Goal: Communication & Community: Answer question/provide support

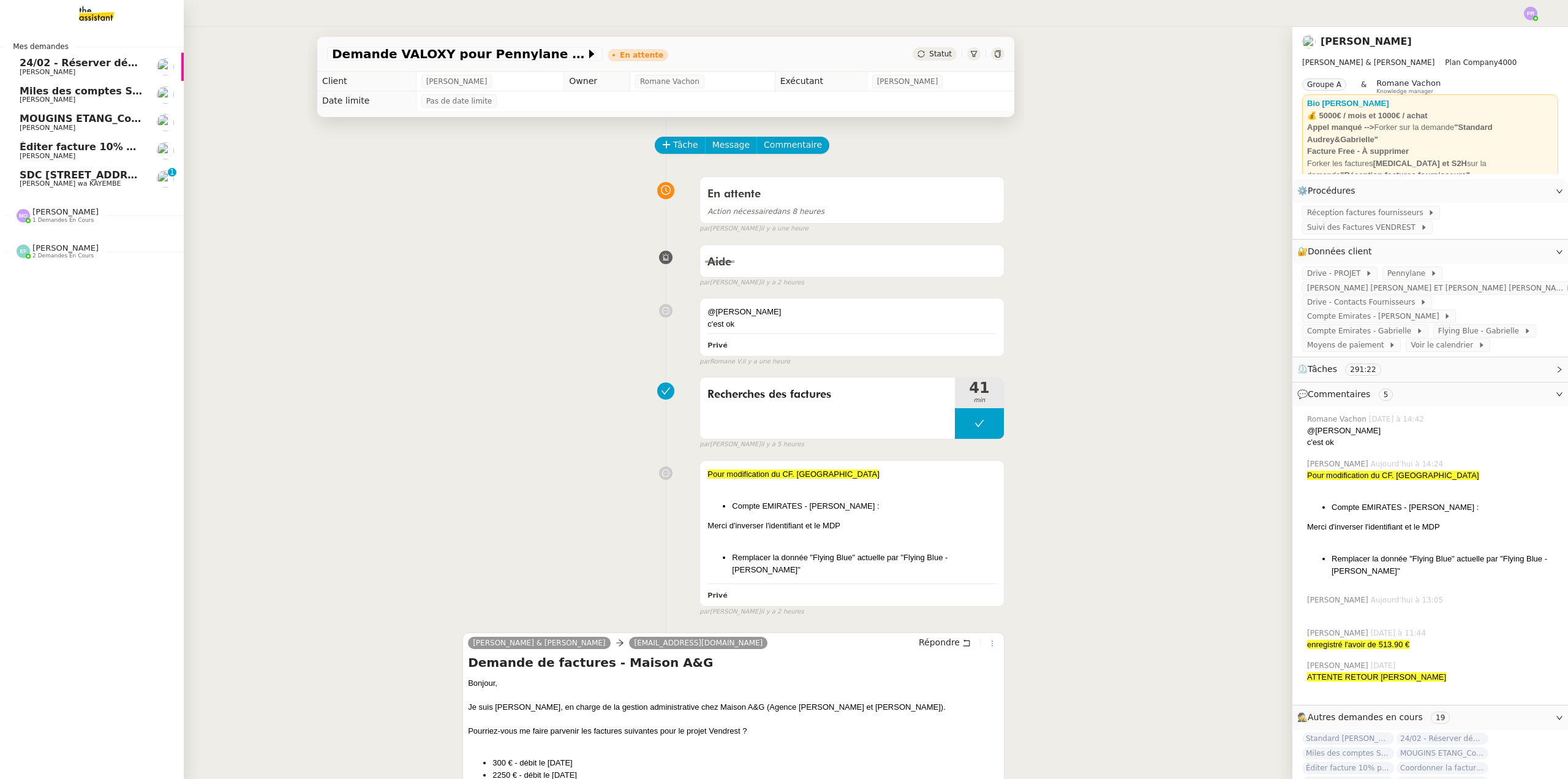
click at [73, 177] on span "SDC [STREET_ADDRESS] : Appel de provisions" at bounding box center [146, 175] width 253 height 11
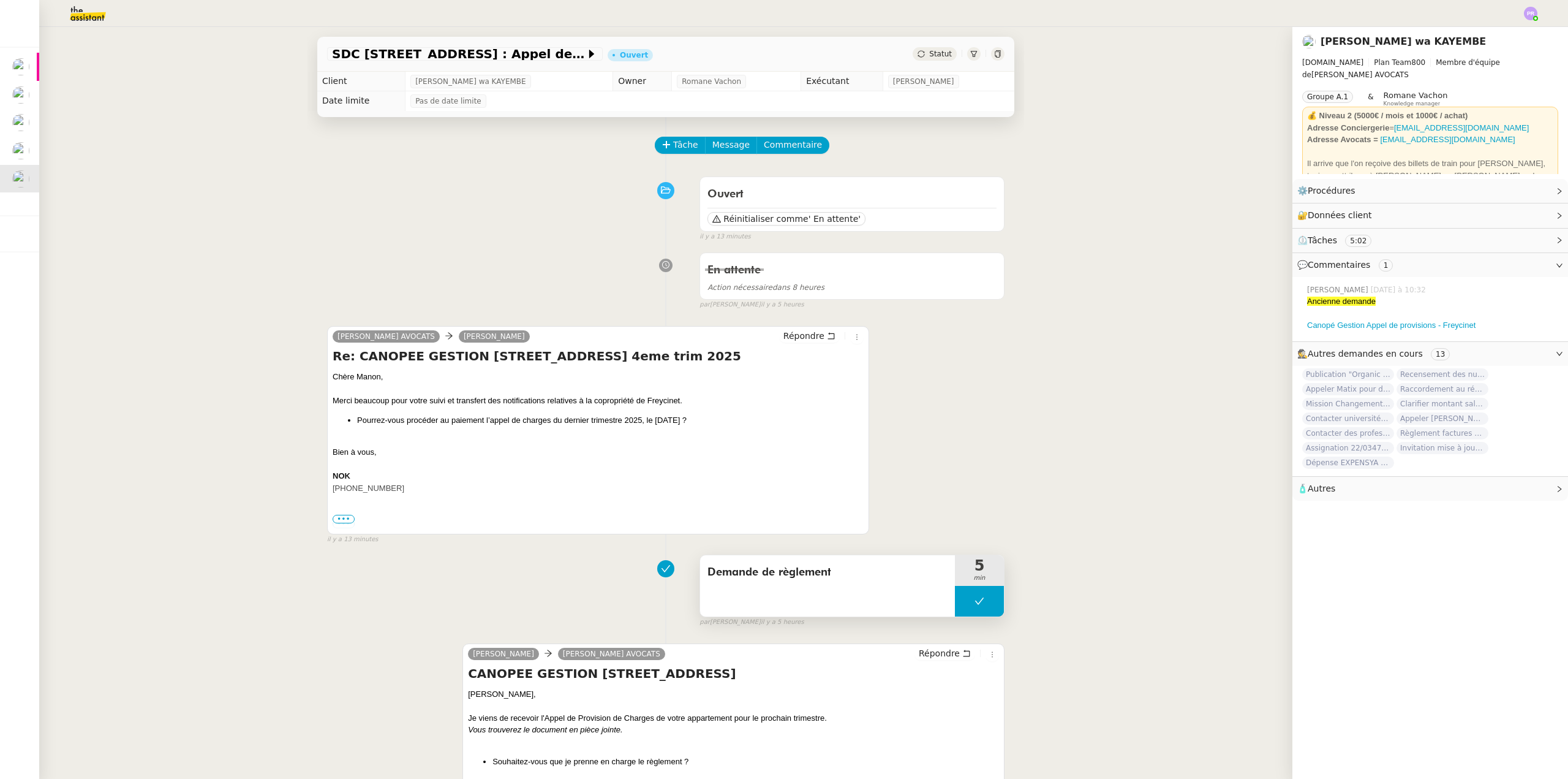
click at [963, 604] on button at bounding box center [980, 601] width 49 height 31
click at [966, 604] on icon at bounding box center [967, 602] width 4 height 7
click at [805, 336] on span "Répondre" at bounding box center [803, 336] width 41 height 12
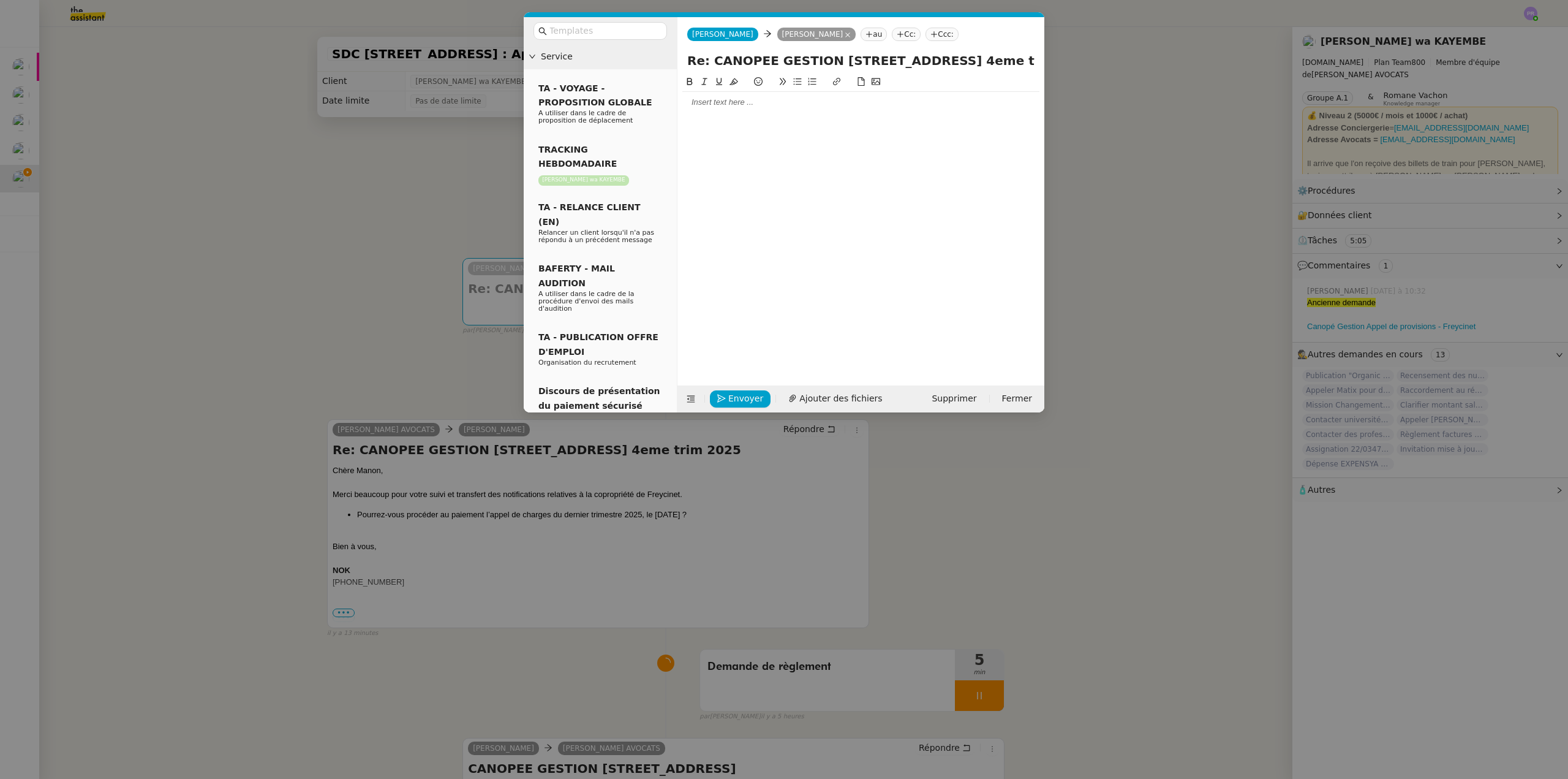
click at [716, 101] on div at bounding box center [861, 102] width 357 height 11
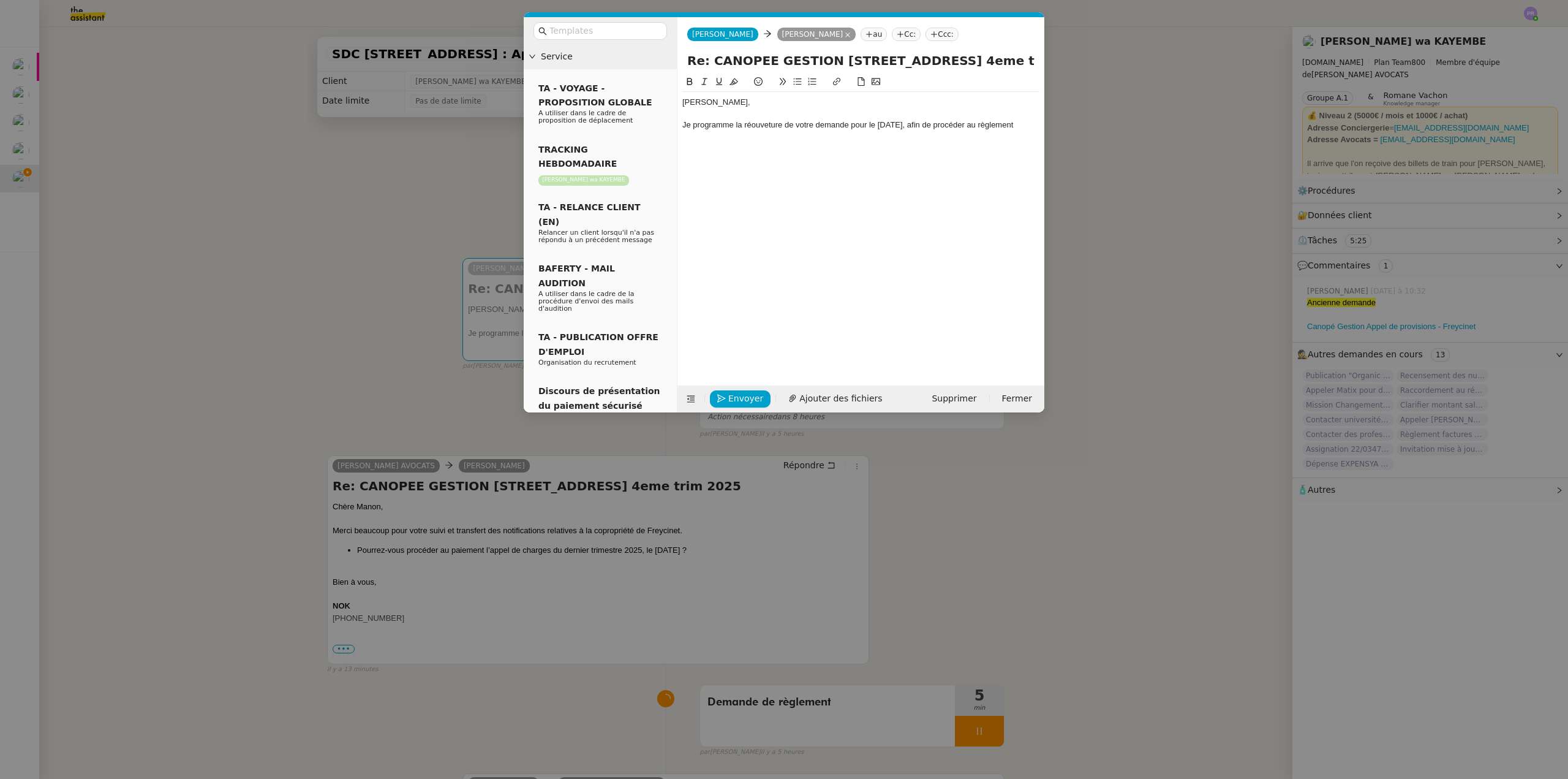
click at [528, 562] on nz-modal-container "Service TA - VOYAGE - PROPOSITION GLOBALE A utiliser dans le cadre de propositi…" at bounding box center [784, 389] width 1568 height 779
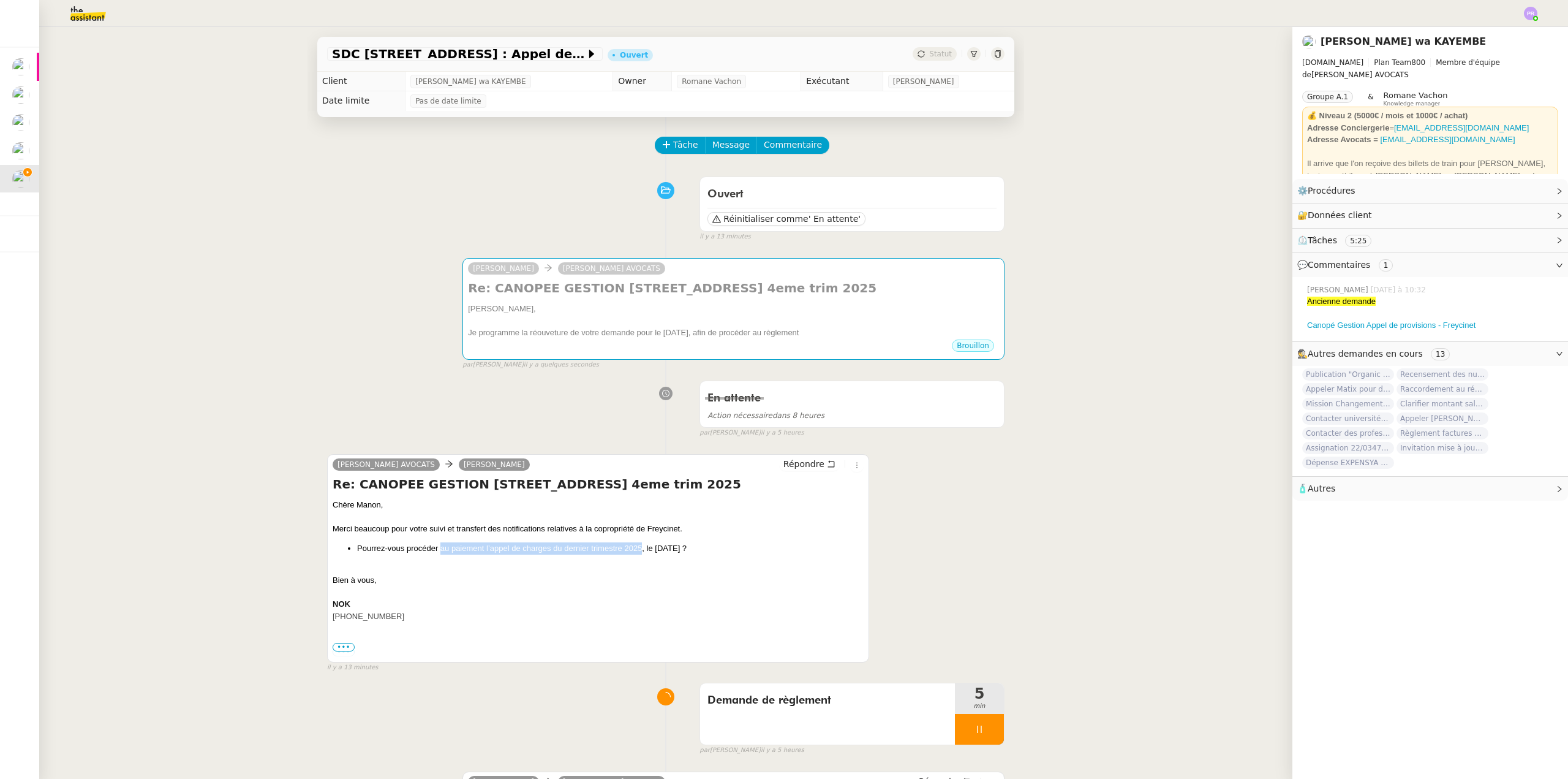
drag, startPoint x: 436, startPoint y: 550, endPoint x: 637, endPoint y: 551, distance: 201.0
click at [637, 551] on li "Pourrez-vous procéder au paiement l’appel de charges du dernier trimestre 2025,…" at bounding box center [610, 549] width 506 height 12
copy li "au paiement l’appel de charges du dernier trimestre 2025"
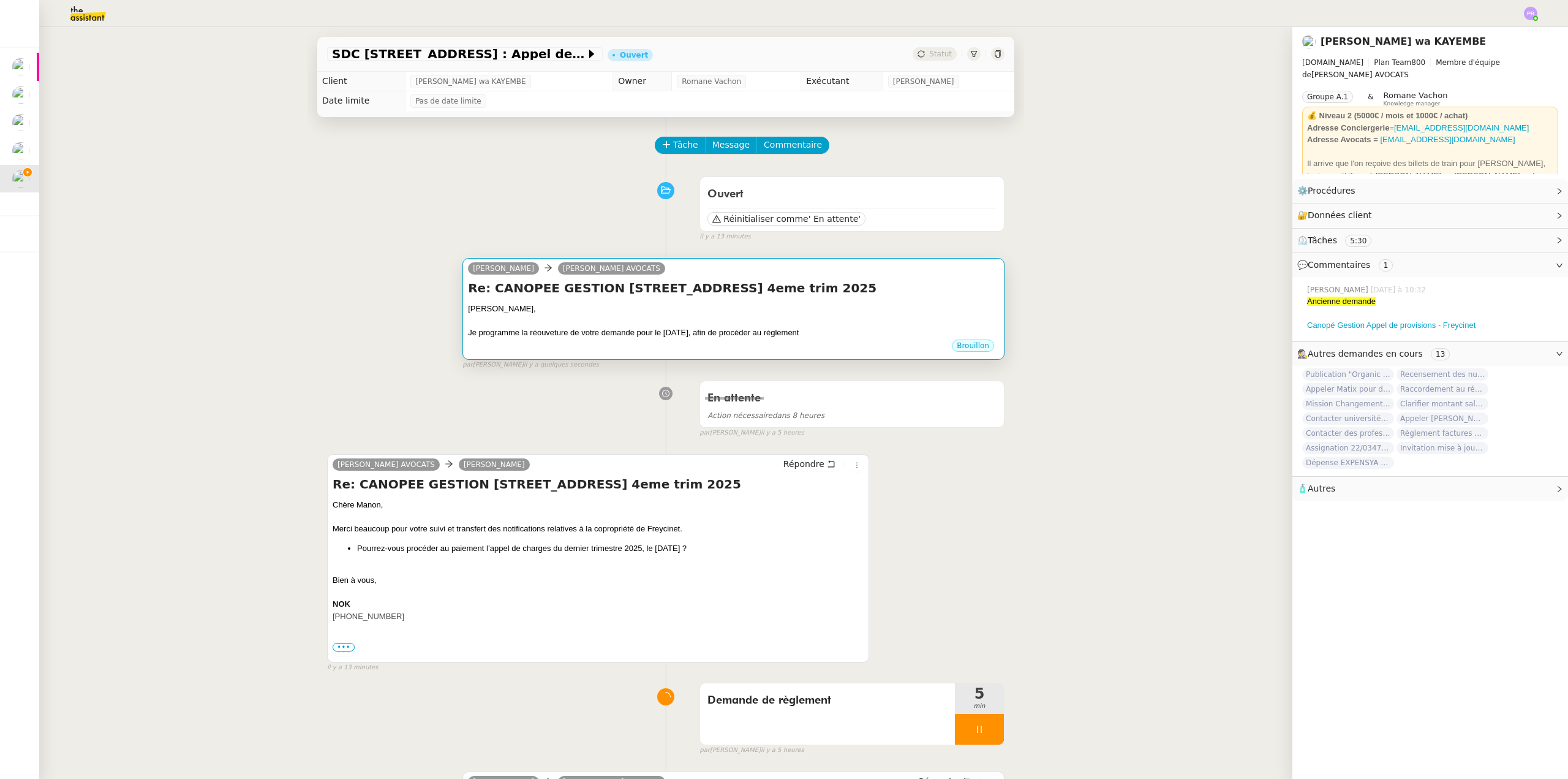
click at [766, 300] on div "Re: CANOPEE GESTION [STREET_ADDRESS] 4eme trim 2025 Chère [PERSON_NAME], Je pro…" at bounding box center [734, 309] width 531 height 59
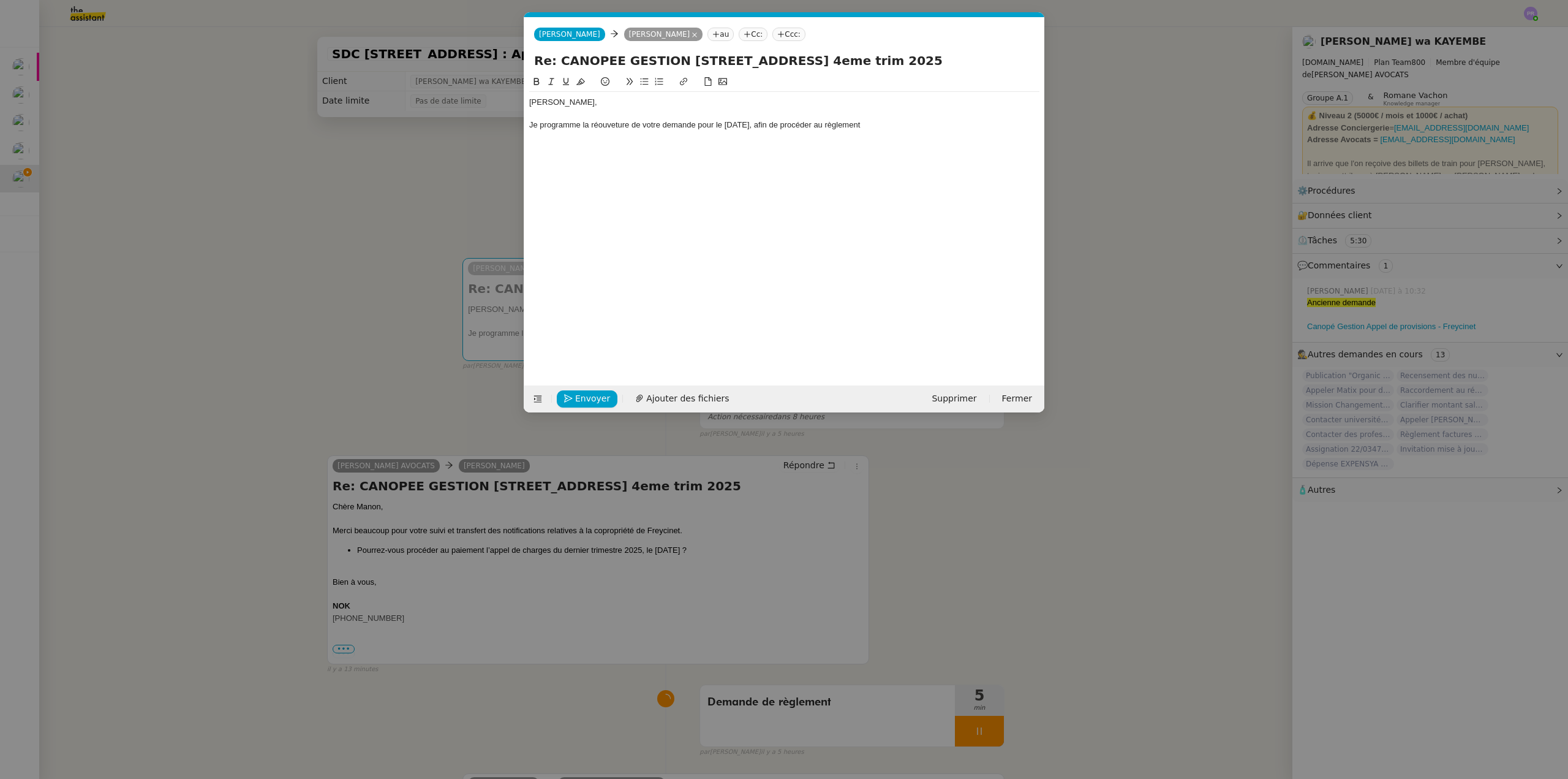
scroll to position [0, 26]
drag, startPoint x: 915, startPoint y: 126, endPoint x: 942, endPoint y: 126, distance: 27.0
click at [942, 126] on div "Je programme la réouveture de votre demande pour le [DATE], afin de procéder au…" at bounding box center [784, 124] width 511 height 11
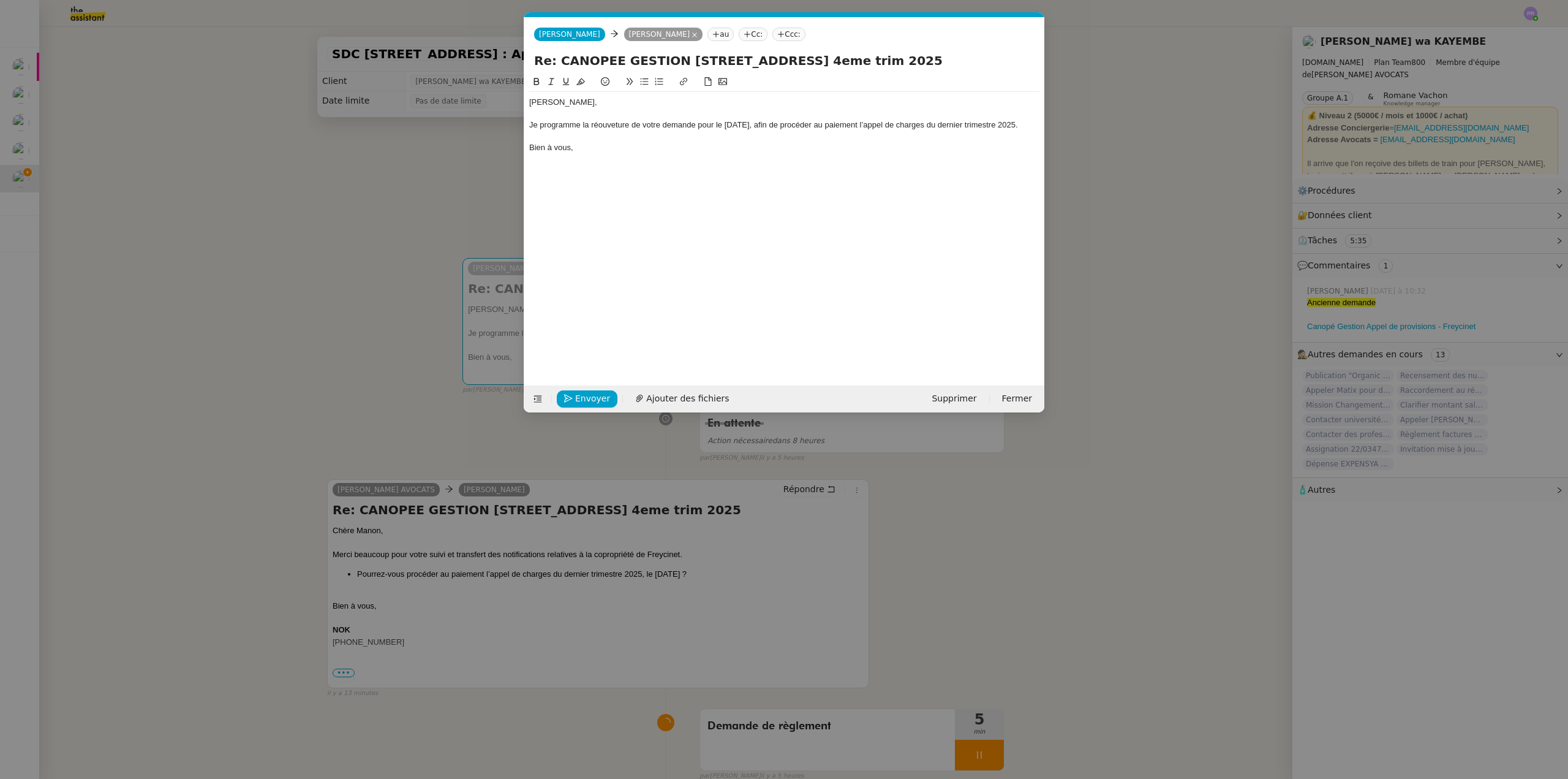
click at [610, 127] on div "Je programme la réouveture de votre demande pour le [DATE], afin de procéder au…" at bounding box center [784, 124] width 511 height 11
click at [0, 0] on lt-span "réouve r ture" at bounding box center [0, 0] width 0 height 0
click at [727, 124] on div "Je programme la réouverture de votre demande pour le [DATE], afin de procéder a…" at bounding box center [784, 124] width 511 height 11
click at [905, 124] on div "Je programme la réouverture de votre demande pour le [DATE], afin de procéder a…" at bounding box center [784, 124] width 511 height 11
click at [609, 142] on div at bounding box center [784, 137] width 511 height 11
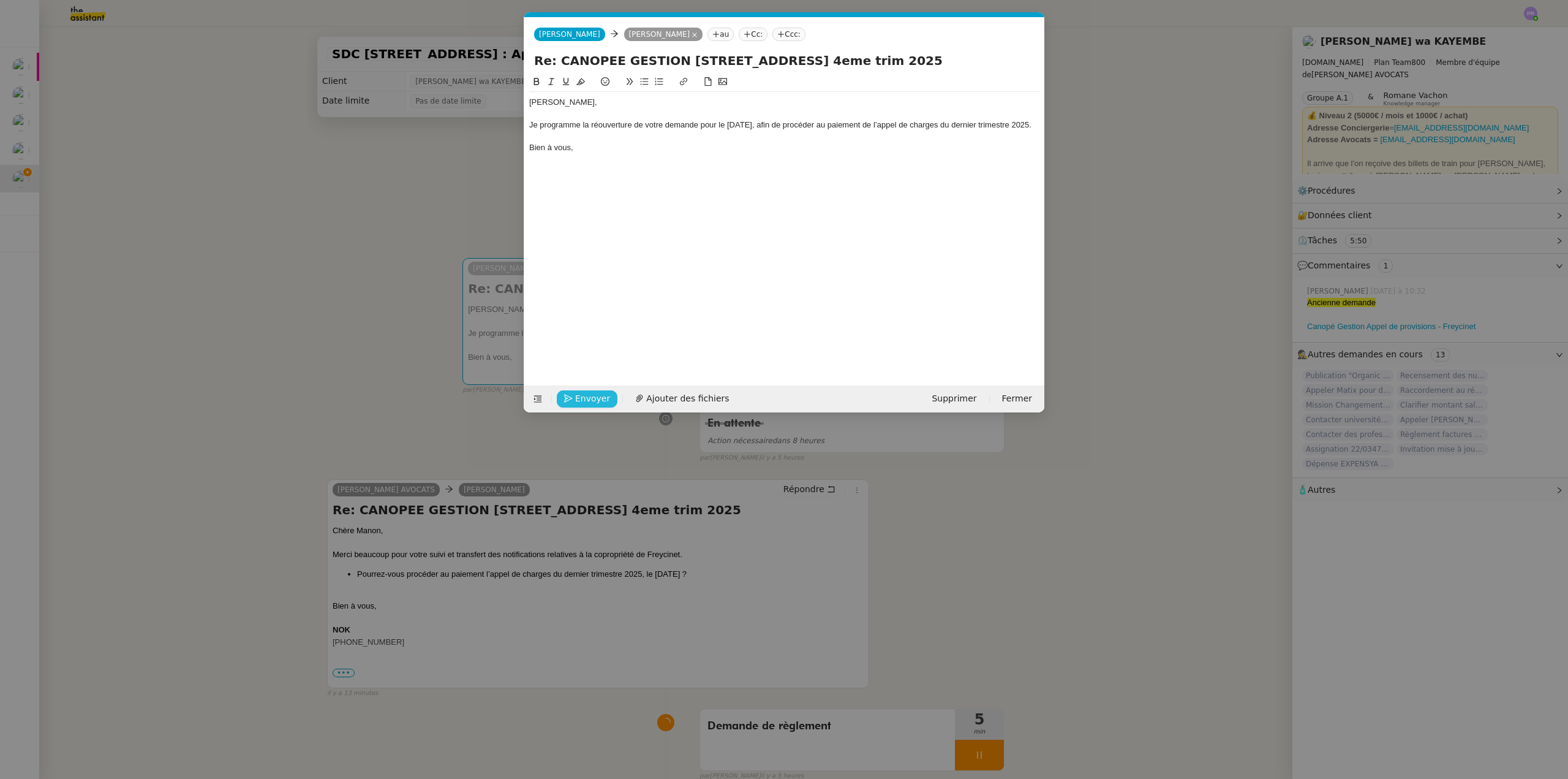
click at [597, 399] on span "Envoyer" at bounding box center [593, 399] width 35 height 14
click at [597, 399] on span "Confirmer l'envoi" at bounding box center [611, 399] width 73 height 14
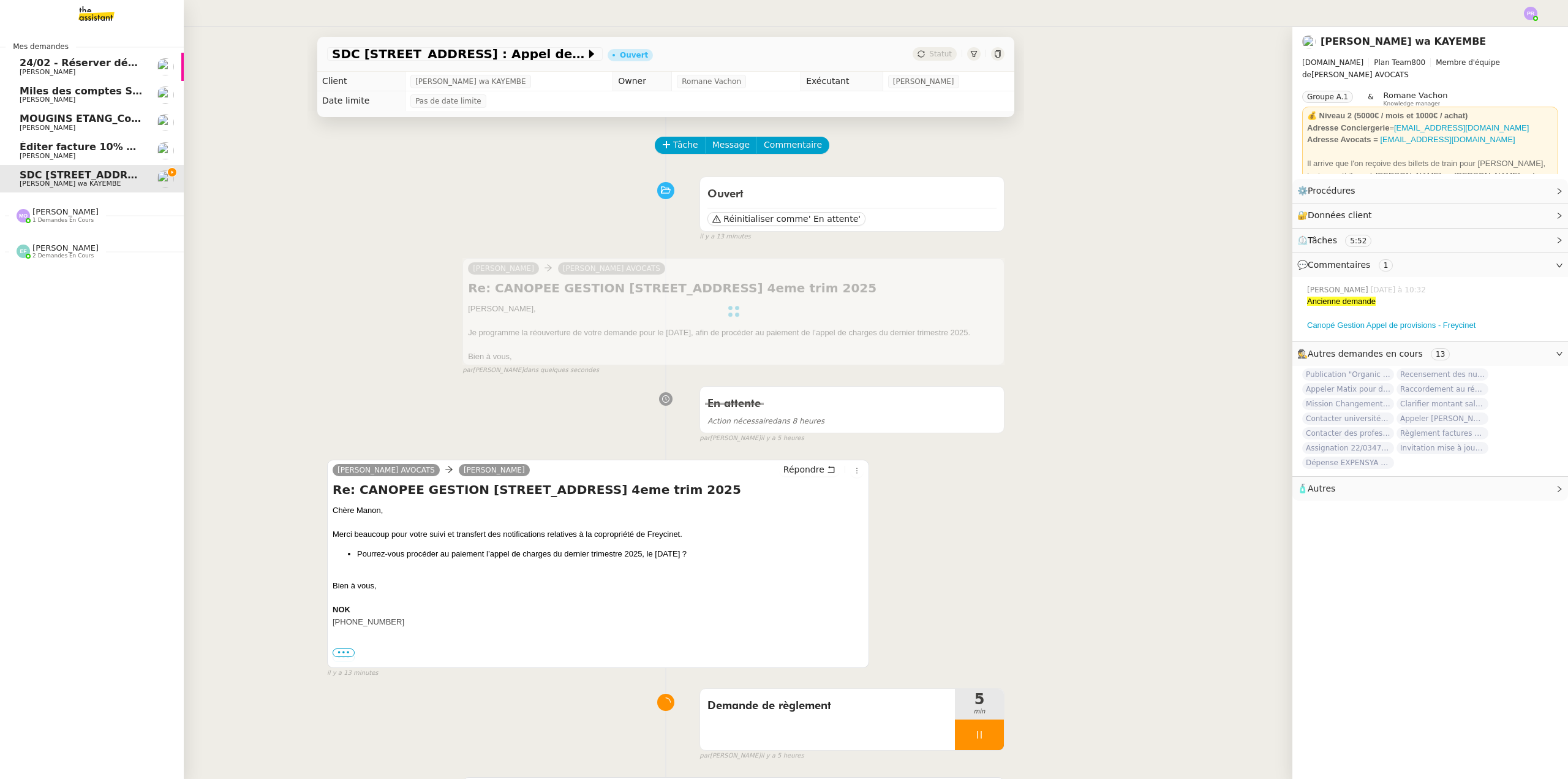
click at [106, 142] on span "Éditer facture 10% pour NCV rénovation" at bounding box center [131, 146] width 222 height 11
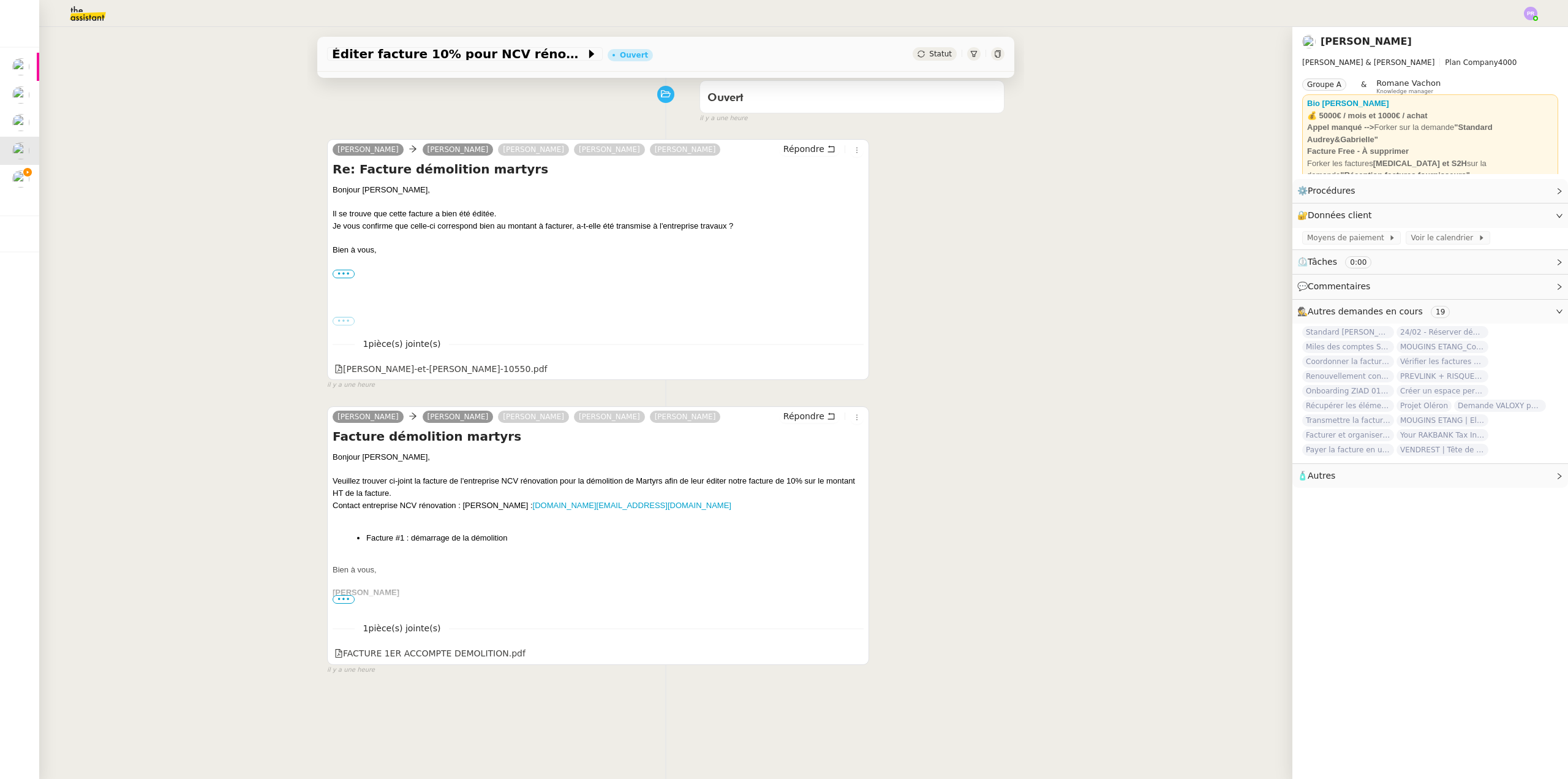
scroll to position [163, 0]
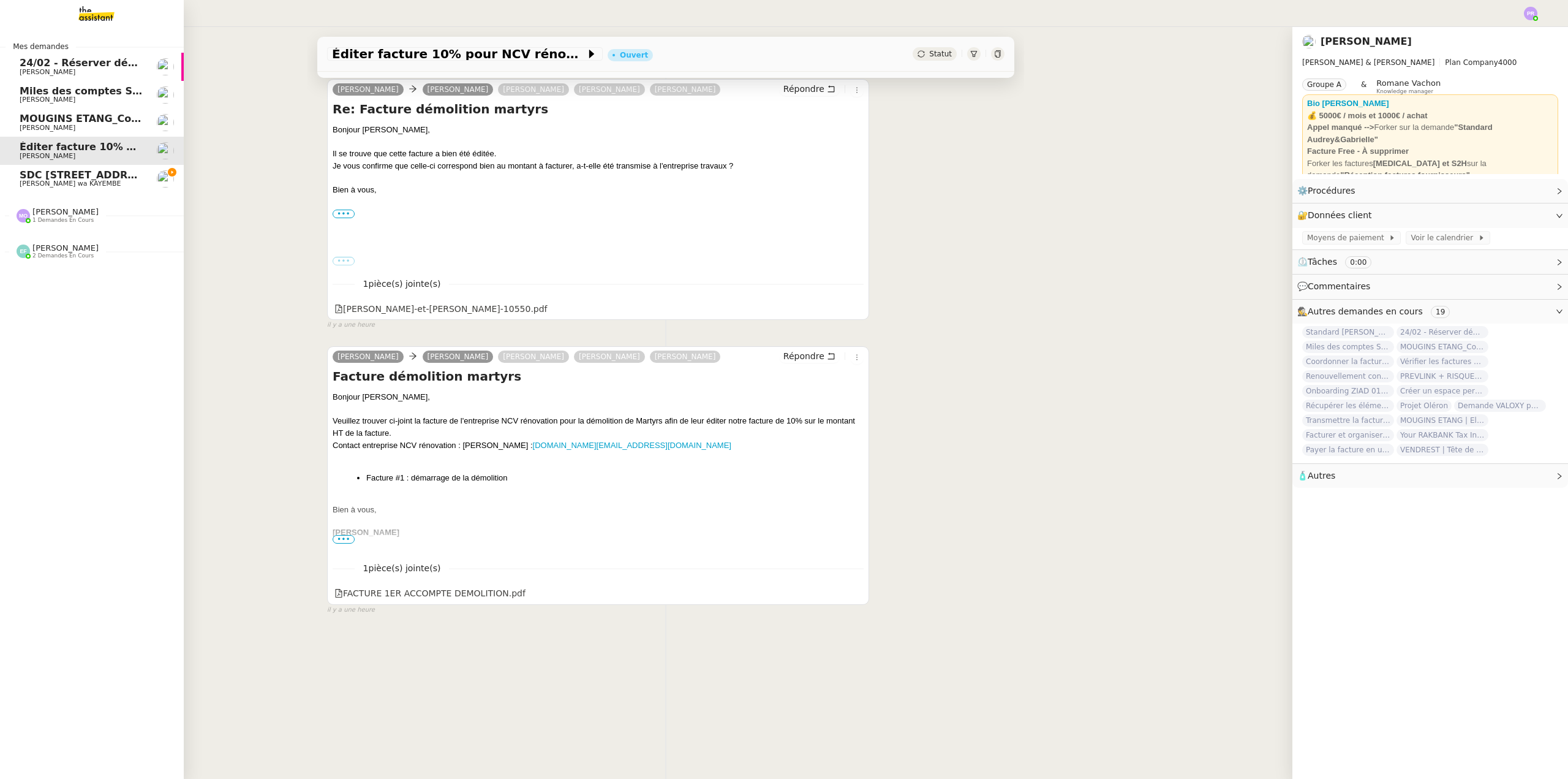
click at [115, 177] on span "SDC [STREET_ADDRESS] : Appel de provisions" at bounding box center [146, 175] width 253 height 11
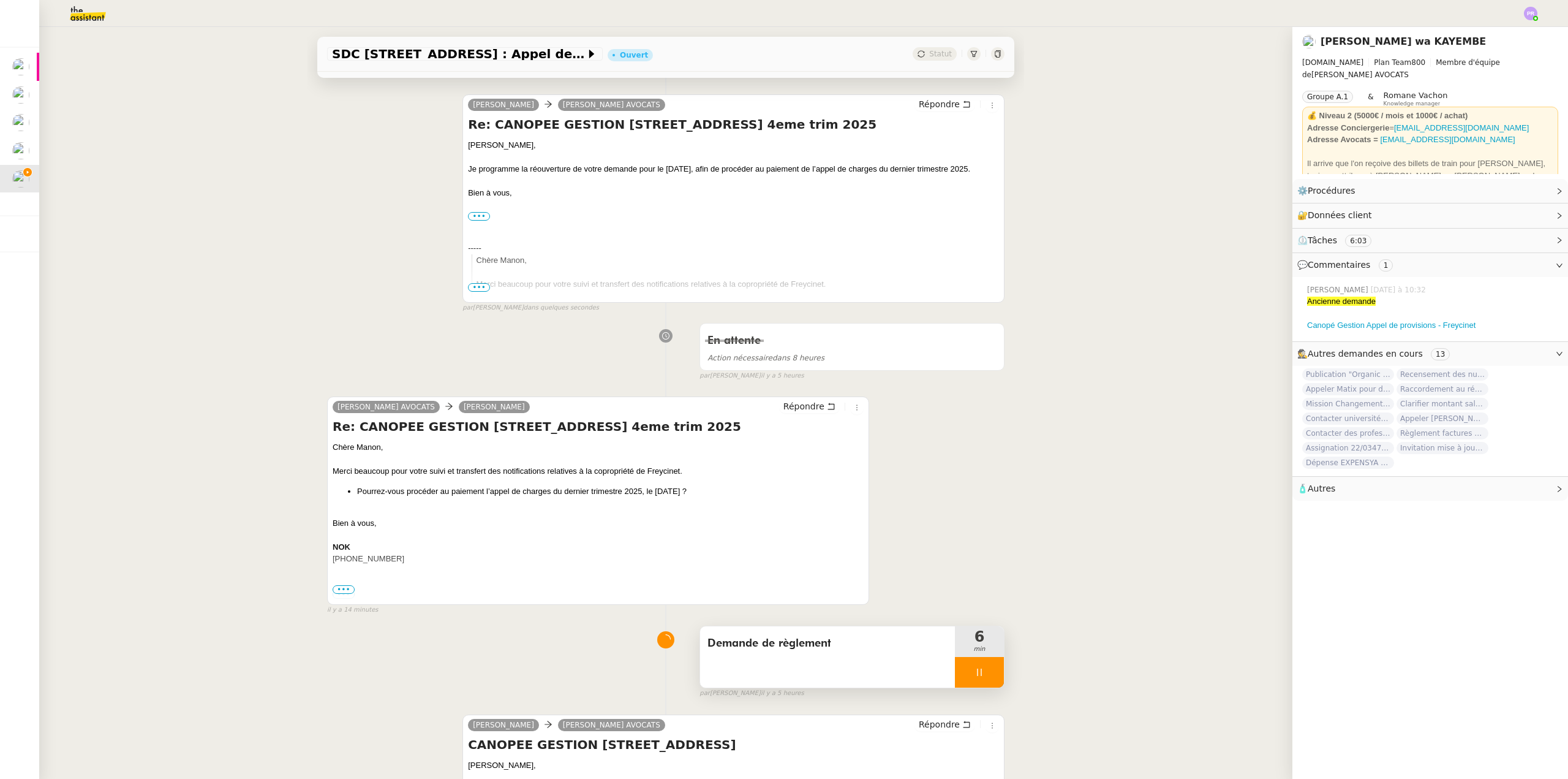
click at [977, 667] on div at bounding box center [980, 672] width 49 height 31
click at [987, 670] on icon at bounding box center [991, 671] width 10 height 10
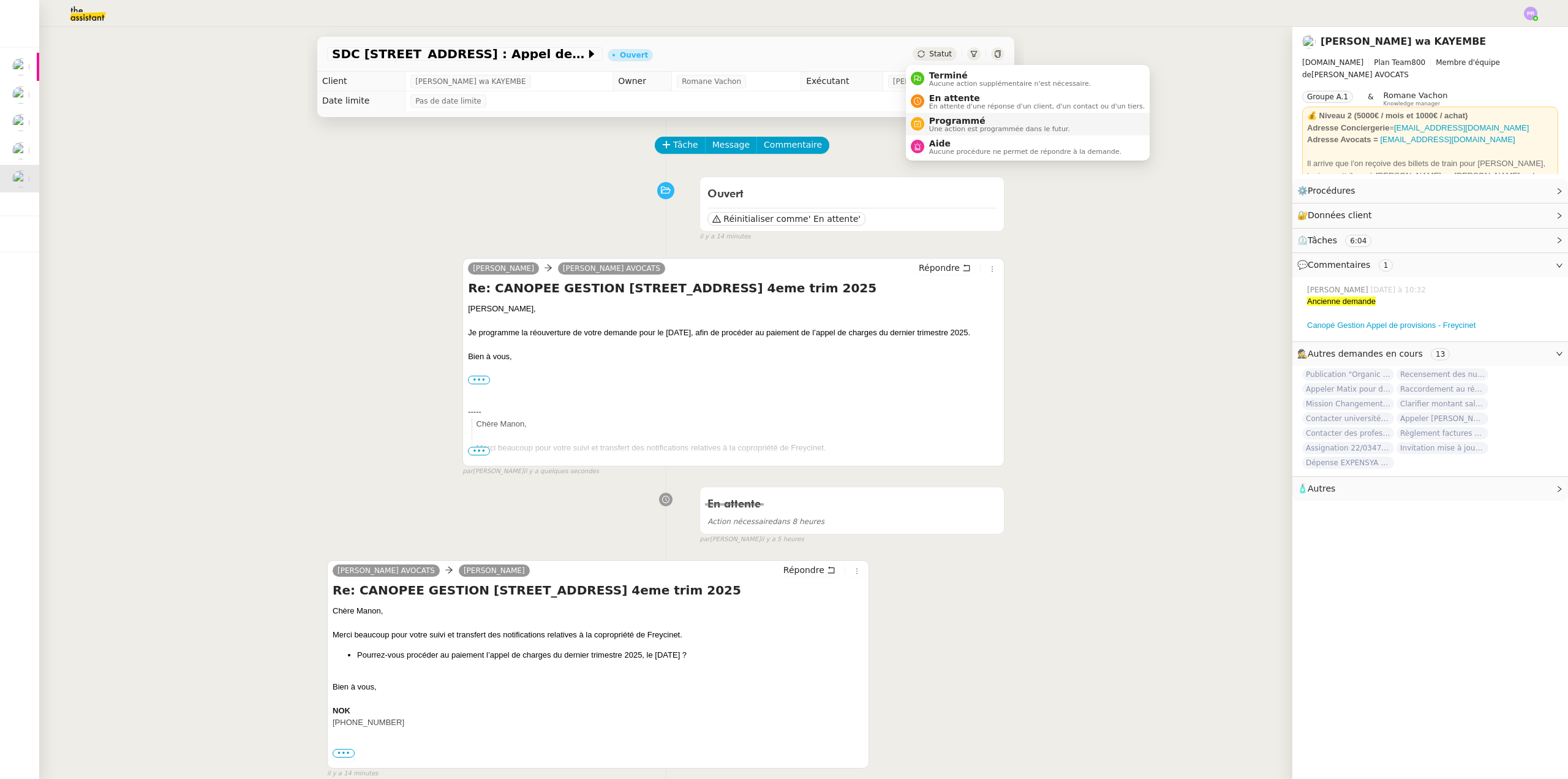
click at [960, 124] on span "Programmé" at bounding box center [1000, 120] width 141 height 10
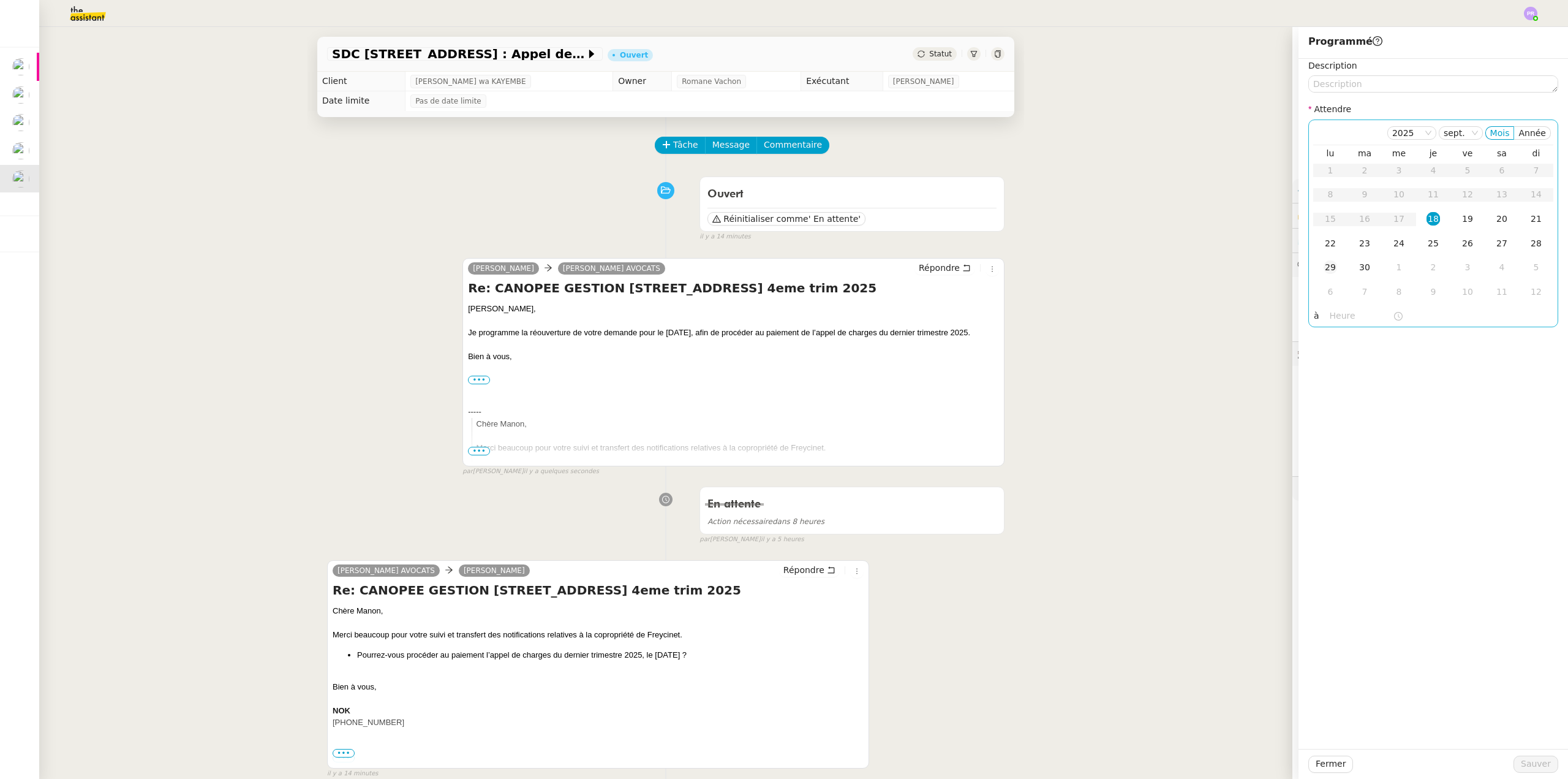
click at [1324, 270] on div "29" at bounding box center [1330, 266] width 13 height 13
click at [1529, 770] on span "Sauver" at bounding box center [1536, 764] width 30 height 14
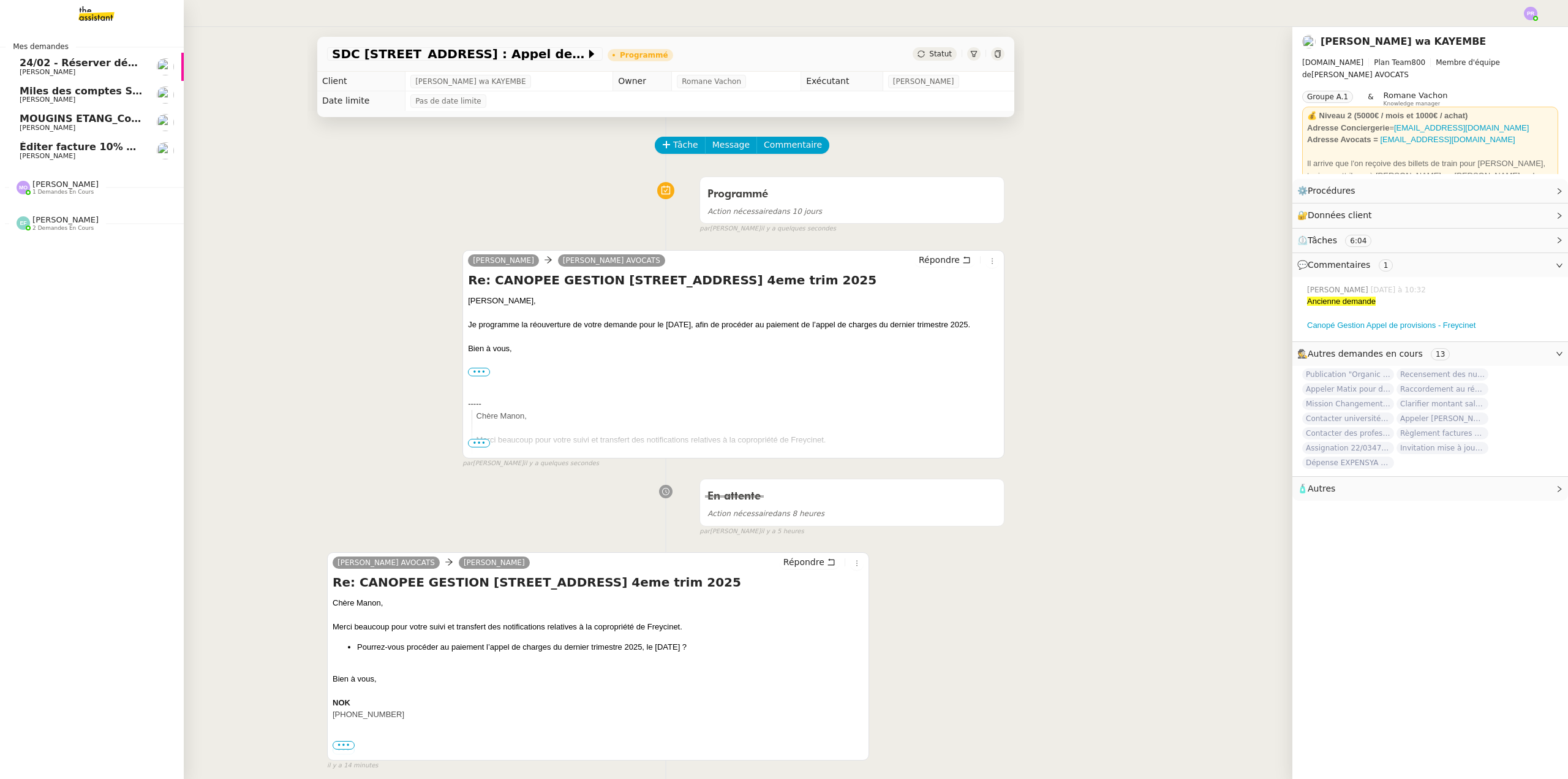
click at [99, 149] on span "Éditer facture 10% pour NCV rénovation" at bounding box center [131, 146] width 222 height 11
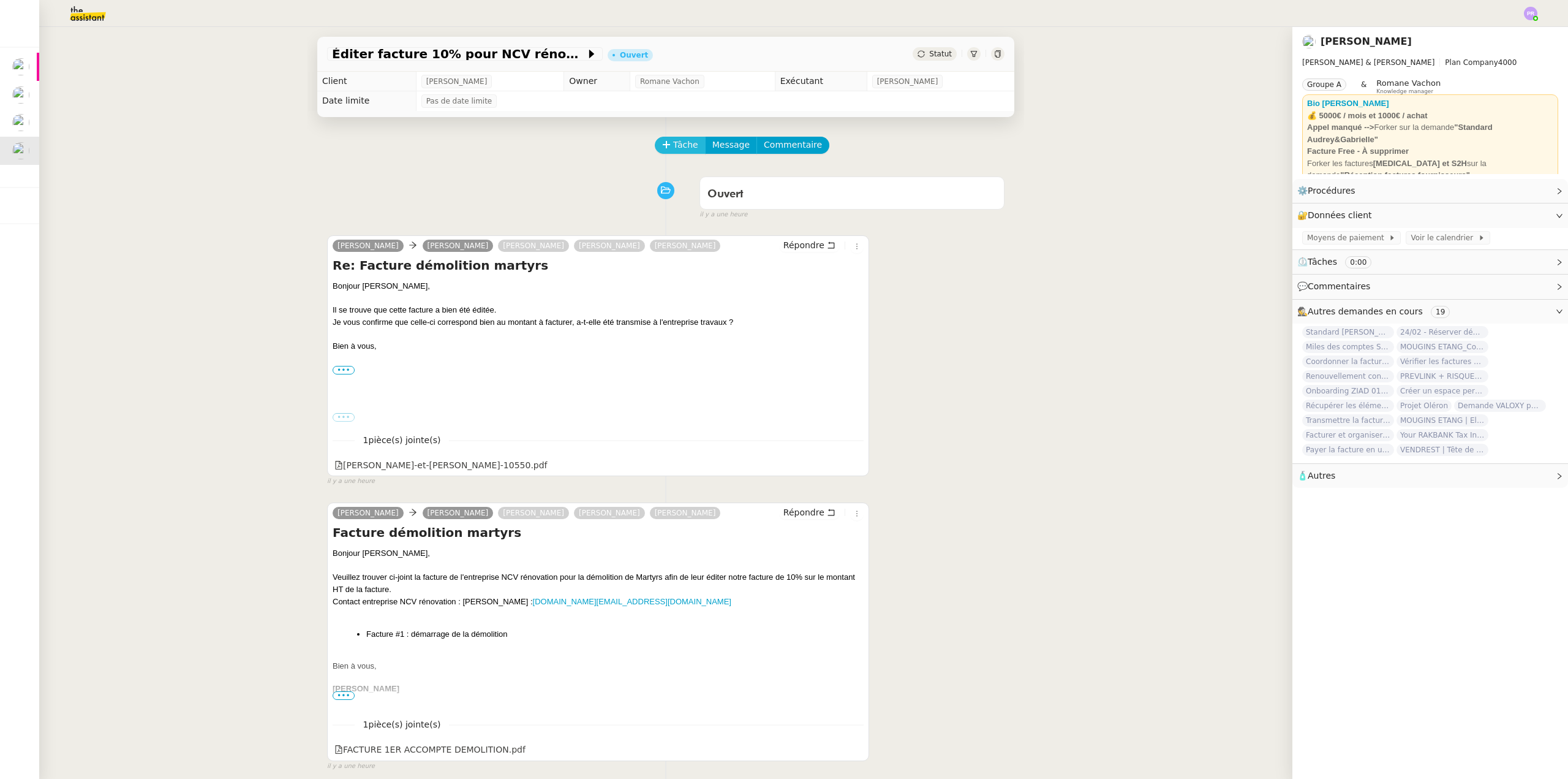
click at [673, 144] on span "Tâche" at bounding box center [685, 145] width 25 height 14
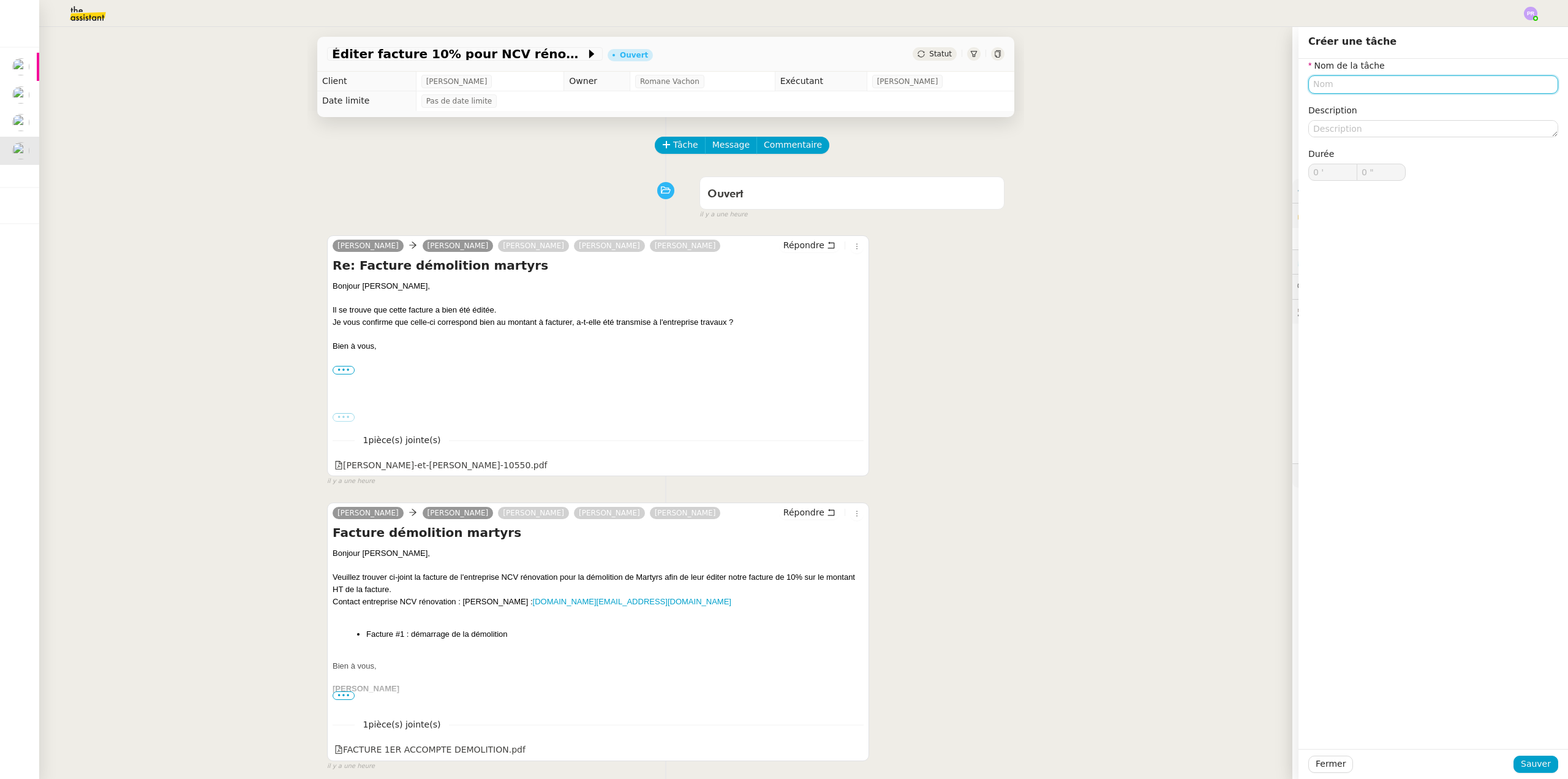
click at [1340, 84] on input "text" at bounding box center [1433, 84] width 250 height 18
click at [1348, 109] on div "Edition facture de rétro" at bounding box center [1424, 107] width 240 height 11
type input "Edition facture de rétro"
click at [1541, 768] on span "Sauver" at bounding box center [1536, 764] width 30 height 14
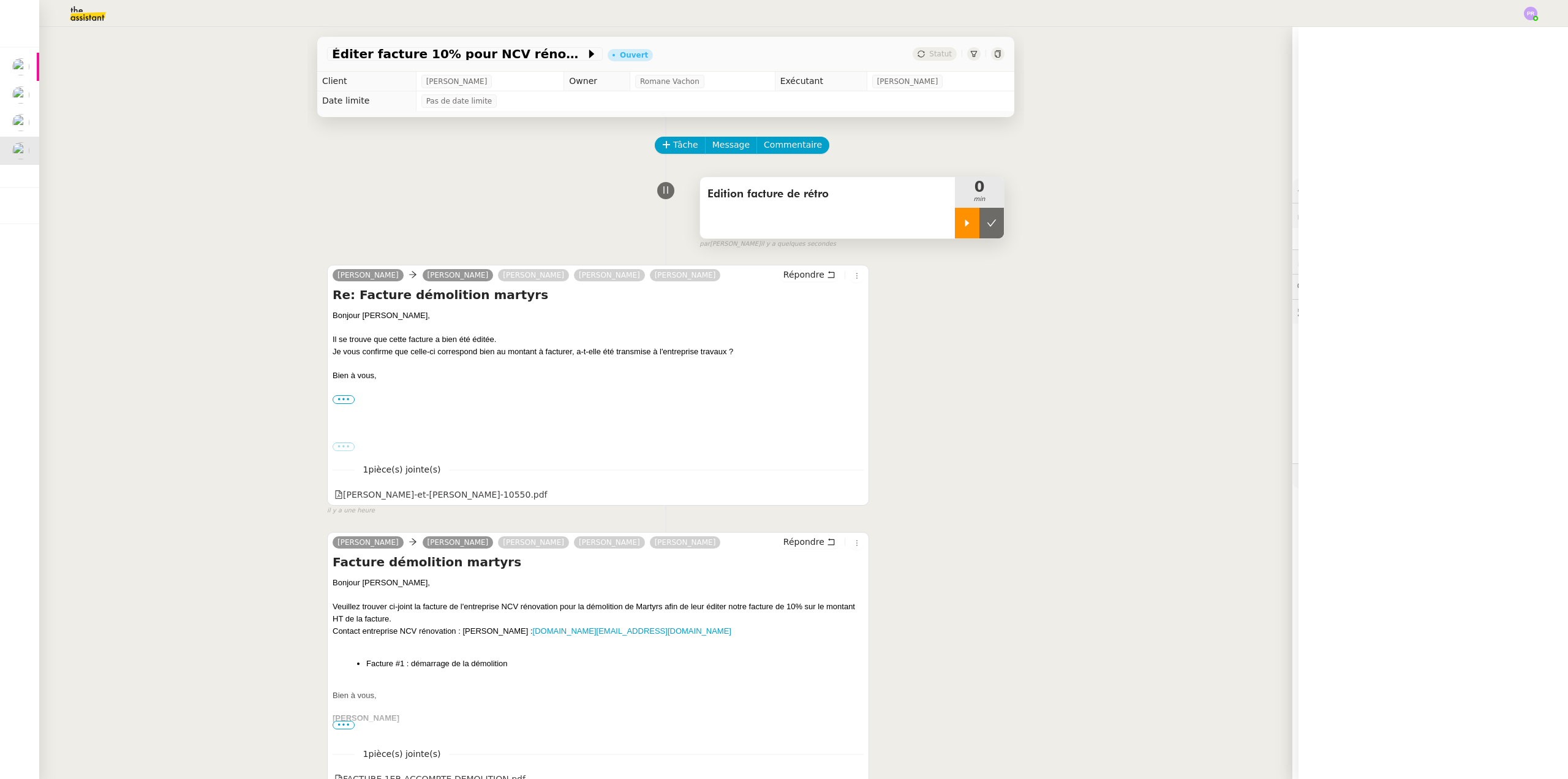
click at [966, 222] on icon at bounding box center [967, 223] width 4 height 7
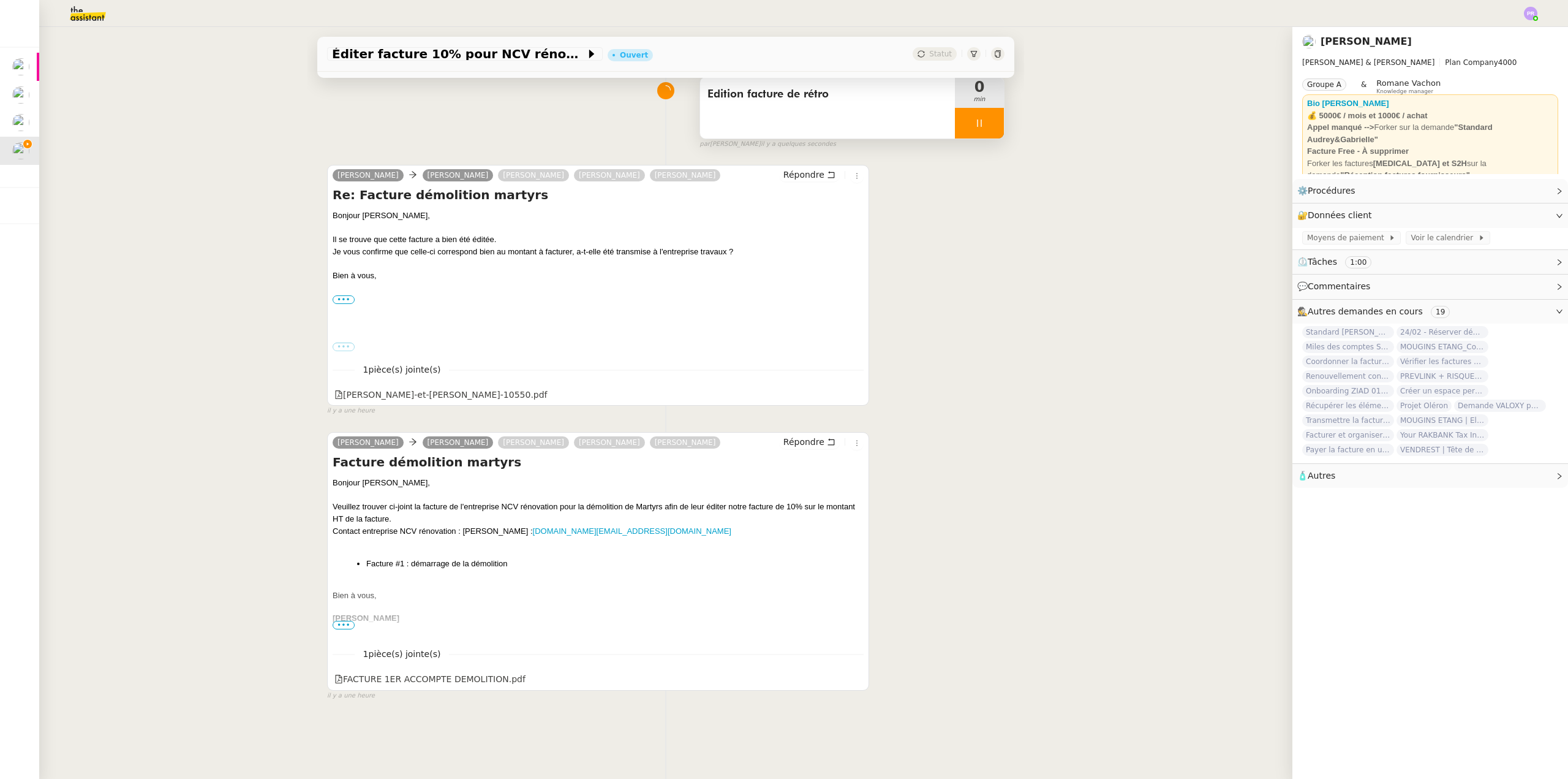
scroll to position [163, 0]
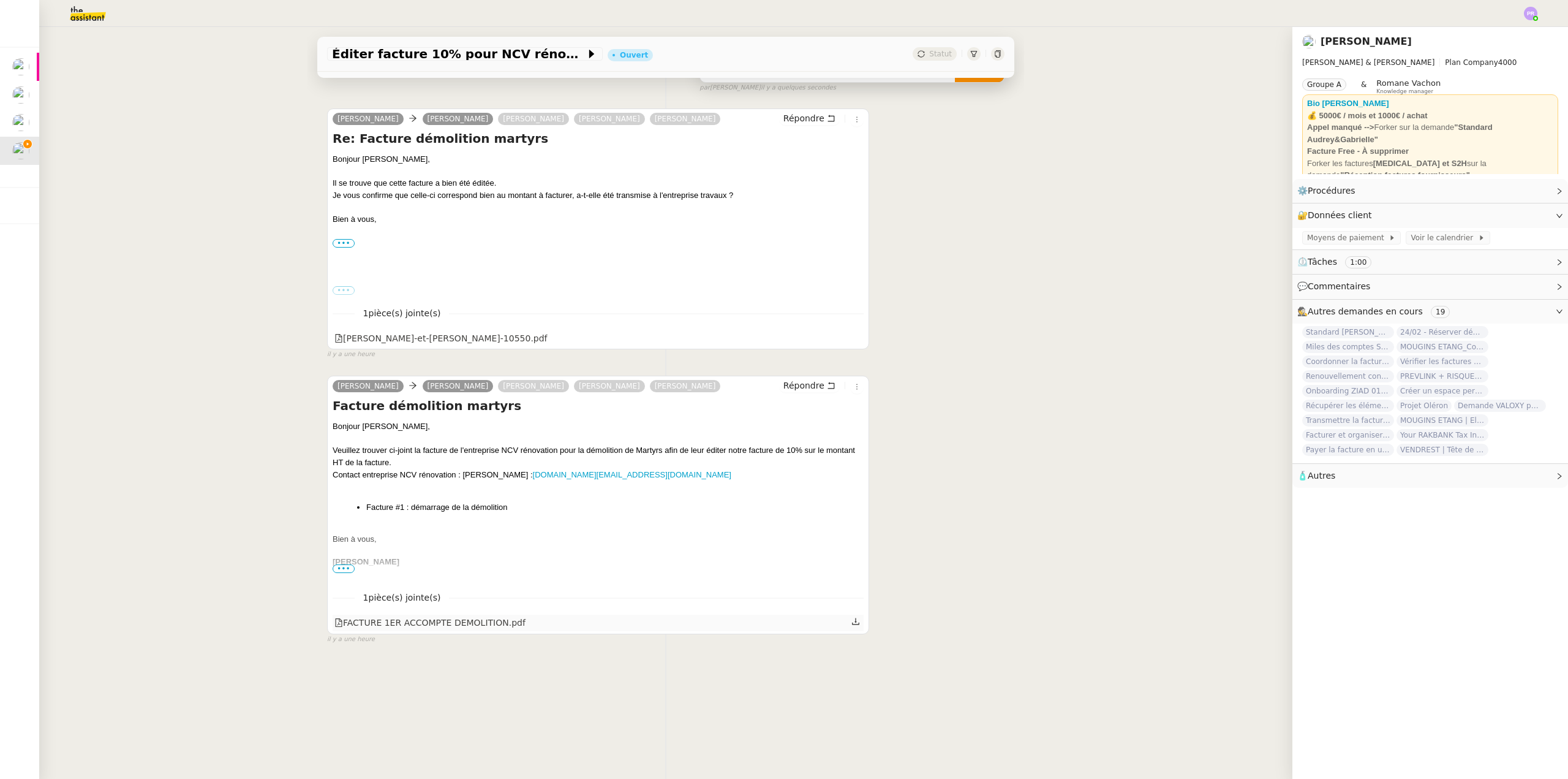
click at [429, 616] on div "FACTURE 1ER ACCOMPTE DEMOLITION.pdf" at bounding box center [429, 623] width 191 height 14
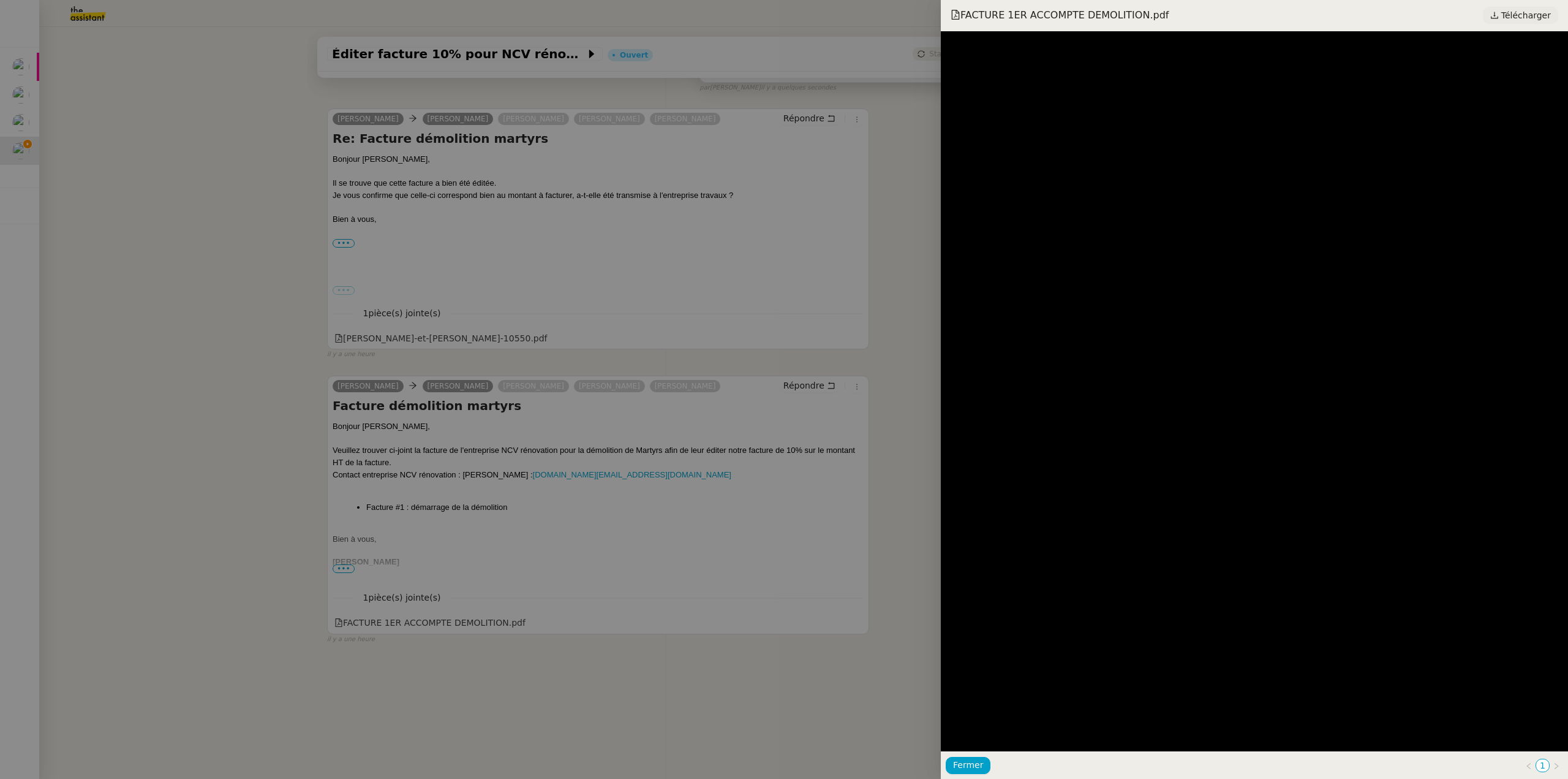
click at [1524, 16] on span "Télécharger" at bounding box center [1526, 15] width 49 height 16
click at [243, 213] on div at bounding box center [784, 389] width 1568 height 779
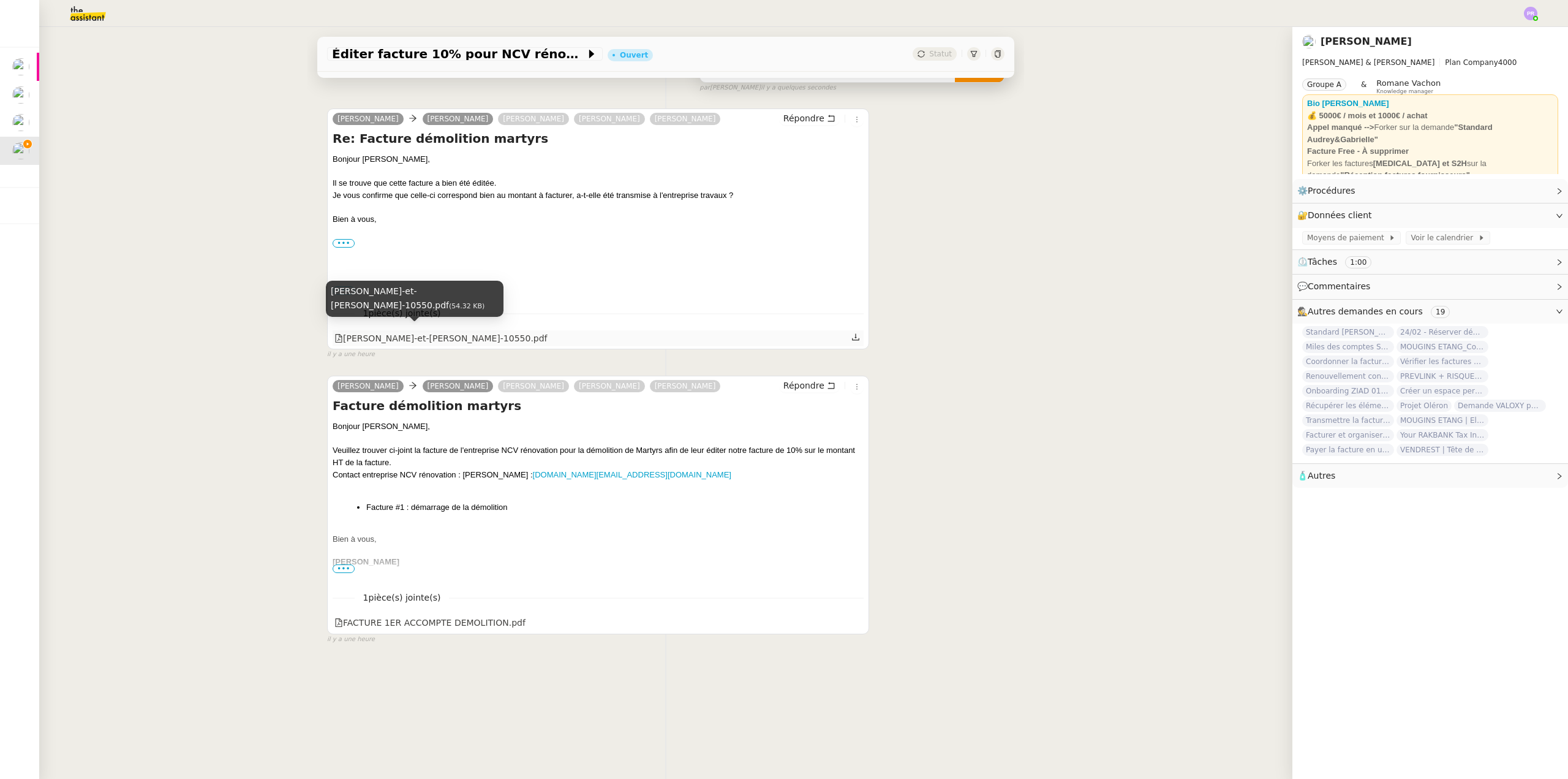
click at [460, 332] on div "[PERSON_NAME]-et-[PERSON_NAME]-10550.pdf" at bounding box center [441, 339] width 213 height 14
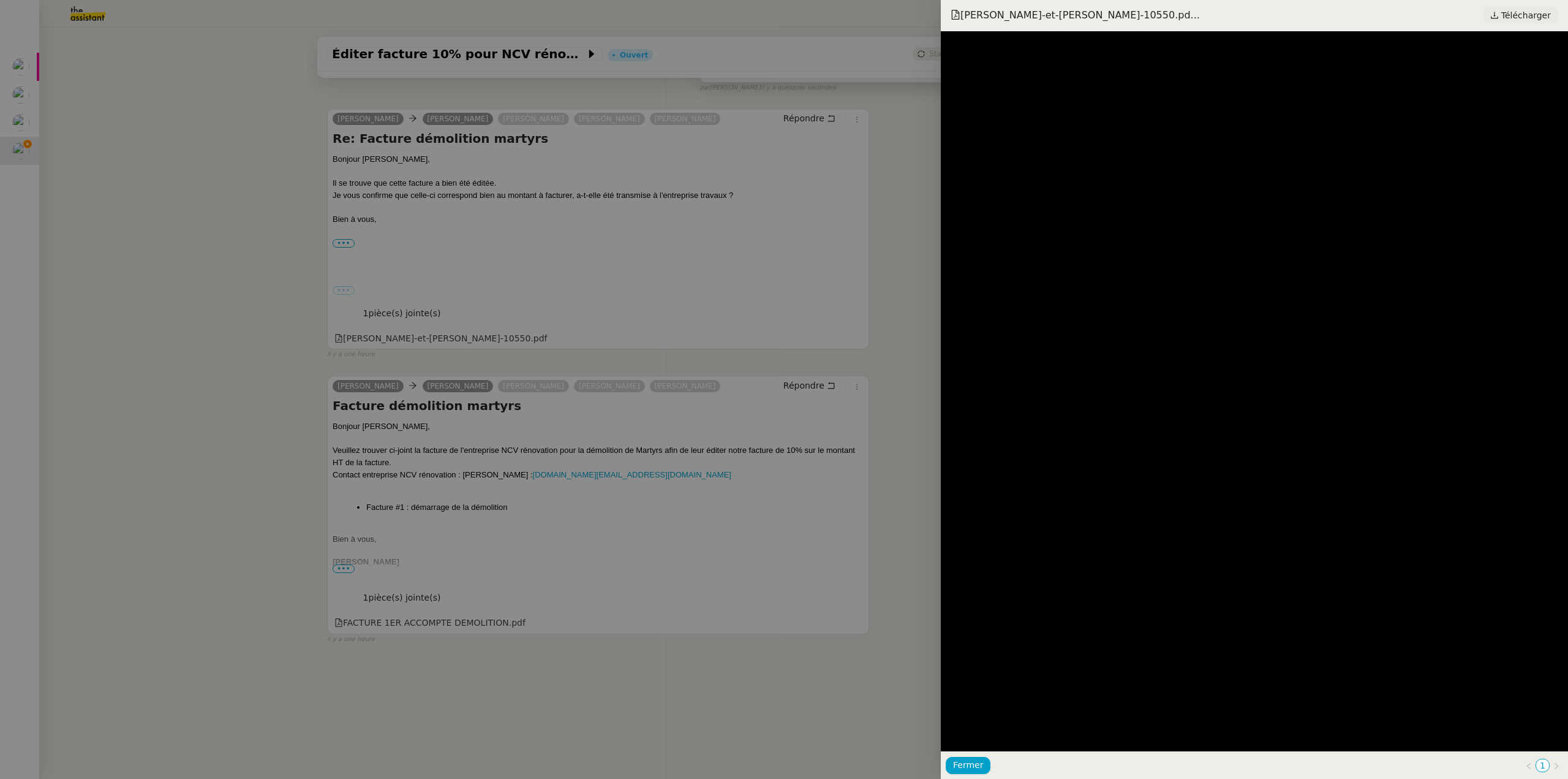
click at [1521, 15] on span "Télécharger" at bounding box center [1526, 15] width 49 height 16
click at [109, 35] on div at bounding box center [784, 389] width 1568 height 779
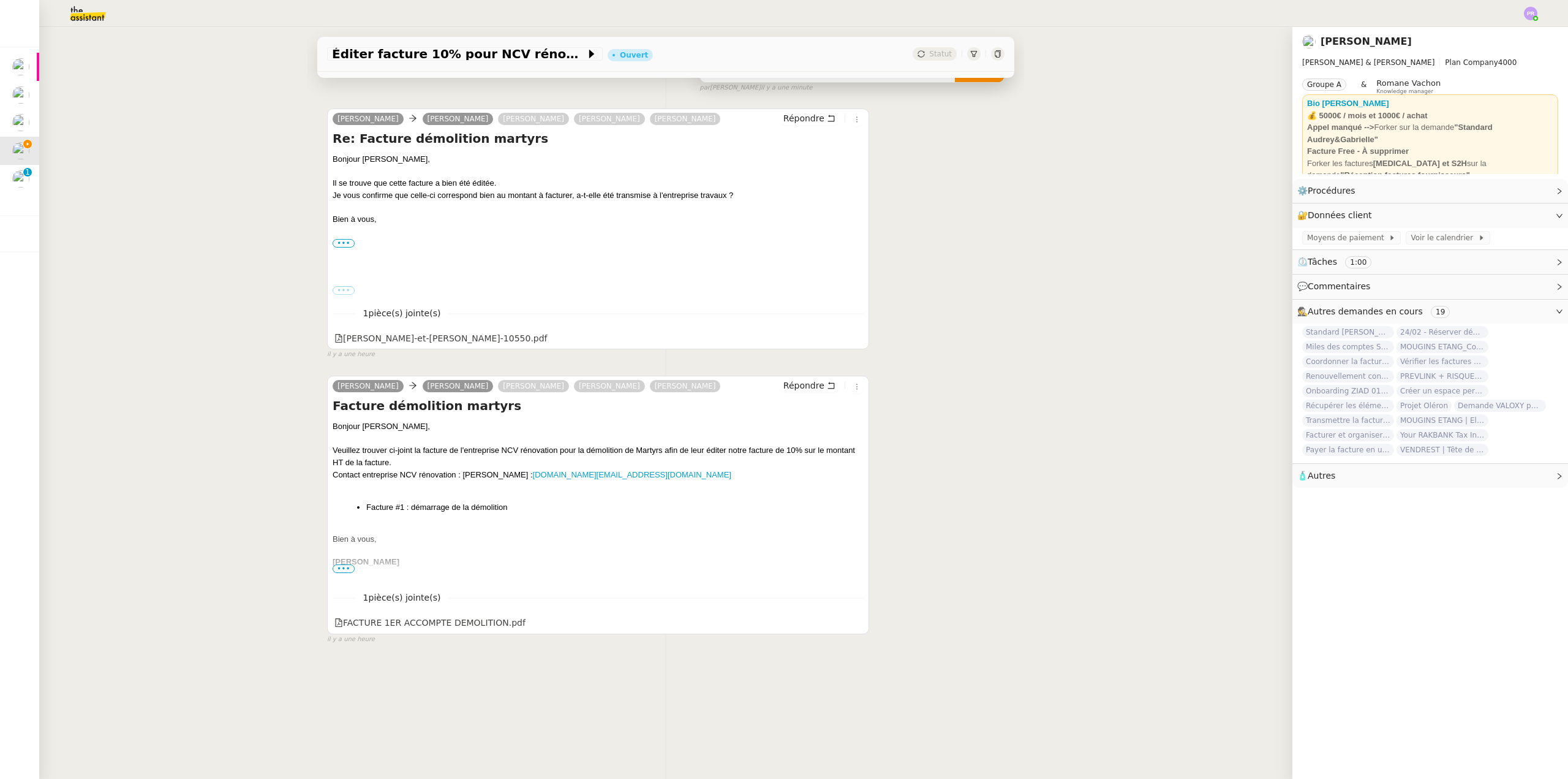
click at [96, 20] on img at bounding box center [78, 13] width 95 height 27
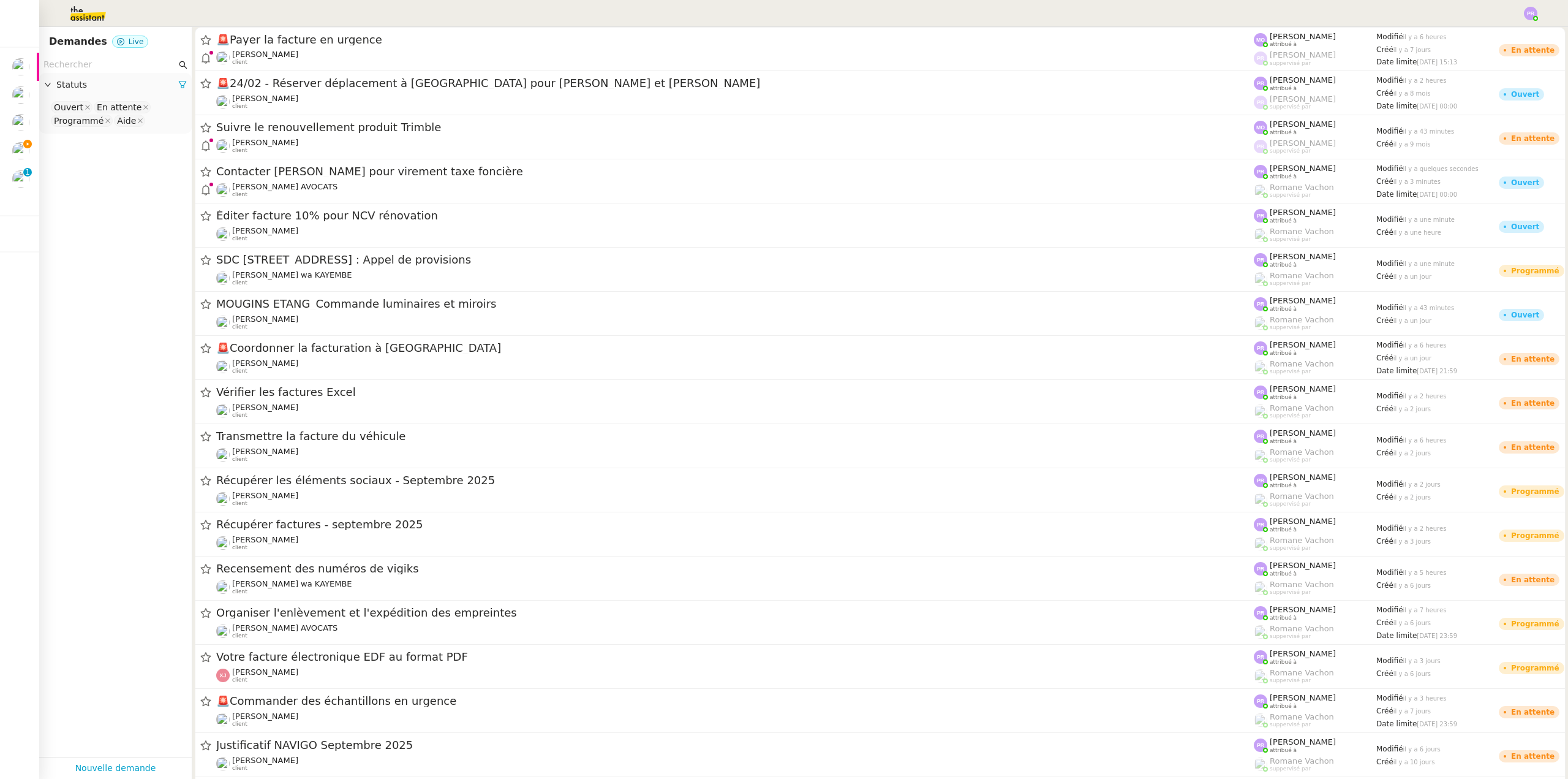
click at [102, 66] on input "text" at bounding box center [109, 64] width 133 height 14
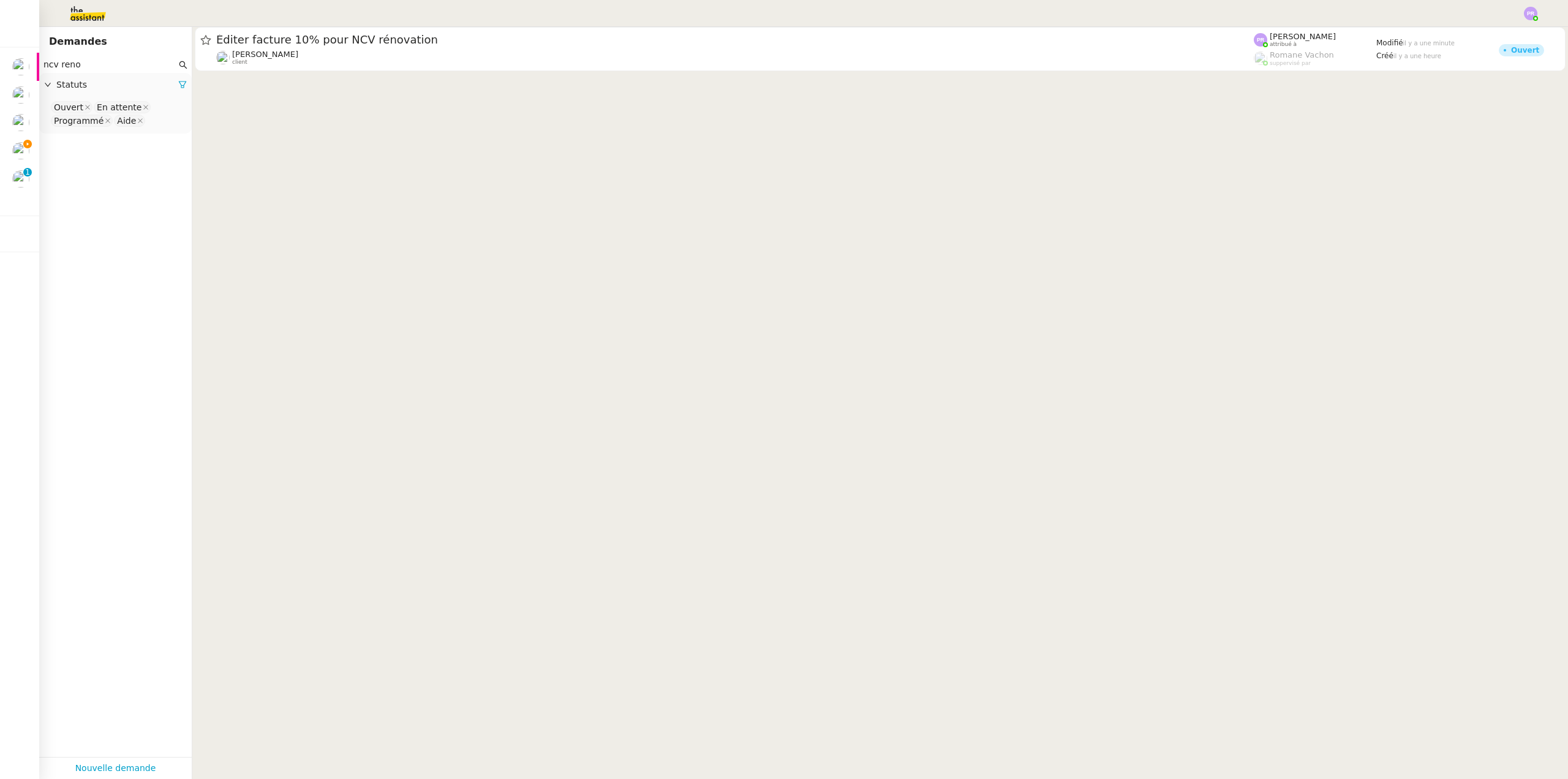
type input "ncv reno"
click at [167, 85] on span "Statuts" at bounding box center [117, 85] width 122 height 14
drag, startPoint x: 167, startPoint y: 85, endPoint x: 146, endPoint y: 97, distance: 24.2
click at [168, 85] on span "Statuts" at bounding box center [117, 85] width 122 height 14
click at [168, 86] on span "Statuts" at bounding box center [117, 85] width 122 height 14
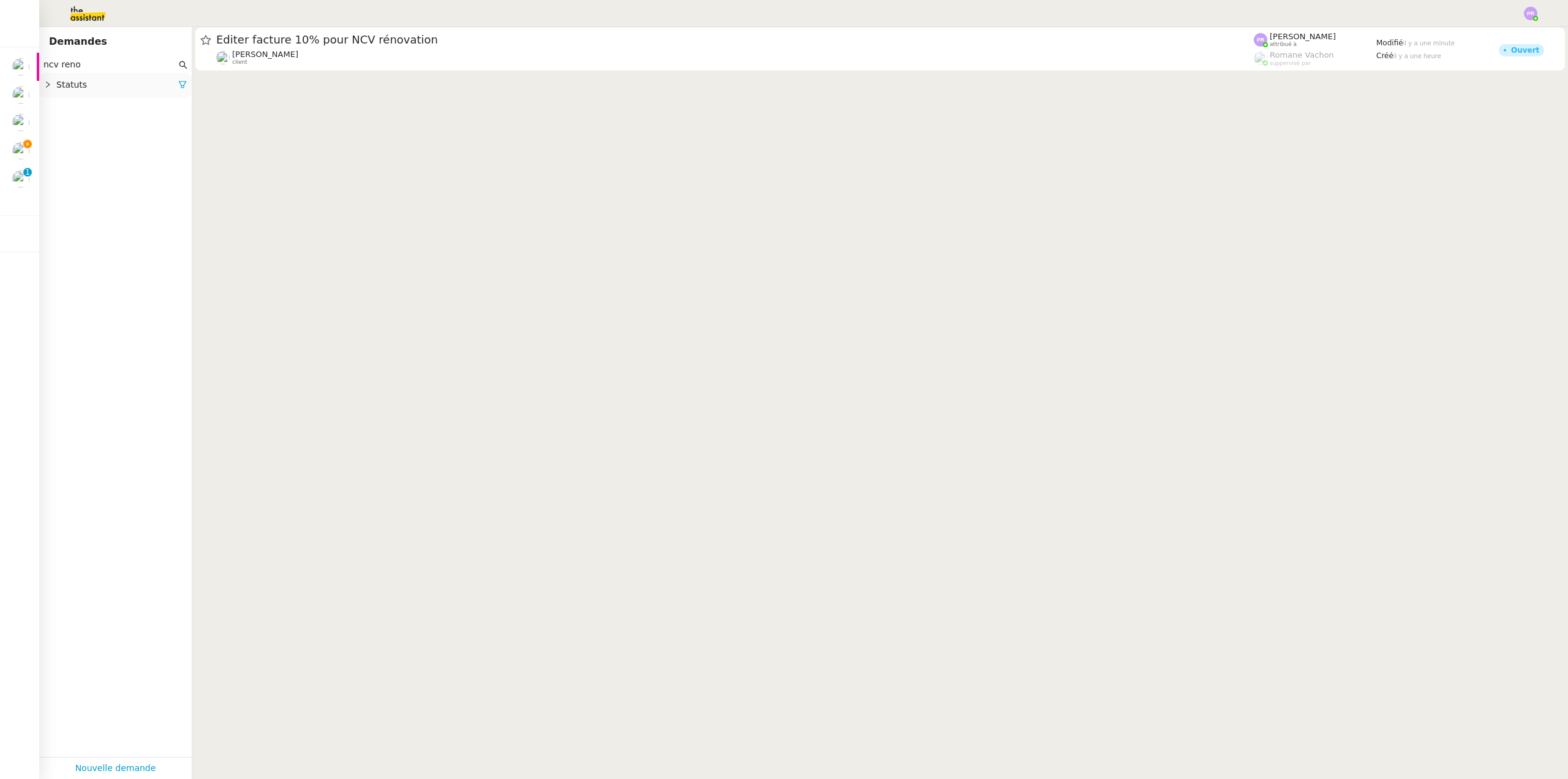
click at [177, 87] on div "Statuts" at bounding box center [115, 85] width 153 height 24
click at [178, 91] on div at bounding box center [183, 85] width 9 height 14
click at [179, 87] on icon at bounding box center [183, 85] width 7 height 7
click at [117, 100] on app-tickets-filter "ncv reno Statuts Please select" at bounding box center [115, 407] width 153 height 700
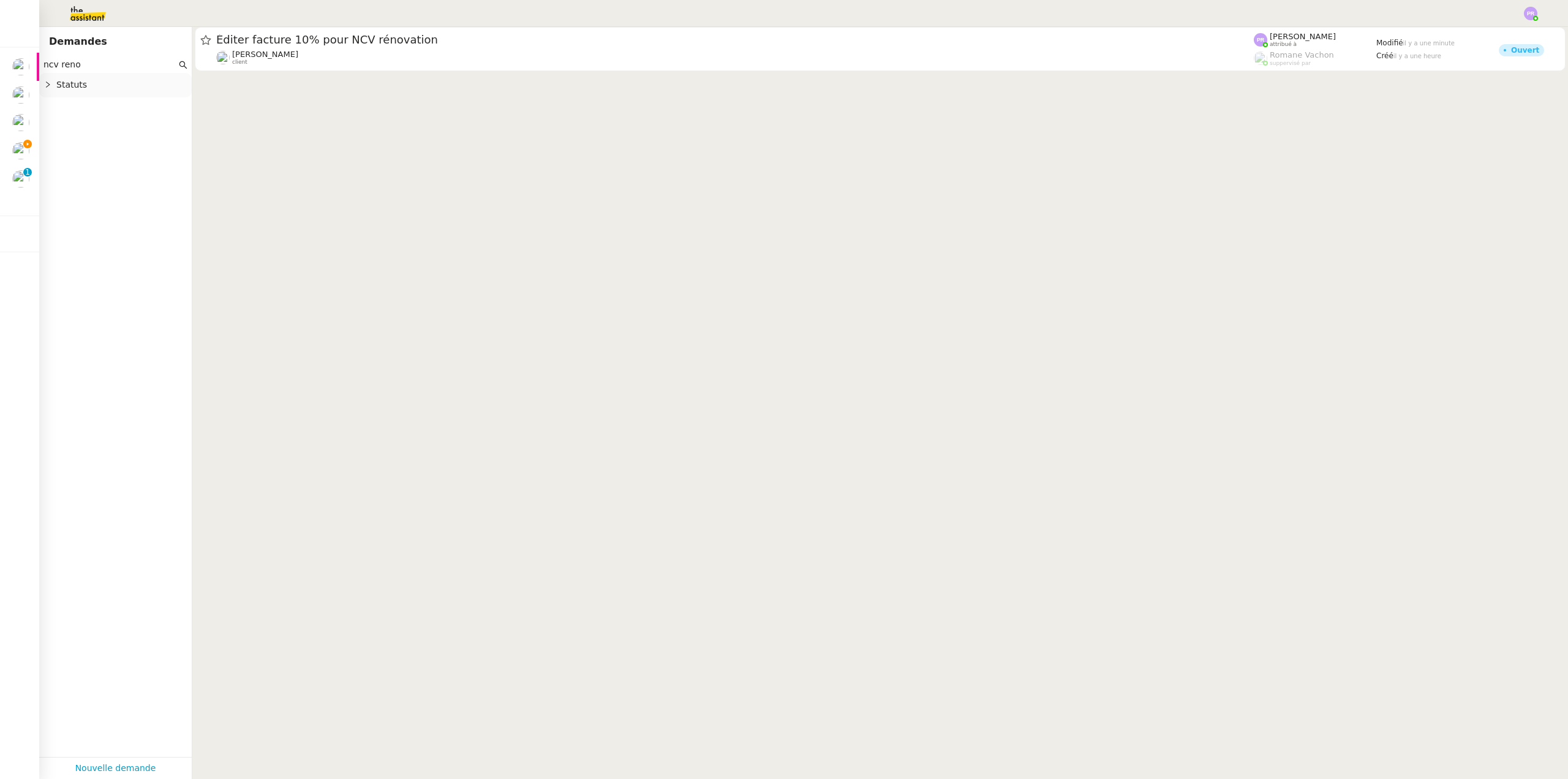
click at [106, 94] on div "Statuts" at bounding box center [115, 85] width 153 height 24
click at [98, 109] on nz-select-top-control "Please select" at bounding box center [116, 107] width 133 height 15
click at [97, 229] on div "Terminé" at bounding box center [110, 231] width 114 height 11
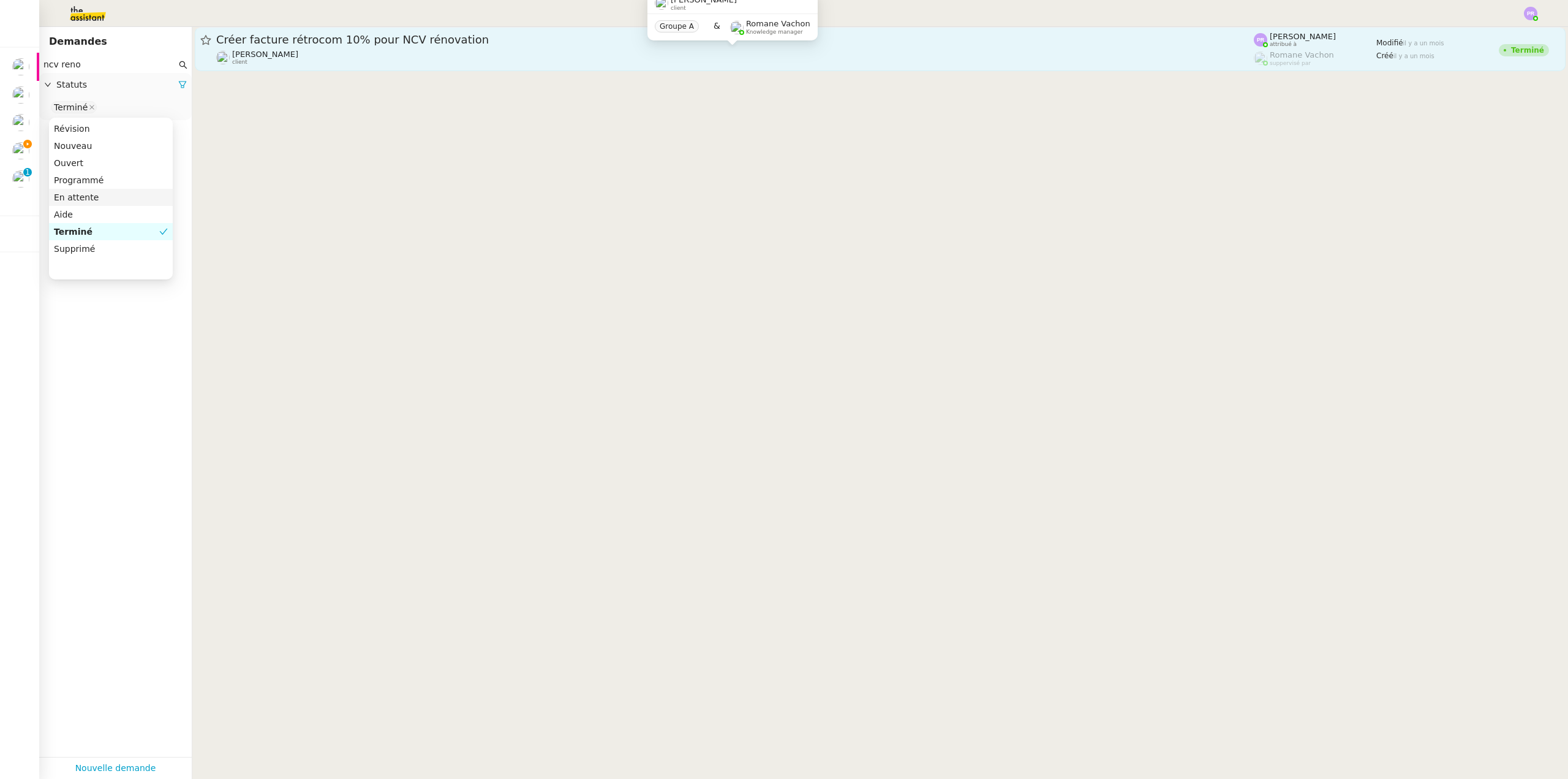
click at [389, 53] on div "[PERSON_NAME] client" at bounding box center [735, 57] width 1038 height 16
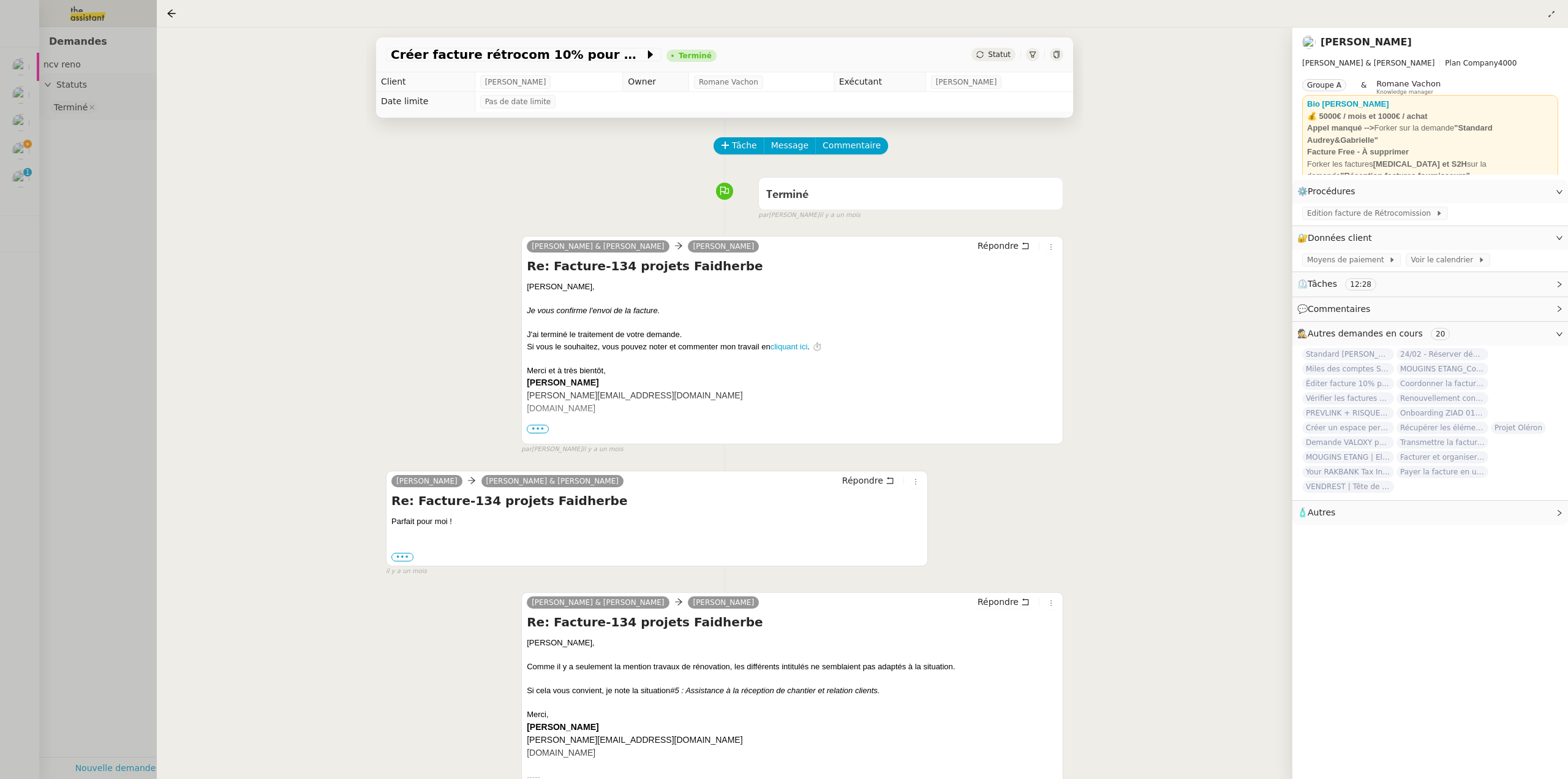
click at [120, 159] on div at bounding box center [784, 389] width 1568 height 779
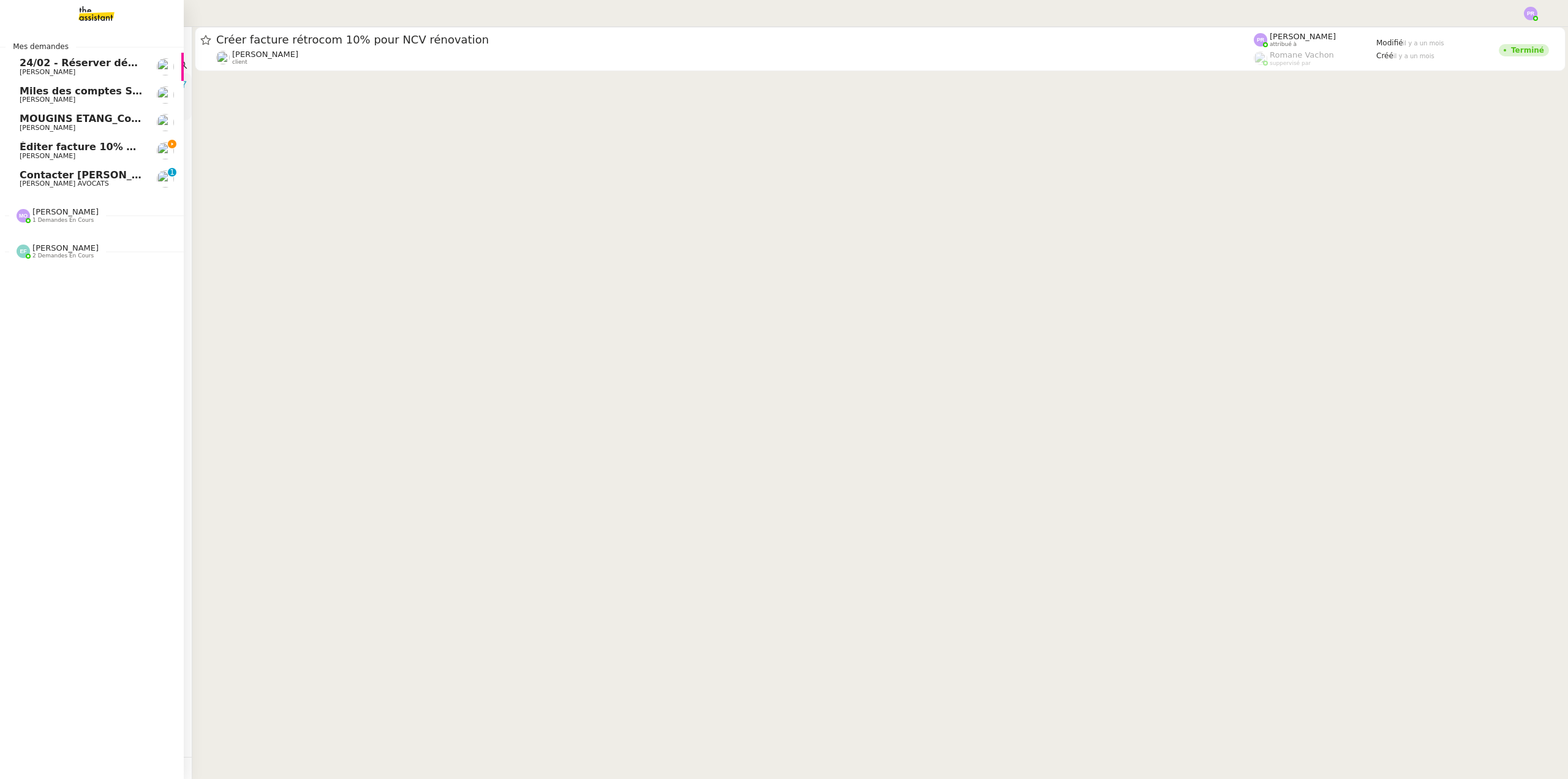
click at [51, 180] on span "[PERSON_NAME] AVOCATS" at bounding box center [63, 184] width 89 height 8
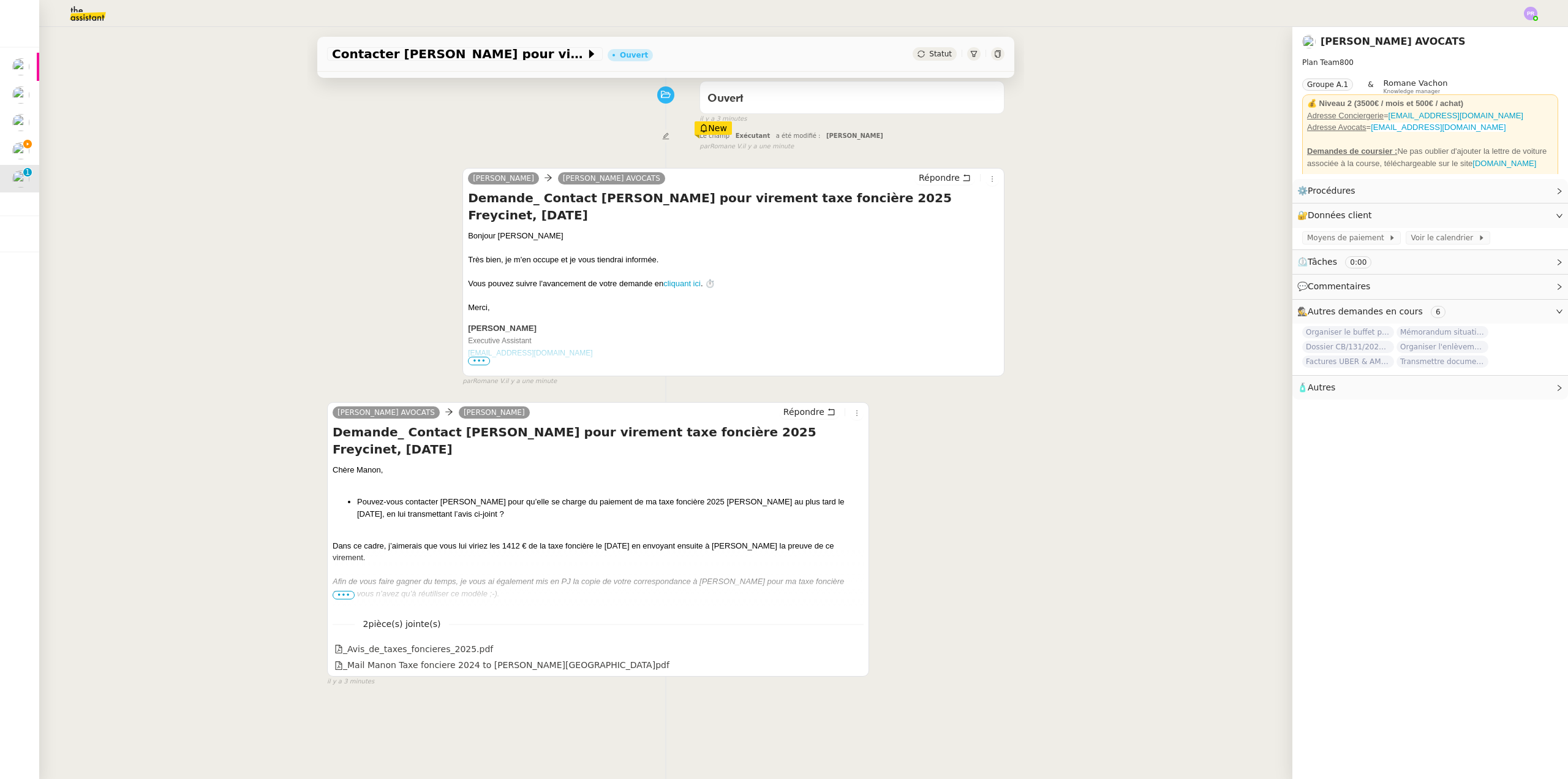
scroll to position [123, 0]
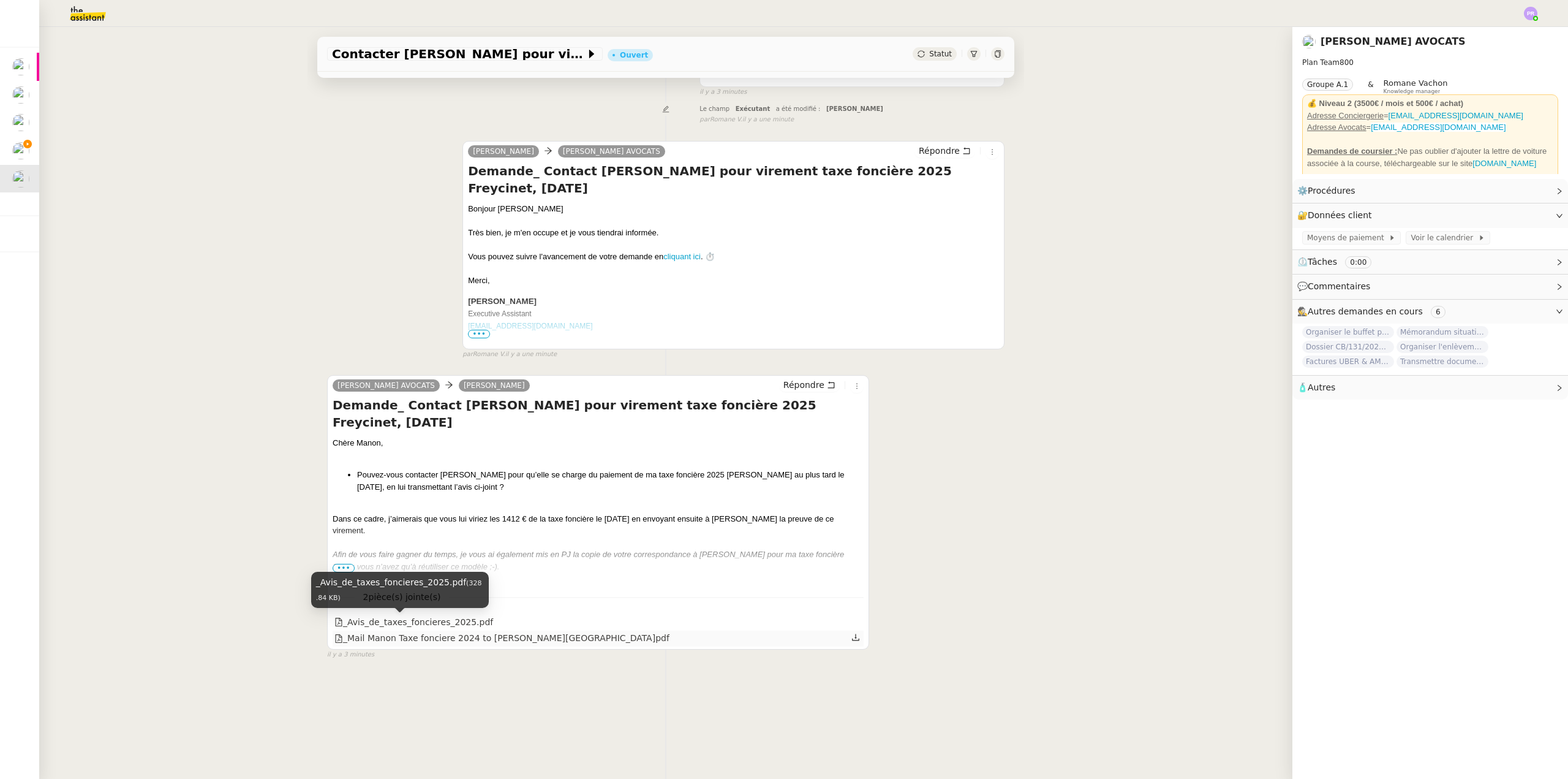
click at [444, 636] on div "_Mail Manon Taxe fonciere 2024 to [PERSON_NAME][GEOGRAPHIC_DATA]pdf" at bounding box center [502, 638] width 335 height 14
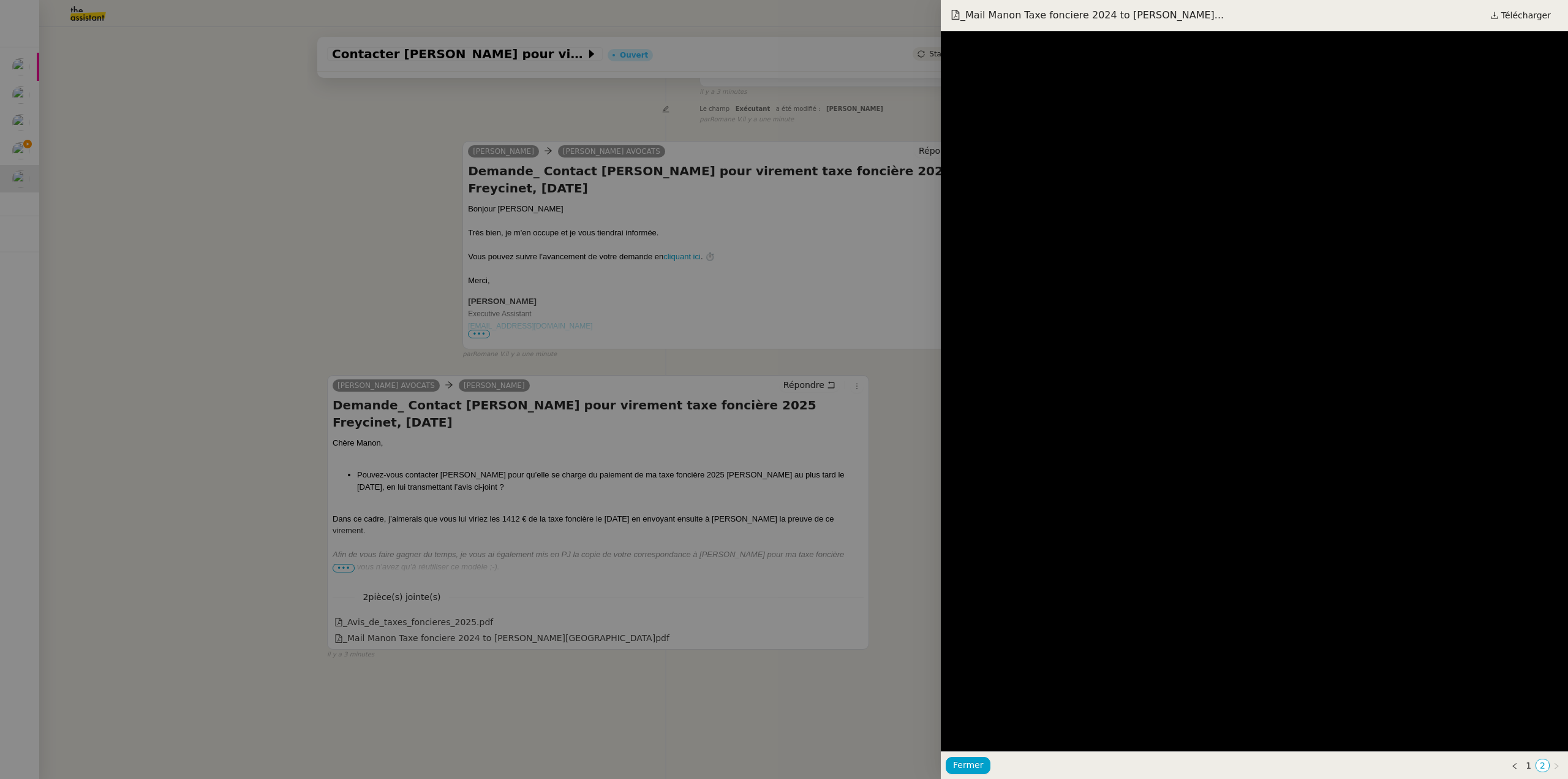
click at [392, 175] on div at bounding box center [784, 389] width 1568 height 779
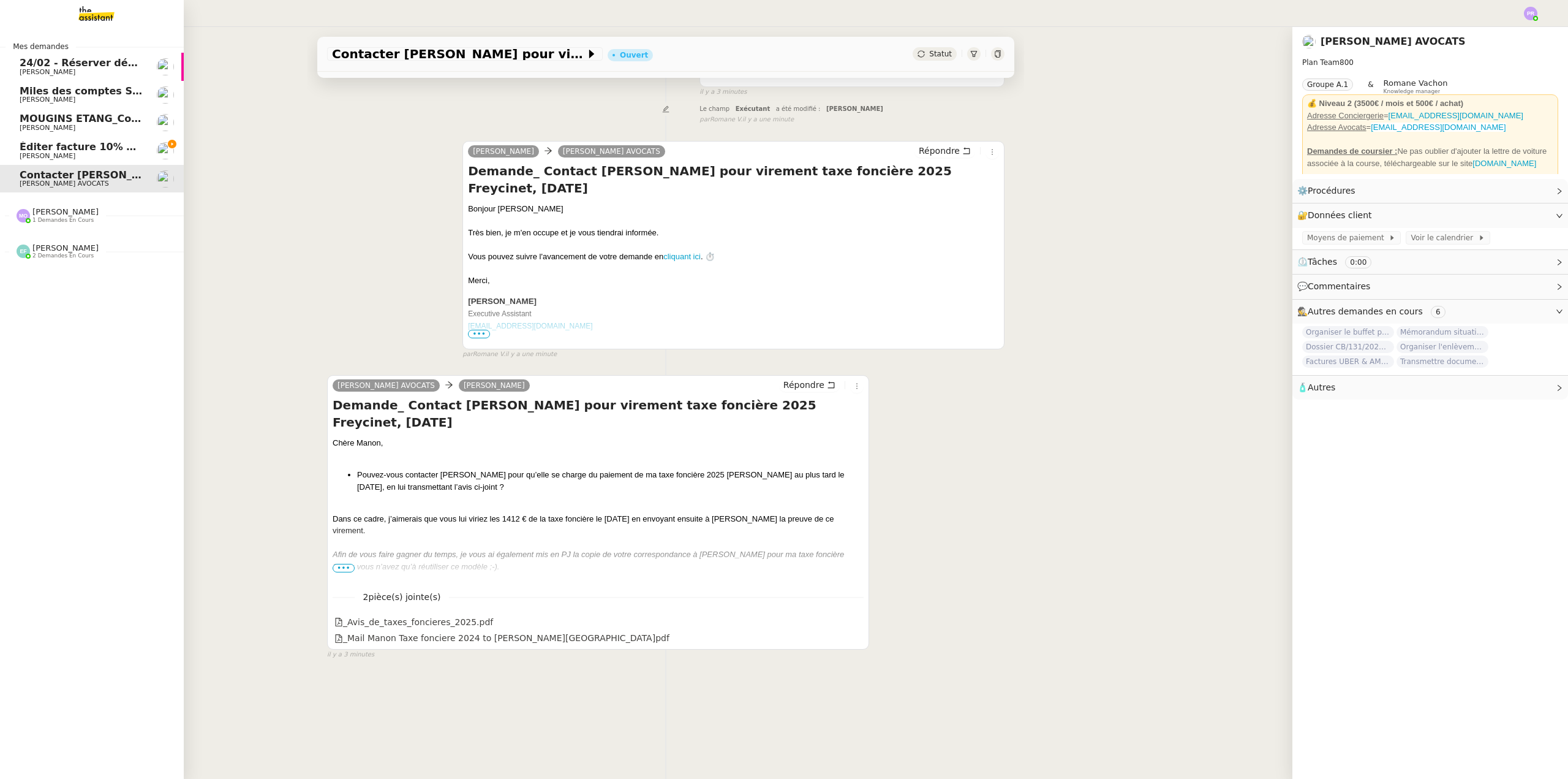
click at [84, 117] on span "MOUGINS ETANG_Commande luminaires et miroirs" at bounding box center [158, 118] width 278 height 11
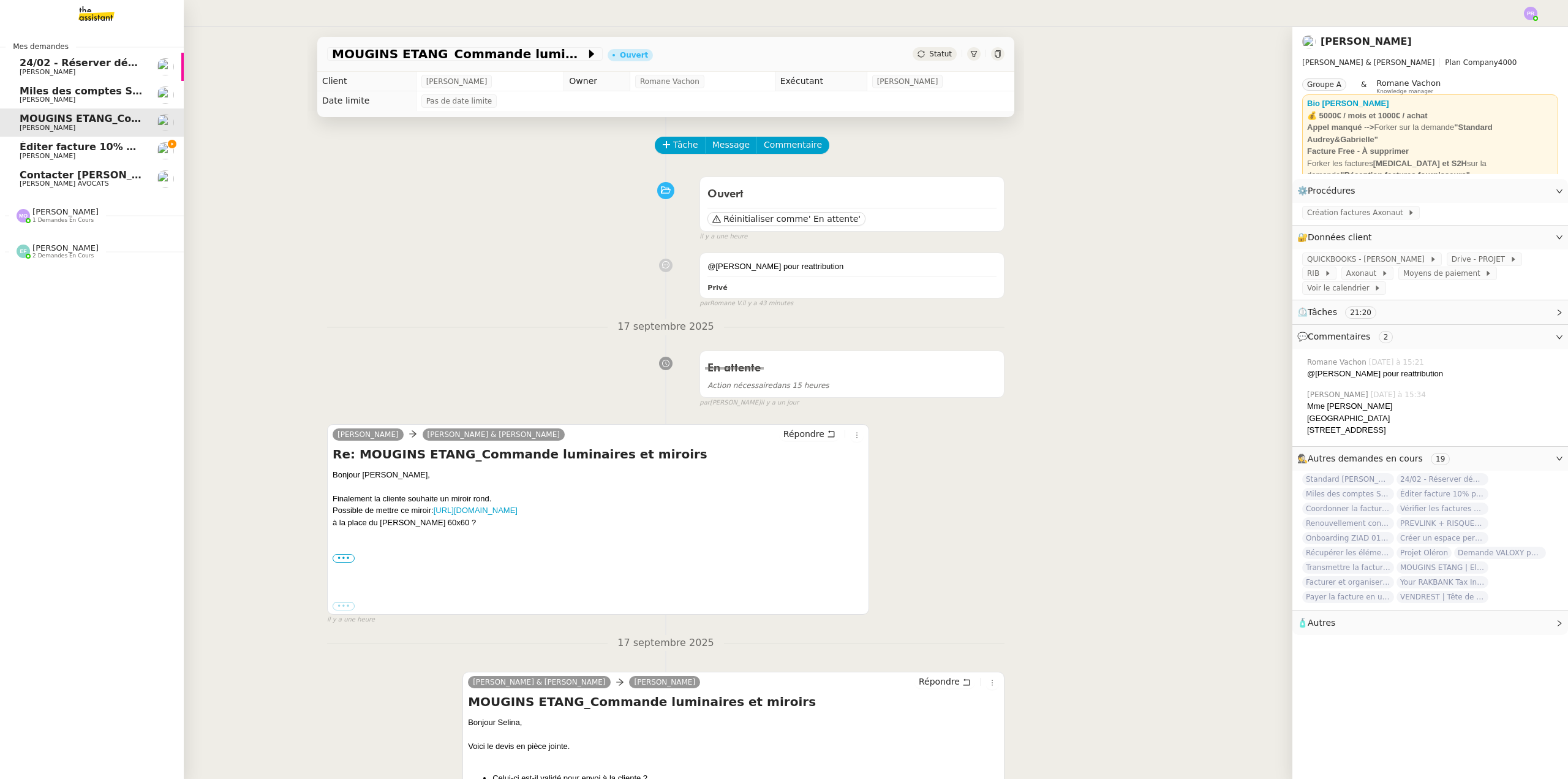
click at [123, 95] on span "Miles des comptes Skywards et Flying Blue" at bounding box center [138, 91] width 239 height 11
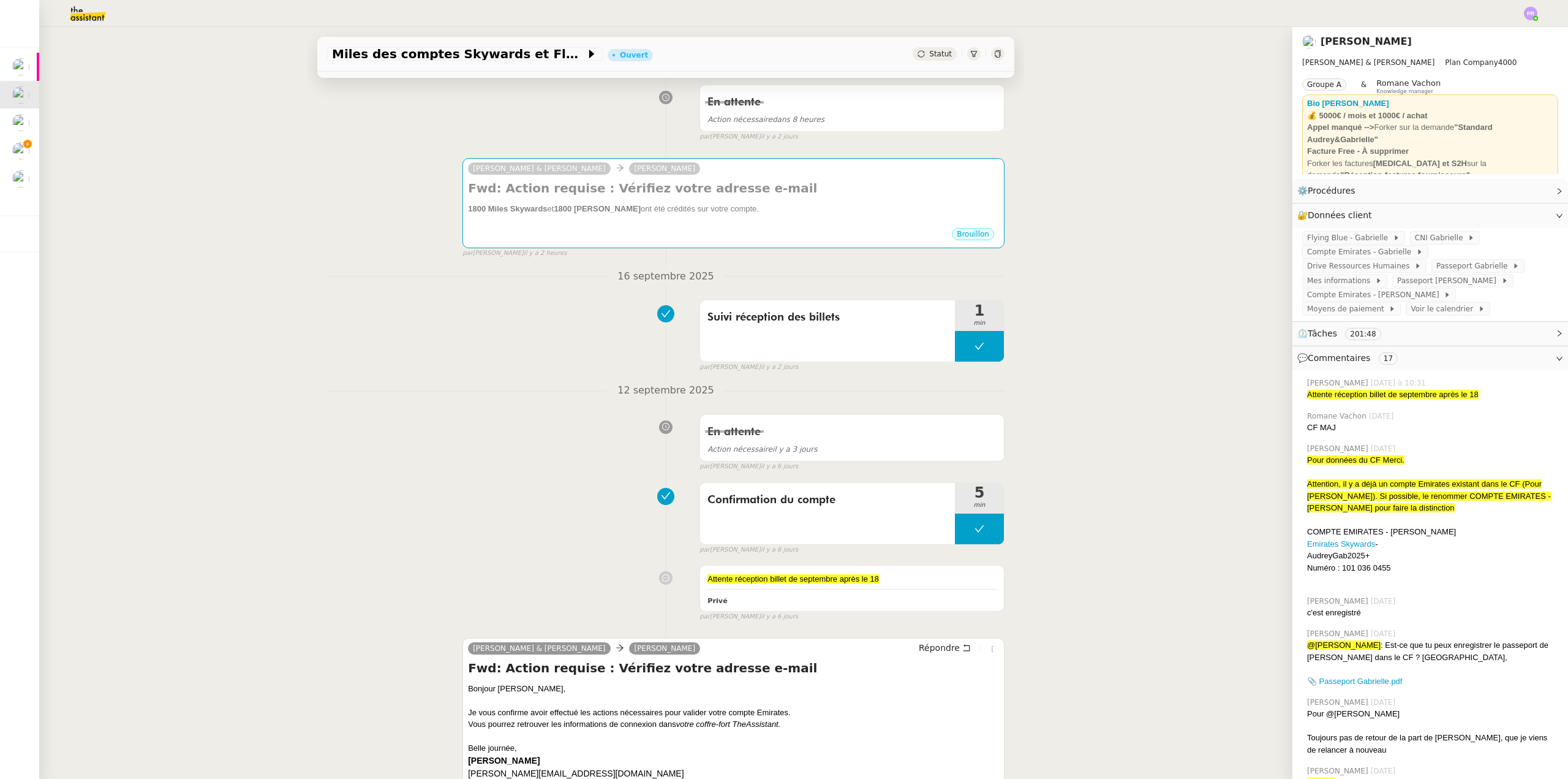
scroll to position [184, 0]
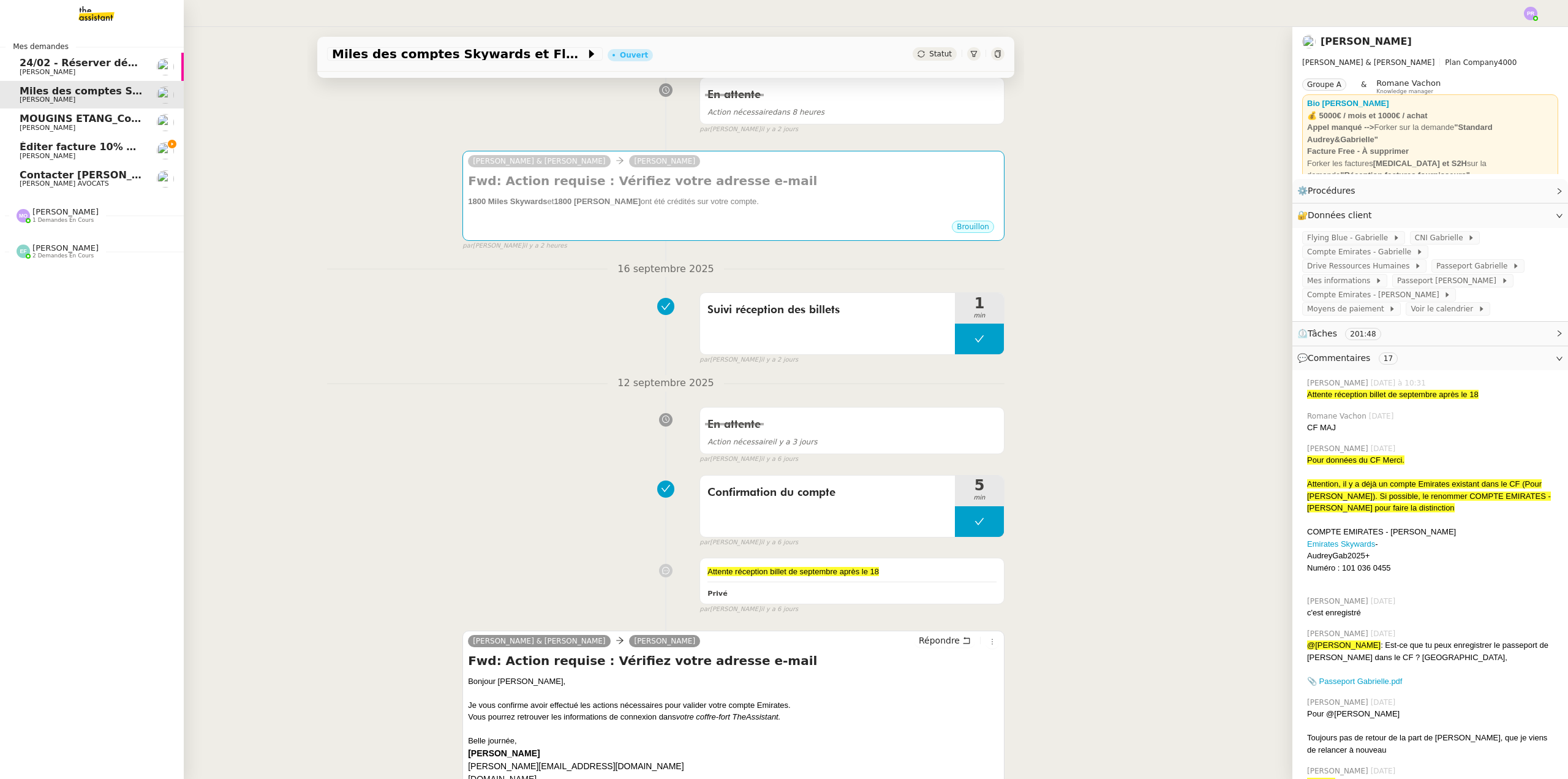
click at [98, 180] on span "[PERSON_NAME] AVOCATS" at bounding box center [81, 184] width 123 height 7
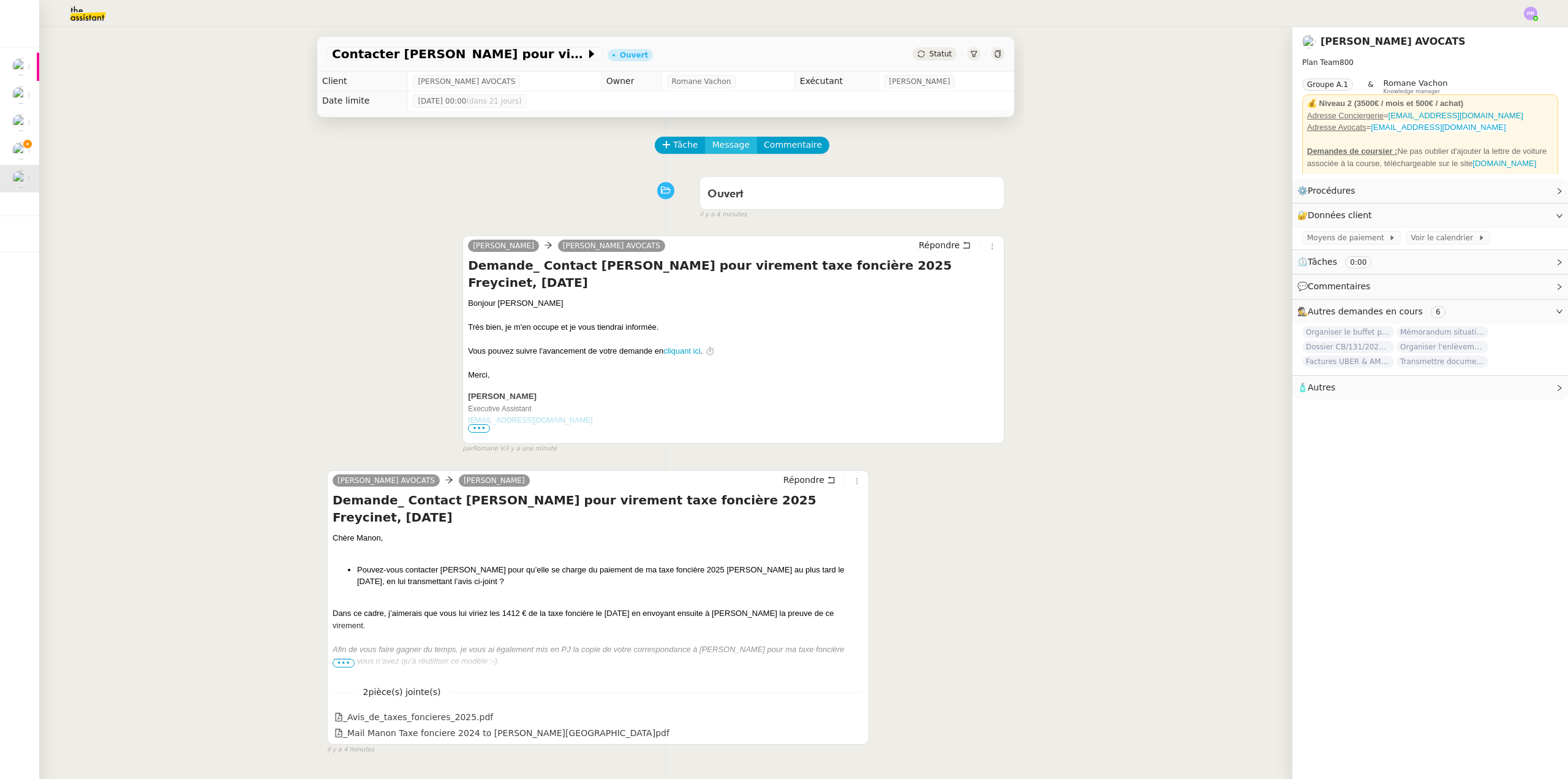
click at [720, 142] on span "Message" at bounding box center [731, 145] width 37 height 14
click at [773, 177] on span "Nouvelle conversation" at bounding box center [774, 180] width 108 height 10
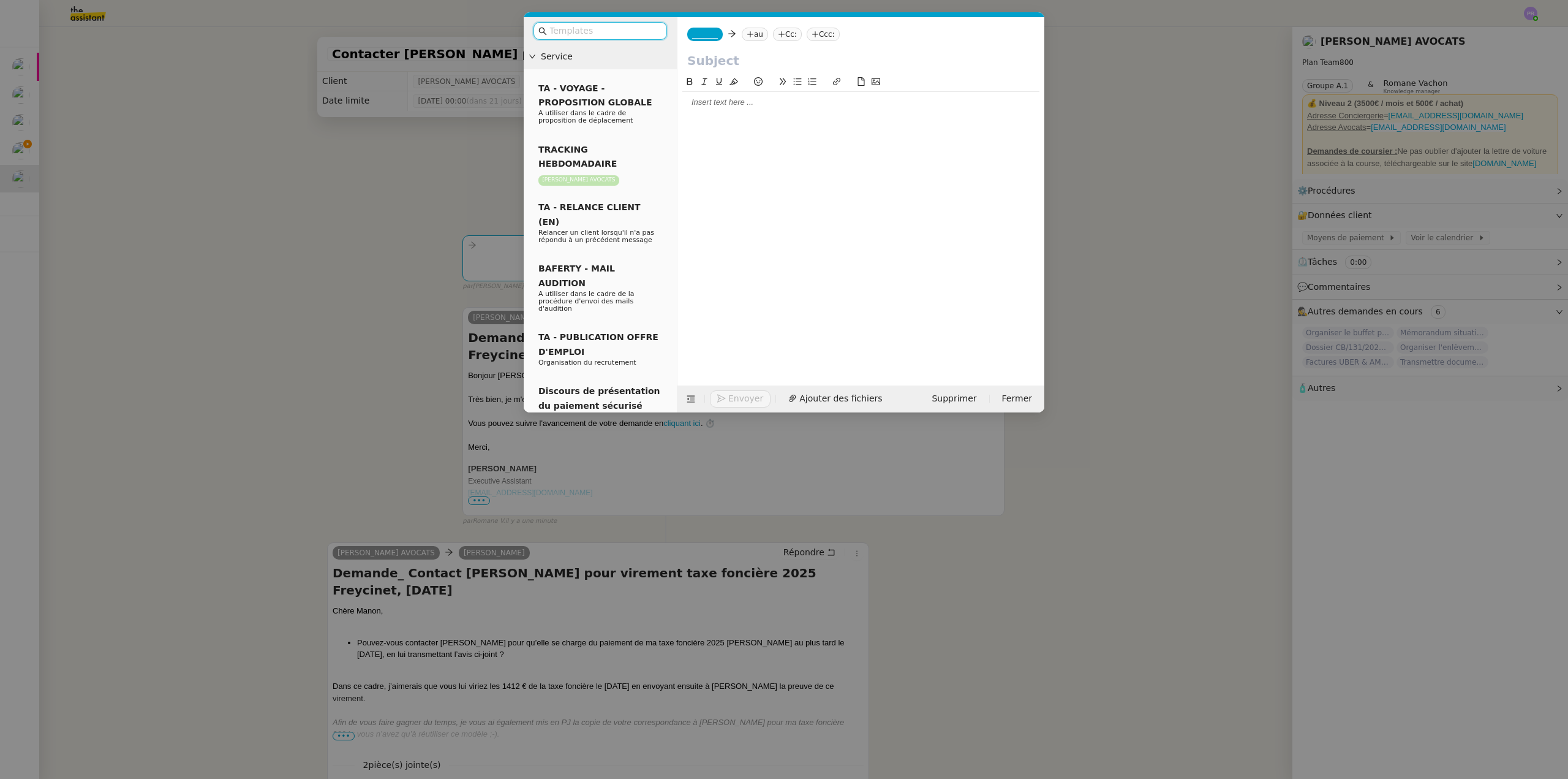
click at [399, 284] on nz-modal-container "Service TA - VOYAGE - PROPOSITION GLOBALE A utiliser dans le cadre de propositi…" at bounding box center [784, 389] width 1568 height 779
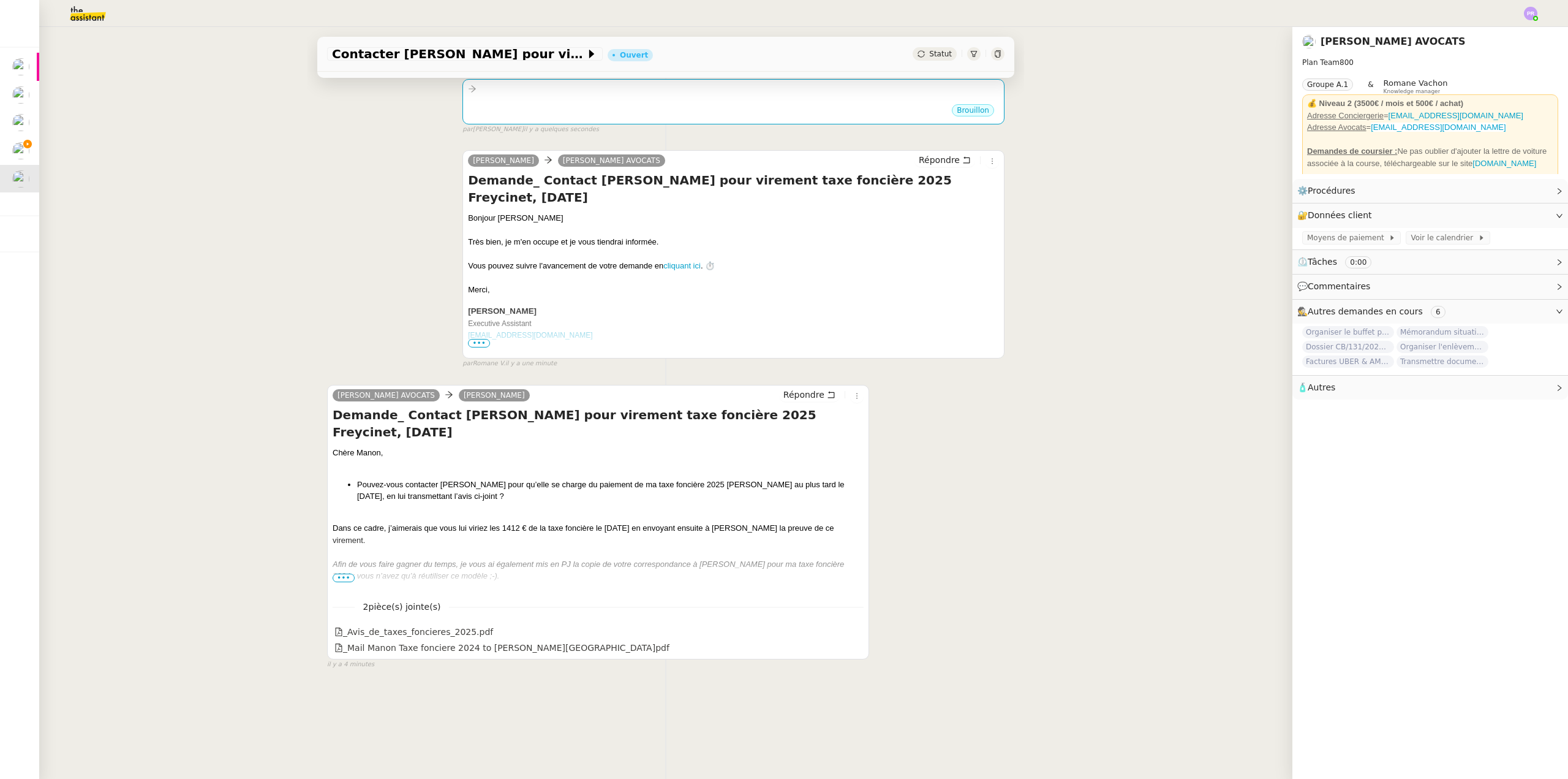
scroll to position [163, 0]
click at [337, 573] on span "•••" at bounding box center [343, 578] width 22 height 9
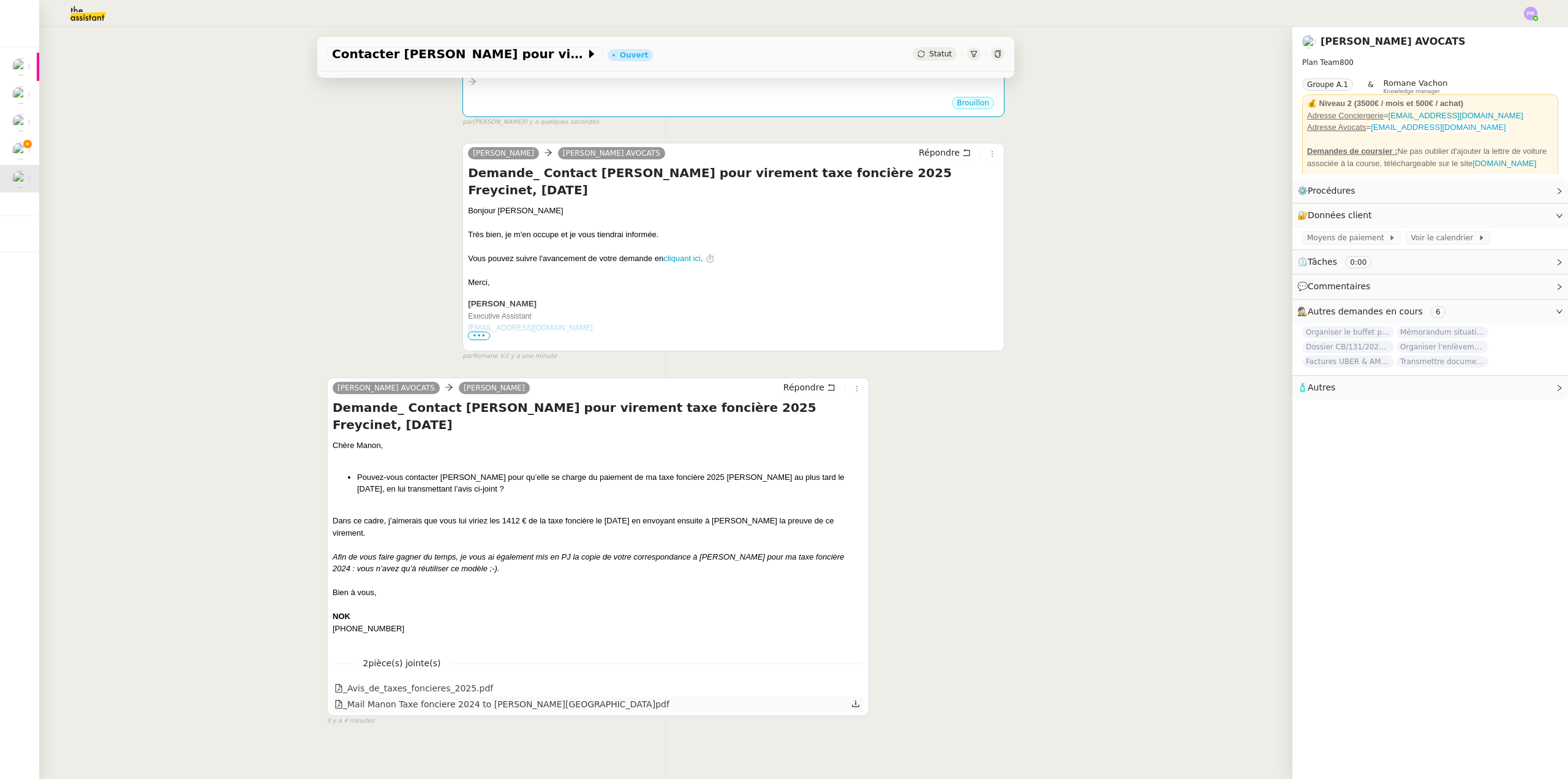
click at [438, 697] on div "_Mail Manon Taxe fonciere 2024 to [PERSON_NAME][GEOGRAPHIC_DATA]pdf" at bounding box center [502, 704] width 335 height 14
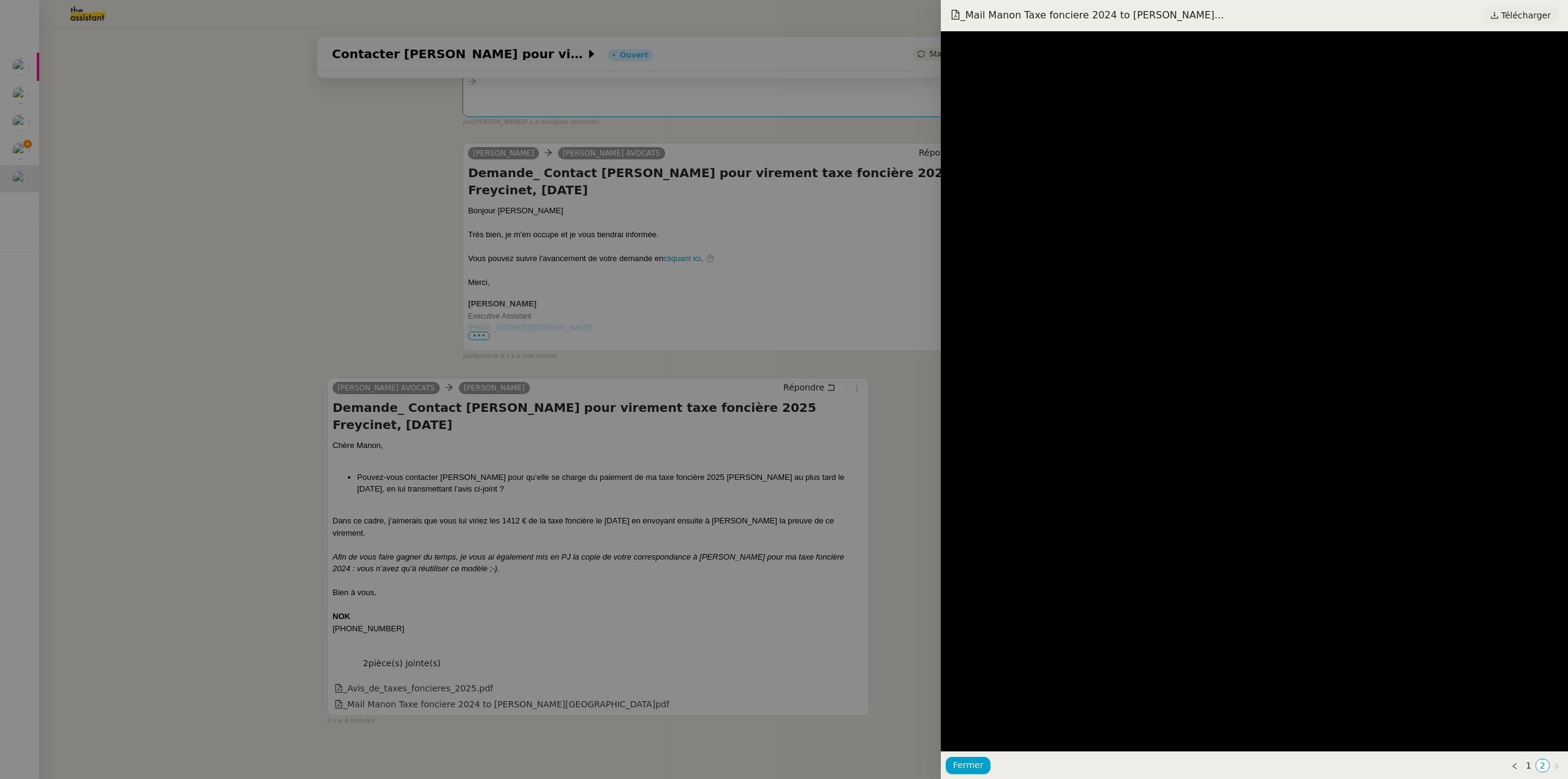
click at [1520, 17] on span "Télécharger" at bounding box center [1526, 15] width 49 height 16
click at [636, 139] on div at bounding box center [784, 389] width 1568 height 779
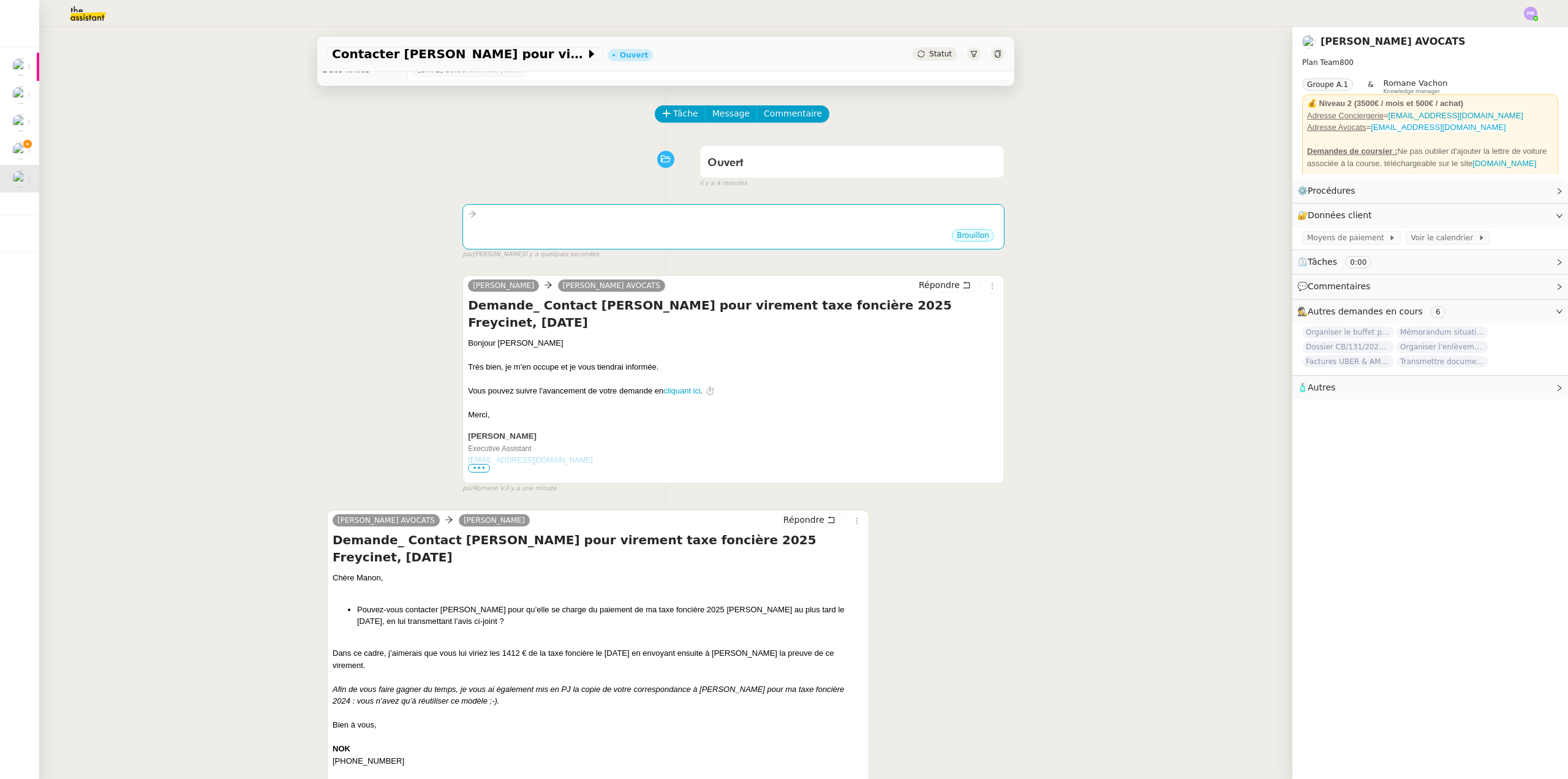
scroll to position [0, 0]
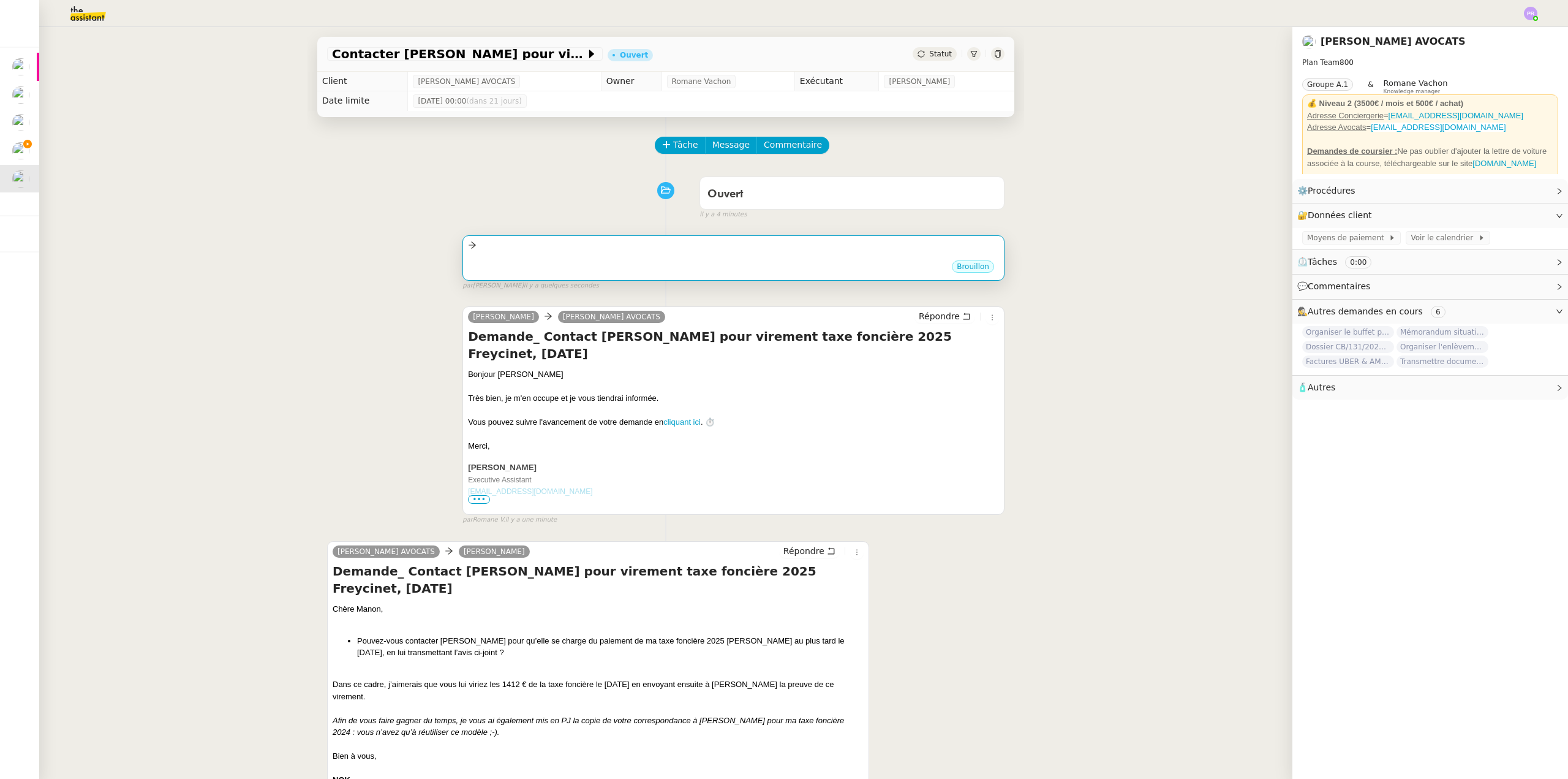
click at [636, 265] on div "Brouillon" at bounding box center [734, 268] width 531 height 19
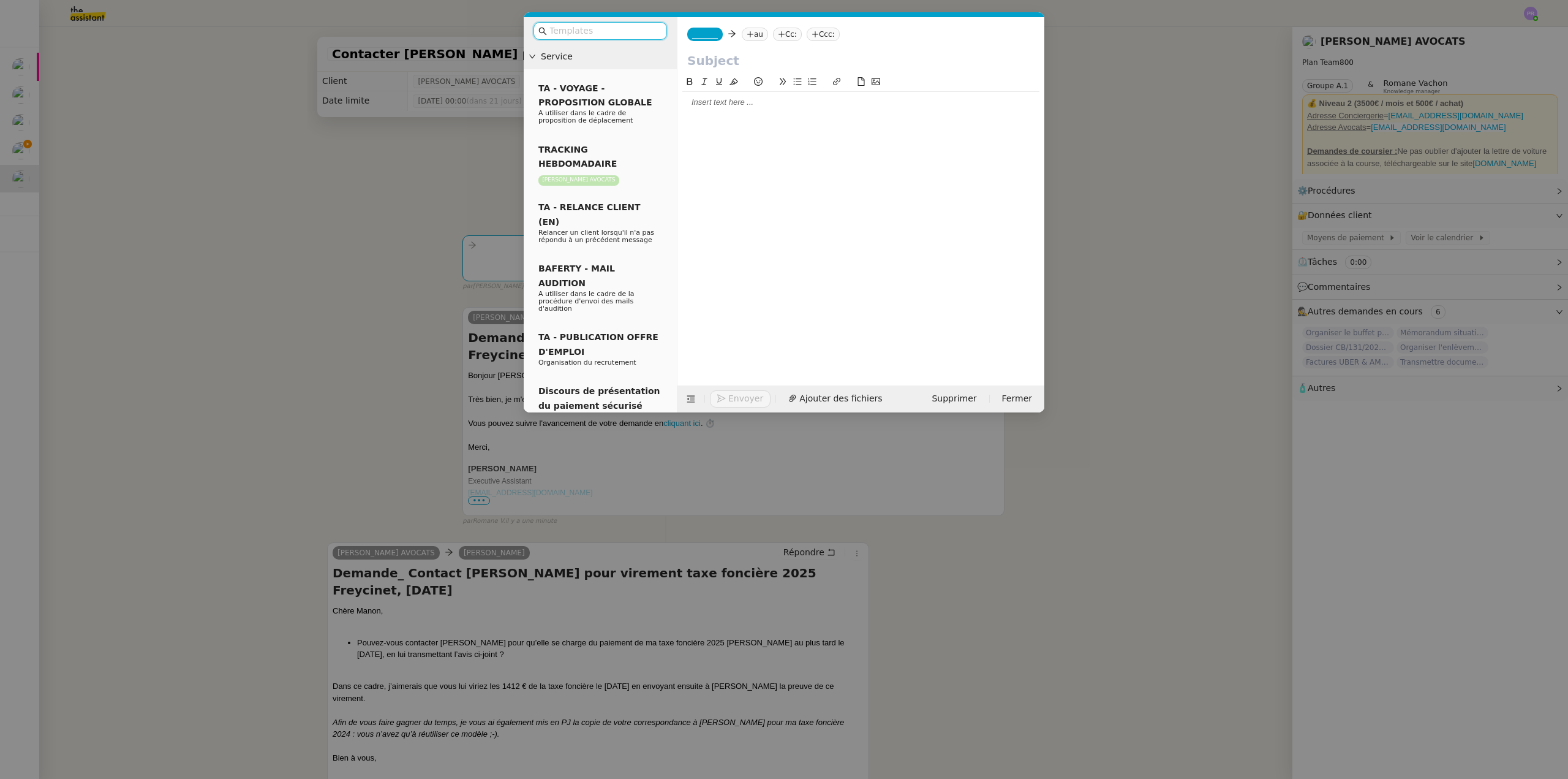
click at [715, 95] on div at bounding box center [861, 102] width 357 height 21
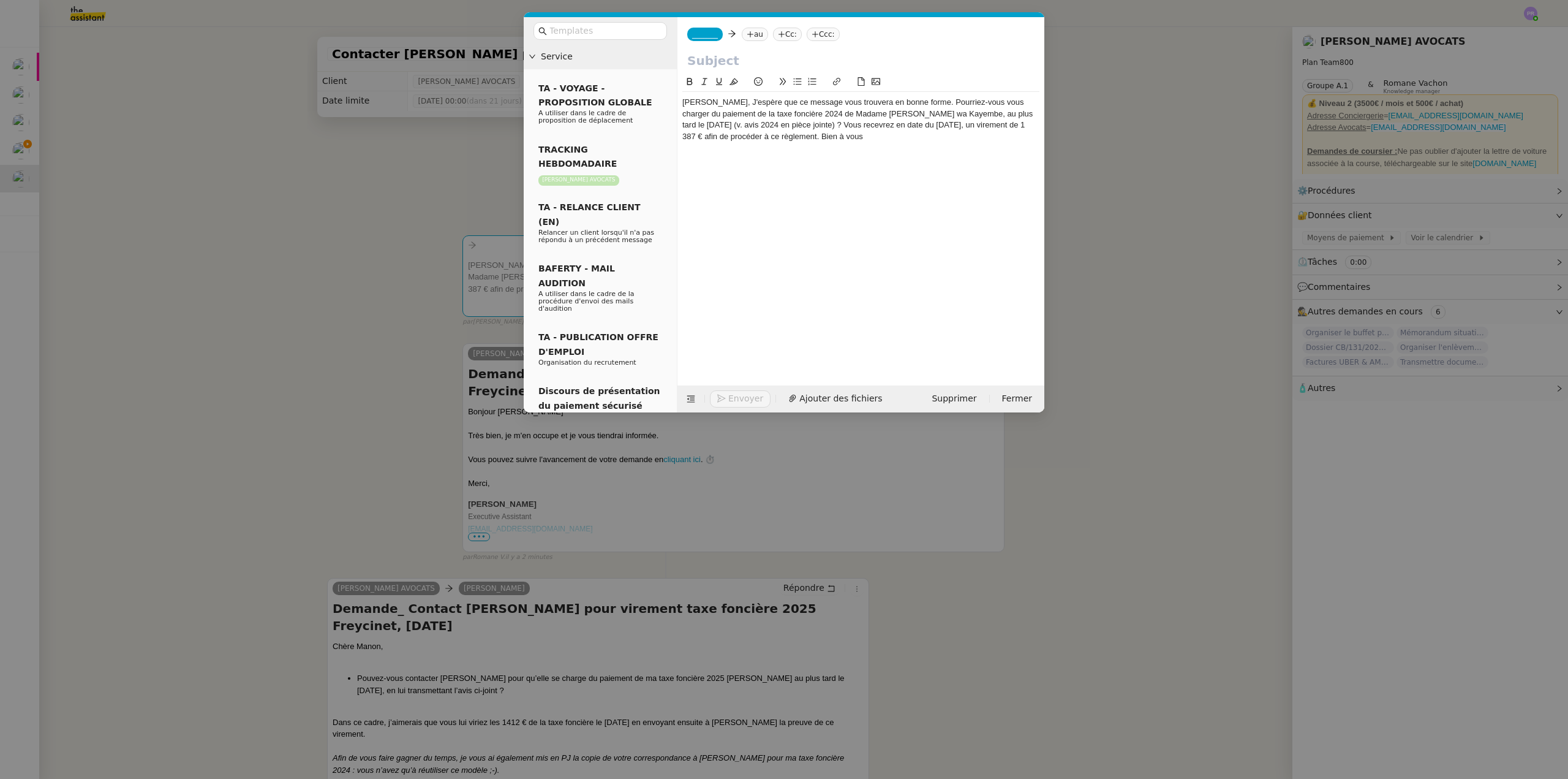
click at [735, 101] on div "[PERSON_NAME], J'espère que ce message vous trouvera en bonne forme. Pourriez-v…" at bounding box center [861, 119] width 357 height 45
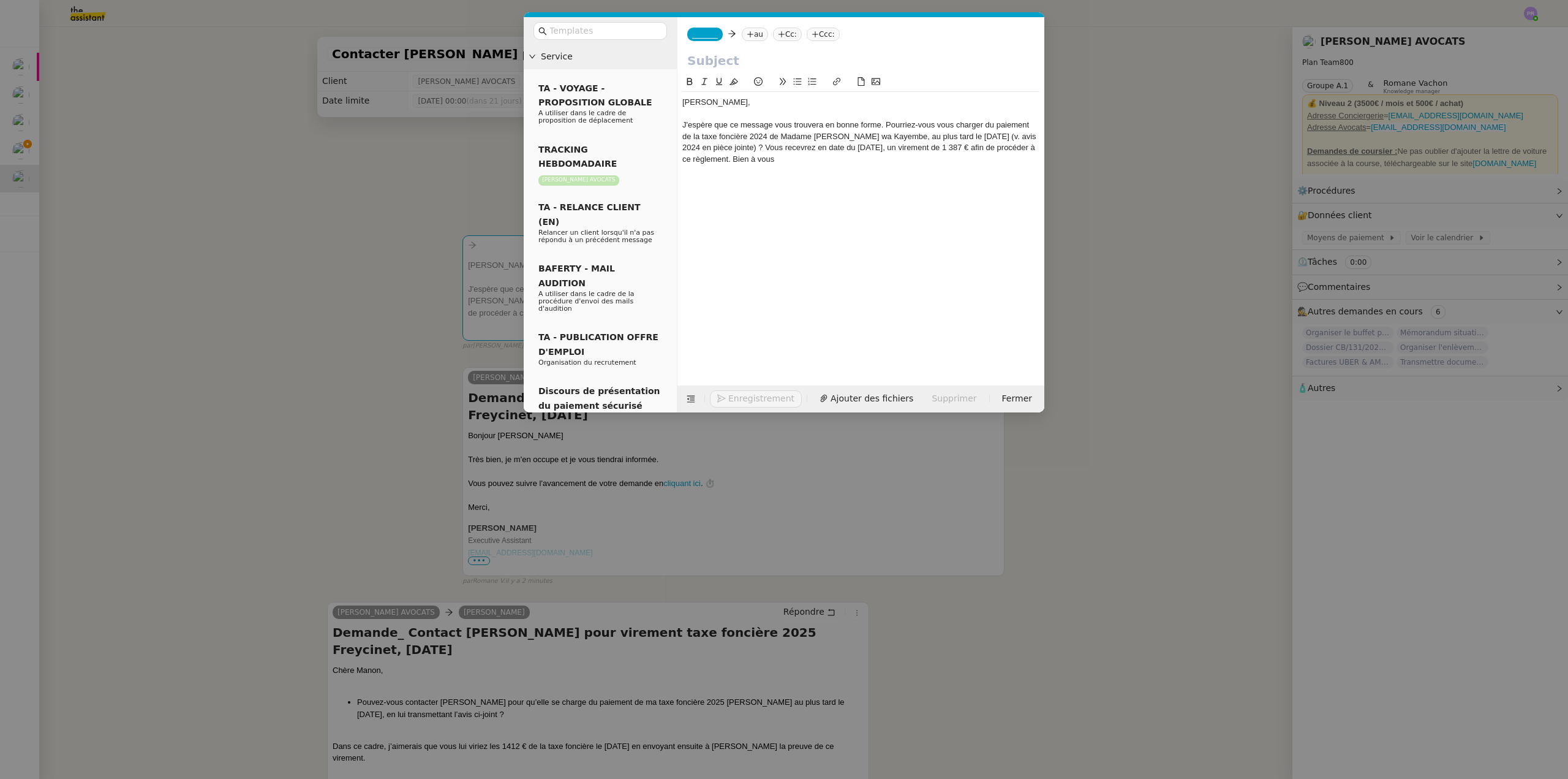
click at [885, 123] on div "J'espère que ce message vous trouvera en bonne forme. Pourriez-vous vous charge…" at bounding box center [861, 141] width 357 height 45
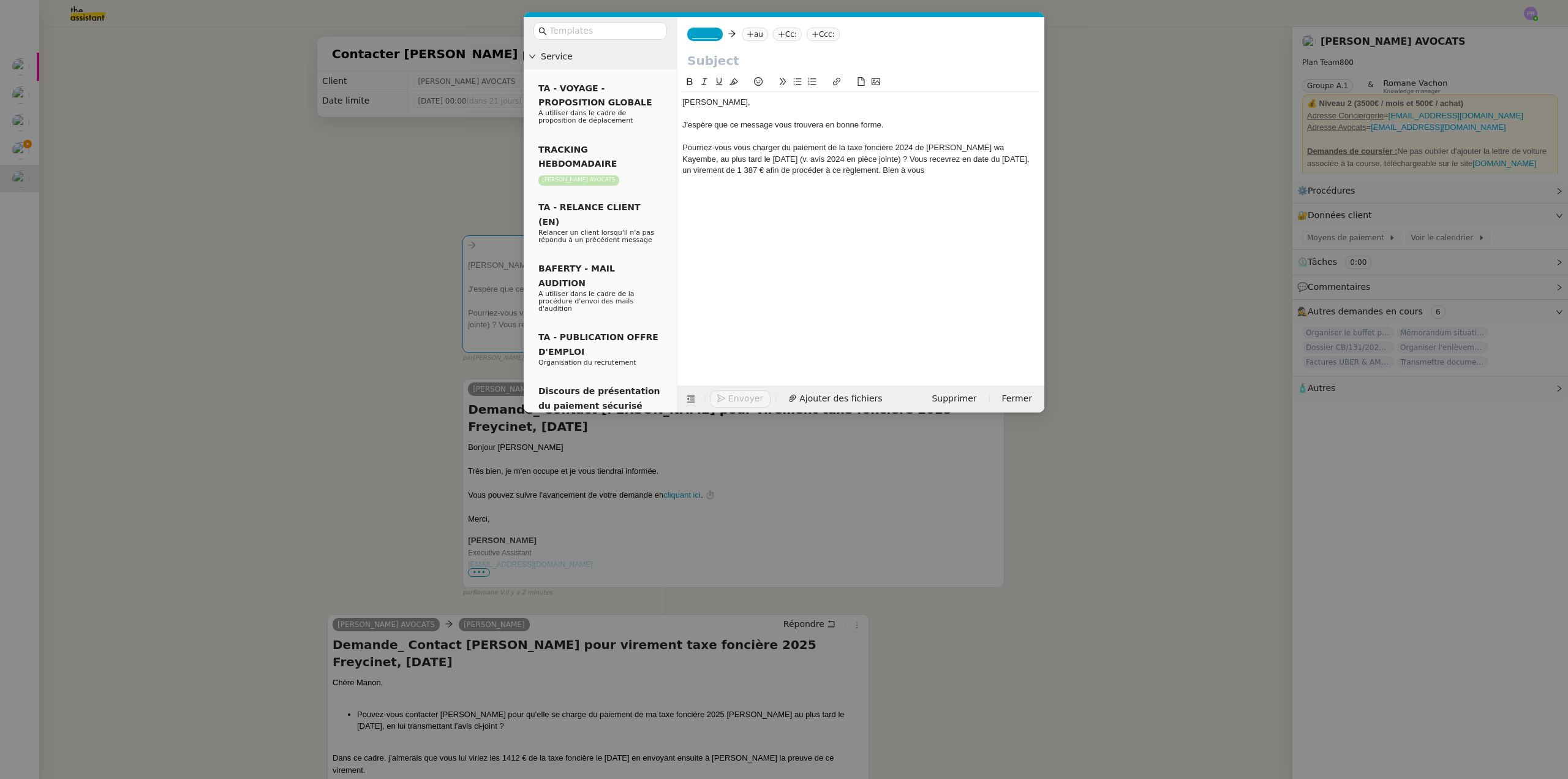
click at [795, 81] on icon at bounding box center [797, 82] width 9 height 9
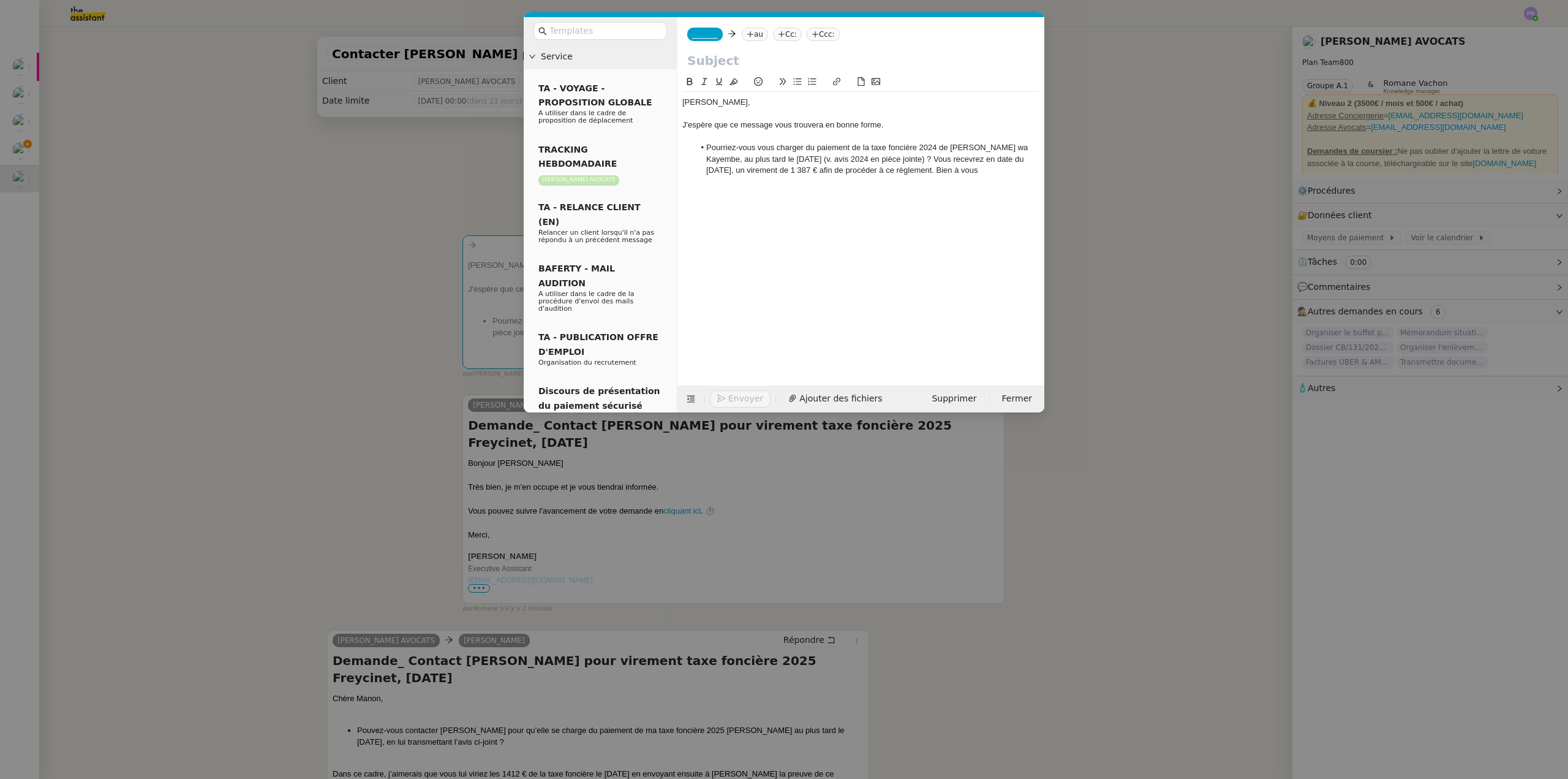
click at [948, 159] on li "Pourriez-vous vous charger du paiement de la taxe foncière 2024 de [PERSON_NAME…" at bounding box center [868, 159] width 346 height 34
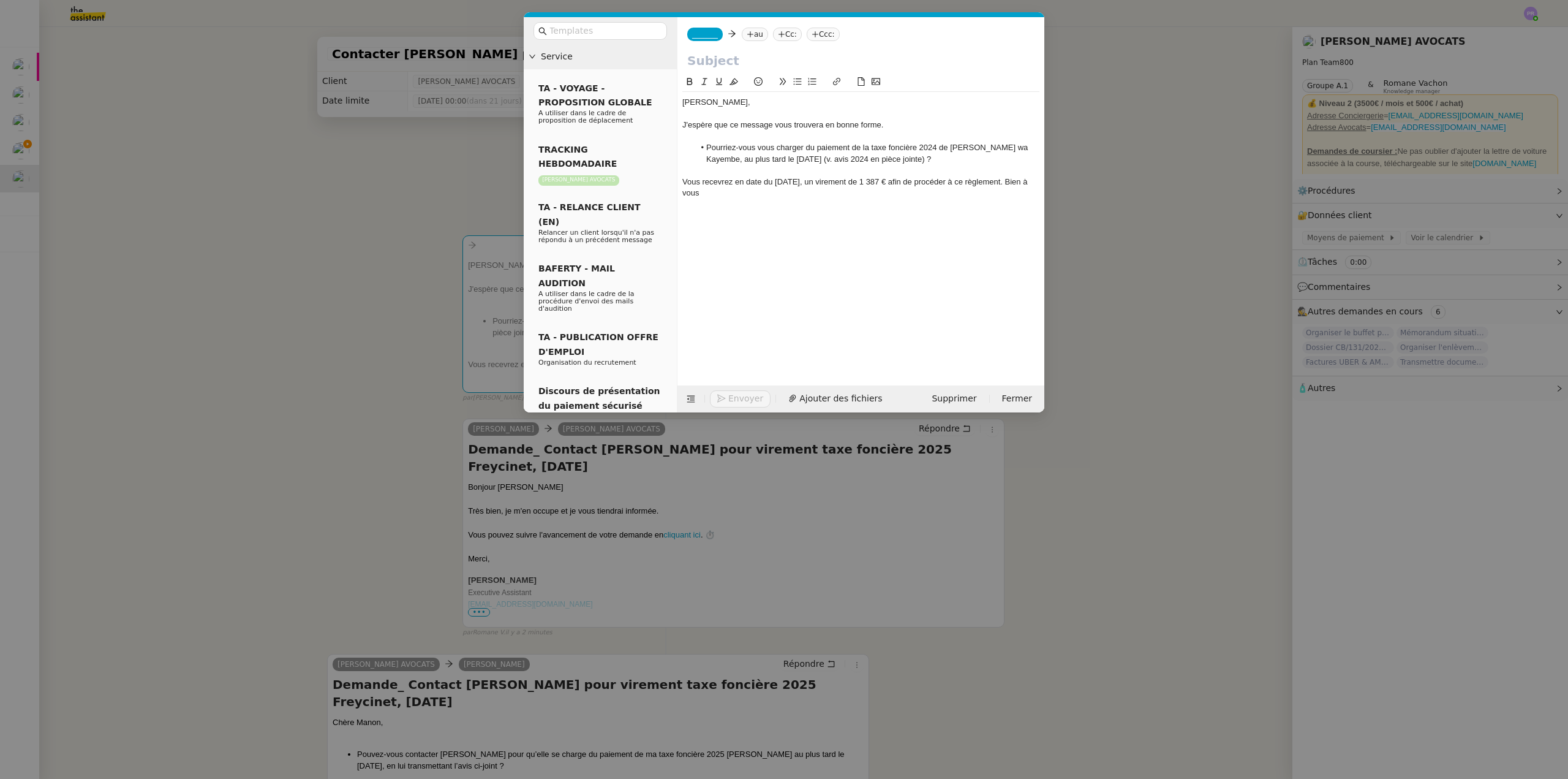
click at [1020, 180] on div "Vous recevrez en date du [DATE], un virement de 1 387 € afin de procéder à ce r…" at bounding box center [861, 188] width 357 height 23
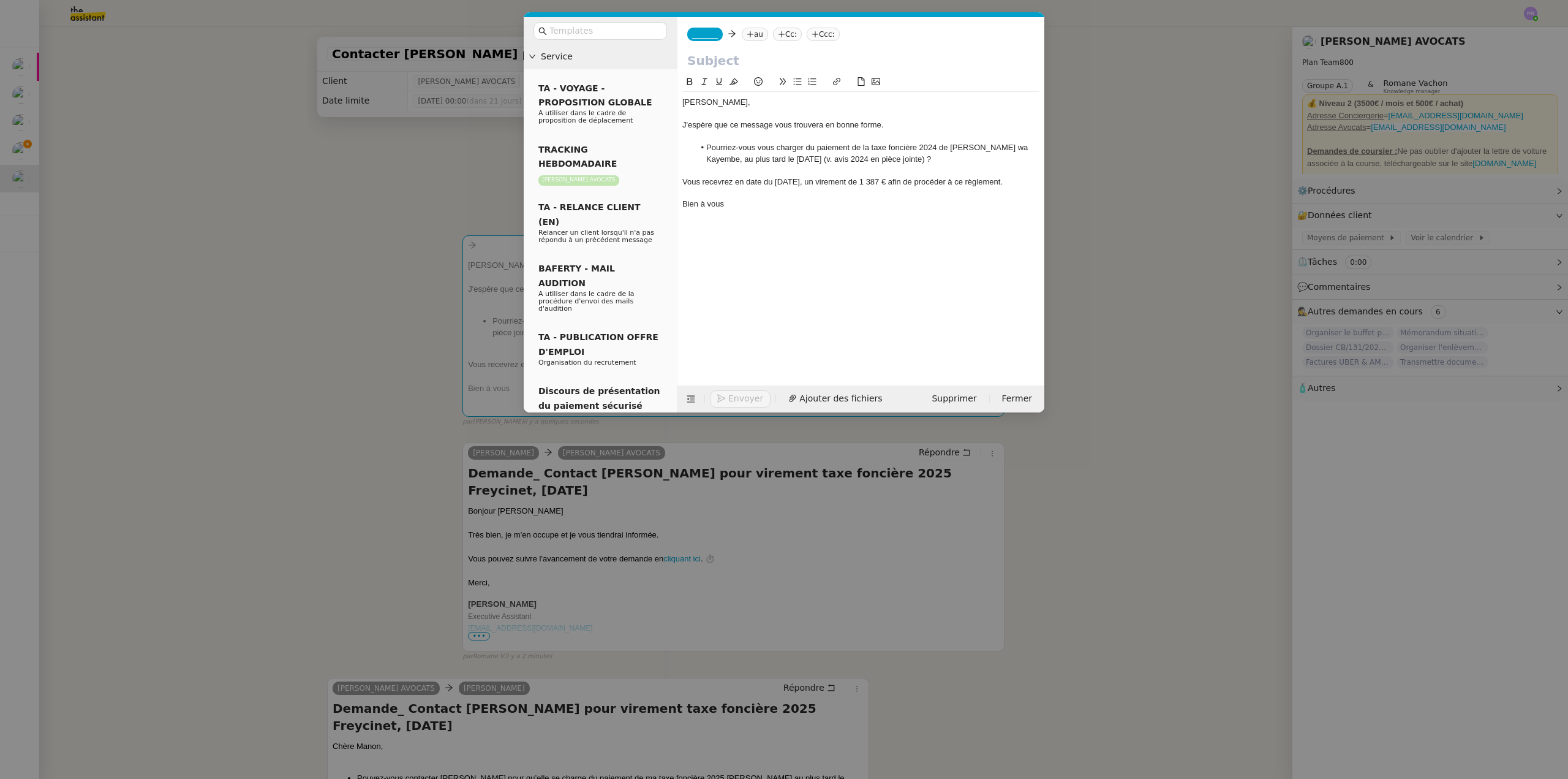
click at [328, 276] on nz-modal-container "Service TA - VOYAGE - PROPOSITION GLOBALE A utiliser dans le cadre de propositi…" at bounding box center [784, 389] width 1568 height 779
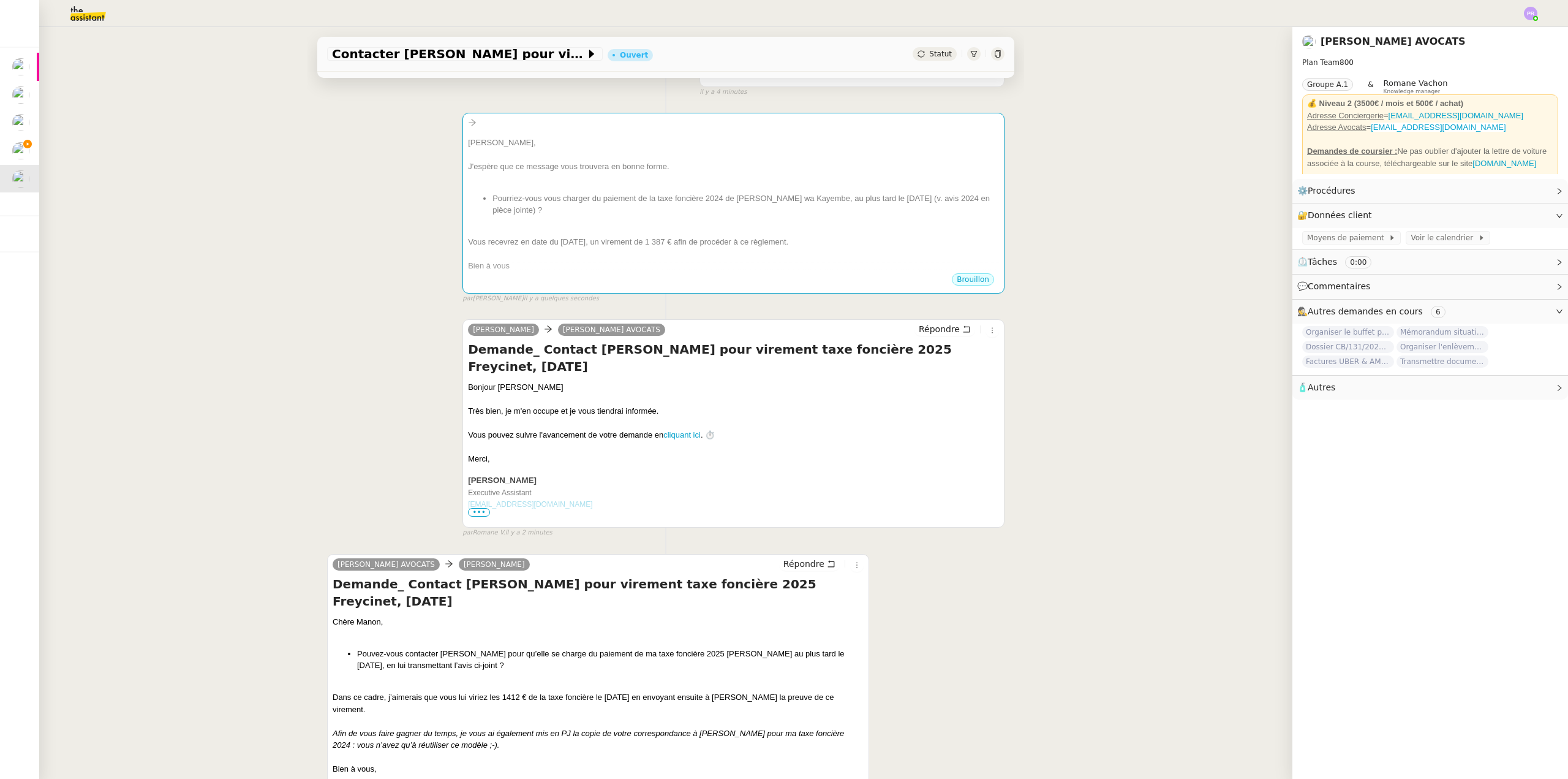
scroll to position [245, 0]
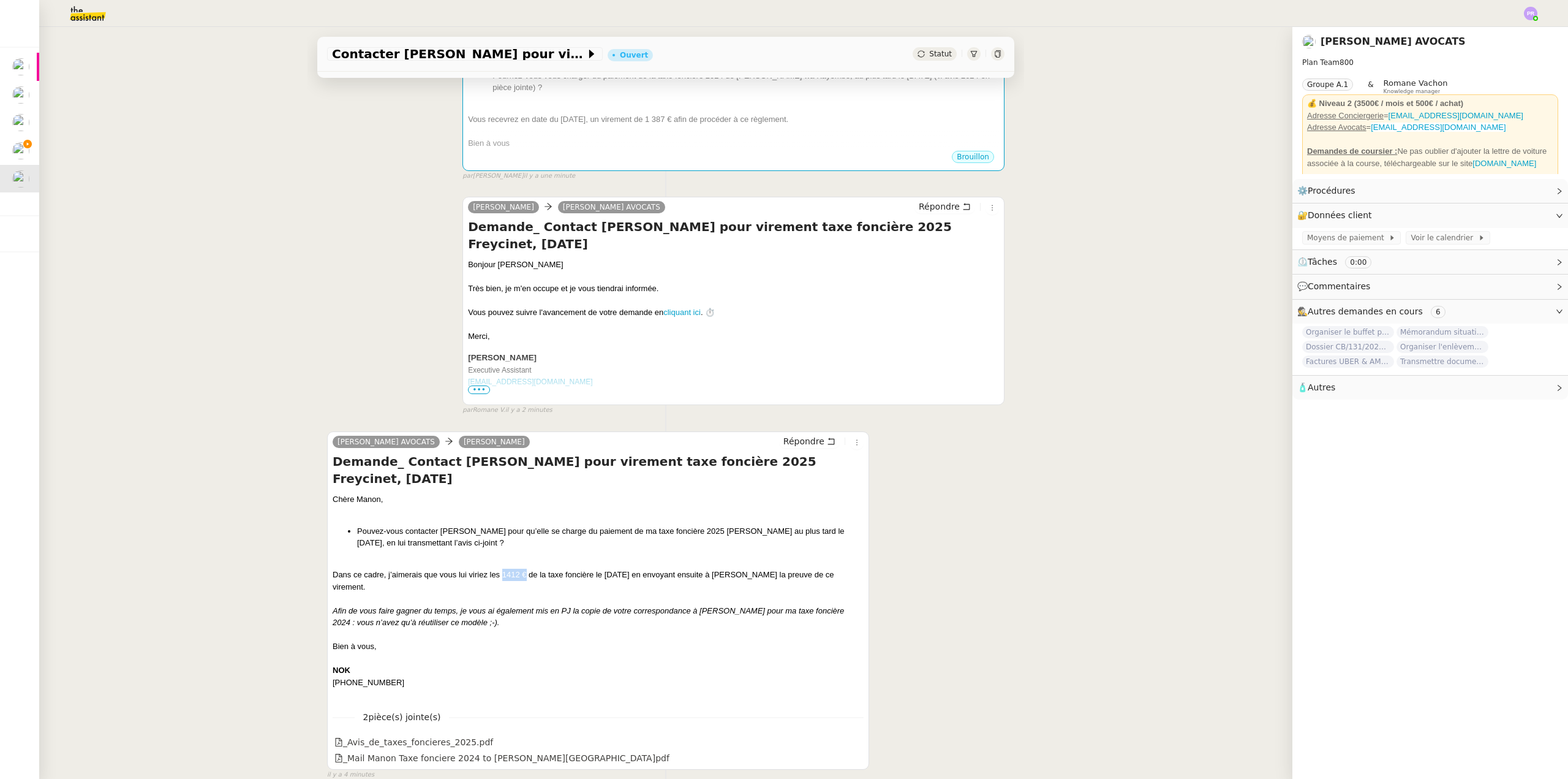
drag, startPoint x: 498, startPoint y: 558, endPoint x: 521, endPoint y: 556, distance: 23.1
click at [521, 569] on div "Dans ce cadre, j’aimerais que vous lui viriez les 1412 € de la taxe foncière le…" at bounding box center [598, 581] width 531 height 24
copy div "1412 €"
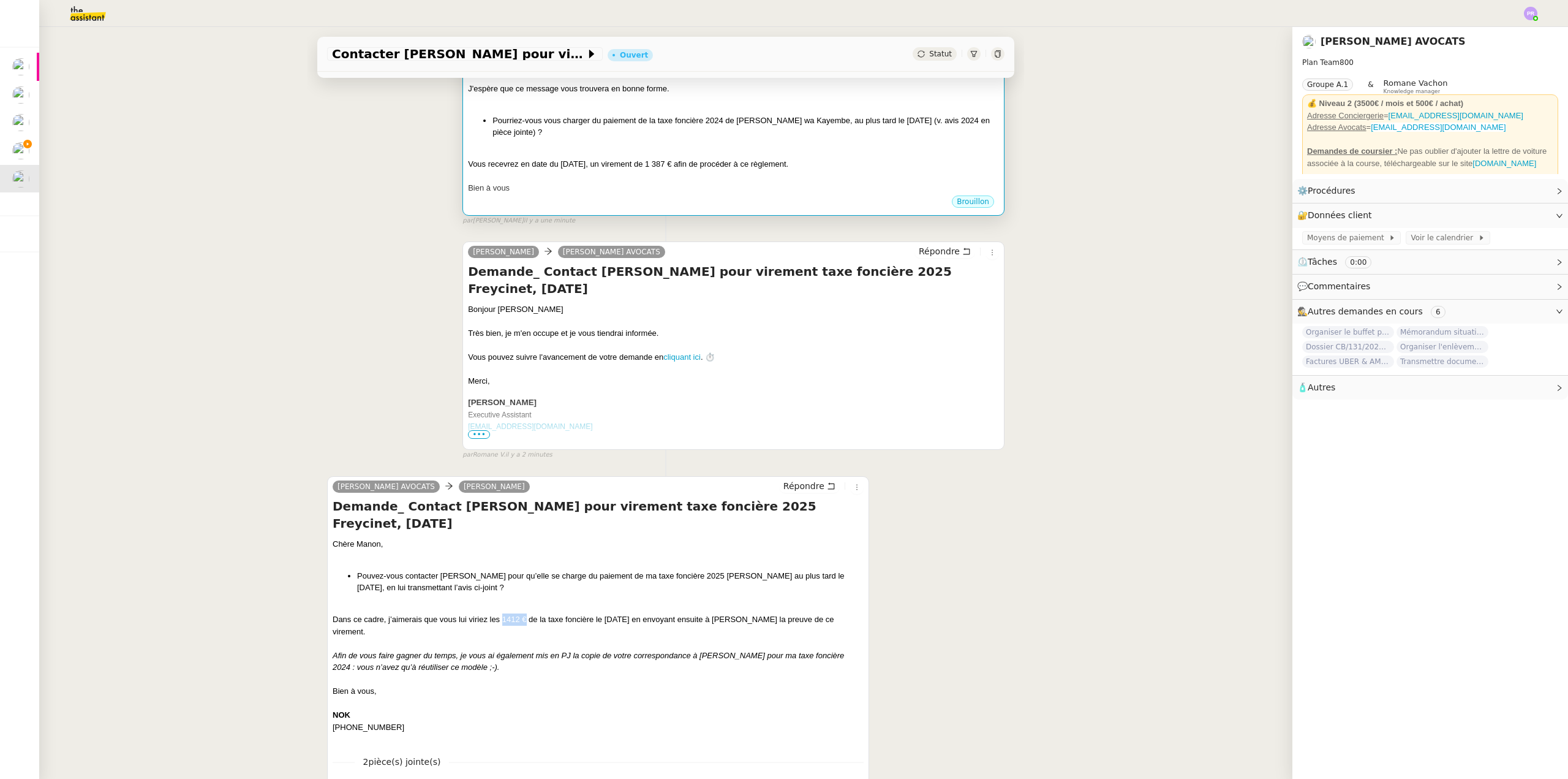
scroll to position [0, 0]
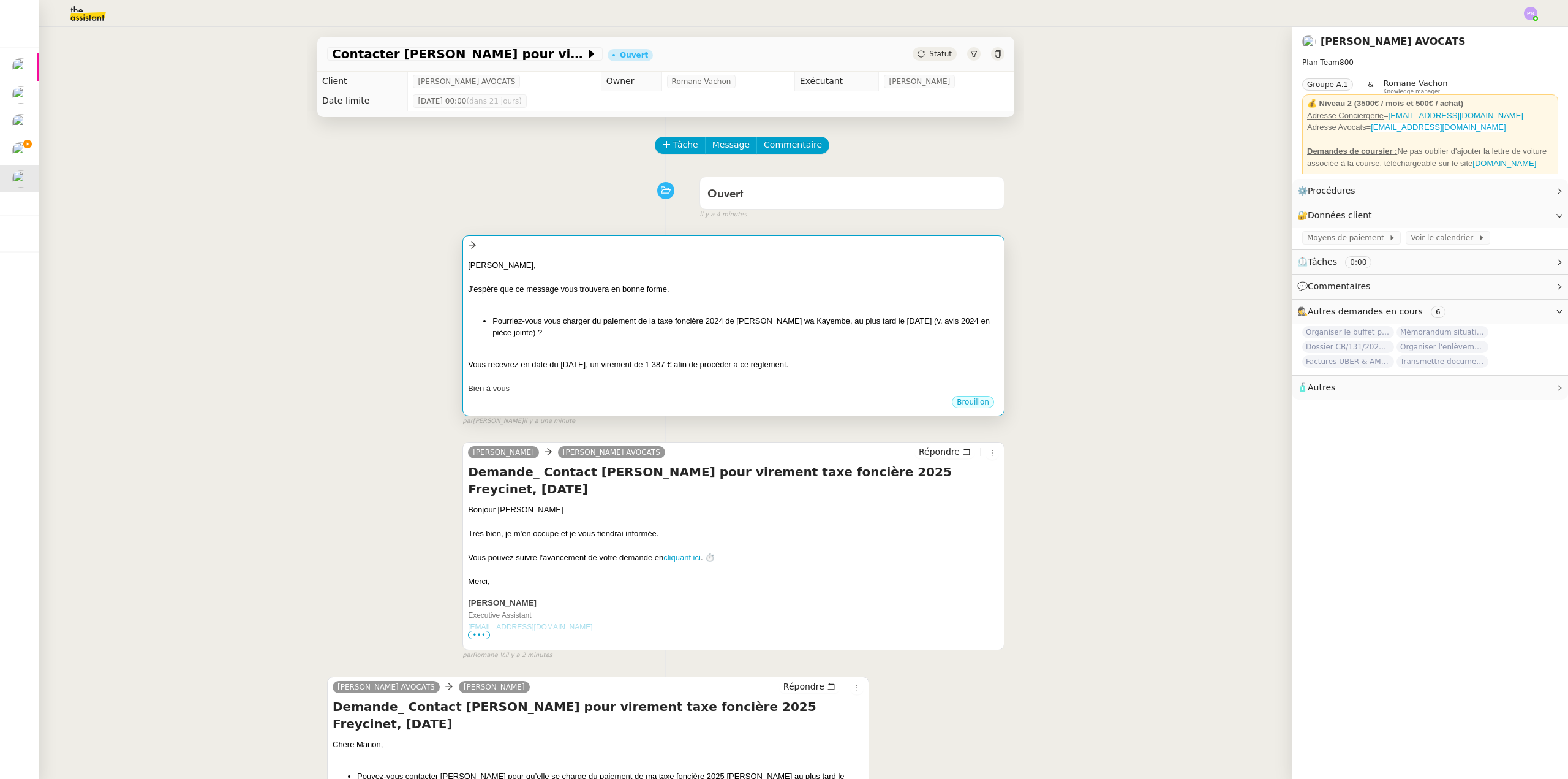
click at [731, 286] on div "J'espère que ce message vous trouvera en bonne forme." at bounding box center [734, 289] width 531 height 12
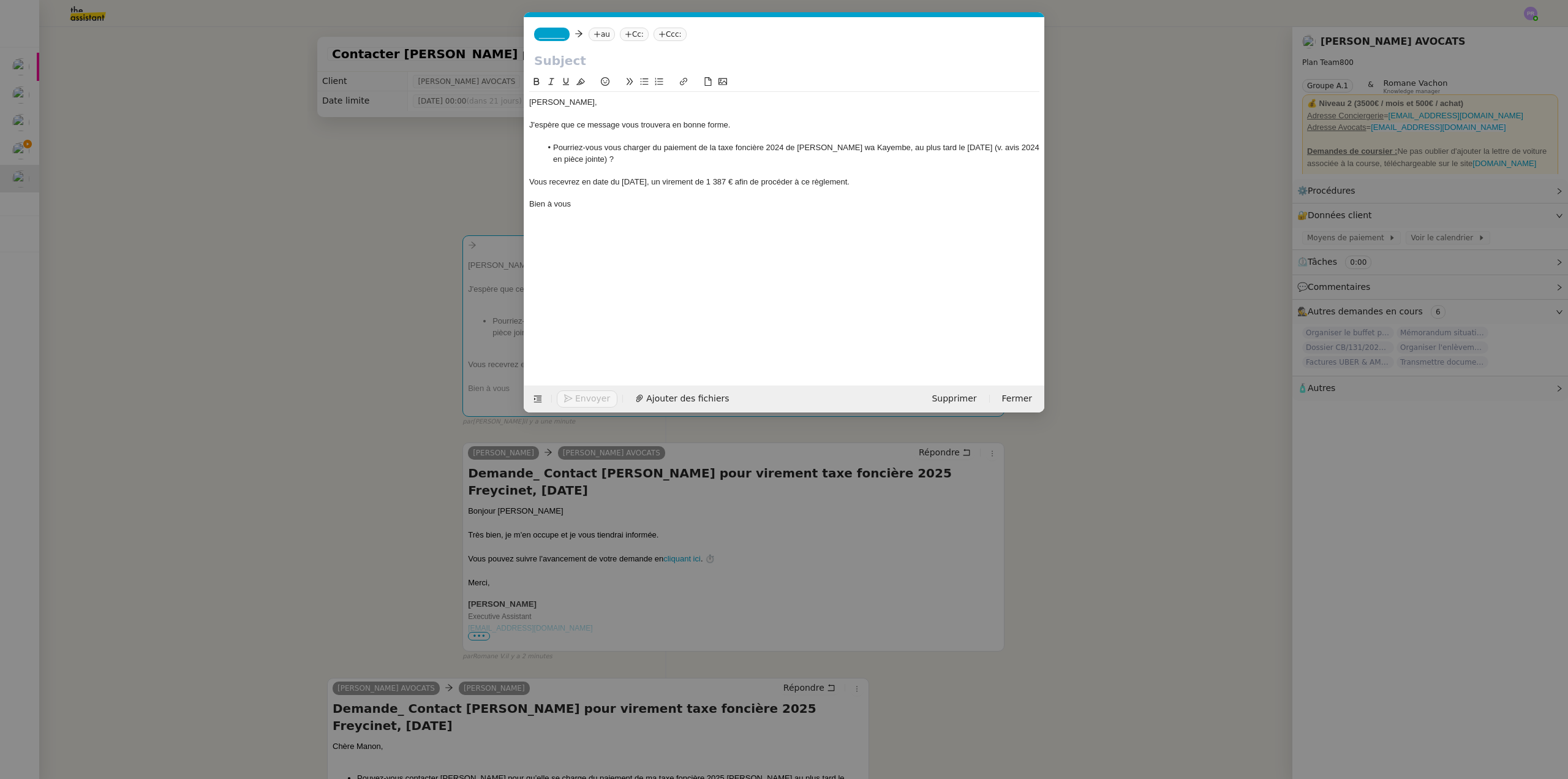
scroll to position [0, 26]
click at [630, 181] on div "Vous recevrez en date du [DATE], un virement de 1 387 € afin de procéder à ce r…" at bounding box center [784, 182] width 511 height 11
drag, startPoint x: 747, startPoint y: 182, endPoint x: 723, endPoint y: 180, distance: 24.1
click at [723, 180] on div "Vous recevrez en date du [DATE], un virement de 1 387 € afin de procéder à ce r…" at bounding box center [784, 182] width 511 height 11
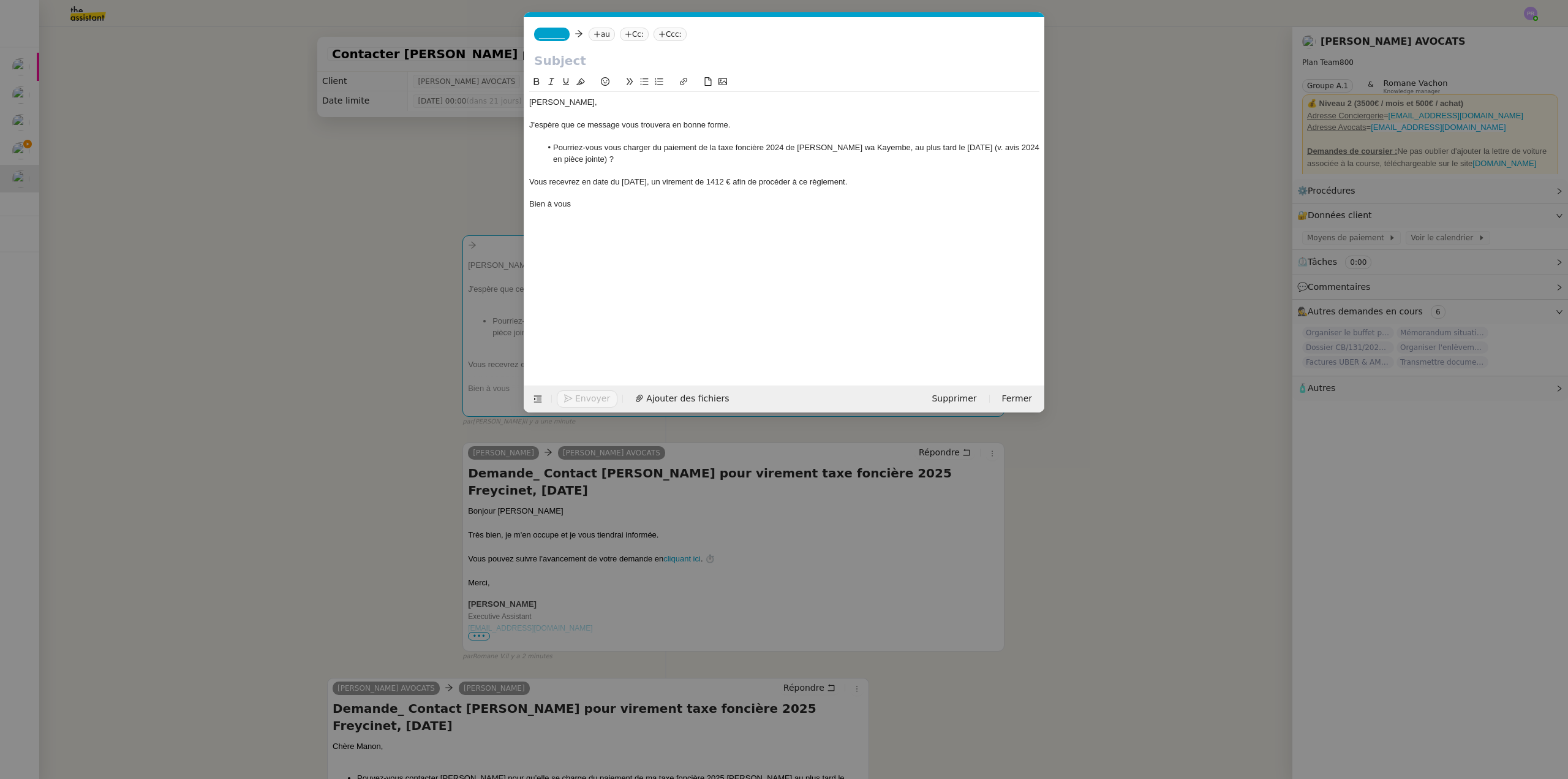
click at [590, 64] on input "text" at bounding box center [784, 60] width 500 height 19
paste input "Taxe foncière 2024 Freycinet, [DATE]"
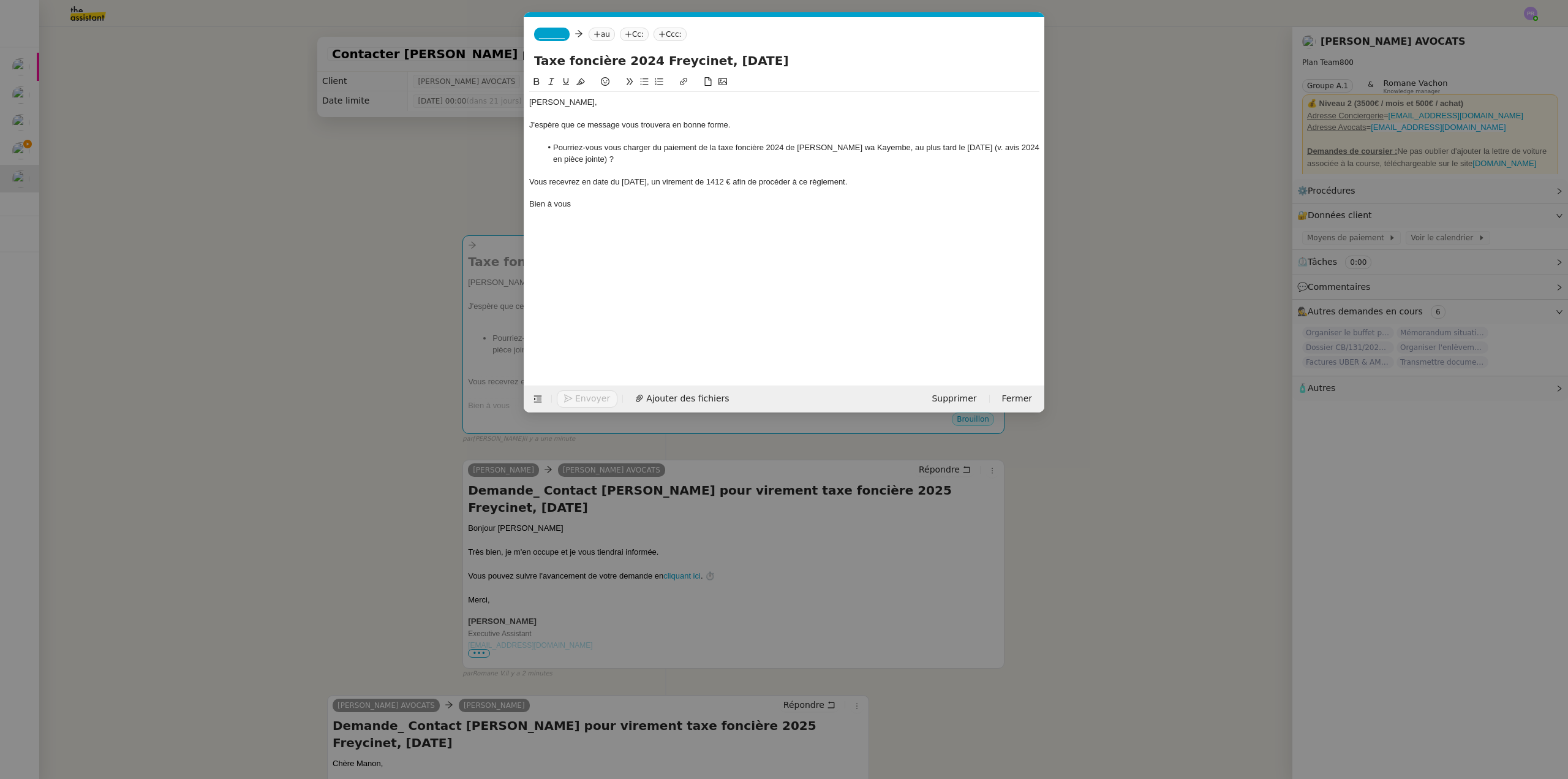
click at [639, 57] on input "Taxe foncière 2024 Freycinet, [DATE]" at bounding box center [784, 60] width 500 height 19
click at [778, 59] on input "Taxe foncière 2025 Freycinet, [DATE]" at bounding box center [784, 60] width 500 height 19
type input "Taxe foncière 2025 Freycinet, [DATE]"
click at [558, 35] on span "_______" at bounding box center [551, 34] width 26 height 9
click at [594, 57] on span "[PERSON_NAME]" at bounding box center [597, 54] width 117 height 10
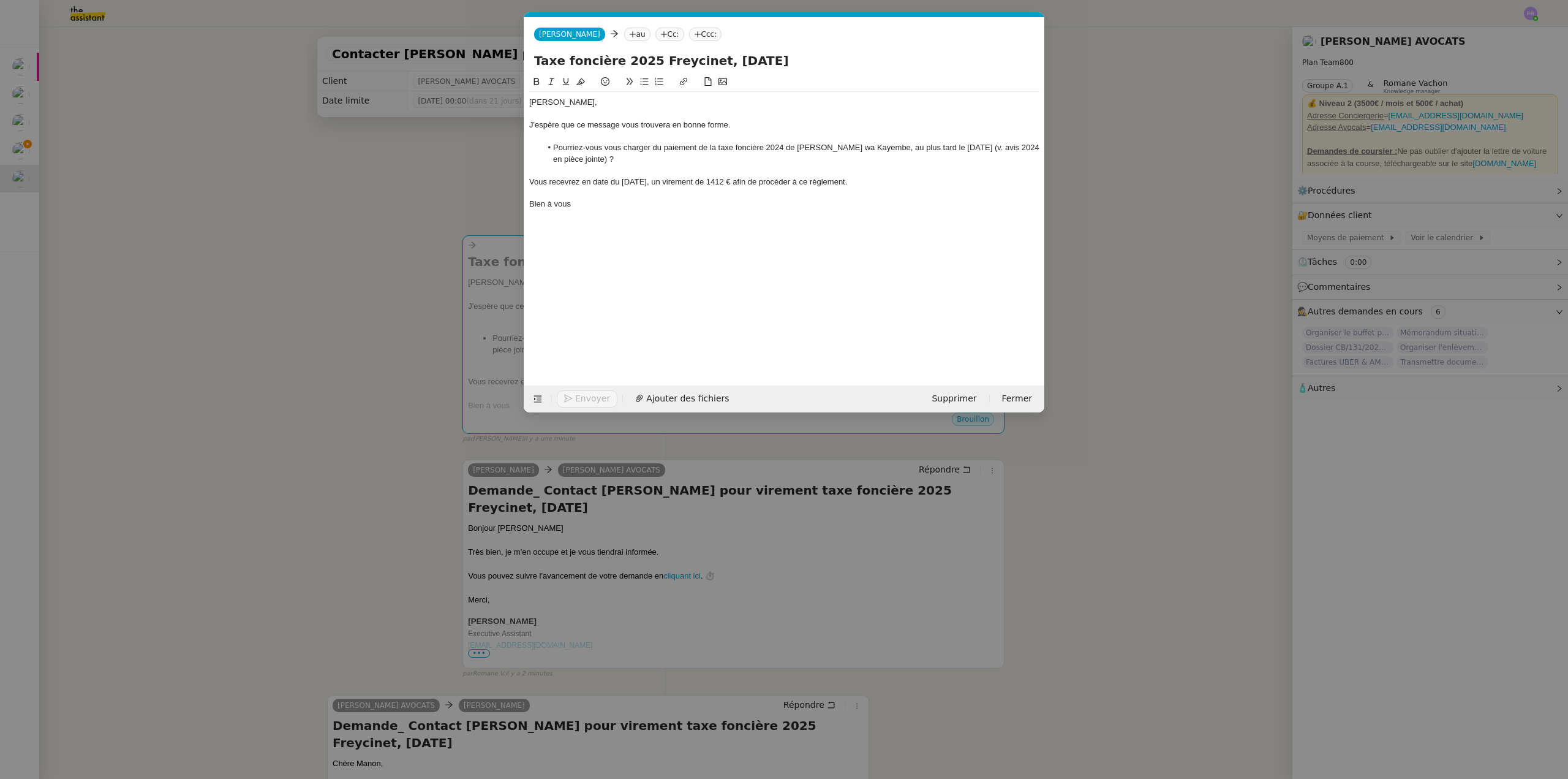
click at [624, 35] on nz-tag "au" at bounding box center [638, 34] width 26 height 13
type input "[PERSON_NAME]"
click at [675, 57] on span "[PERSON_NAME]" at bounding box center [703, 54] width 174 height 10
click at [739, 35] on nz-tag "Cc:" at bounding box center [753, 34] width 29 height 13
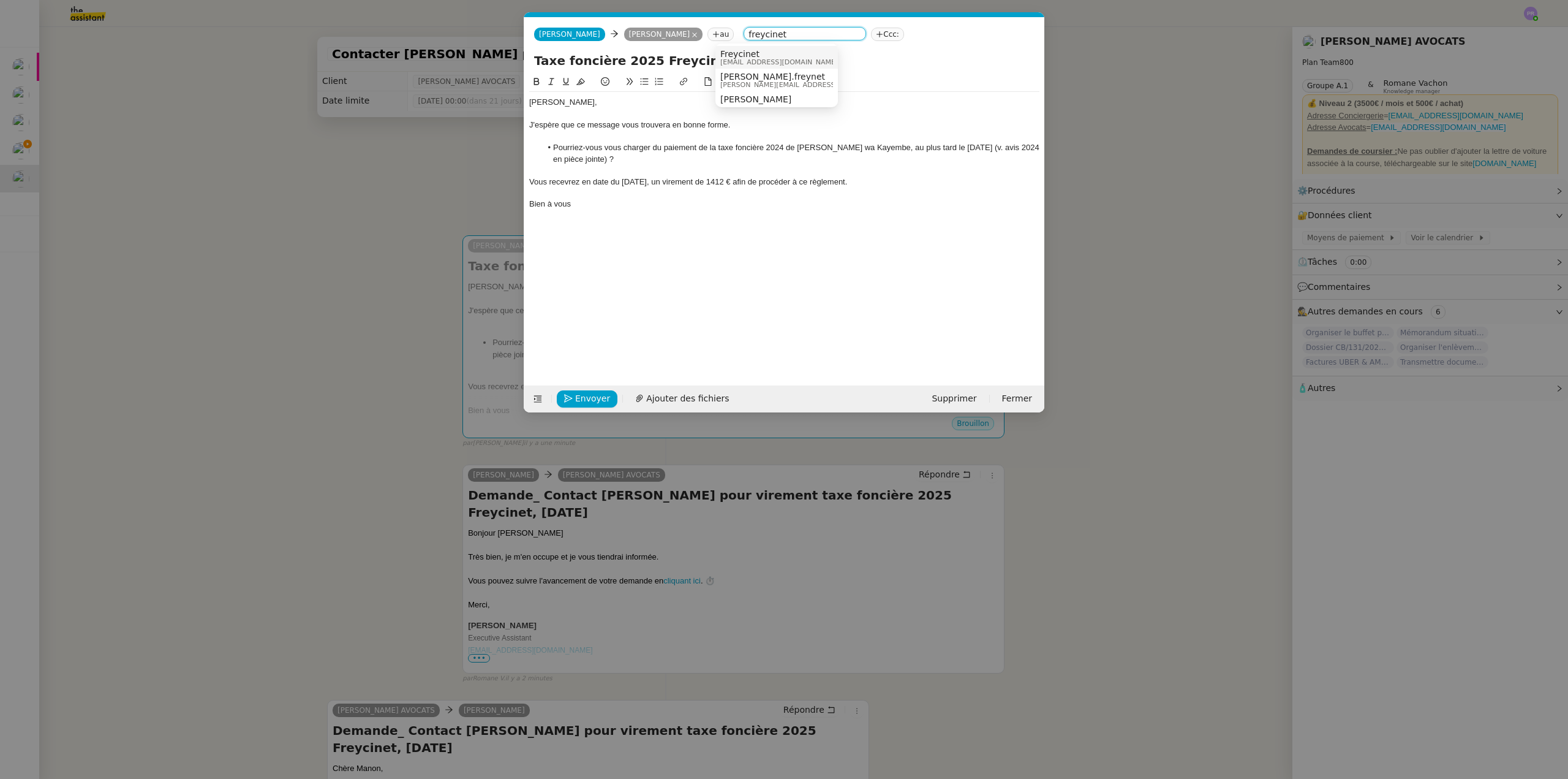
type input "freycinet"
click at [768, 55] on span "Freycinet" at bounding box center [779, 54] width 117 height 10
click at [401, 203] on nz-modal-container "Service TA - VOYAGE - PROPOSITION GLOBALE A utiliser dans le cadre de propositi…" at bounding box center [784, 389] width 1568 height 779
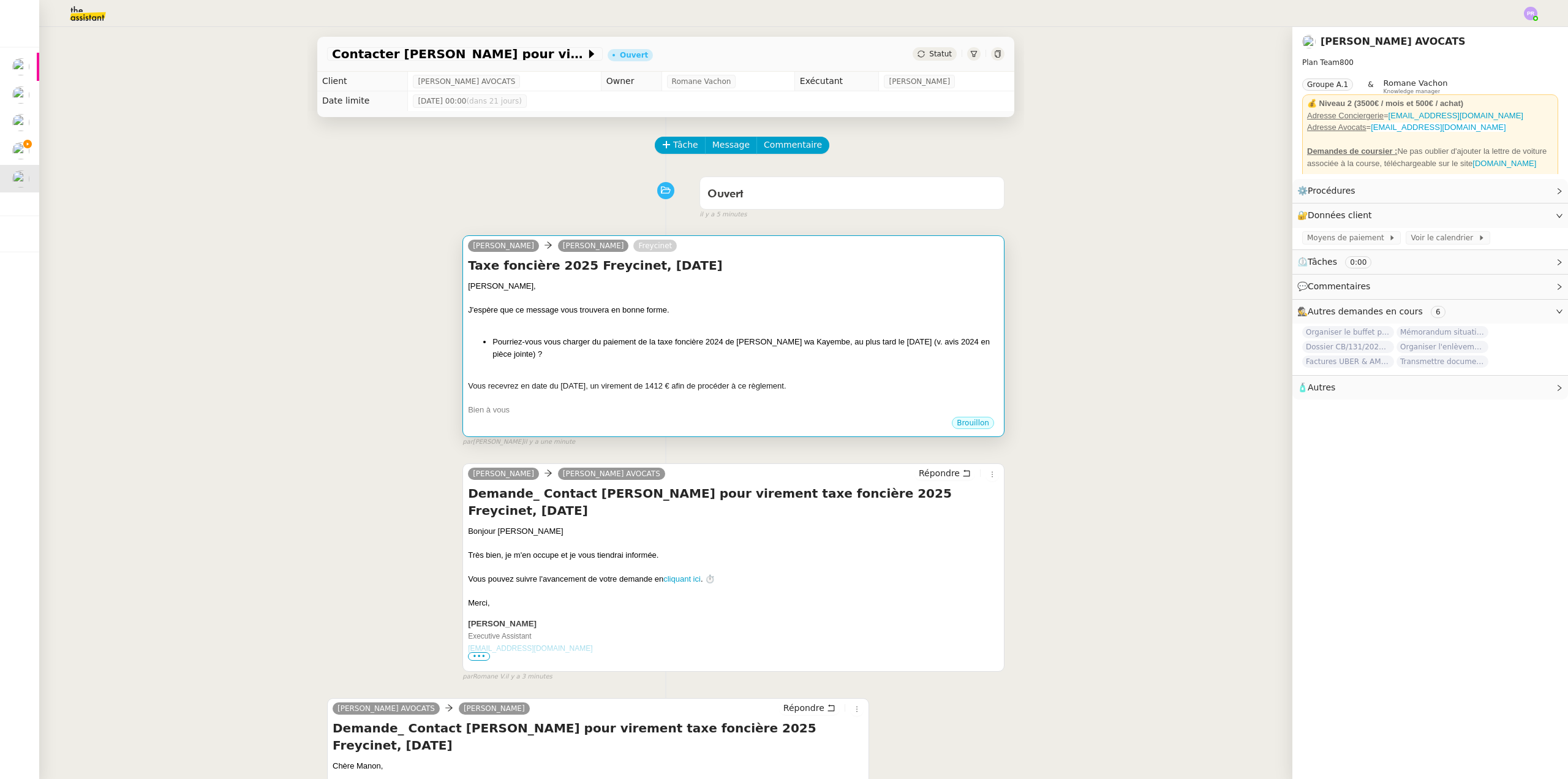
click at [721, 336] on div "[PERSON_NAME], J'espère que ce message vous trouvera en bonne forme. Pourriez-v…" at bounding box center [734, 348] width 531 height 136
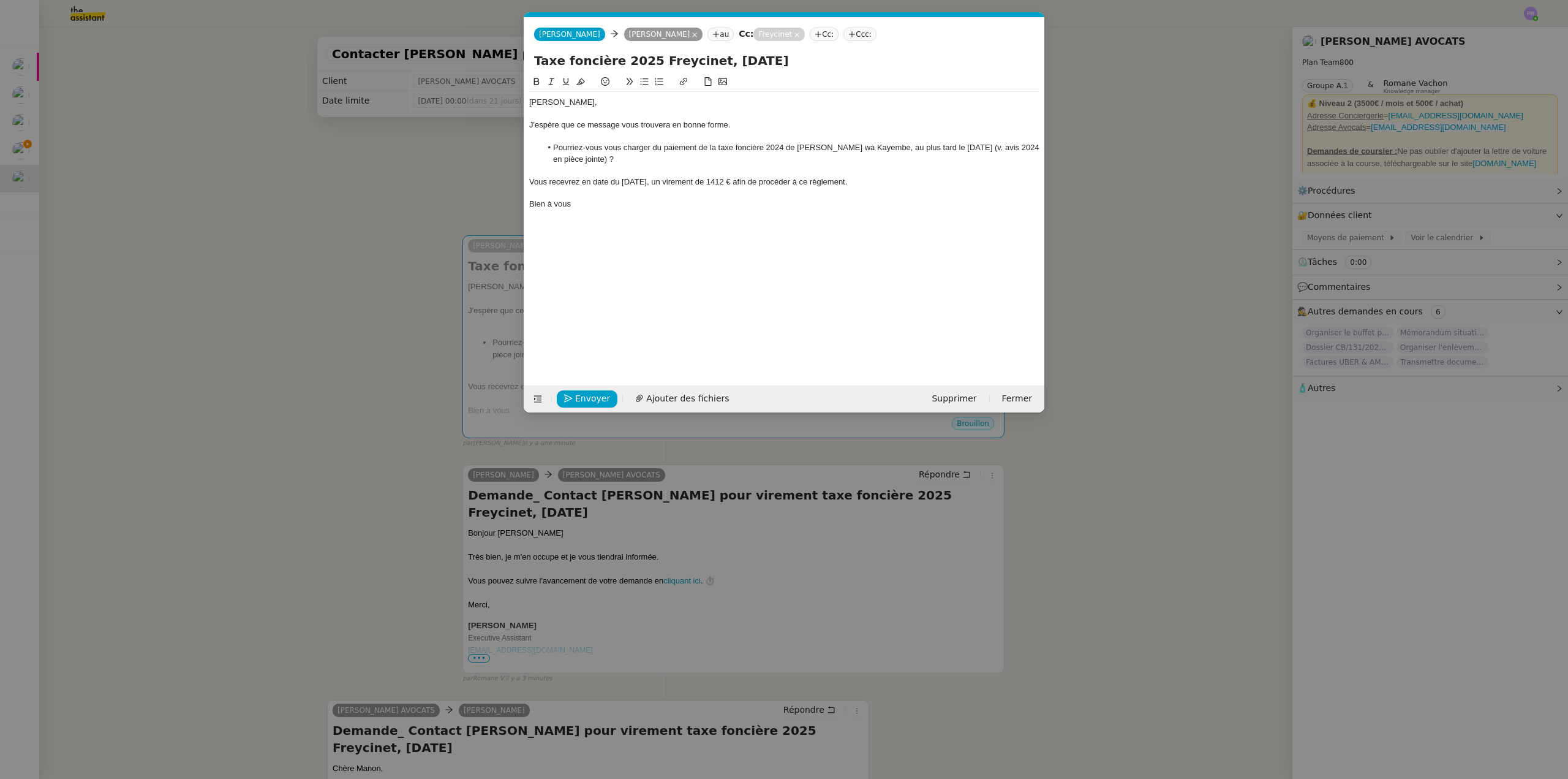
scroll to position [0, 26]
click at [783, 146] on li "Pourriez-vous vous charger du paiement de la taxe foncière 2024 de [PERSON_NAME…" at bounding box center [790, 154] width 498 height 23
click at [1009, 148] on li "Pourriez-vous vous charger du paiement de la taxe foncière 2025 de [PERSON_NAME…" at bounding box center [790, 154] width 498 height 23
click at [571, 158] on li "Pourriez-vous vous charger du paiement de la taxe foncière 2025 de [PERSON_NAME…" at bounding box center [790, 154] width 498 height 23
drag, startPoint x: 320, startPoint y: 310, endPoint x: 366, endPoint y: 331, distance: 50.6
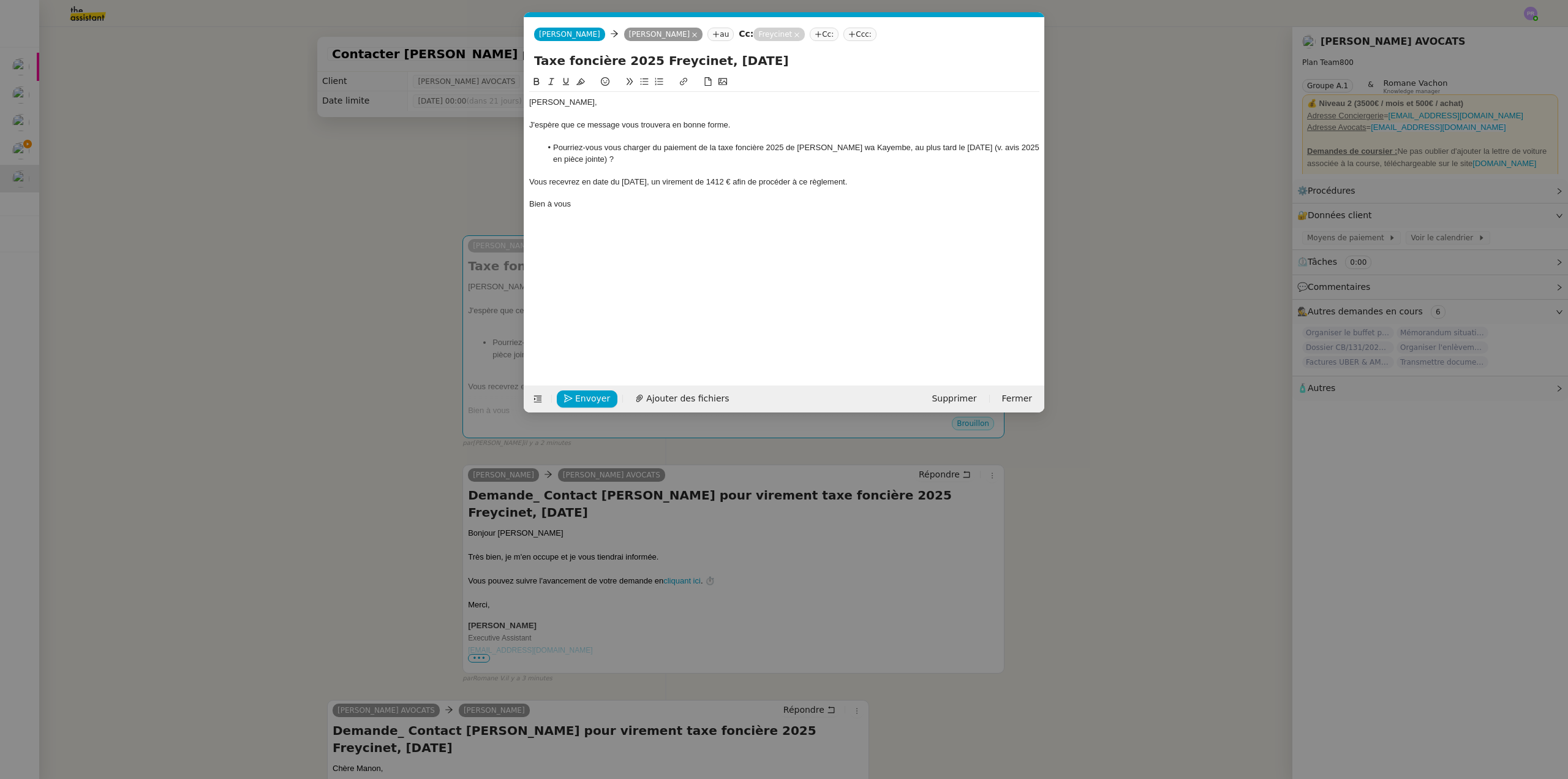
click at [320, 310] on nz-modal-container "Service TA - VOYAGE - PROPOSITION GLOBALE A utiliser dans le cadre de propositi…" at bounding box center [784, 389] width 1568 height 779
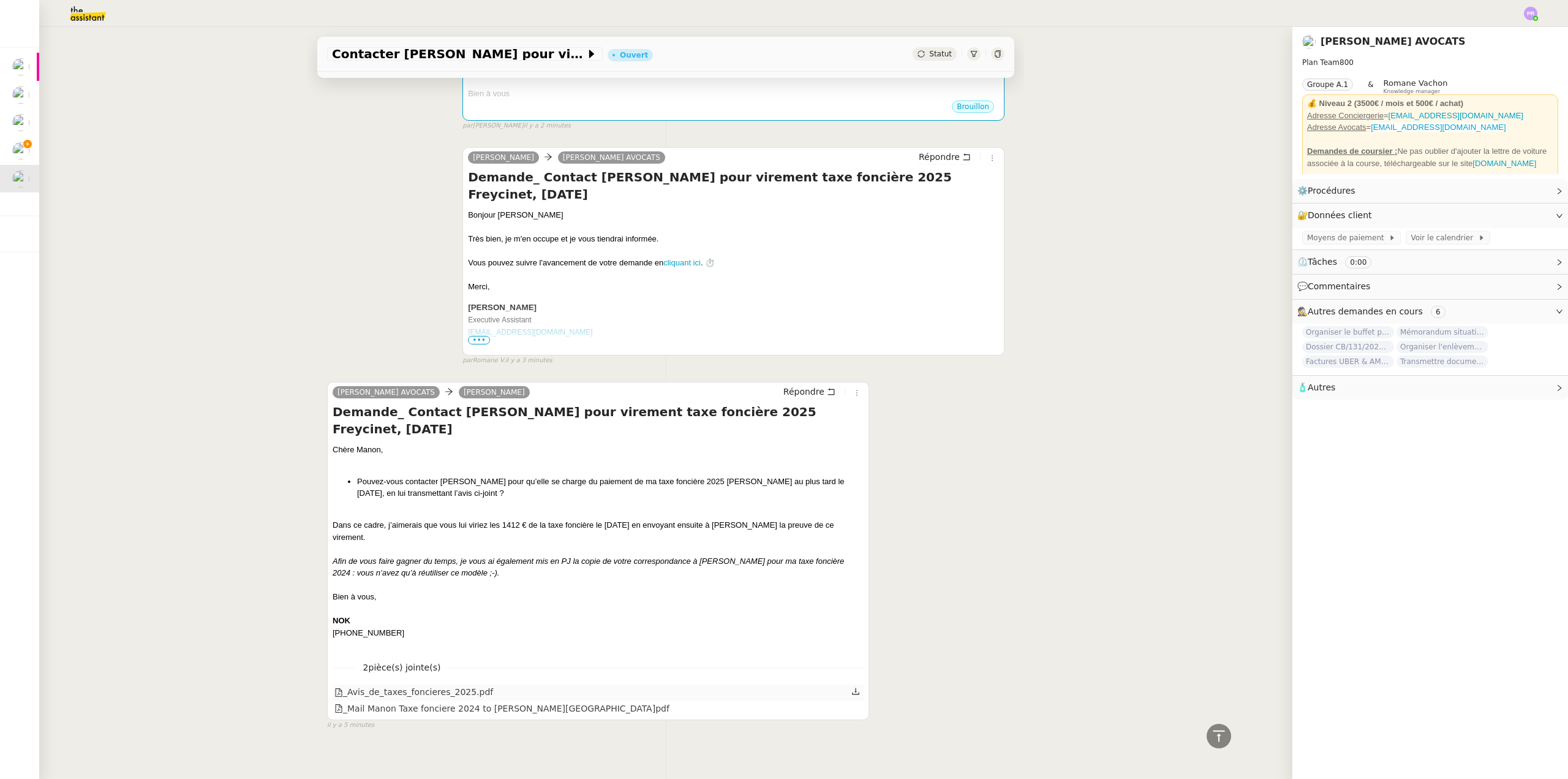
scroll to position [317, 0]
click at [435, 685] on div "_Avis_de_taxes_foncieres_2025.pdf" at bounding box center [414, 692] width 159 height 14
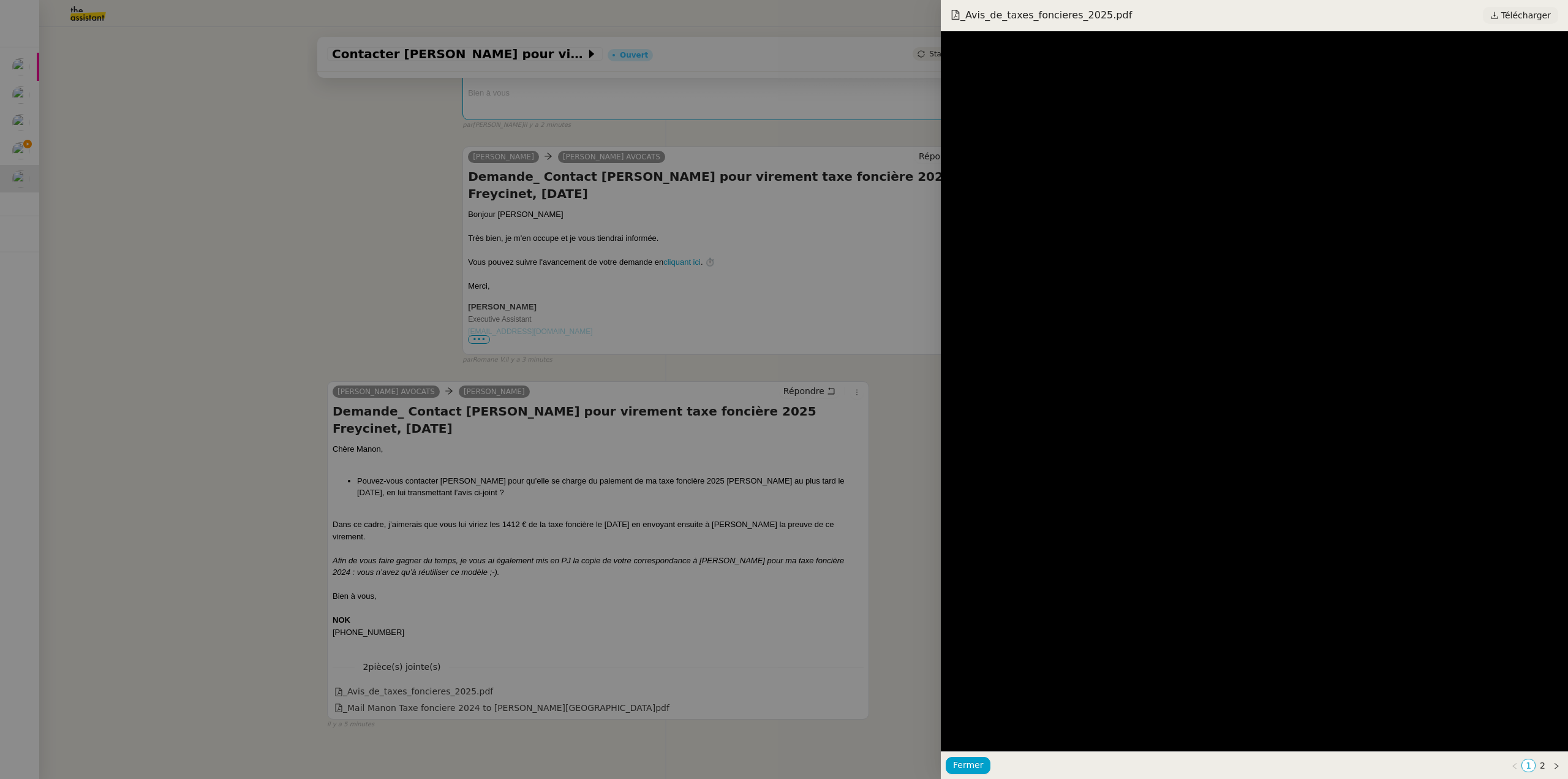
click at [1505, 13] on link "Télécharger" at bounding box center [1520, 15] width 75 height 17
click at [474, 220] on div at bounding box center [784, 389] width 1568 height 779
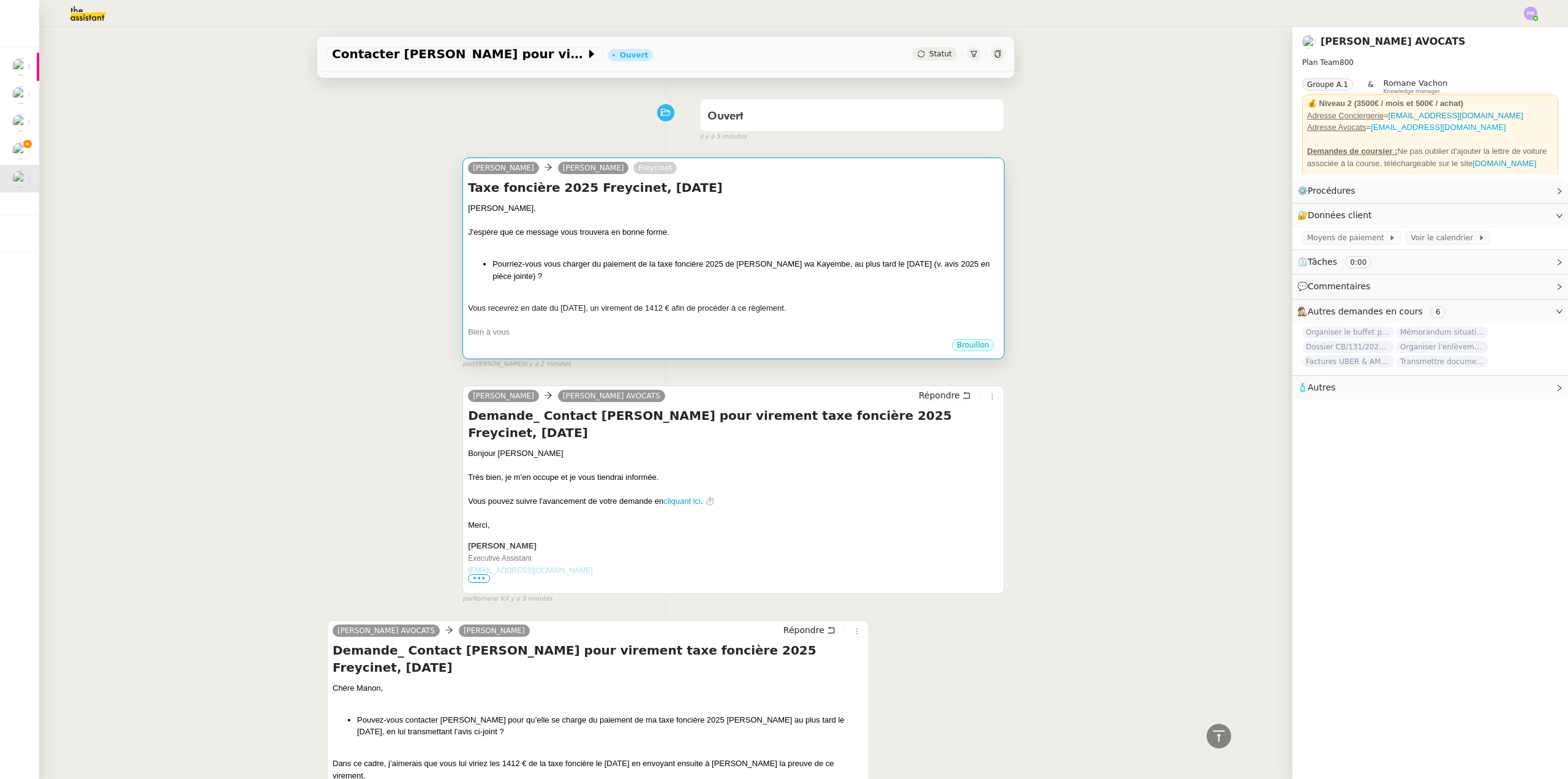
scroll to position [71, 0]
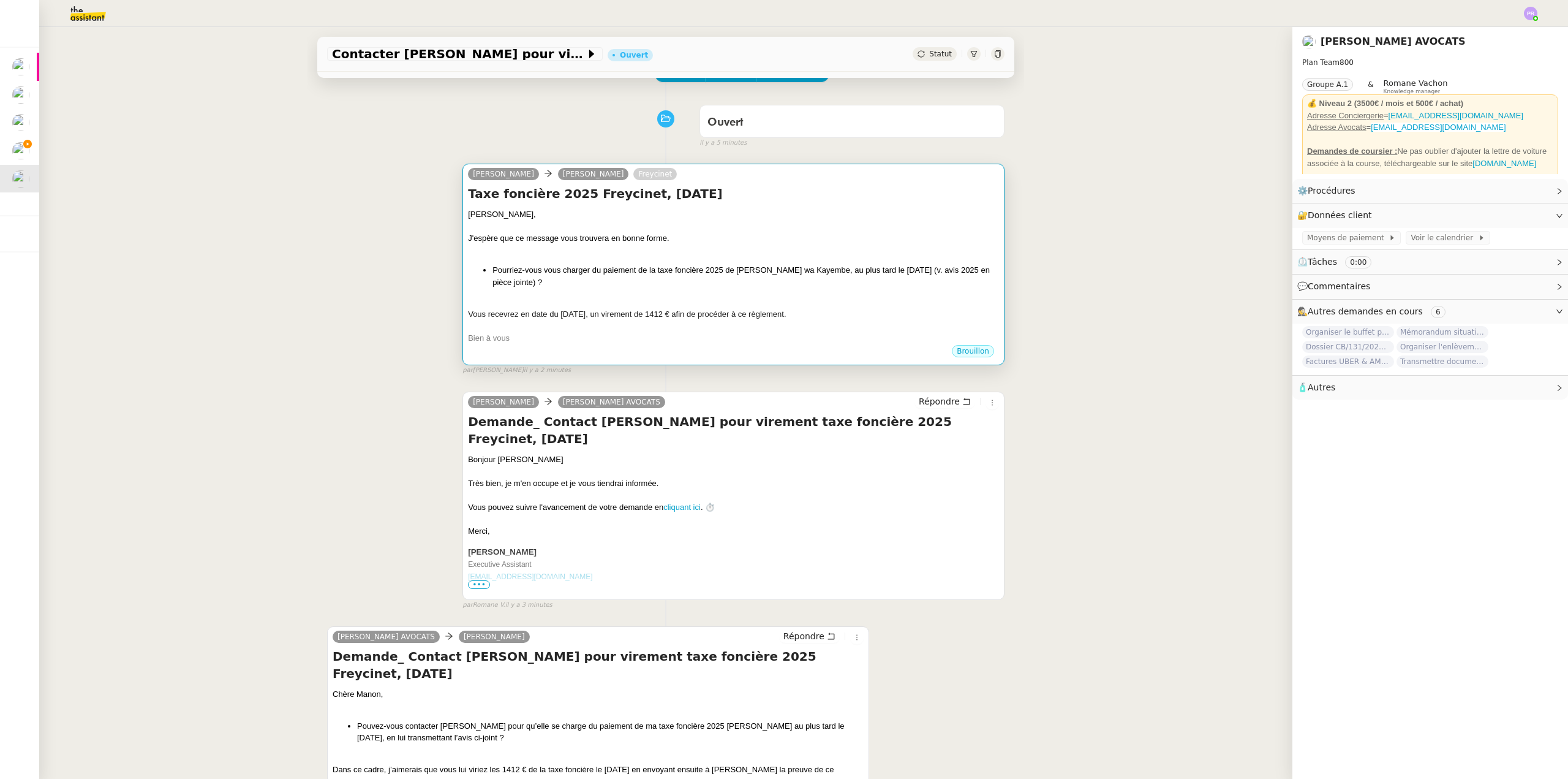
click at [711, 264] on div "[PERSON_NAME], J'espère que ce message vous trouvera en bonne forme. Pourriez-v…" at bounding box center [734, 276] width 531 height 136
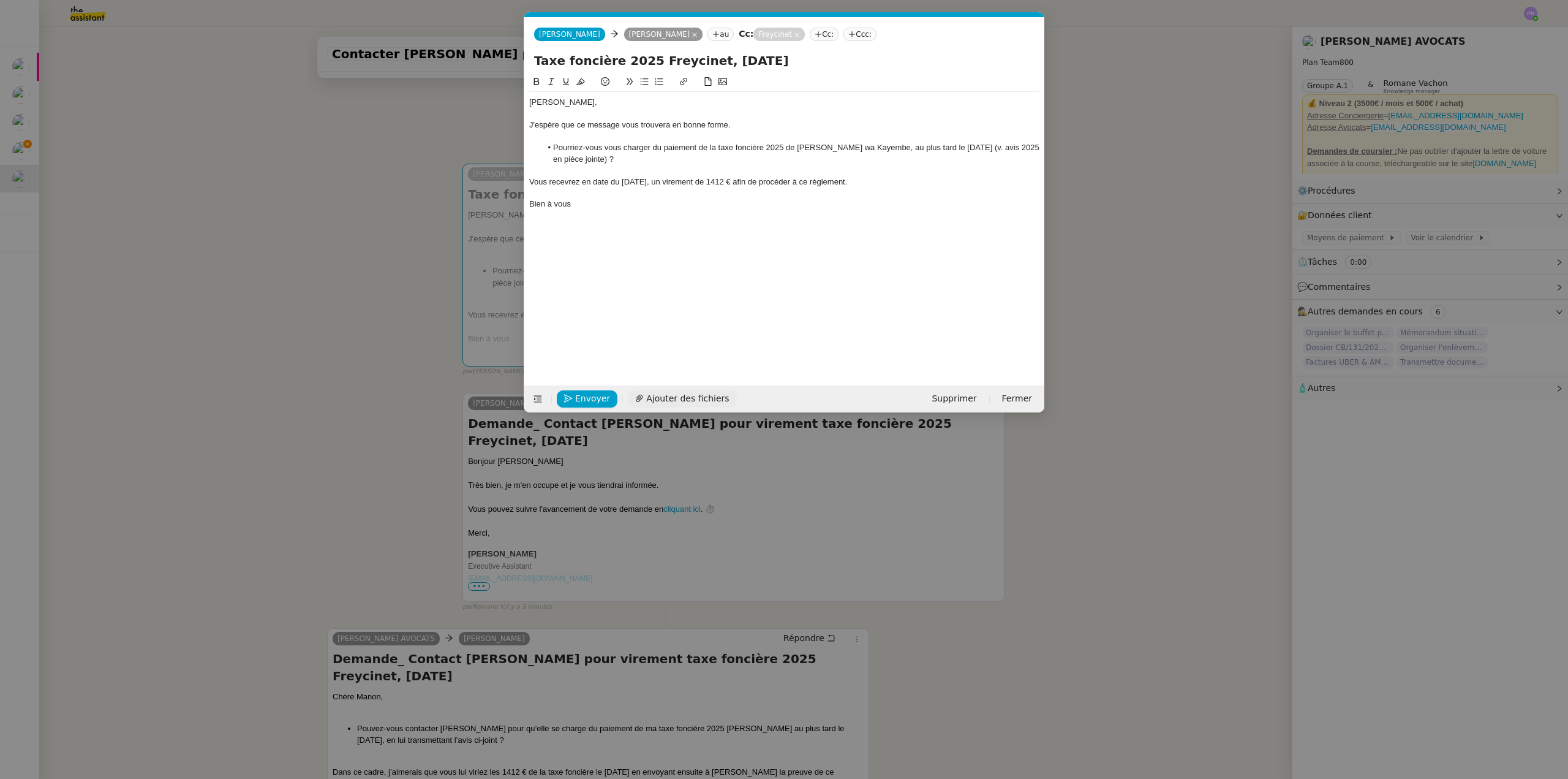
scroll to position [0, 26]
click at [680, 401] on span "Ajouter des fichiers" at bounding box center [688, 399] width 83 height 14
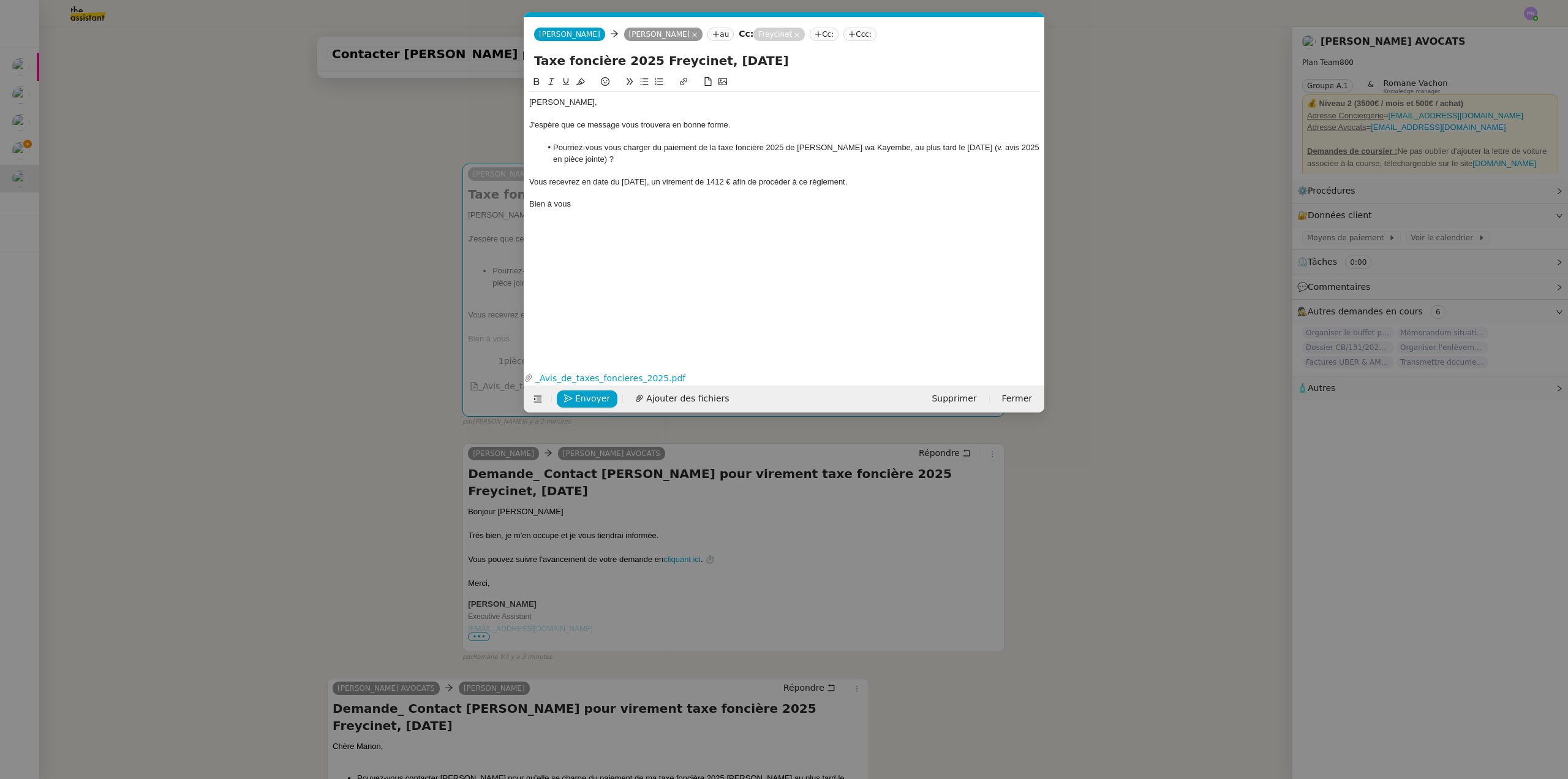
click at [463, 354] on nz-modal-container "Service TA - VOYAGE - PROPOSITION GLOBALE A utiliser dans le cadre de propositi…" at bounding box center [784, 389] width 1568 height 779
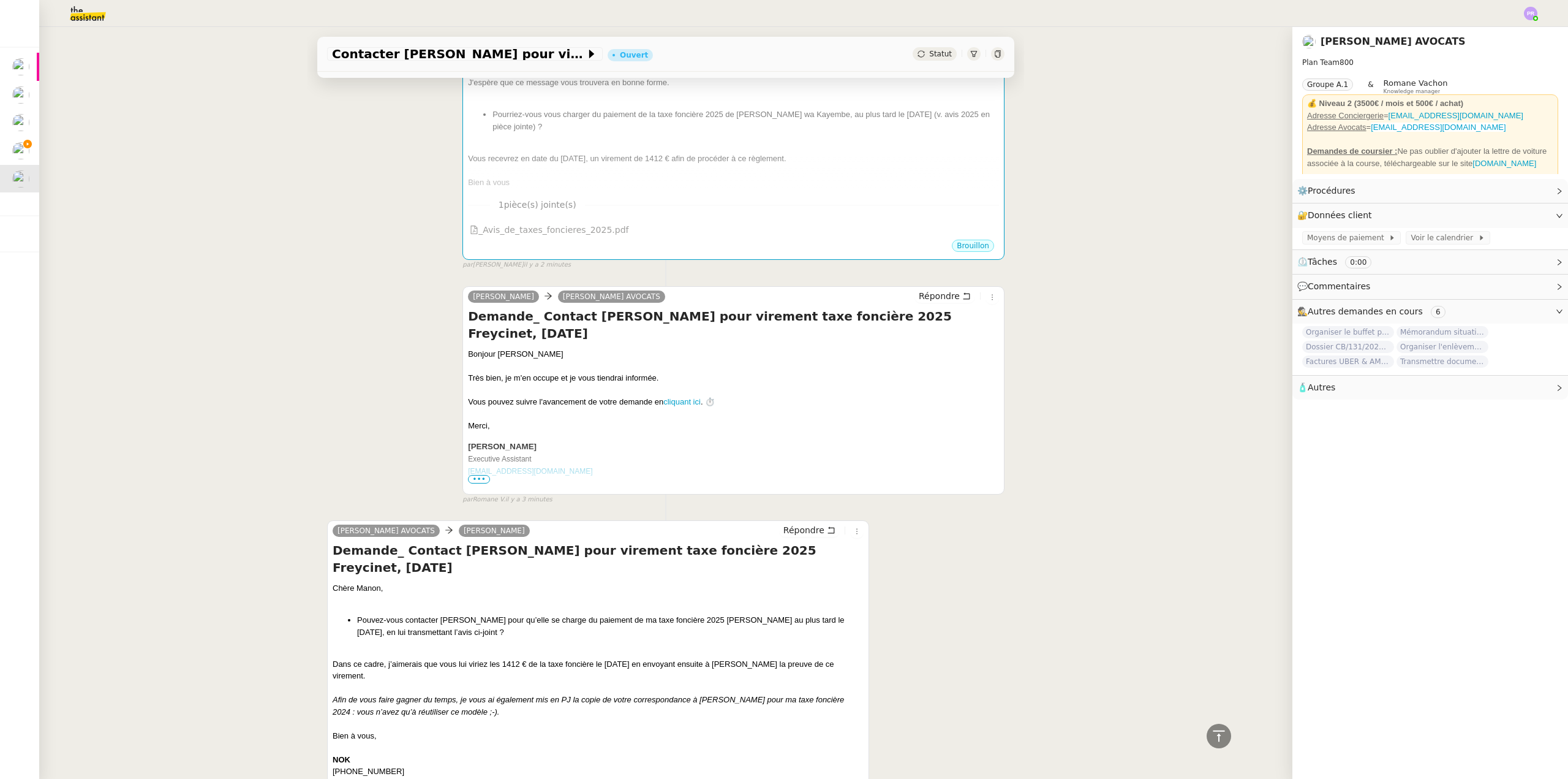
scroll to position [133, 0]
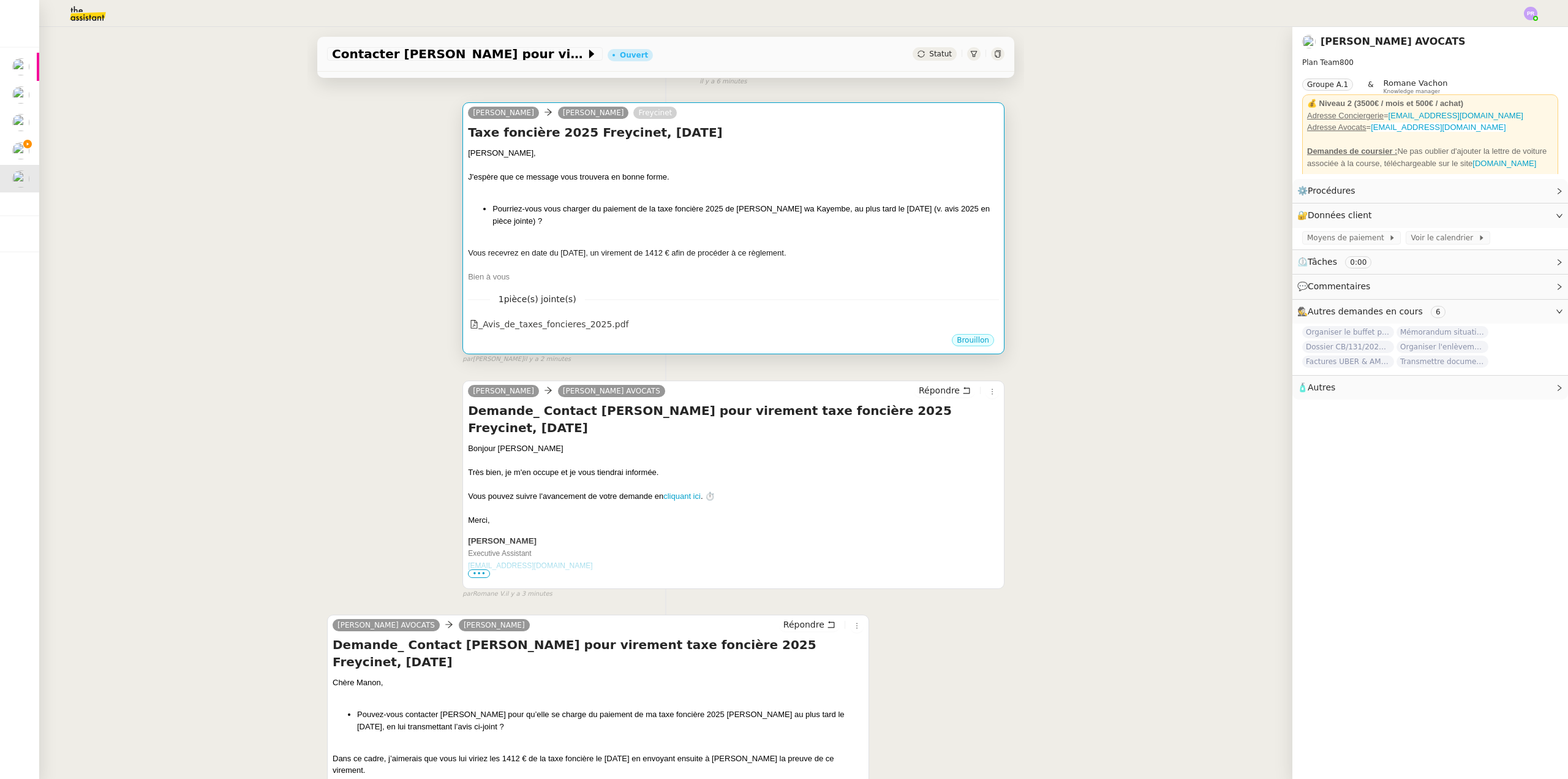
click at [601, 271] on div at bounding box center [734, 265] width 531 height 12
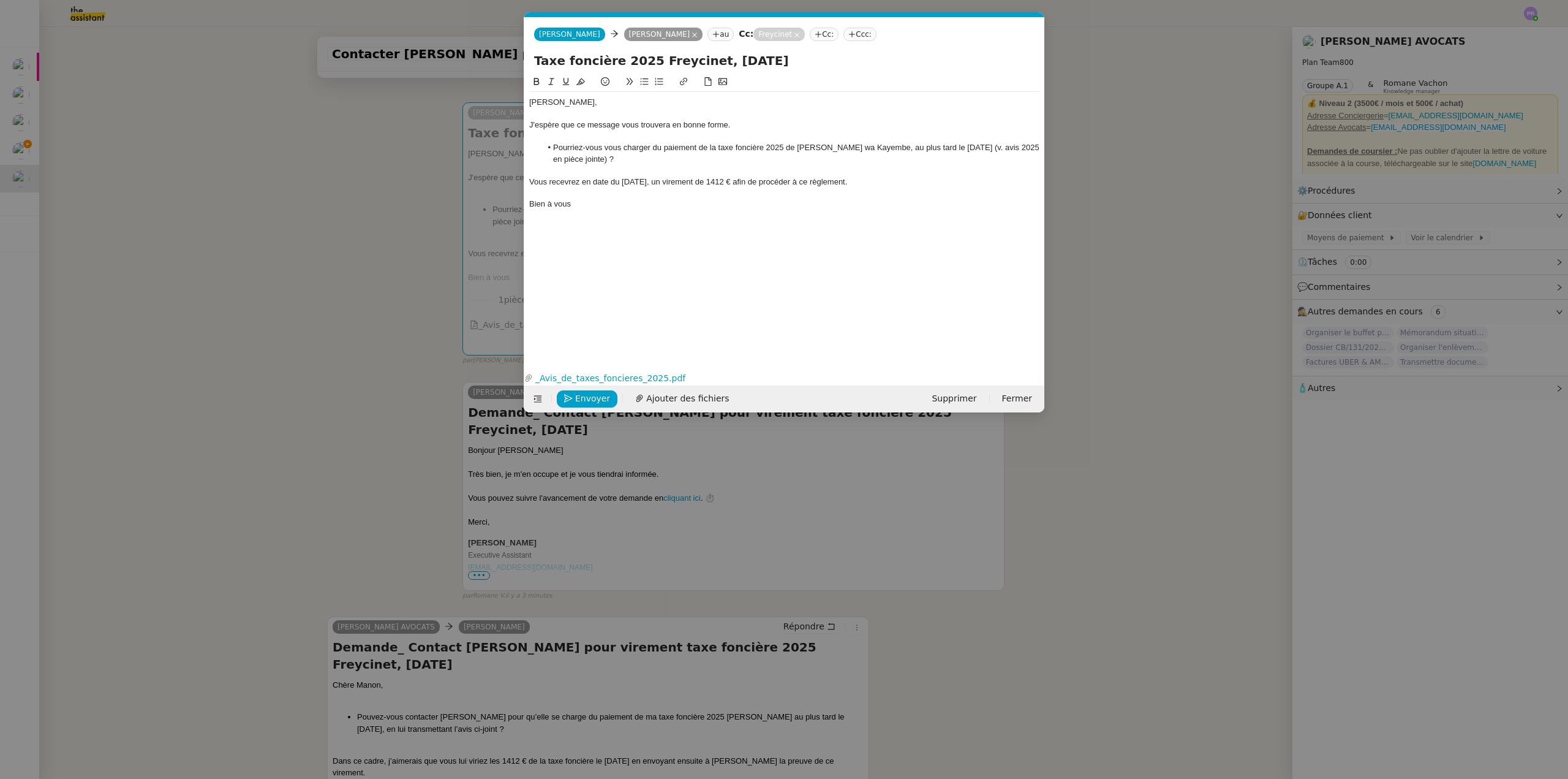
scroll to position [0, 26]
drag, startPoint x: 661, startPoint y: 181, endPoint x: 665, endPoint y: 160, distance: 21.4
click at [661, 180] on div "Vous recevrez en date du [DATE], un virement de 1412 € afin de procéder à ce rè…" at bounding box center [784, 182] width 511 height 11
drag, startPoint x: 875, startPoint y: 187, endPoint x: 539, endPoint y: 188, distance: 336.0
click at [539, 188] on div at bounding box center [784, 193] width 511 height 11
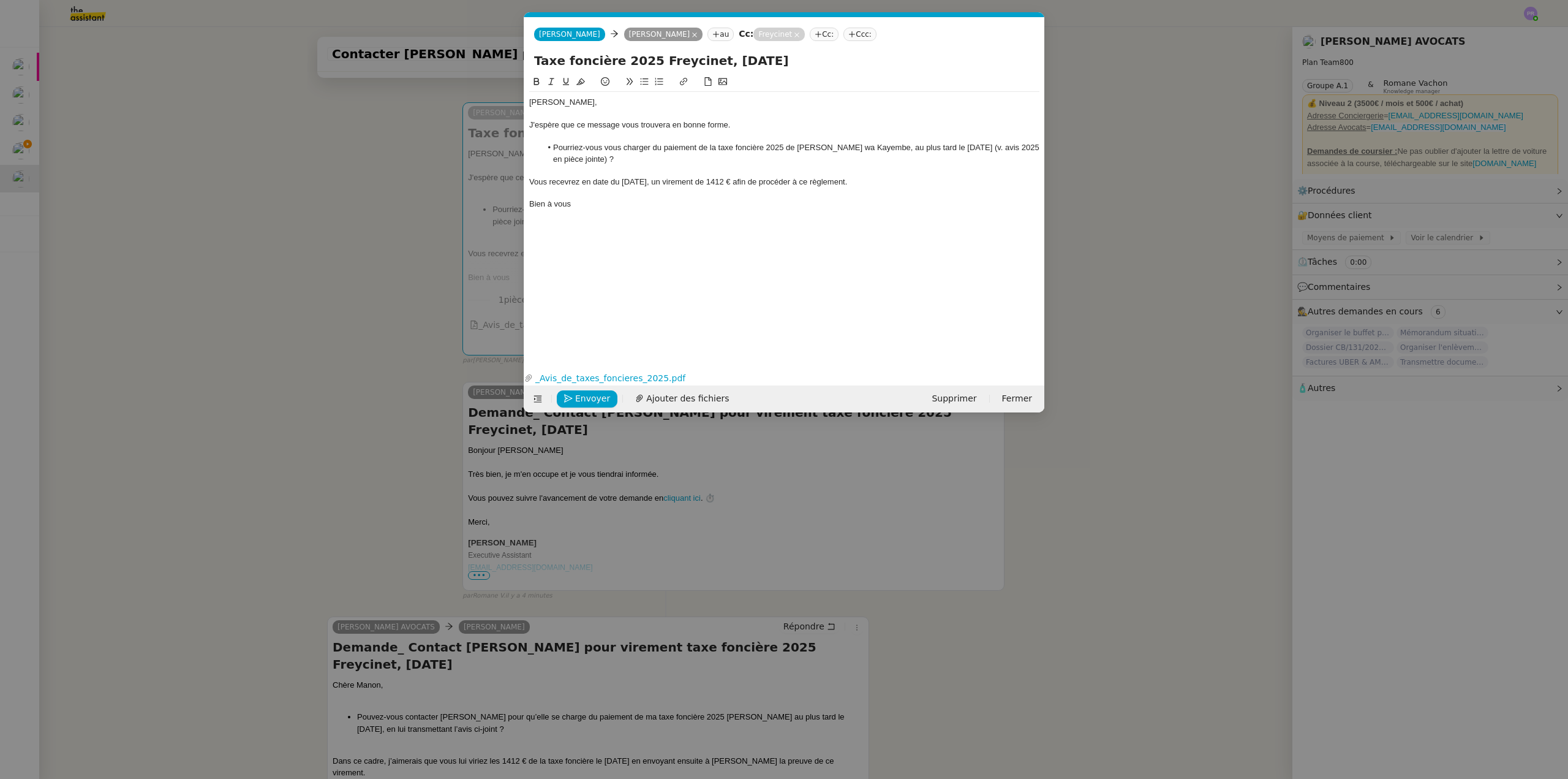
click at [580, 201] on div "Bien à vous" at bounding box center [784, 204] width 511 height 11
click at [298, 308] on nz-modal-container "Service TA - VOYAGE - PROPOSITION GLOBALE A utiliser dans le cadre de propositi…" at bounding box center [784, 389] width 1568 height 779
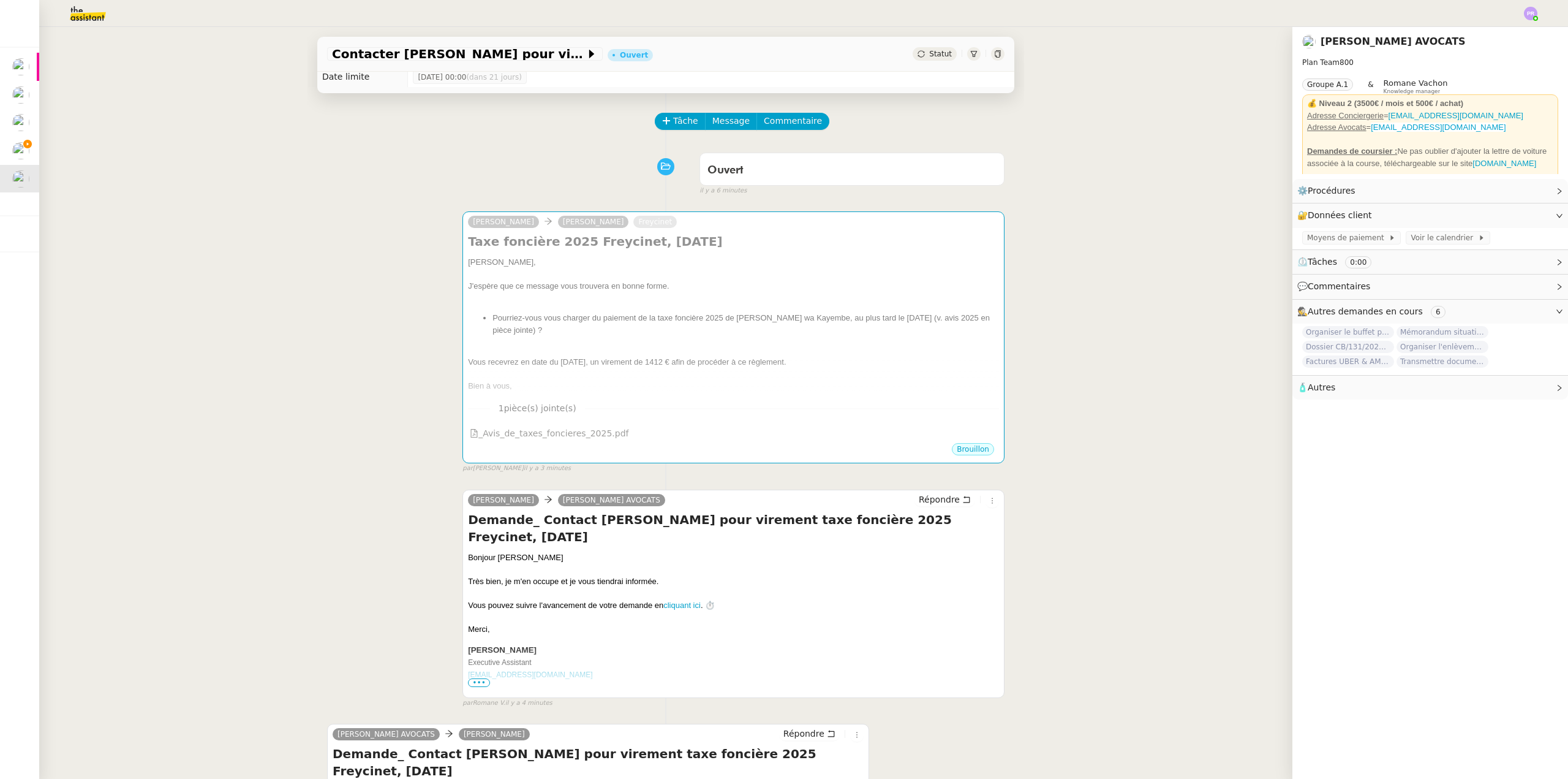
scroll to position [0, 0]
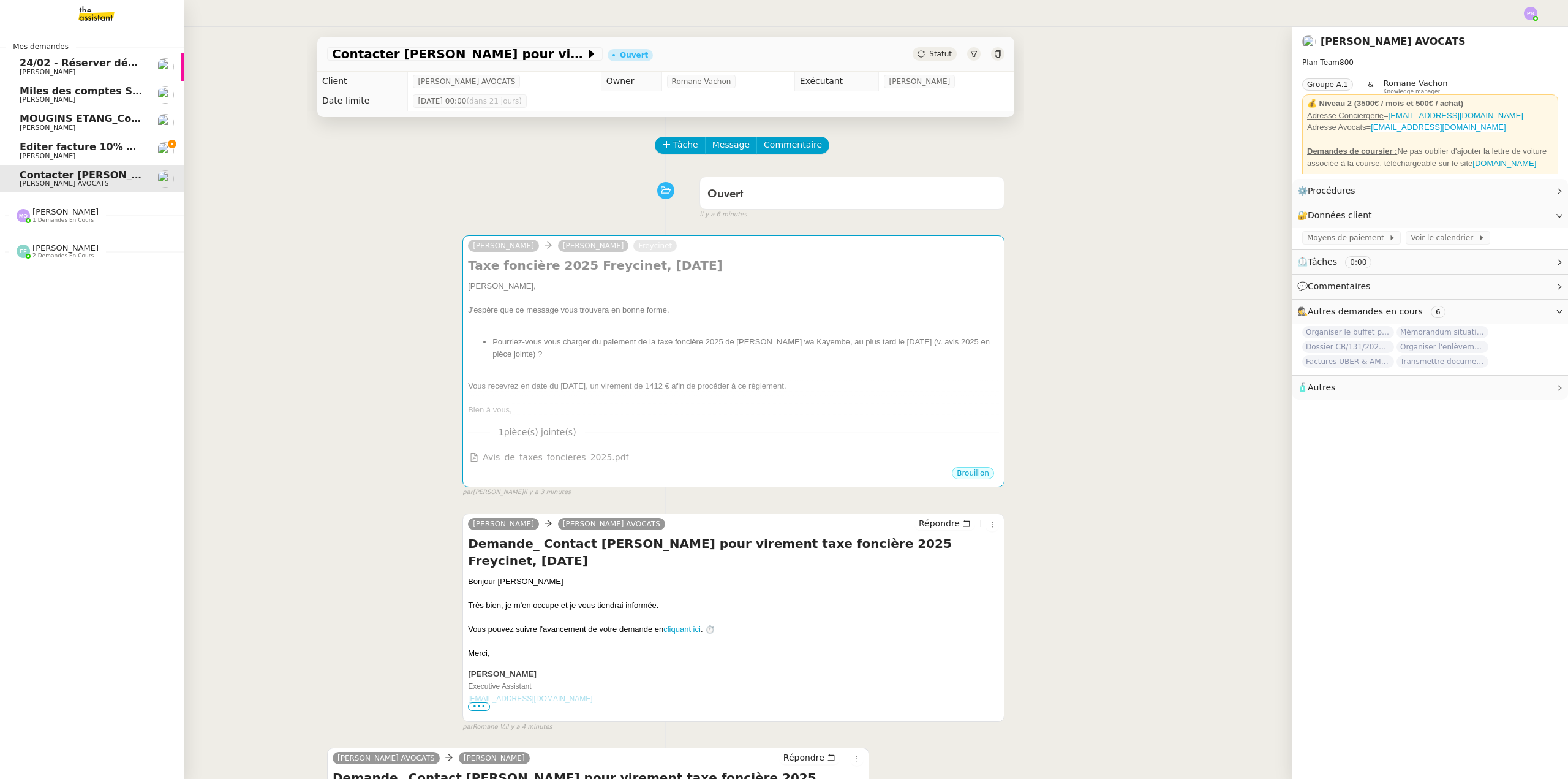
drag, startPoint x: 103, startPoint y: 152, endPoint x: 119, endPoint y: 152, distance: 16.0
click at [103, 152] on span "Éditer facture 10% pour NCV rénovation" at bounding box center [131, 146] width 222 height 11
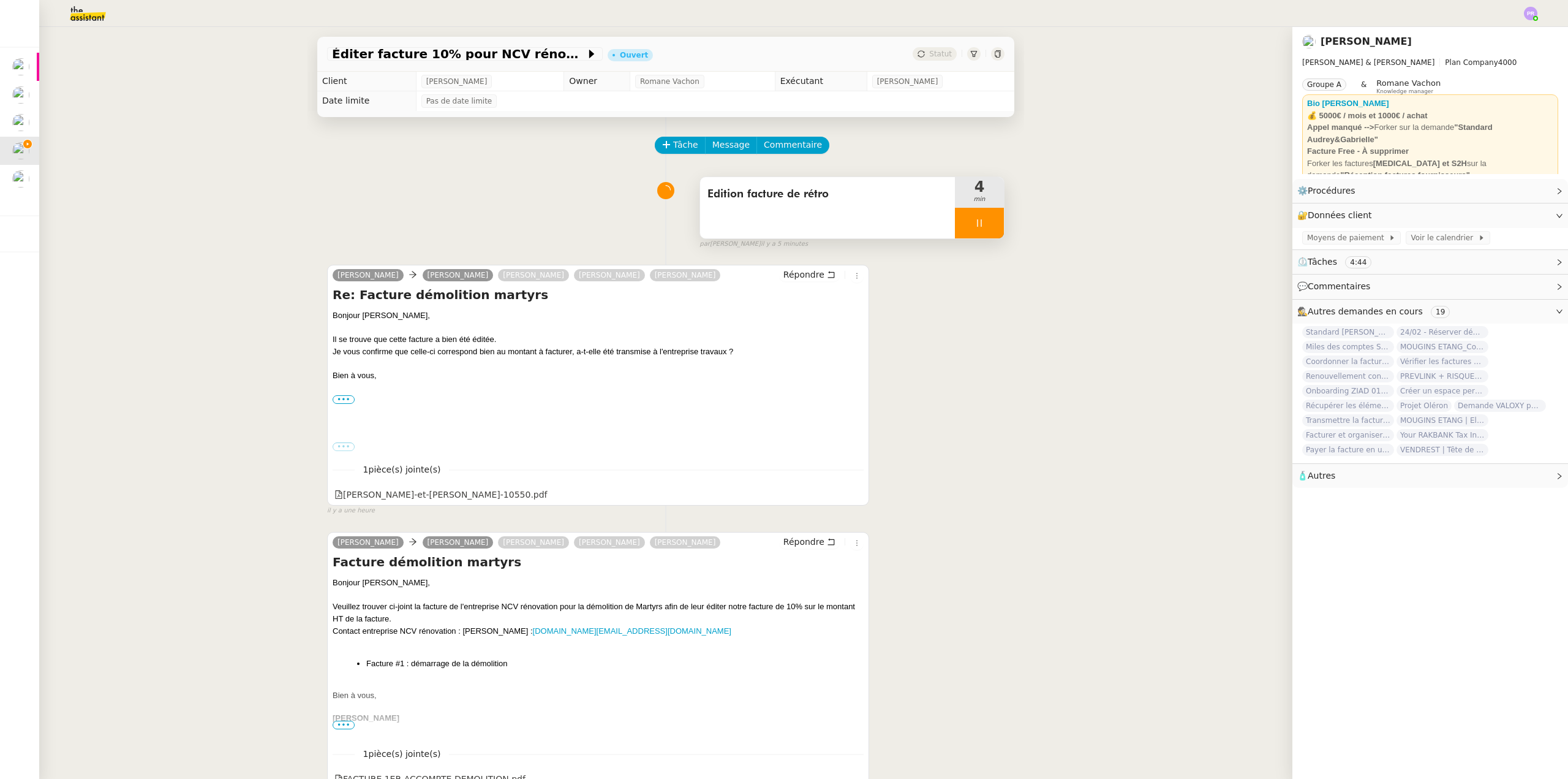
click at [977, 223] on div at bounding box center [980, 222] width 49 height 31
click at [986, 226] on button at bounding box center [992, 222] width 25 height 31
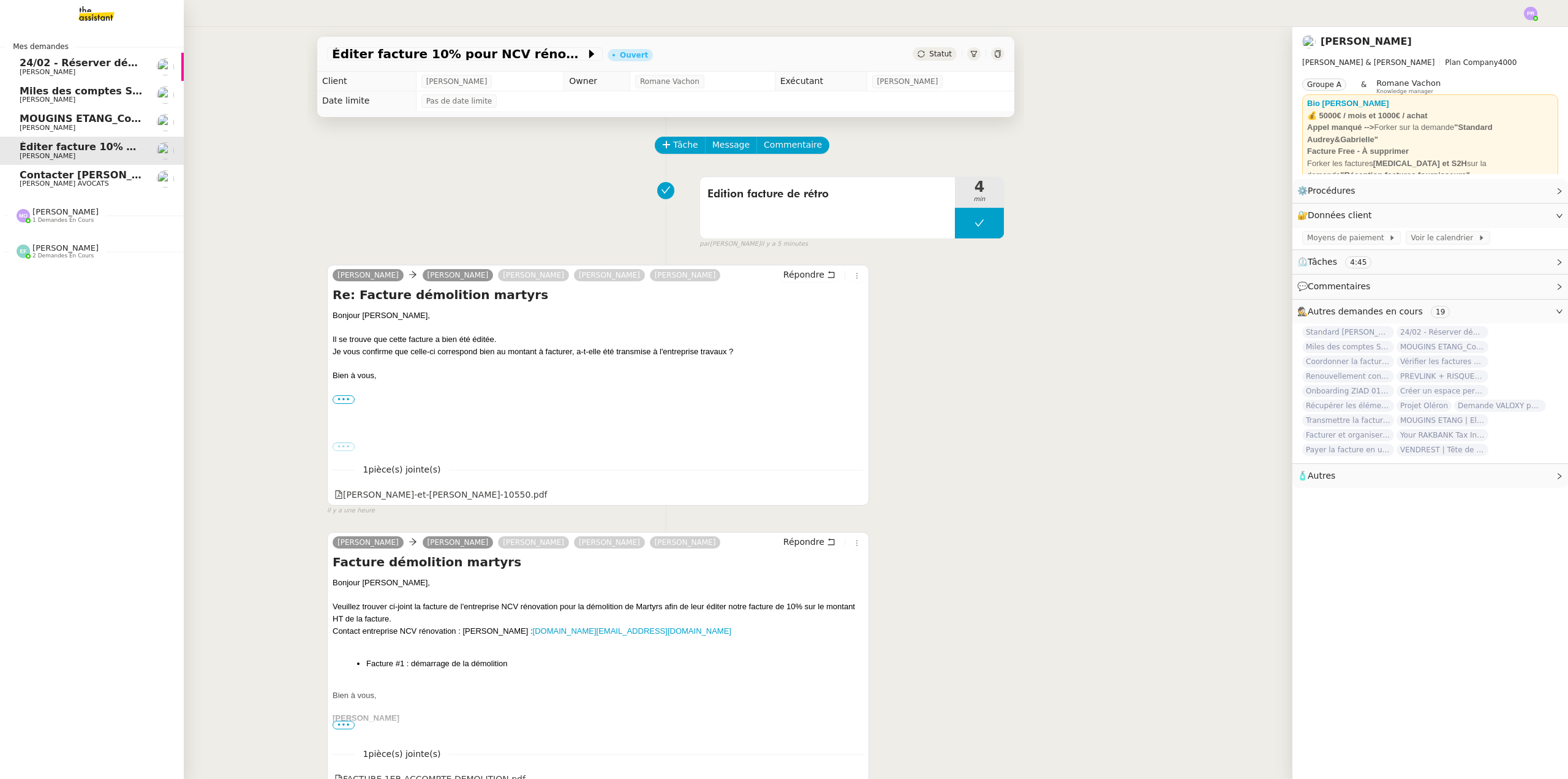
click at [37, 176] on span "Contacter [PERSON_NAME] pour virement taxe foncière" at bounding box center [173, 175] width 308 height 11
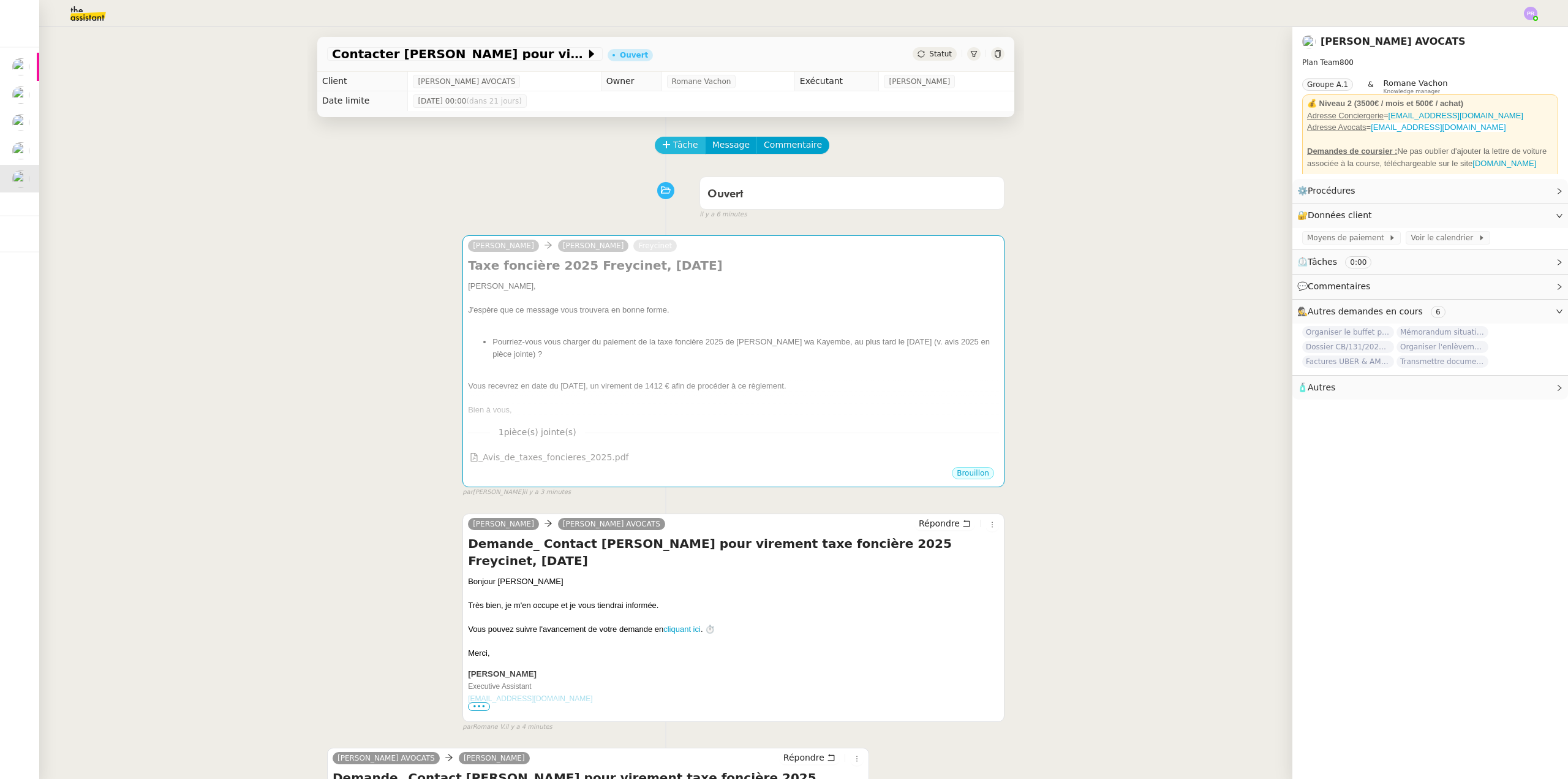
click at [673, 143] on span "Tâche" at bounding box center [685, 145] width 25 height 14
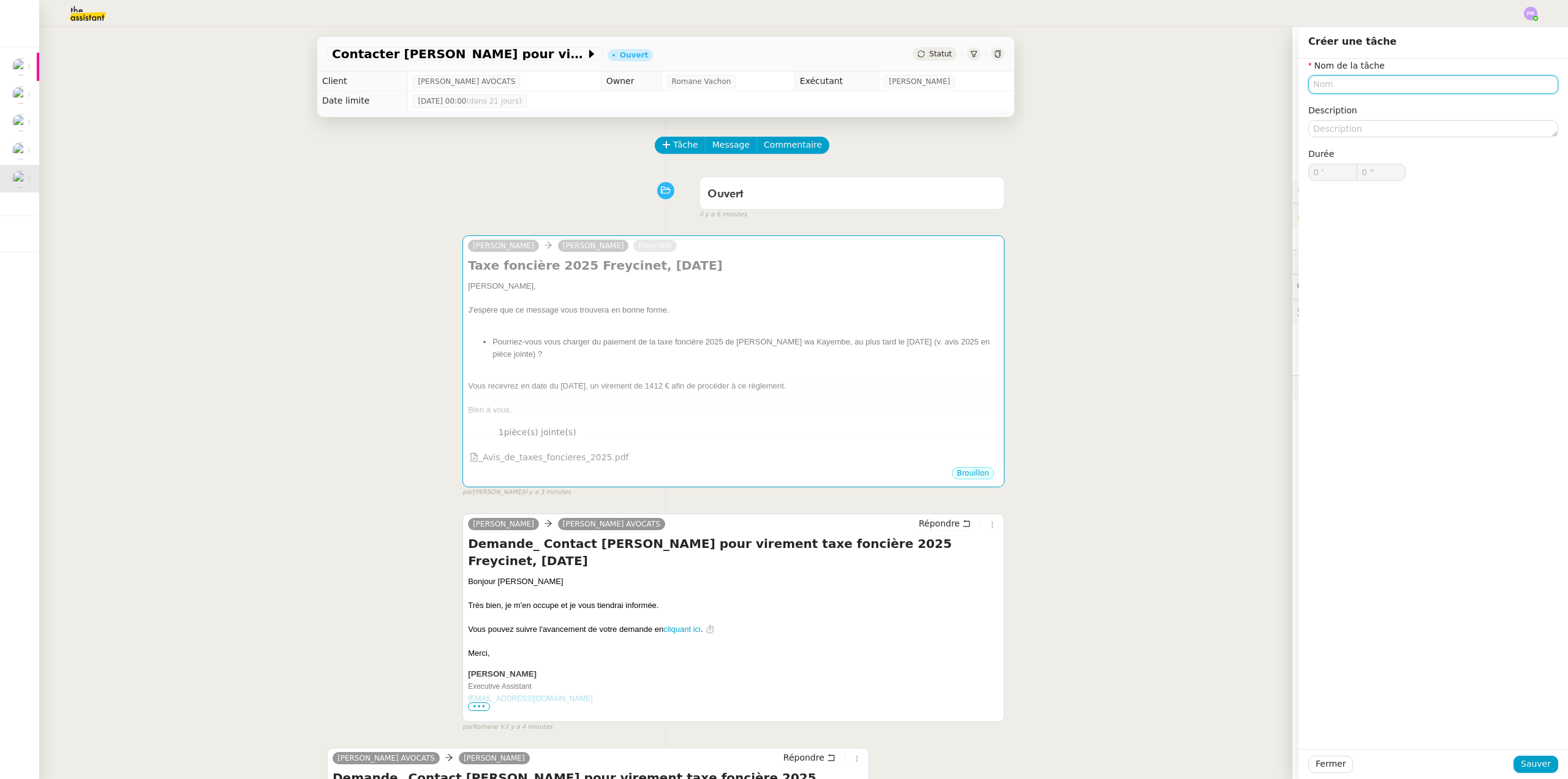
click at [1325, 80] on input "text" at bounding box center [1433, 84] width 250 height 18
click at [1343, 109] on div "Demande de règlement" at bounding box center [1424, 107] width 240 height 11
type input "Demande de règlement"
click at [1542, 763] on span "Sauver" at bounding box center [1536, 764] width 30 height 14
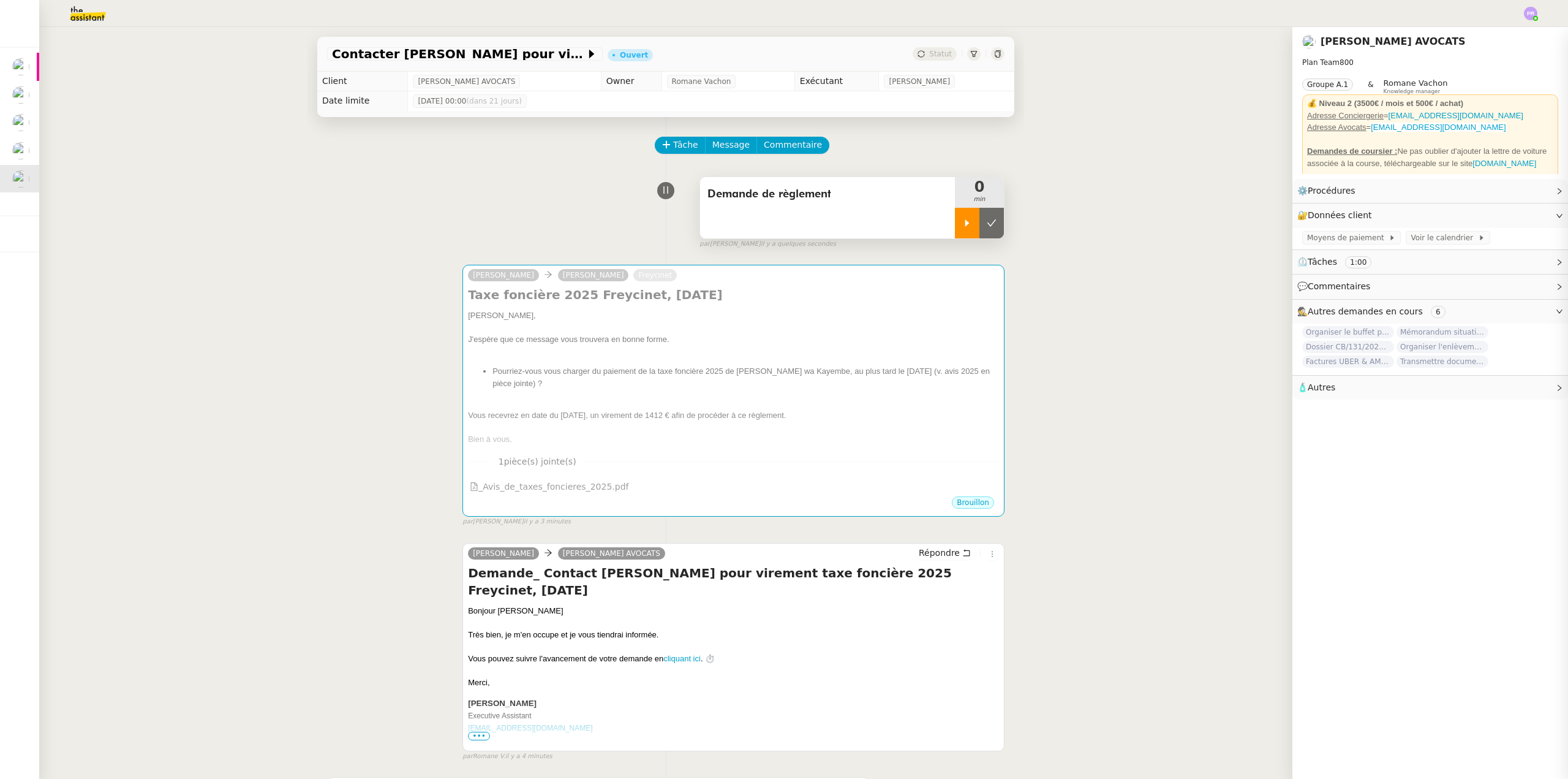
click at [962, 224] on icon at bounding box center [967, 222] width 10 height 10
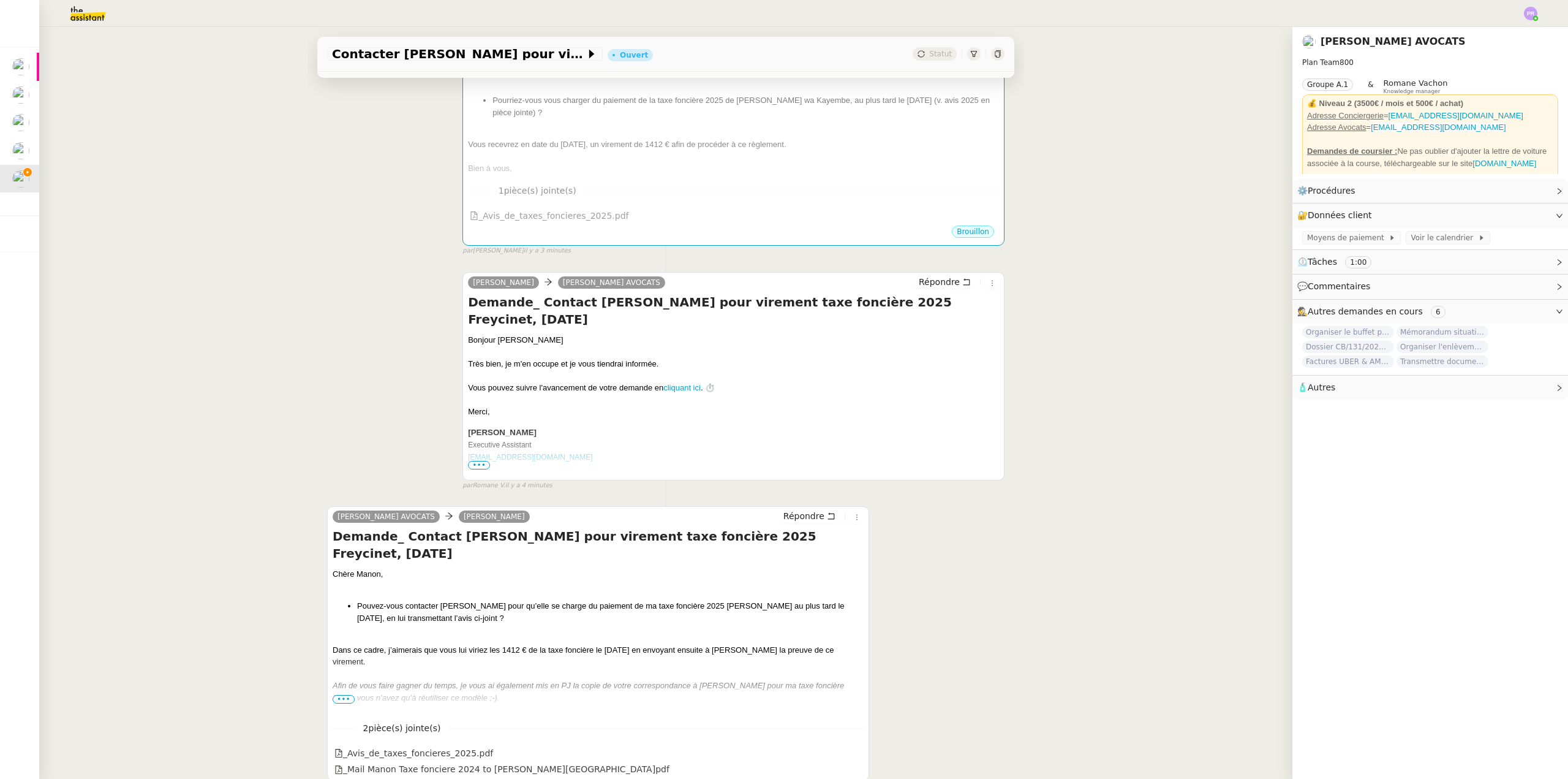
scroll to position [349, 0]
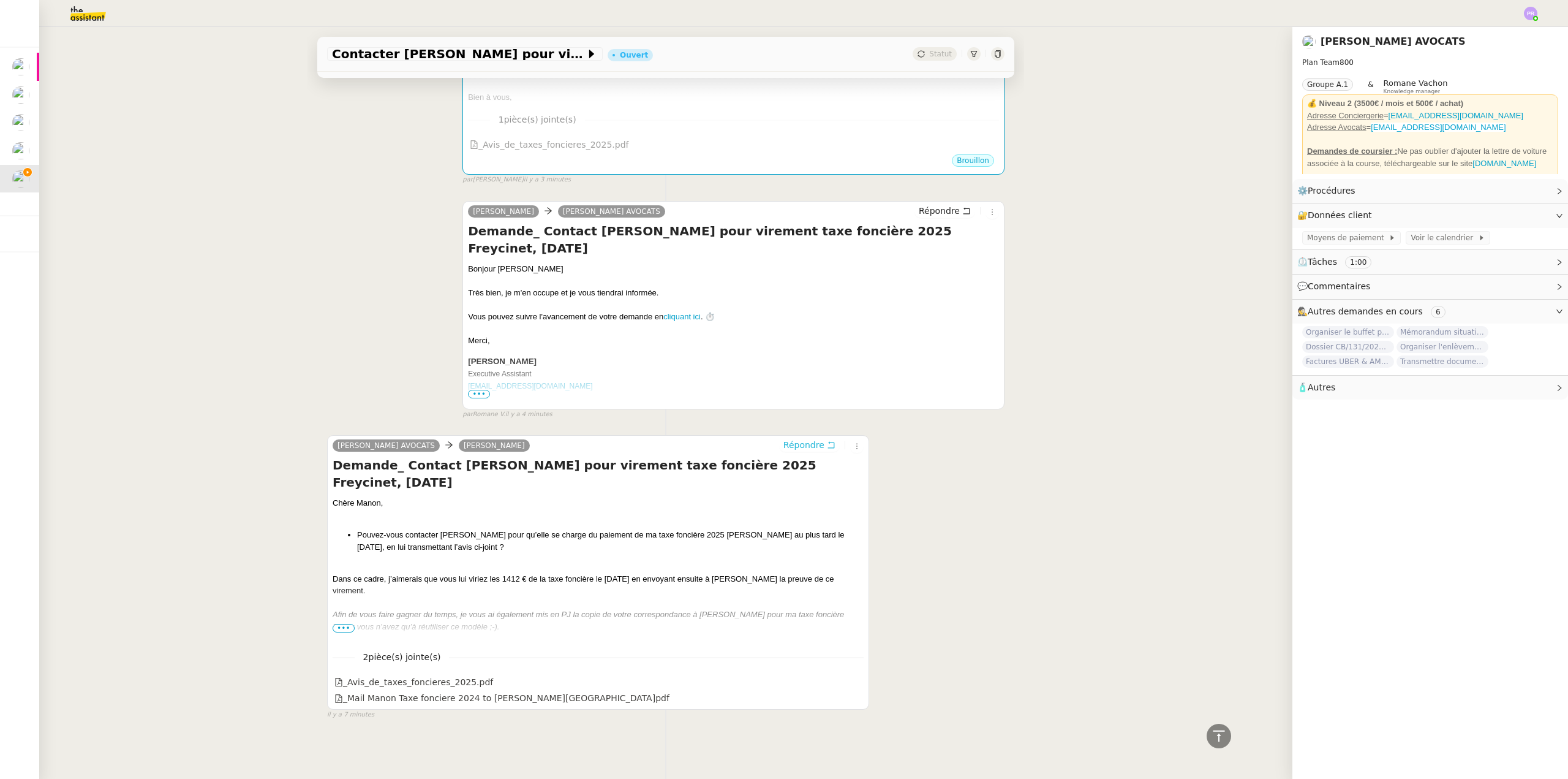
click at [796, 438] on span "Répondre" at bounding box center [803, 445] width 41 height 12
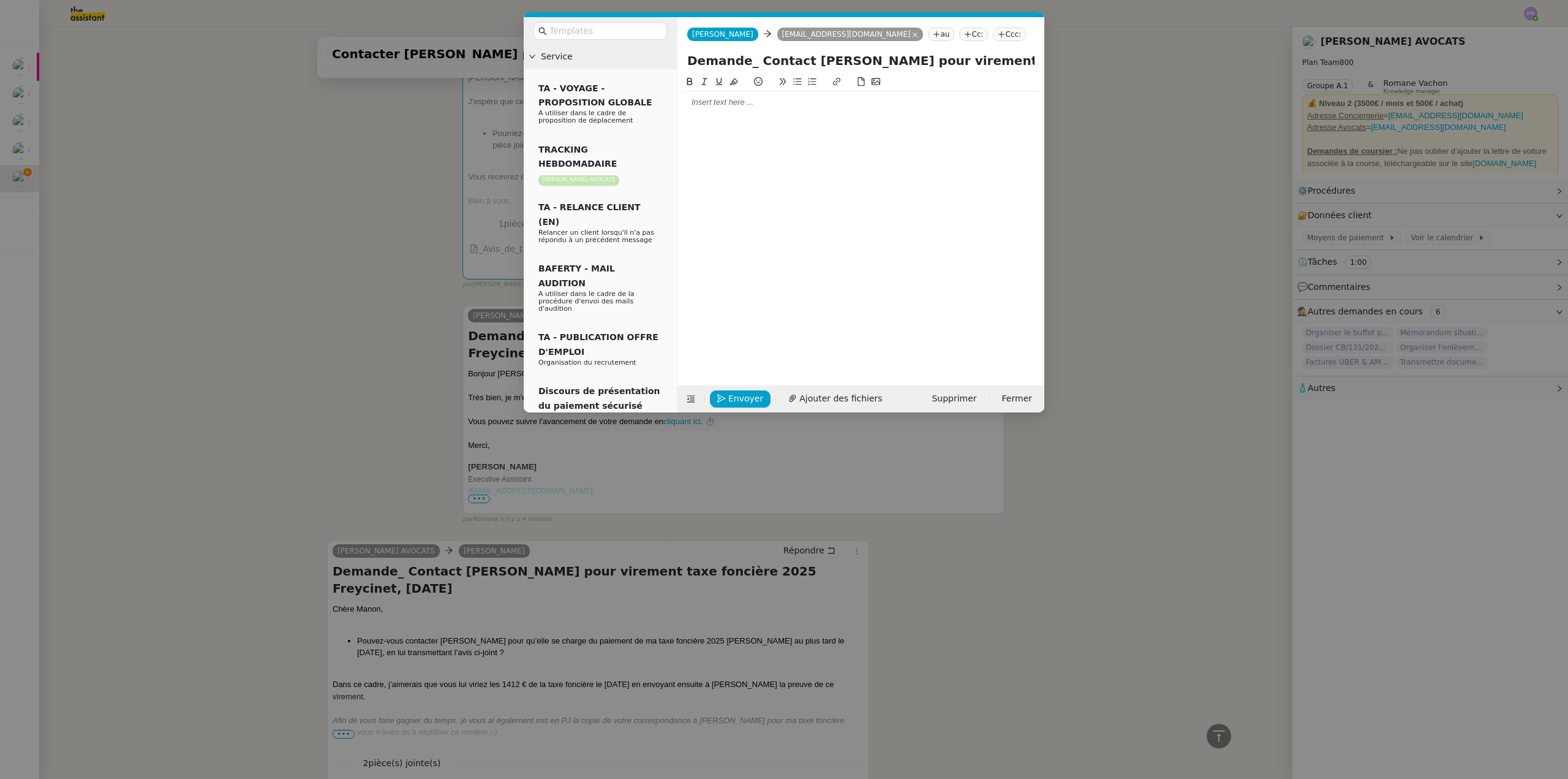
scroll to position [443, 0]
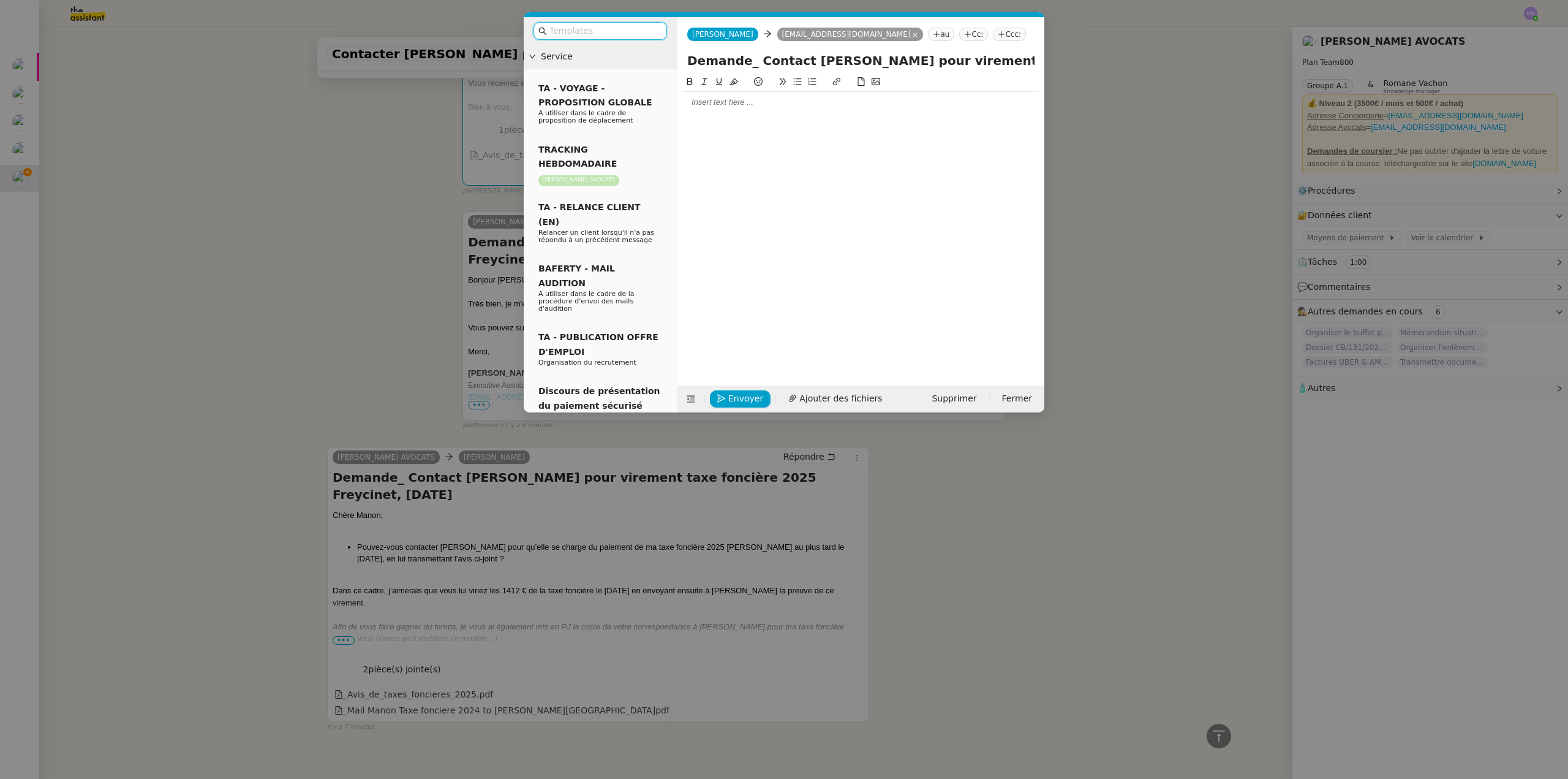
click at [719, 100] on div at bounding box center [861, 102] width 357 height 11
click at [728, 157] on div "Un virement sera effectué" at bounding box center [861, 159] width 357 height 11
drag, startPoint x: 659, startPoint y: 552, endPoint x: 597, endPoint y: 566, distance: 63.6
click at [657, 553] on nz-modal-container "Service TA - VOYAGE - PROPOSITION GLOBALE A utiliser dans le cadre de propositi…" at bounding box center [784, 389] width 1568 height 779
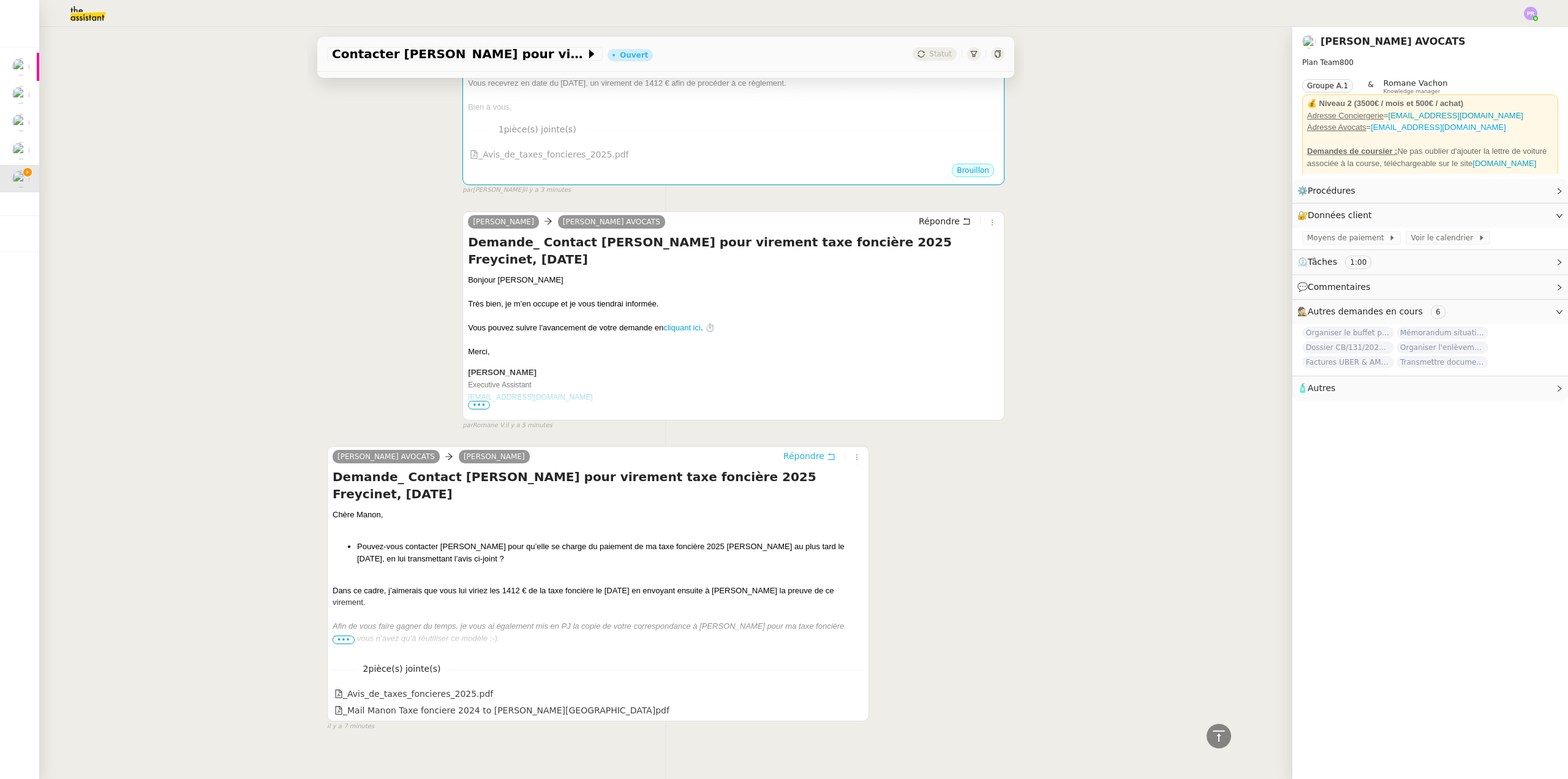
scroll to position [501, 0]
copy div "le [DATE] en envoyant ensuite à [PERSON_NAME] la preuve de ce virement."
drag, startPoint x: 591, startPoint y: 557, endPoint x: 703, endPoint y: 573, distance: 113.1
click at [703, 583] on div "Dans ce cadre, j’aimerais que vous lui viriez les 1412 € de la taxe foncière le…" at bounding box center [598, 595] width 531 height 24
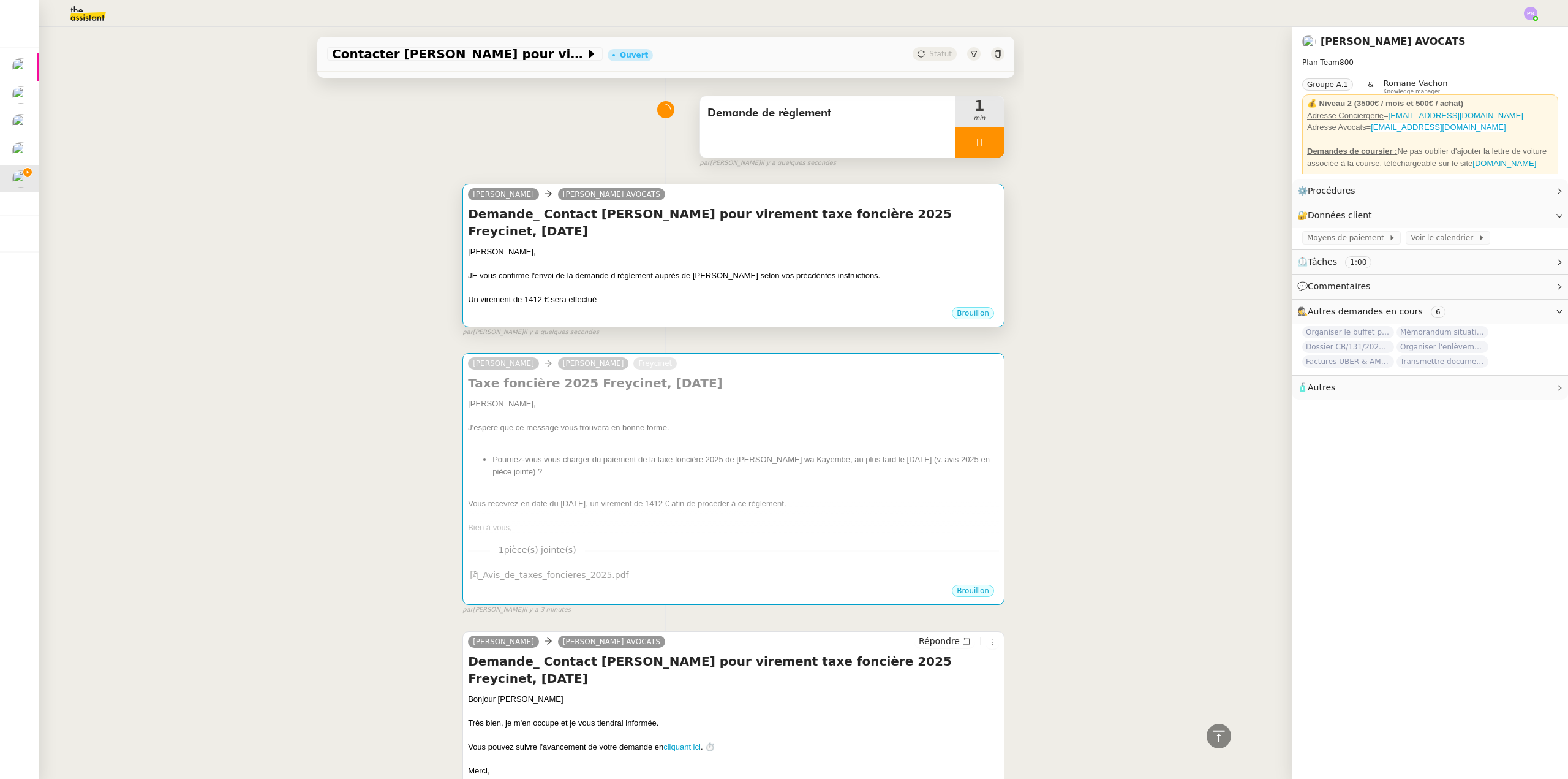
scroll to position [72, 0]
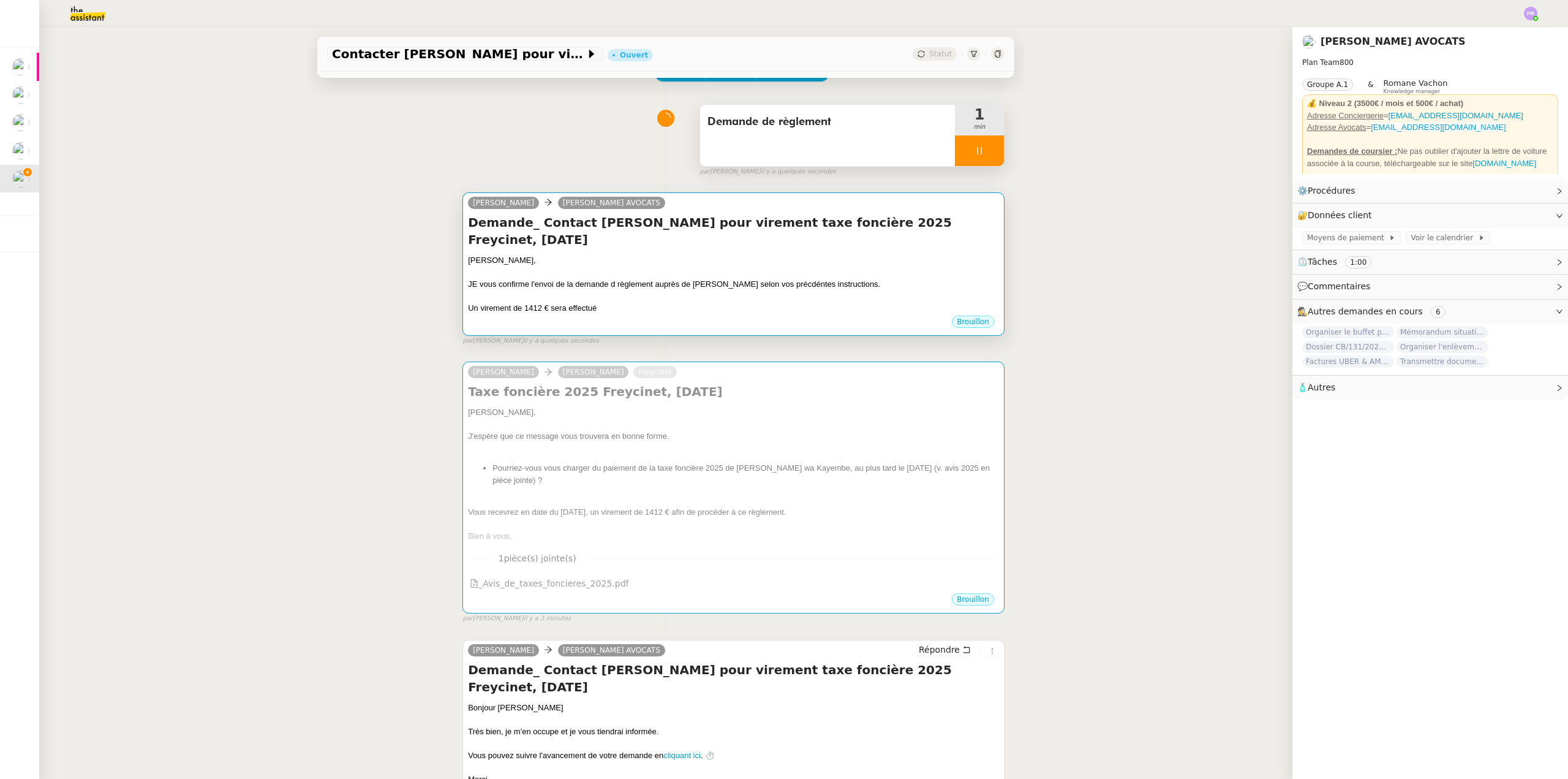
click at [690, 278] on div "JE vous confirme l'envoi de la demande d règlement auprès de [PERSON_NAME] selo…" at bounding box center [734, 284] width 531 height 12
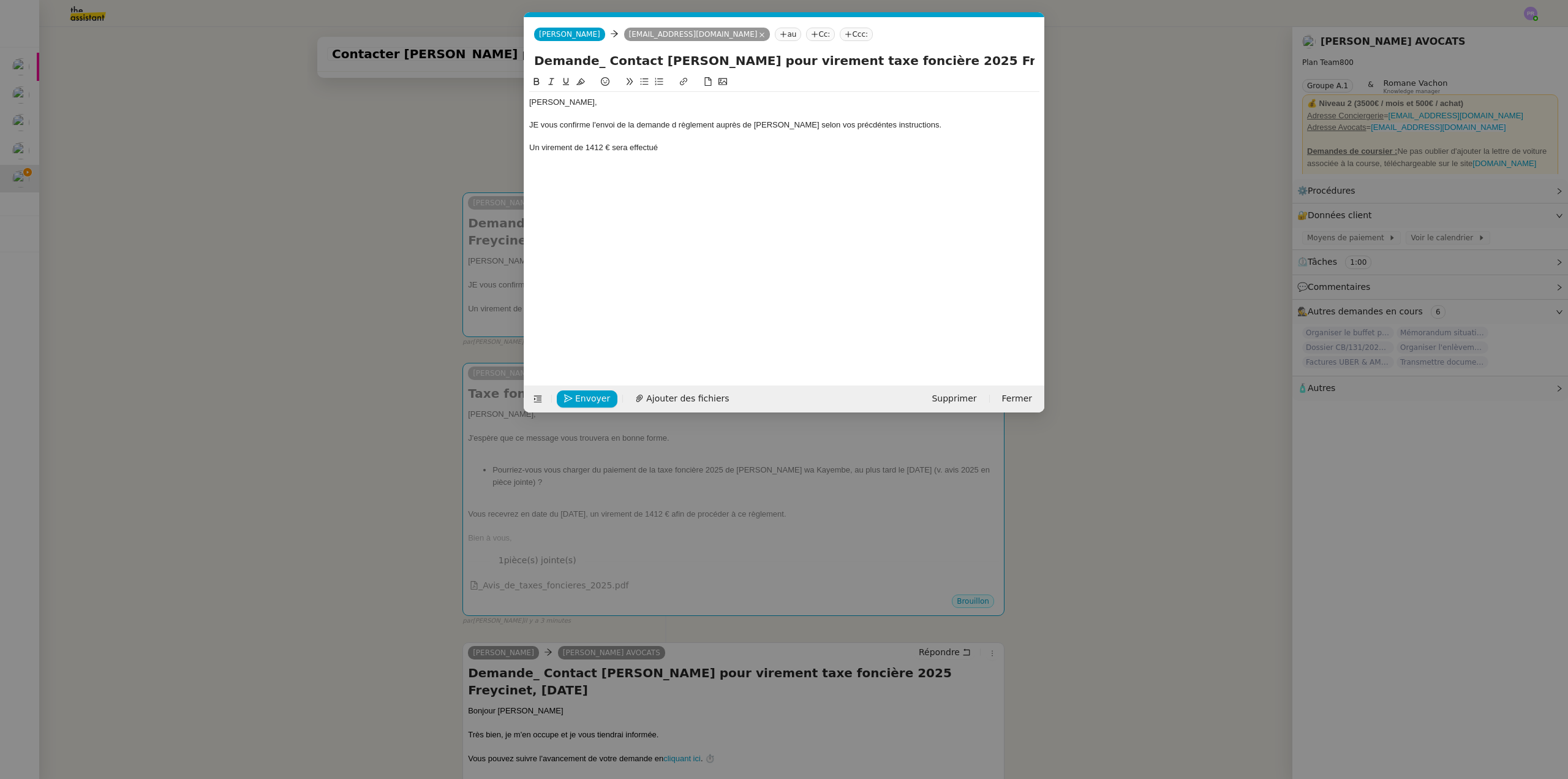
scroll to position [0, 26]
click at [679, 149] on div "Un virement de 1412 € sera effectué" at bounding box center [784, 147] width 511 height 11
click at [659, 145] on div "Un virement de 1412 € sera effectué le [DATE] en envoyant ensuite à [GEOGRAPHIC…" at bounding box center [784, 147] width 511 height 11
click at [673, 149] on div "Un virement de 1412 € sera effectué aurpès de [PERSON_NAME] le [DATE] en envoya…" at bounding box center [784, 154] width 511 height 23
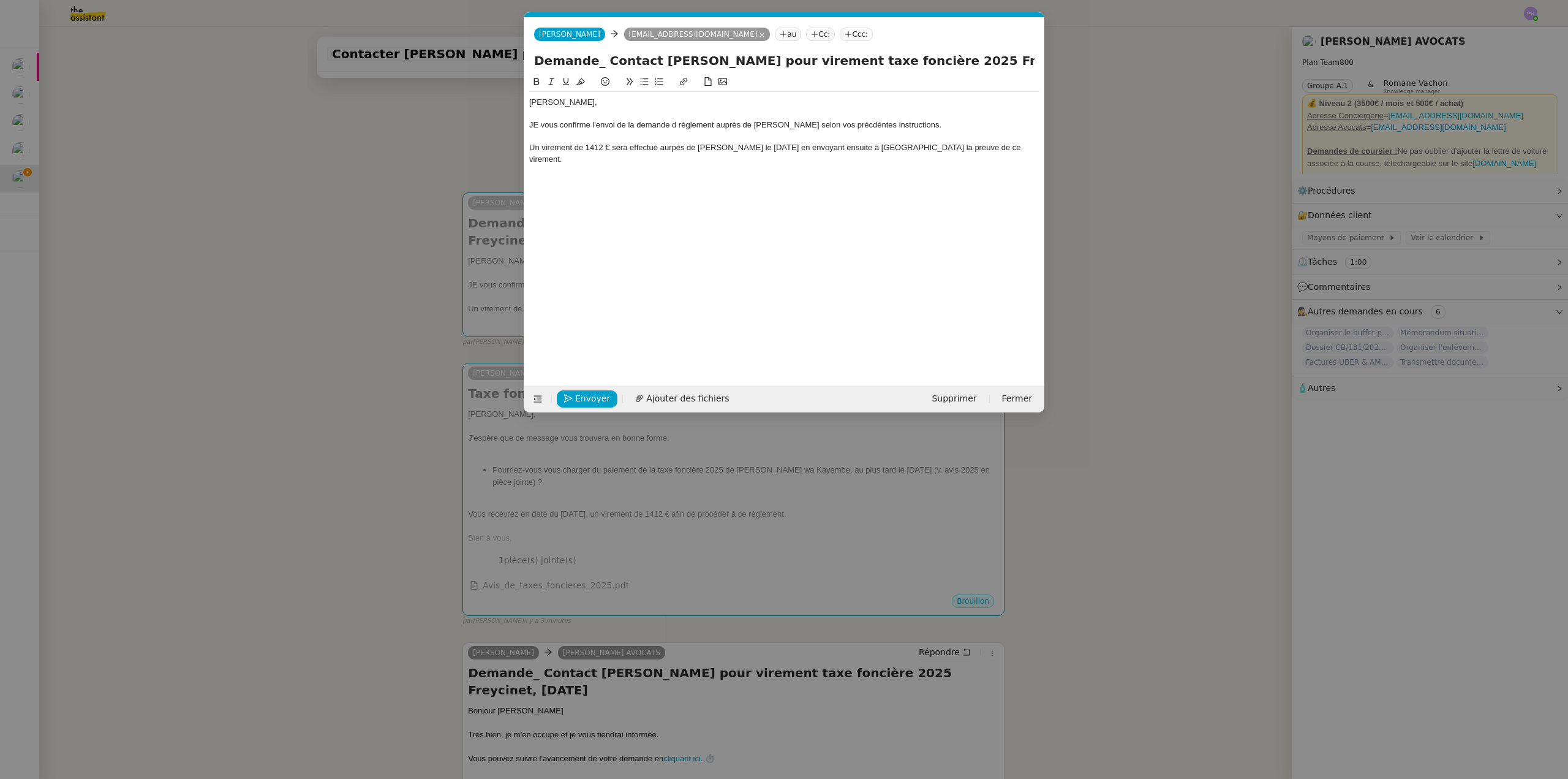
click at [0, 0] on lt-span "auprès" at bounding box center [0, 0] width 0 height 0
click at [803, 146] on div "Un virement de 1412 € sera effectué auprès de [PERSON_NAME] le [DATE] en envoya…" at bounding box center [784, 147] width 511 height 11
click at [773, 423] on nz-modal-container "Service TA - VOYAGE - PROPOSITION GLOBALE A utiliser dans le cadre de propositi…" at bounding box center [784, 389] width 1568 height 779
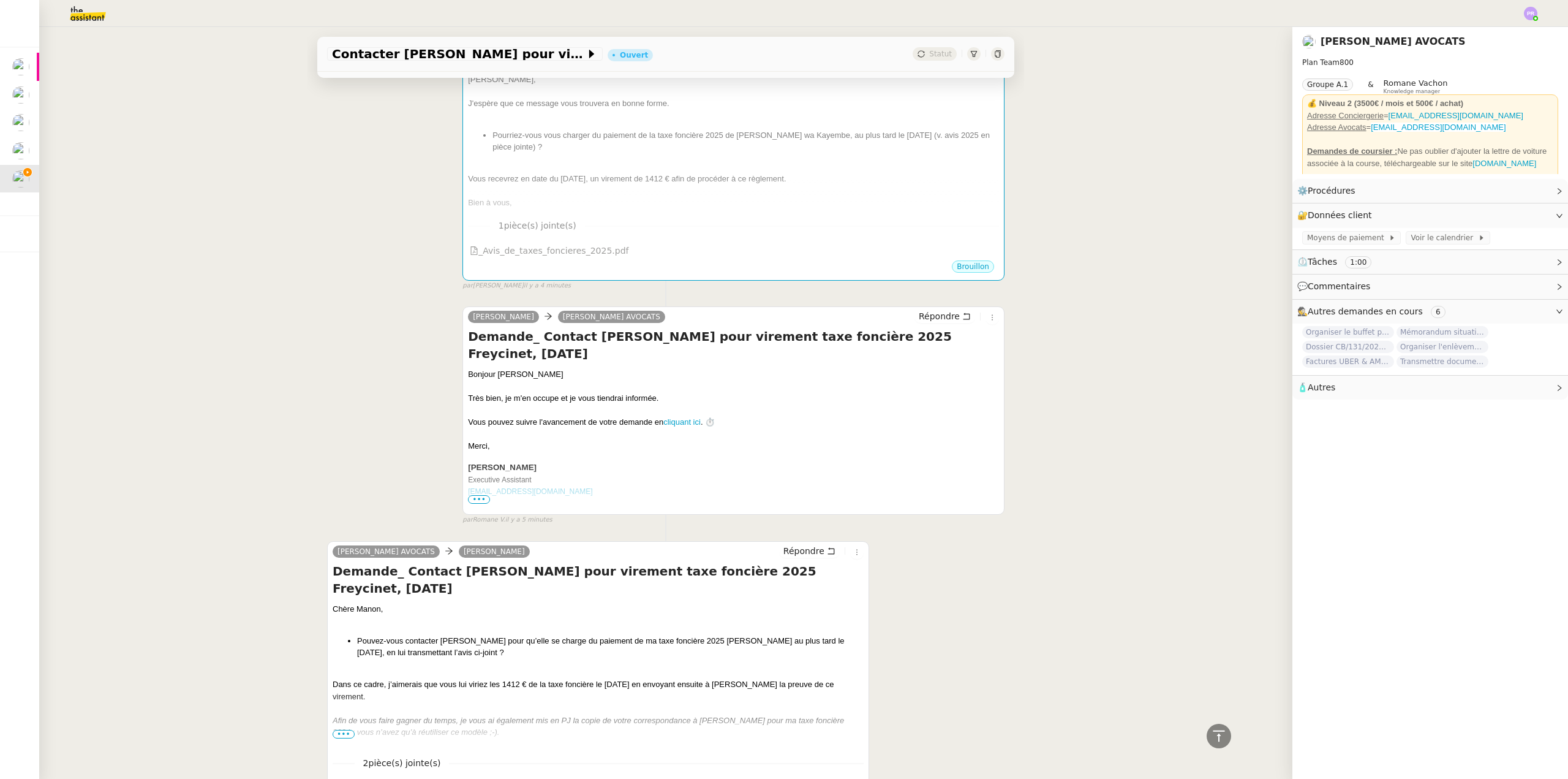
scroll to position [440, 0]
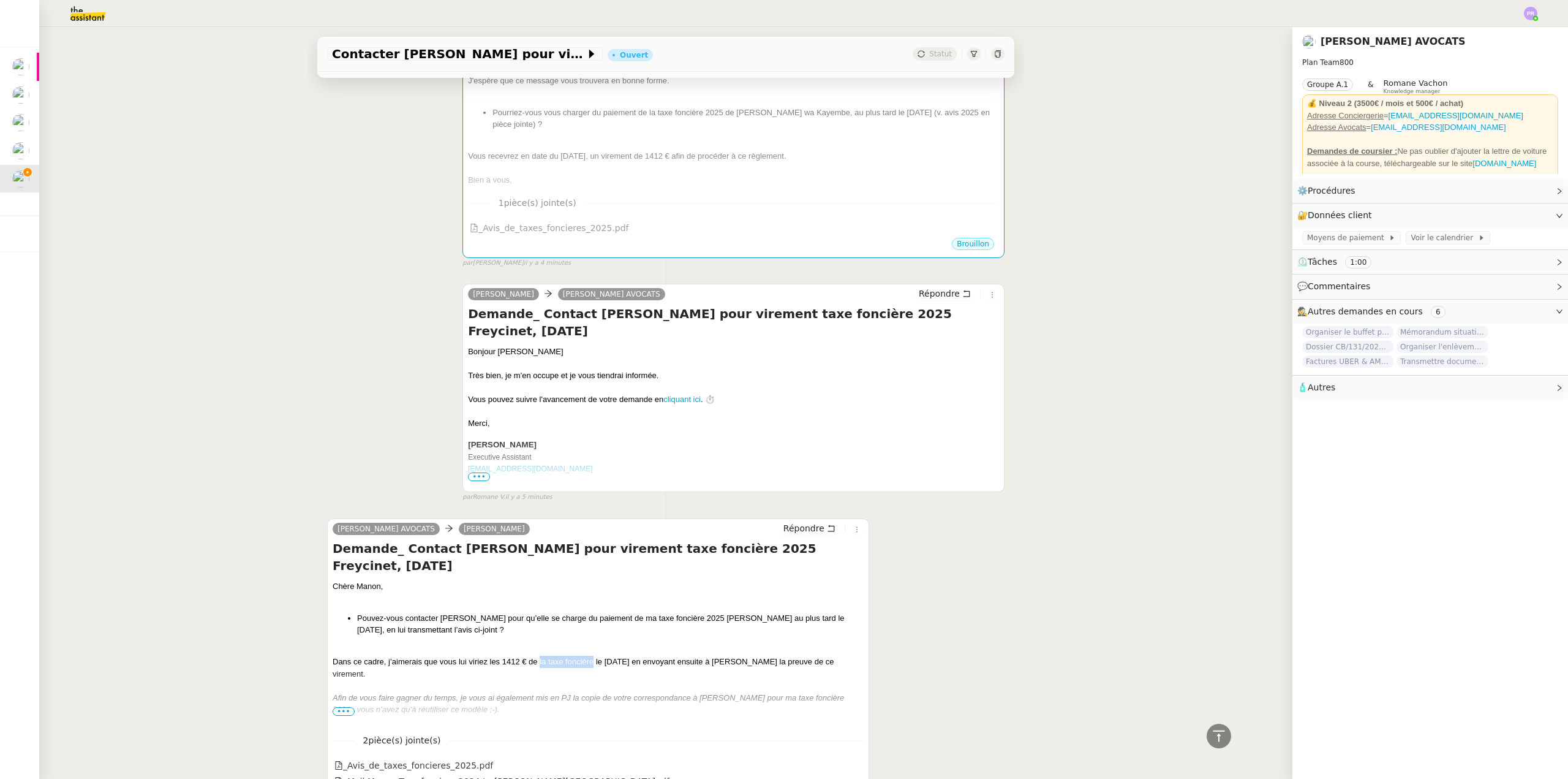
drag, startPoint x: 534, startPoint y: 630, endPoint x: 589, endPoint y: 627, distance: 55.1
click at [589, 655] on div "Dans ce cadre, j’aimerais que vous lui viriez les 1412 € de la taxe foncière le…" at bounding box center [598, 667] width 531 height 24
copy div "la taxe foncière"
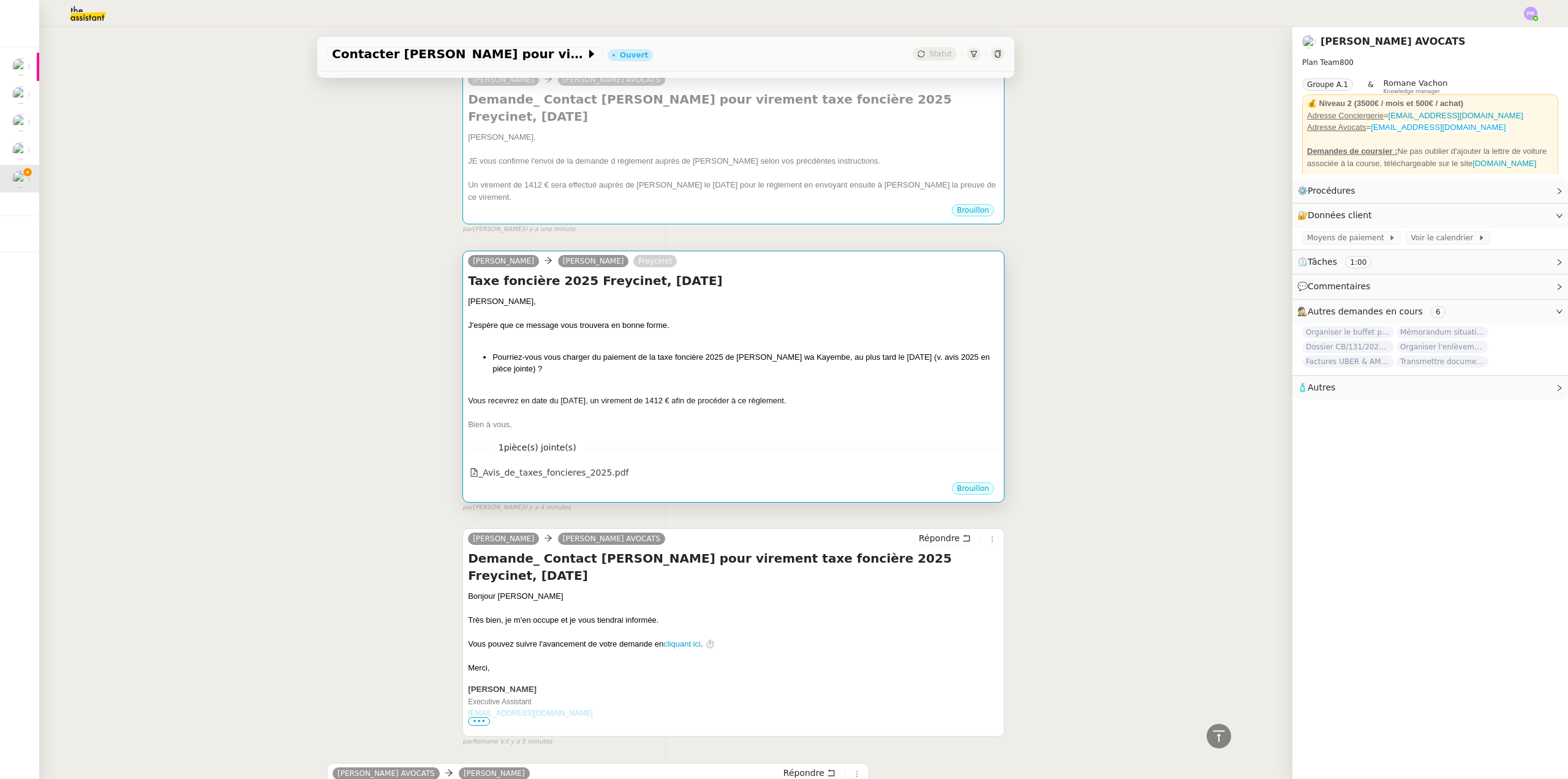
scroll to position [133, 0]
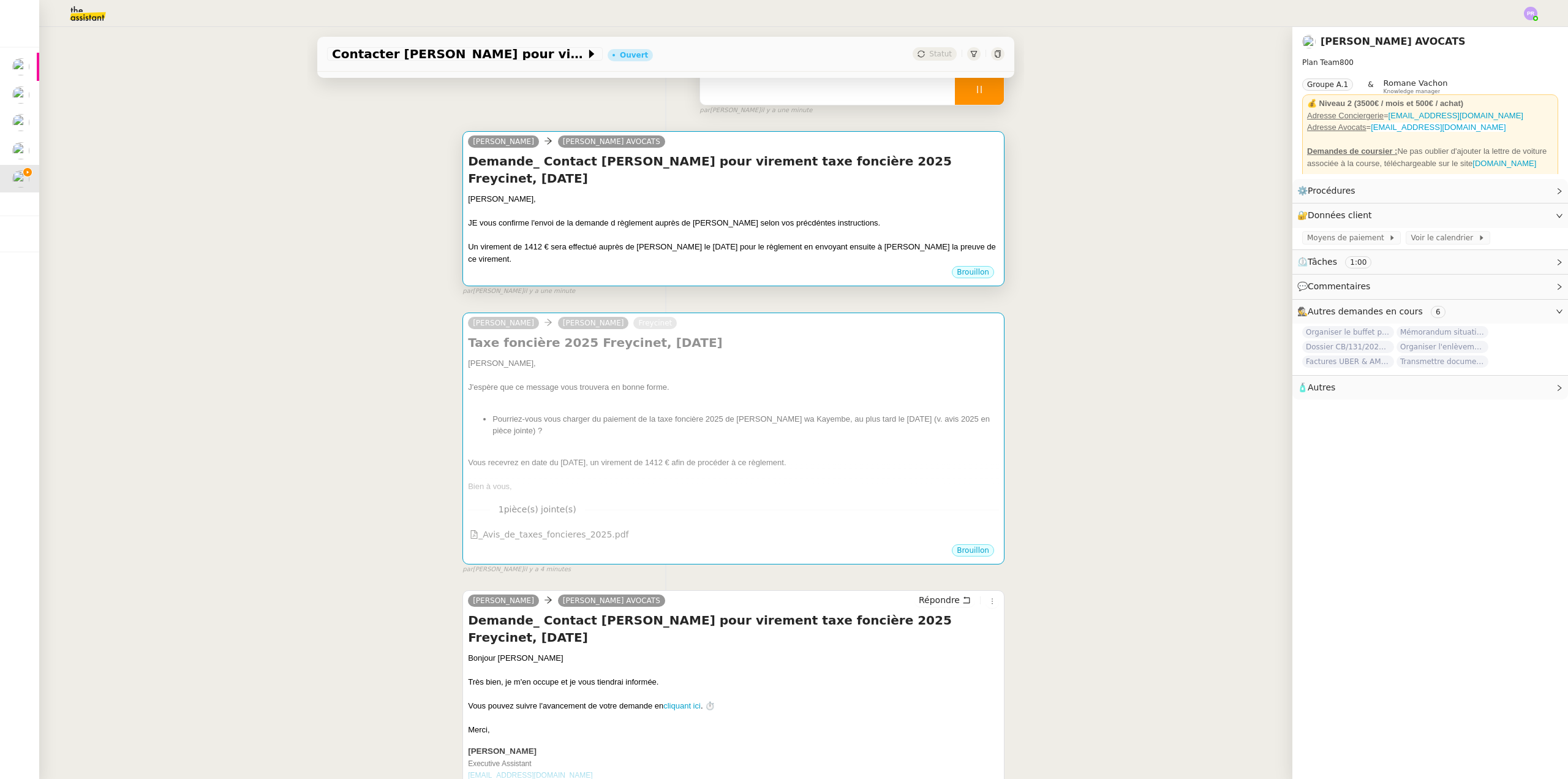
click at [727, 242] on div "Un virement de 1412 € sera effectué auprès de [PERSON_NAME] le [DATE] pour le r…" at bounding box center [734, 252] width 531 height 24
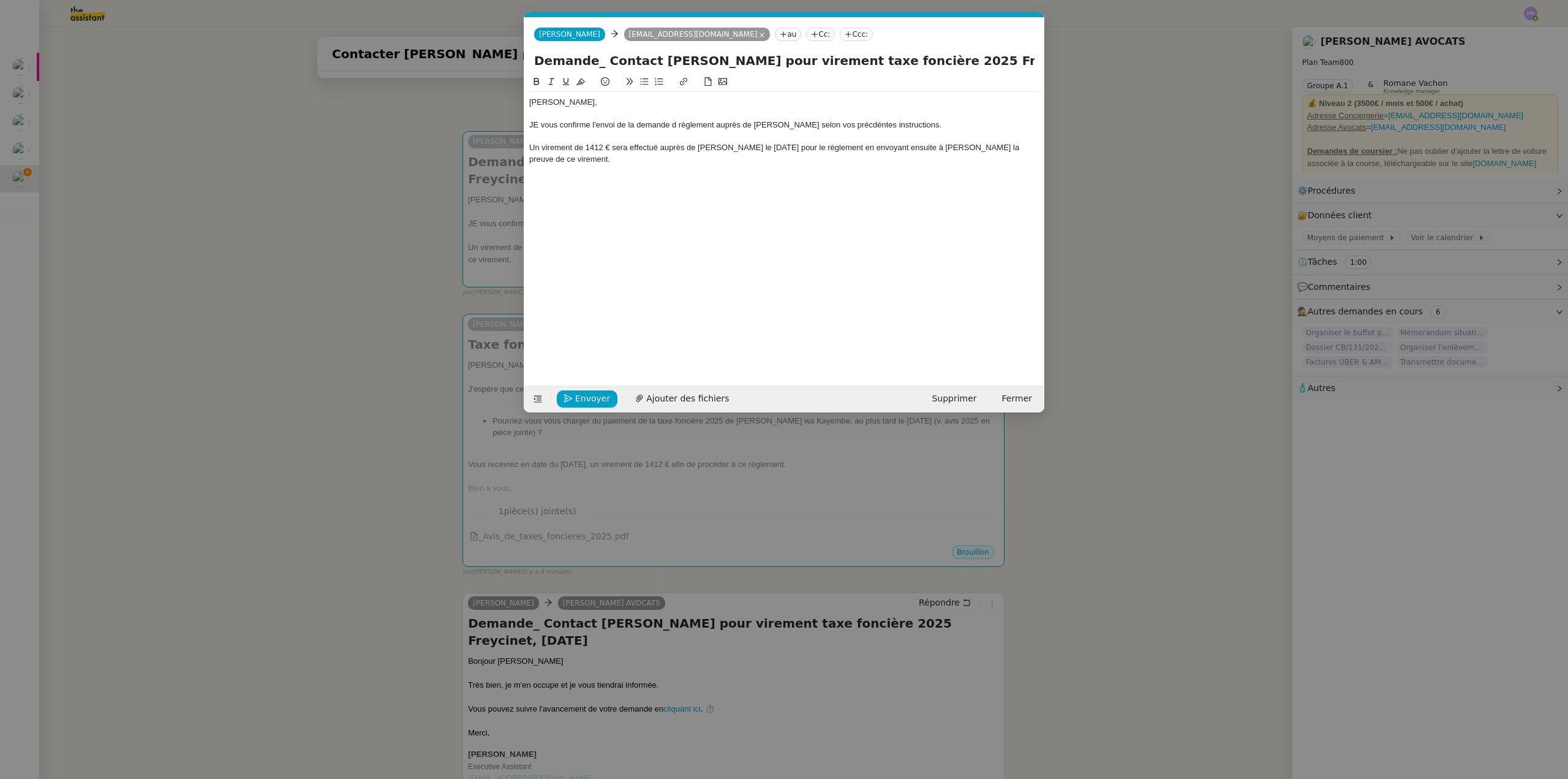
scroll to position [0, 26]
click at [868, 146] on div "Un virement de 1412 € sera effectué auprès de [PERSON_NAME] le [DATE] pour le r…" at bounding box center [784, 154] width 511 height 23
drag, startPoint x: 739, startPoint y: 164, endPoint x: 621, endPoint y: 163, distance: 118.0
click at [621, 163] on div "Un virement de 1412 € sera effectué auprès de [PERSON_NAME] le [DATE] pour le r…" at bounding box center [784, 154] width 511 height 23
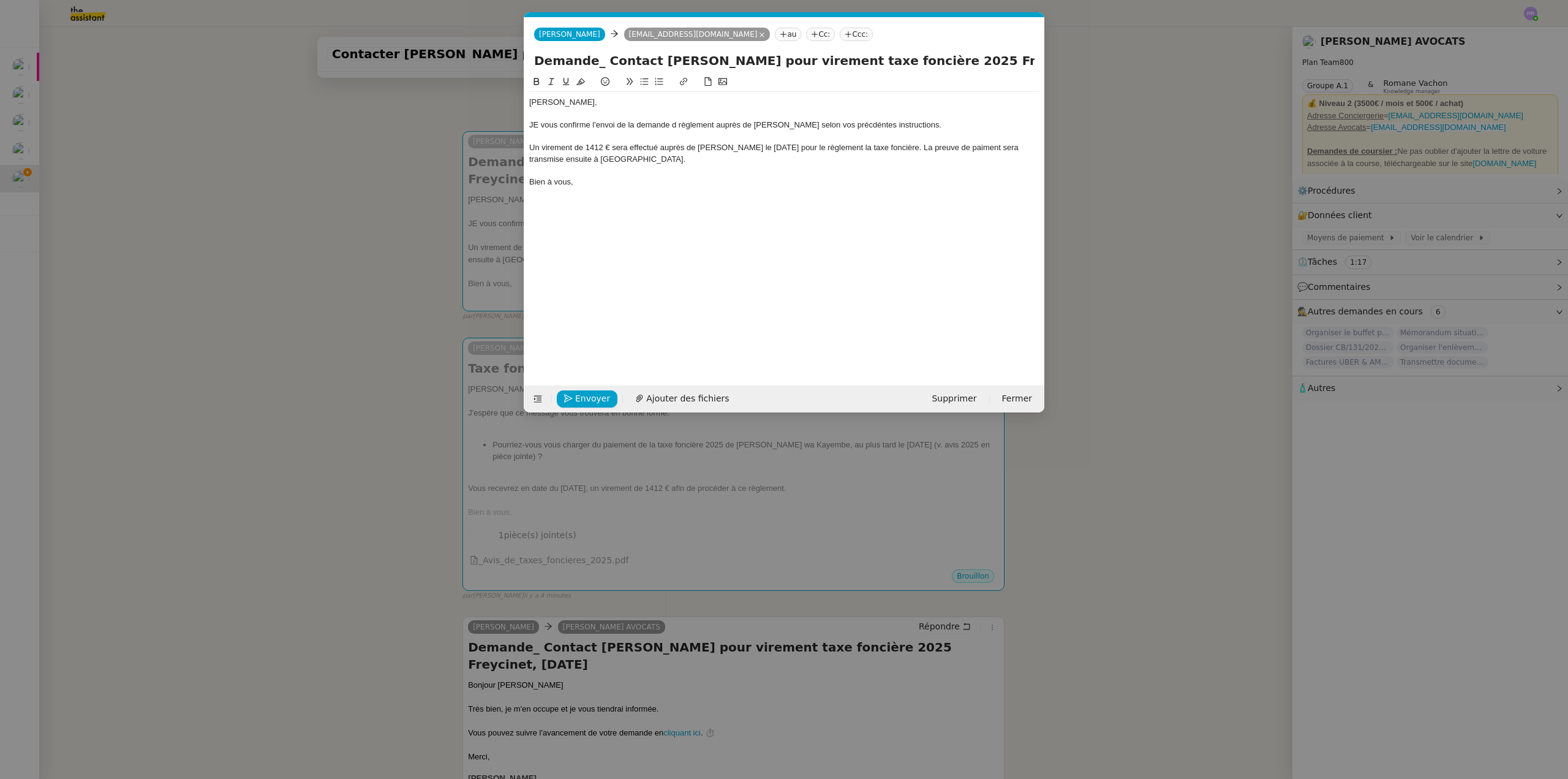
click at [541, 124] on div "JE vous confirme l'envoi de la demande d règlement auprès de [PERSON_NAME] selo…" at bounding box center [784, 124] width 511 height 11
click at [676, 125] on div "Je vous confirme l'envoi de la demande d règlement auprès de [PERSON_NAME] selo…" at bounding box center [784, 124] width 511 height 11
click at [837, 125] on div "Je vous confirme l'envoi de la demande de règlement auprès de [PERSON_NAME] sel…" at bounding box center [784, 124] width 511 height 11
click at [0, 0] on lt-strong "édentes" at bounding box center [0, 0] width 0 height 0
click at [990, 147] on div "Un virement de 1412 € sera effectué auprès de [PERSON_NAME] le [DATE] pour le r…" at bounding box center [784, 154] width 511 height 23
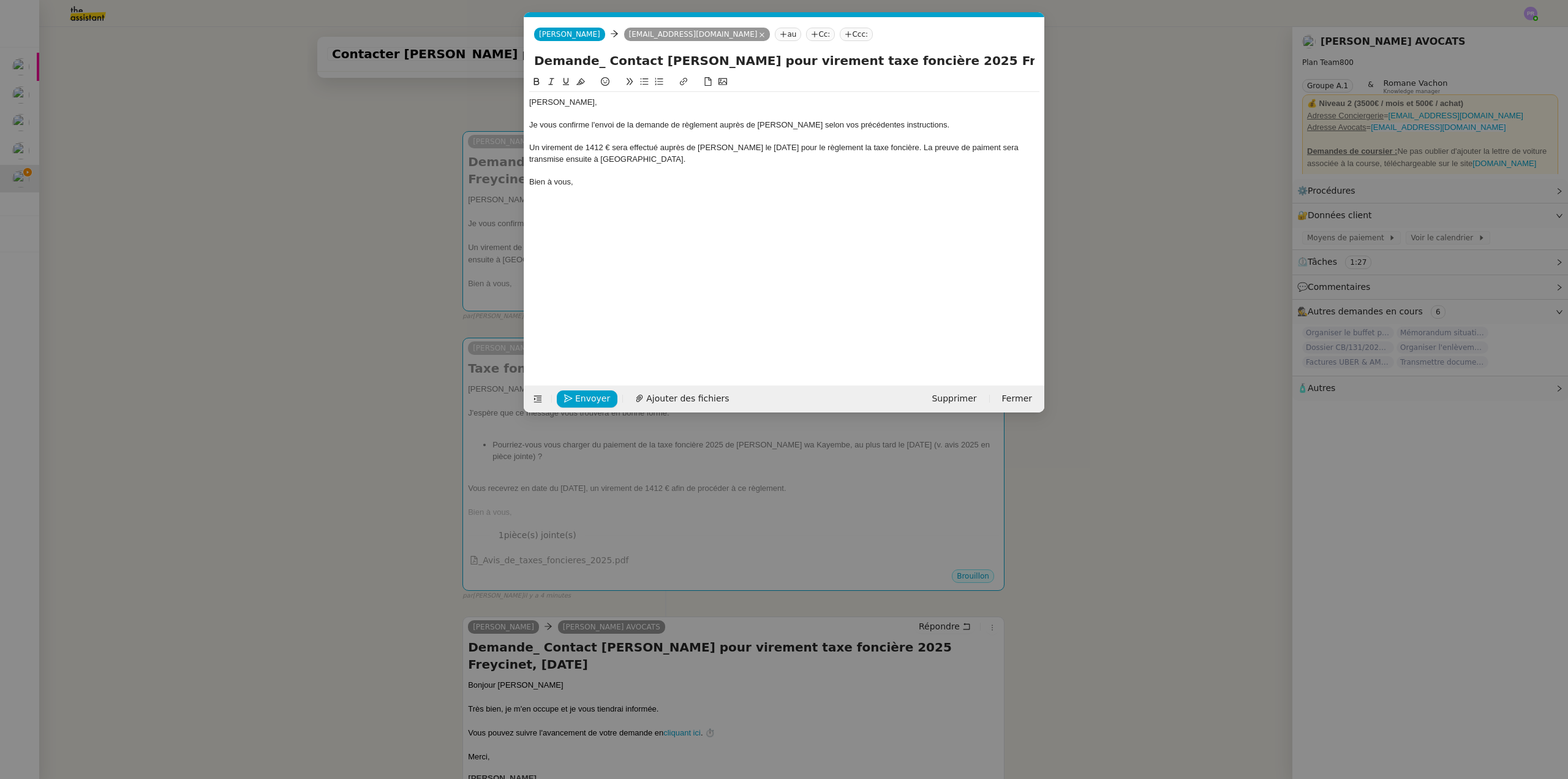
click at [0, 0] on lt-span "paiement" at bounding box center [0, 0] width 0 height 0
click at [1026, 146] on div "Un virement de 1412 € sera effectué auprès de [PERSON_NAME] le [DATE] pour le r…" at bounding box center [784, 154] width 511 height 23
drag, startPoint x: 591, startPoint y: 158, endPoint x: 566, endPoint y: 157, distance: 25.0
click at [566, 157] on div "Un virement de 1412 € sera effectué auprès de [PERSON_NAME] le [DATE] pour le r…" at bounding box center [784, 154] width 511 height 23
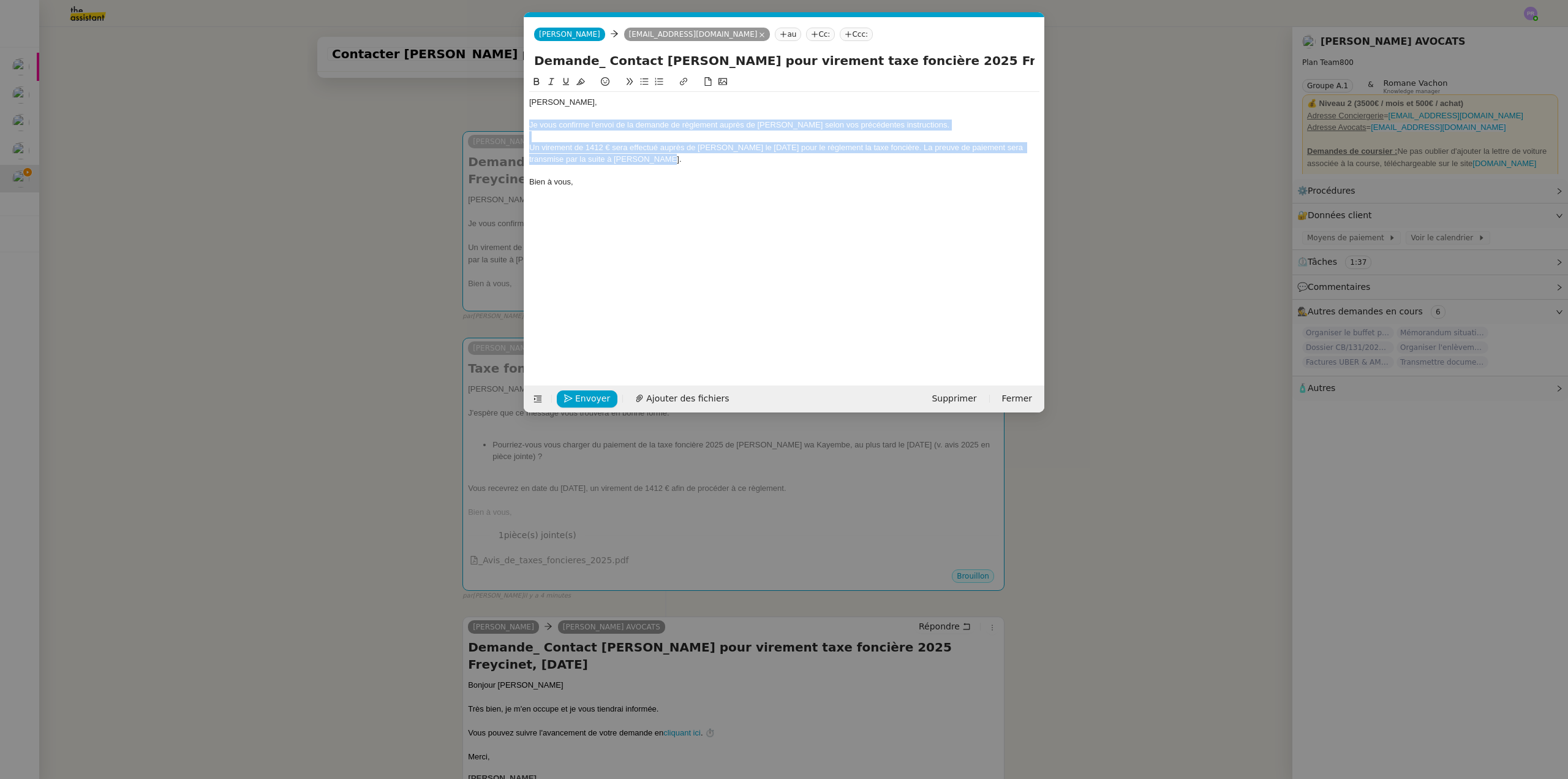
drag, startPoint x: 654, startPoint y: 156, endPoint x: 508, endPoint y: 124, distance: 149.5
click at [508, 124] on nz-modal-container "Service TA - VOYAGE - PROPOSITION GLOBALE A utiliser dans le cadre de propositi…" at bounding box center [784, 389] width 1568 height 779
copy div "Je vous confirme l'envoi de la demande de règlement auprès de [PERSON_NAME] sel…"
click at [731, 162] on div "Un virement de 1412 € sera effectué auprès de [PERSON_NAME] le [DATE] pour le r…" at bounding box center [784, 154] width 511 height 23
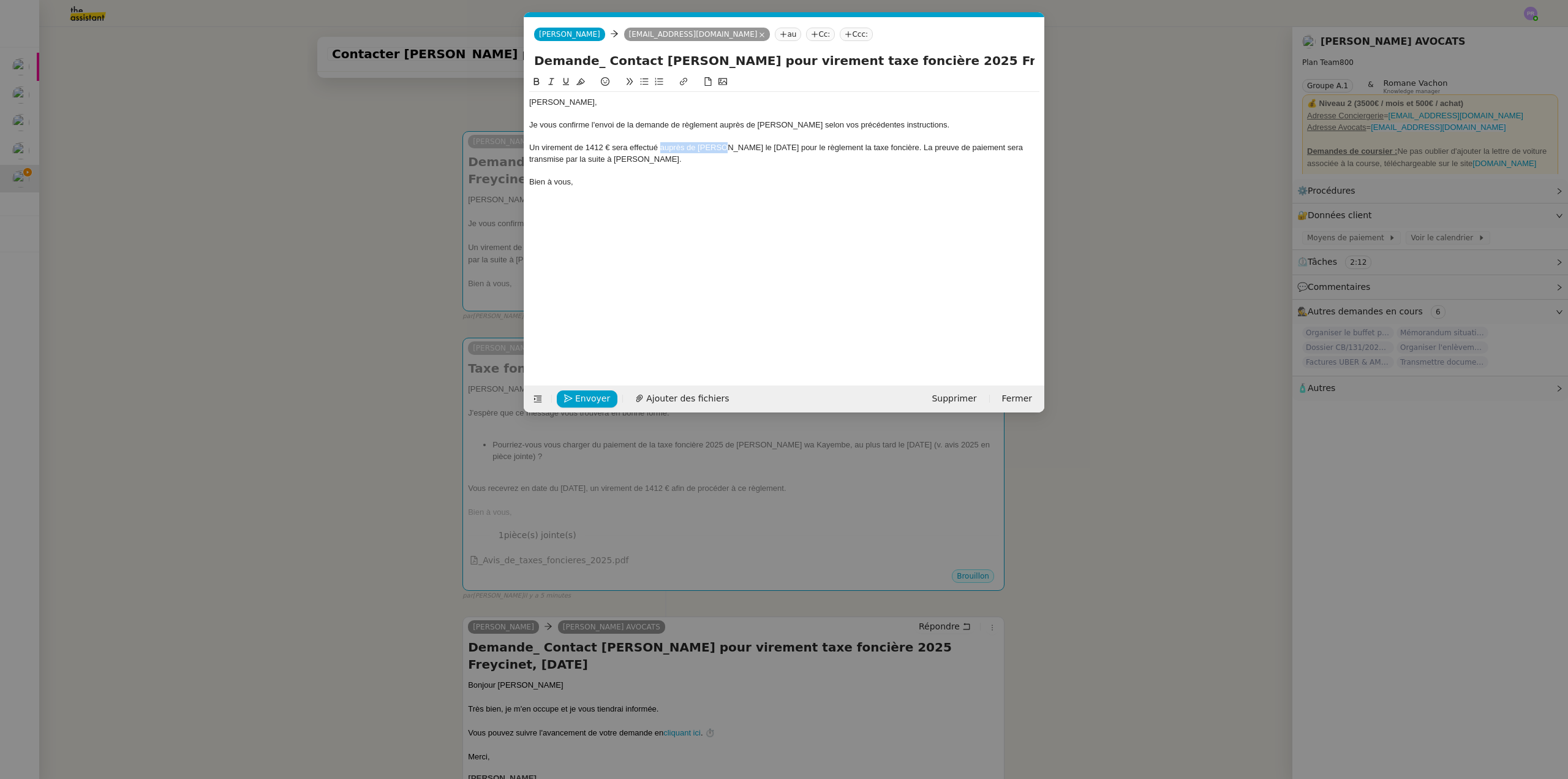
drag, startPoint x: 719, startPoint y: 144, endPoint x: 661, endPoint y: 144, distance: 58.0
click at [661, 144] on div "Un virement de 1412 € sera effectué auprès de [PERSON_NAME] le [DATE] pour le r…" at bounding box center [784, 154] width 511 height 23
click at [398, 223] on nz-modal-container "Service TA - VOYAGE - PROPOSITION GLOBALE A utiliser dans le cadre de propositi…" at bounding box center [784, 389] width 1568 height 779
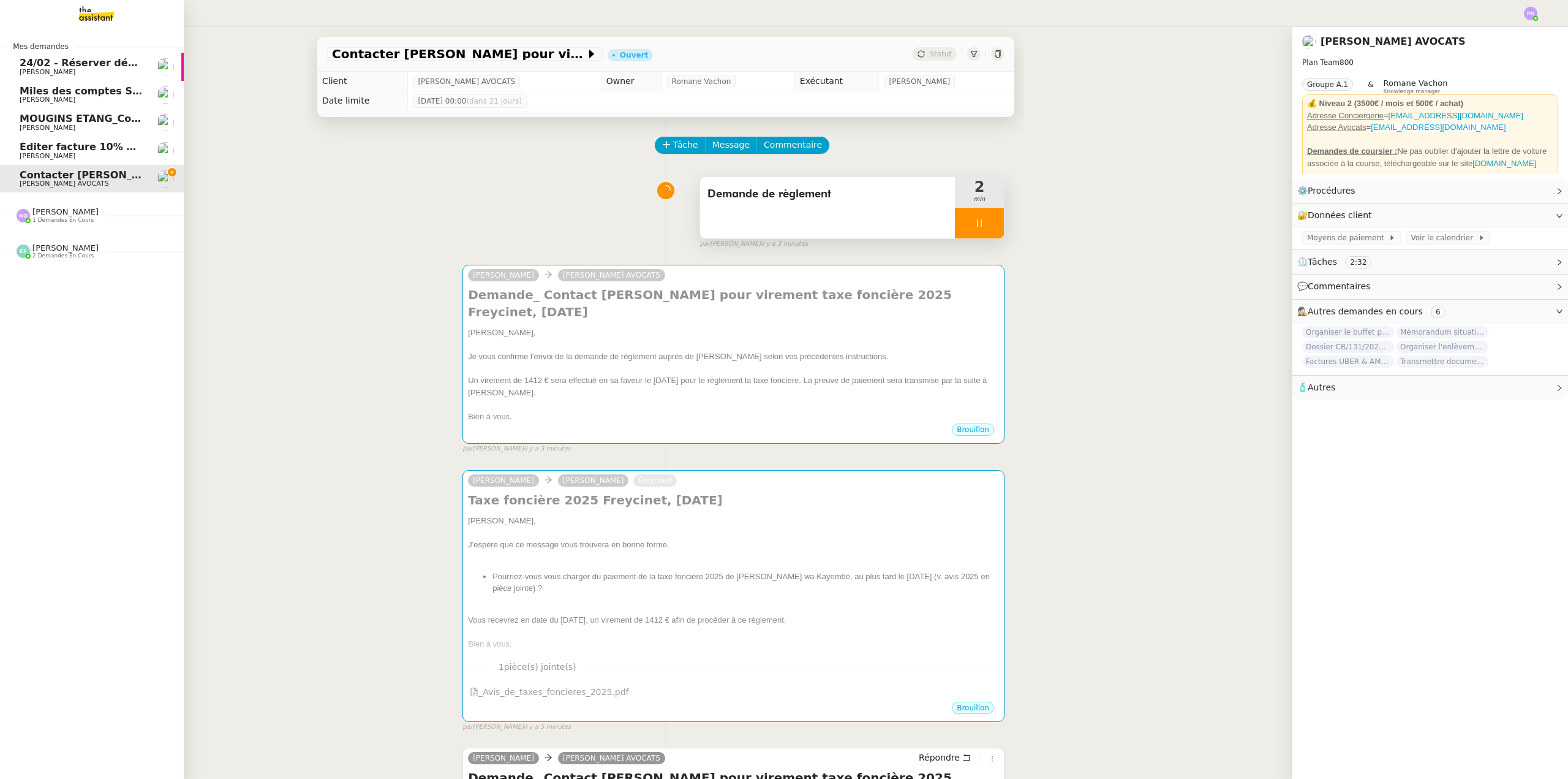
click at [94, 154] on span "[PERSON_NAME]" at bounding box center [81, 156] width 123 height 7
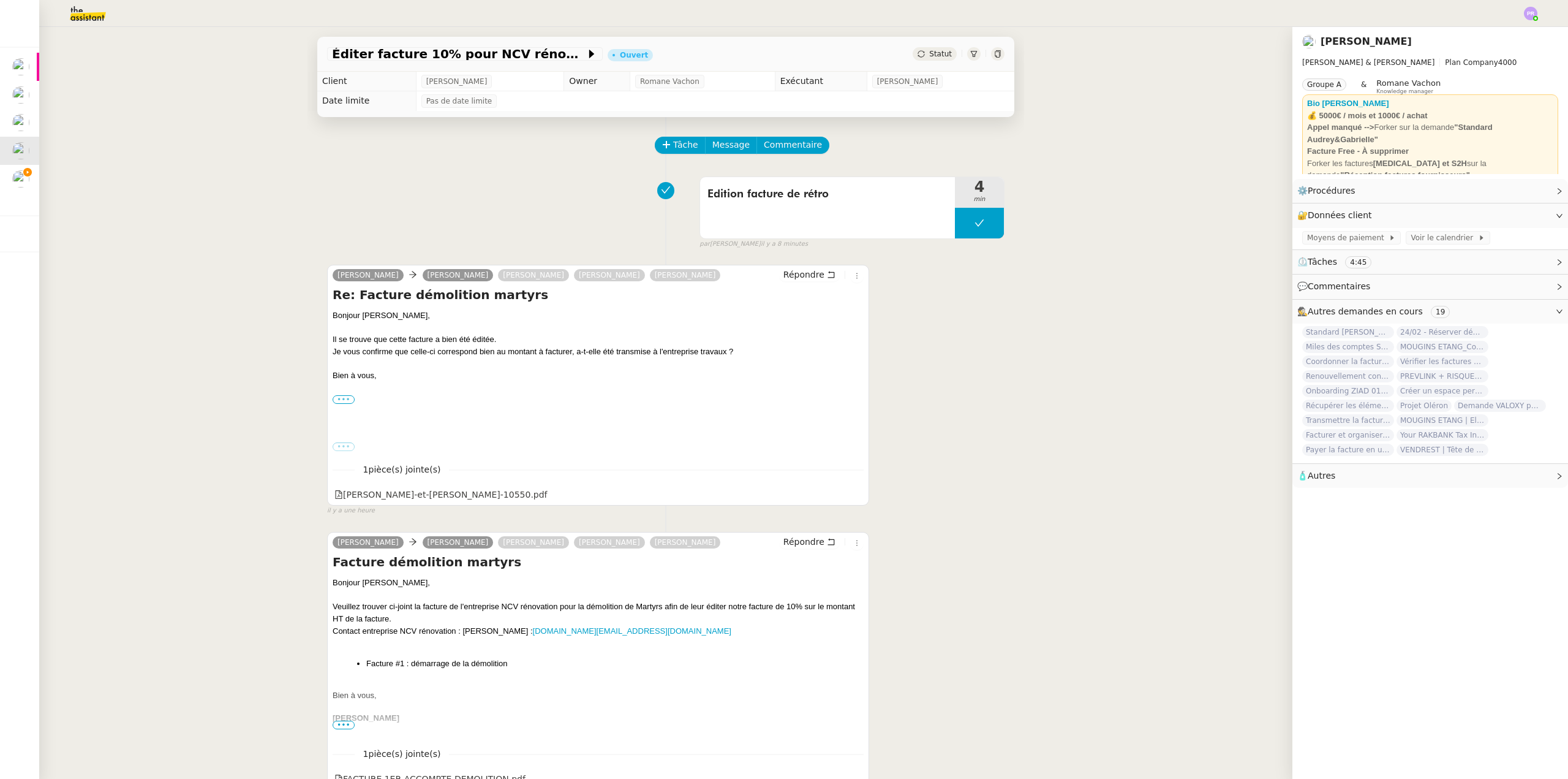
click at [340, 402] on label "•••" at bounding box center [343, 400] width 22 height 9
click at [0, 0] on input "•••" at bounding box center [0, 0] width 0 height 0
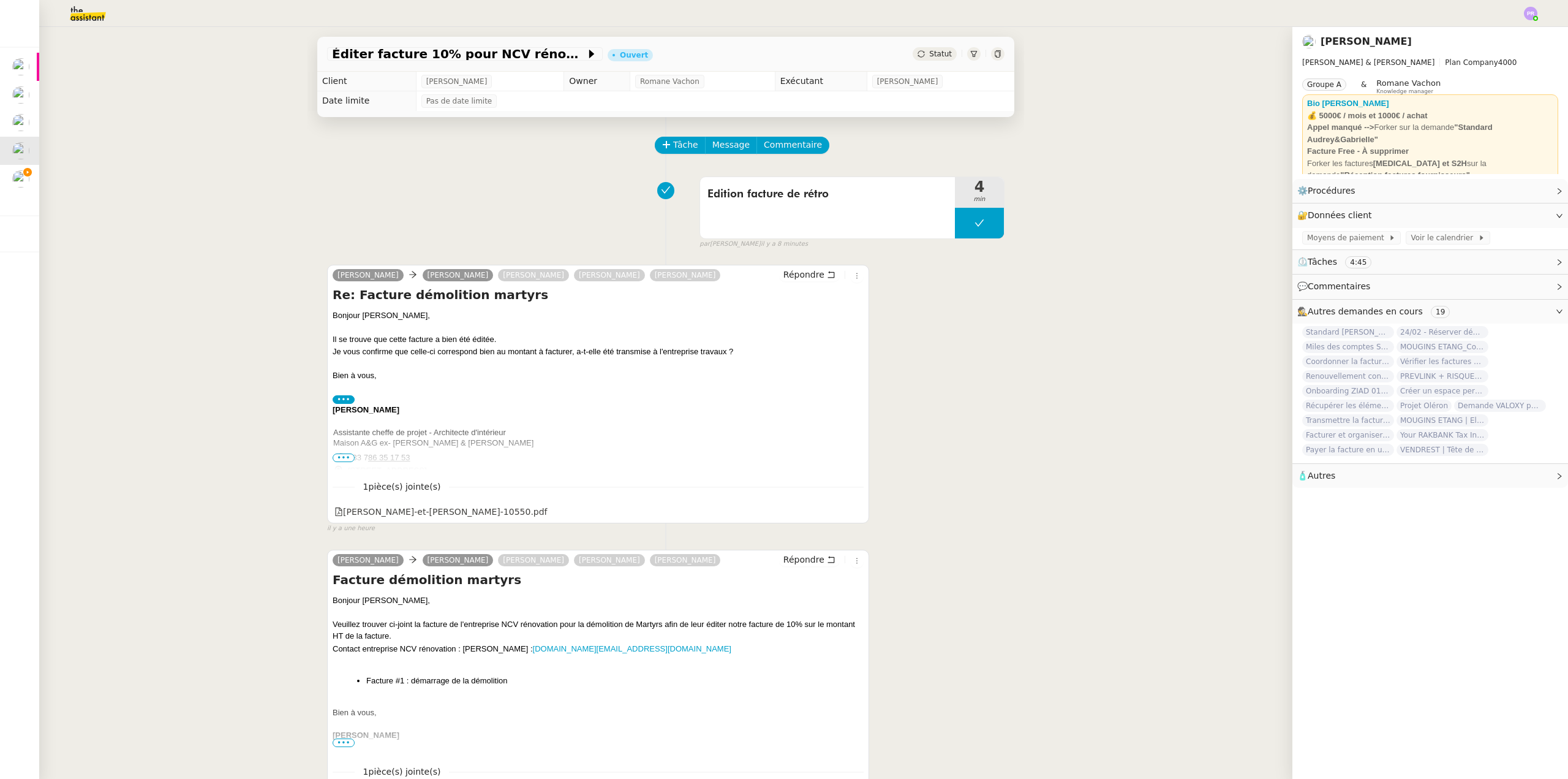
click at [340, 457] on span "•••" at bounding box center [343, 458] width 22 height 9
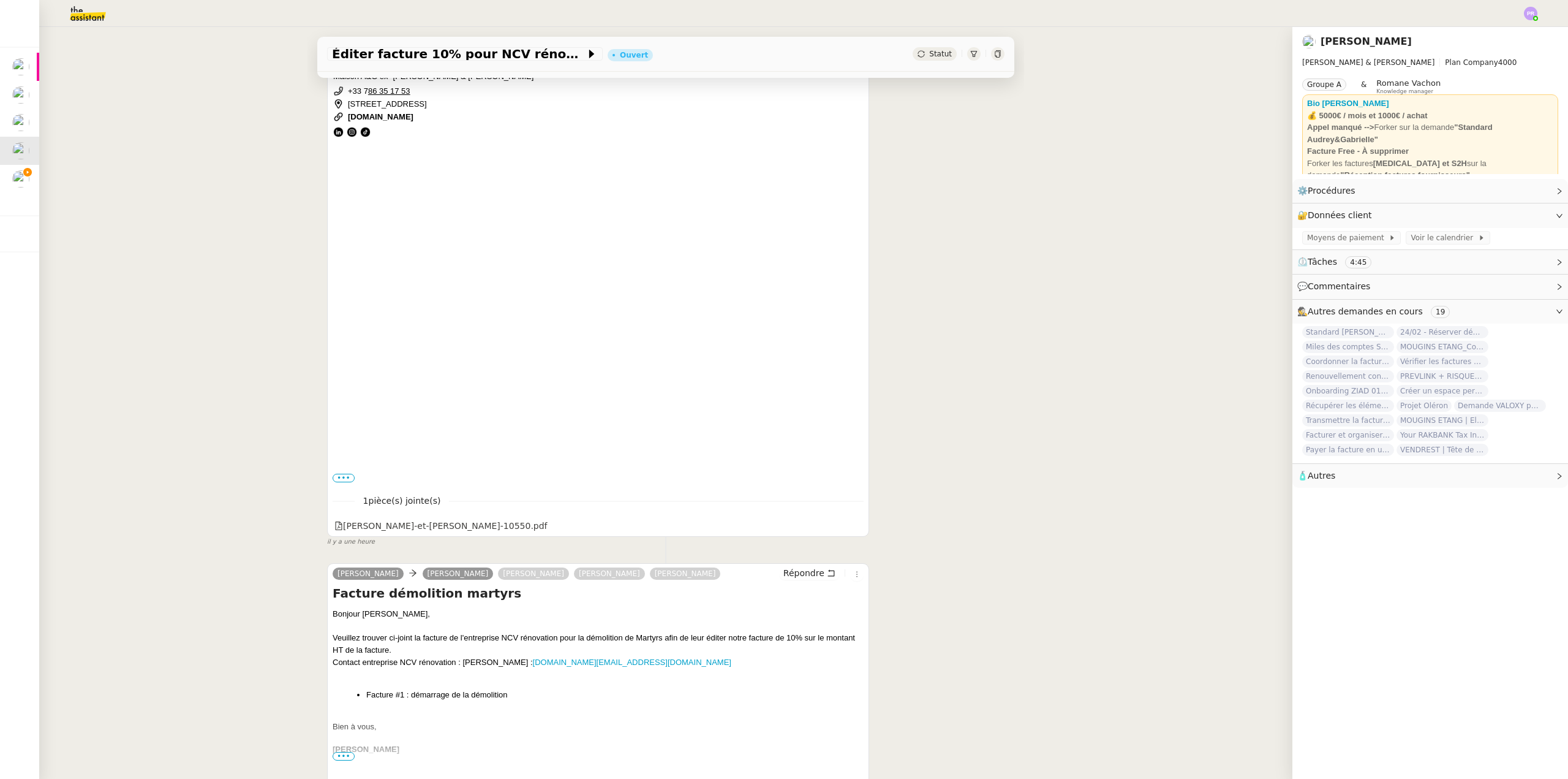
scroll to position [368, 0]
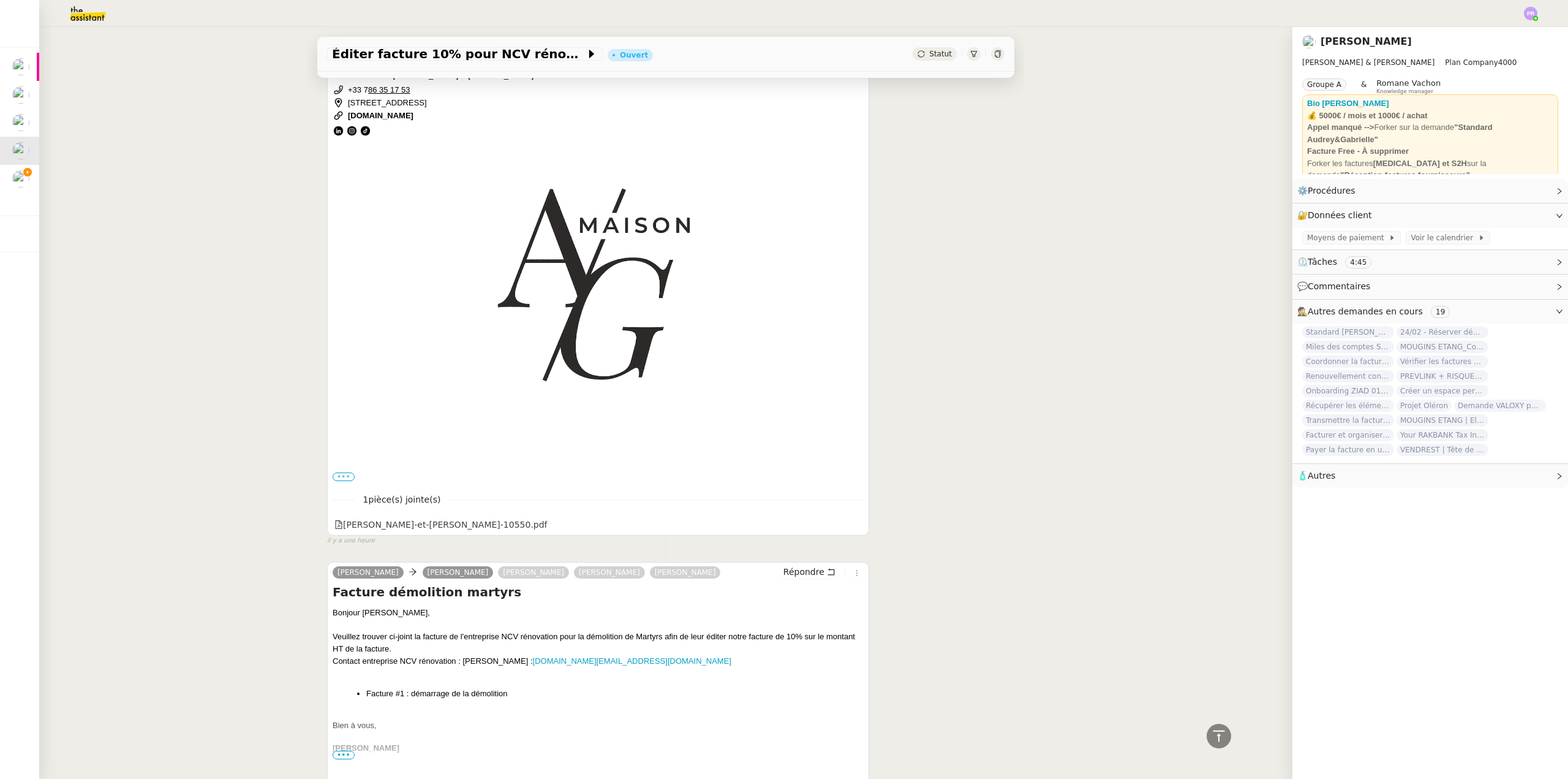
click at [334, 473] on label "•••" at bounding box center [343, 477] width 22 height 9
click at [0, 0] on input "•••" at bounding box center [0, 0] width 0 height 0
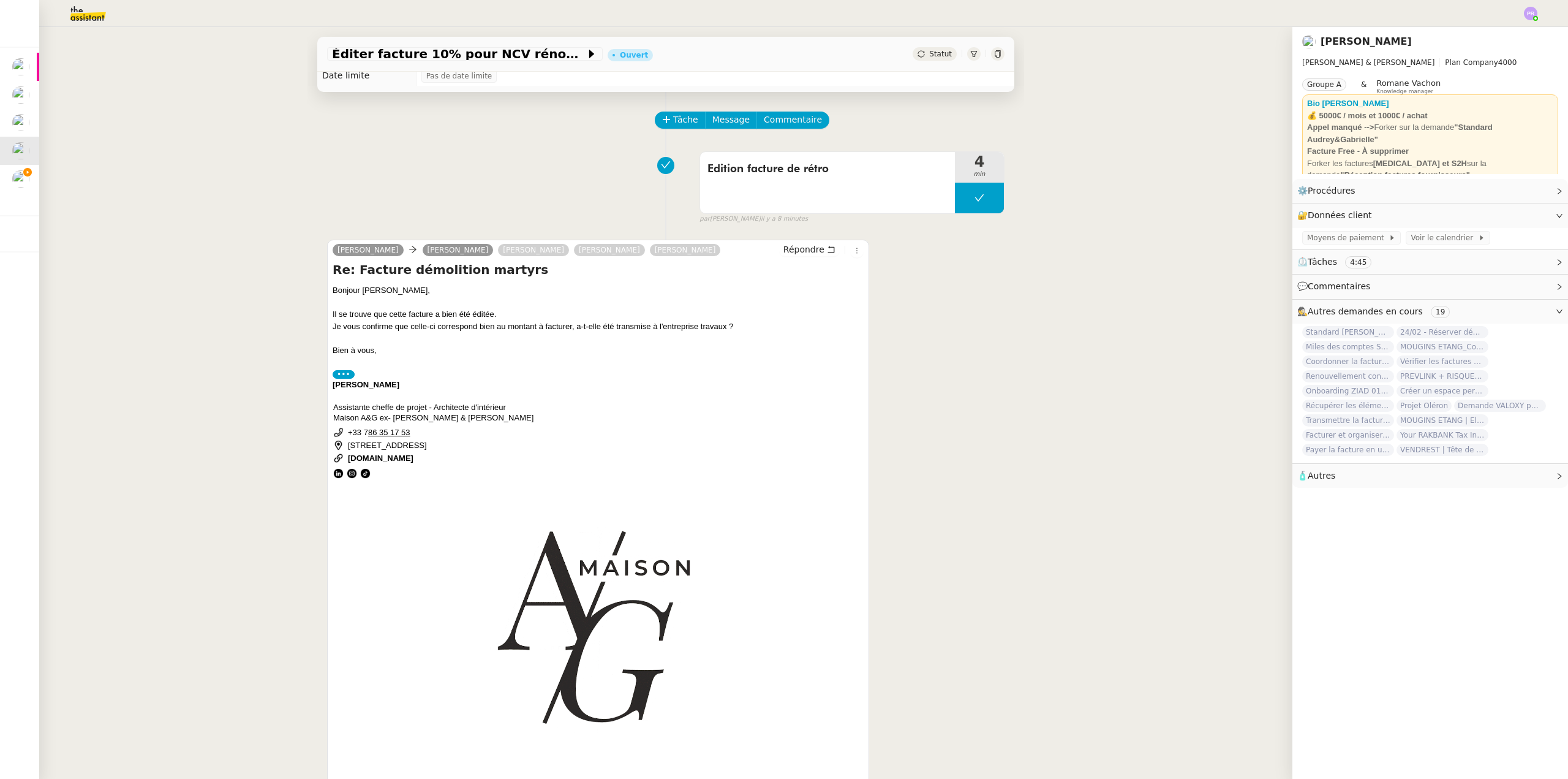
scroll to position [0, 0]
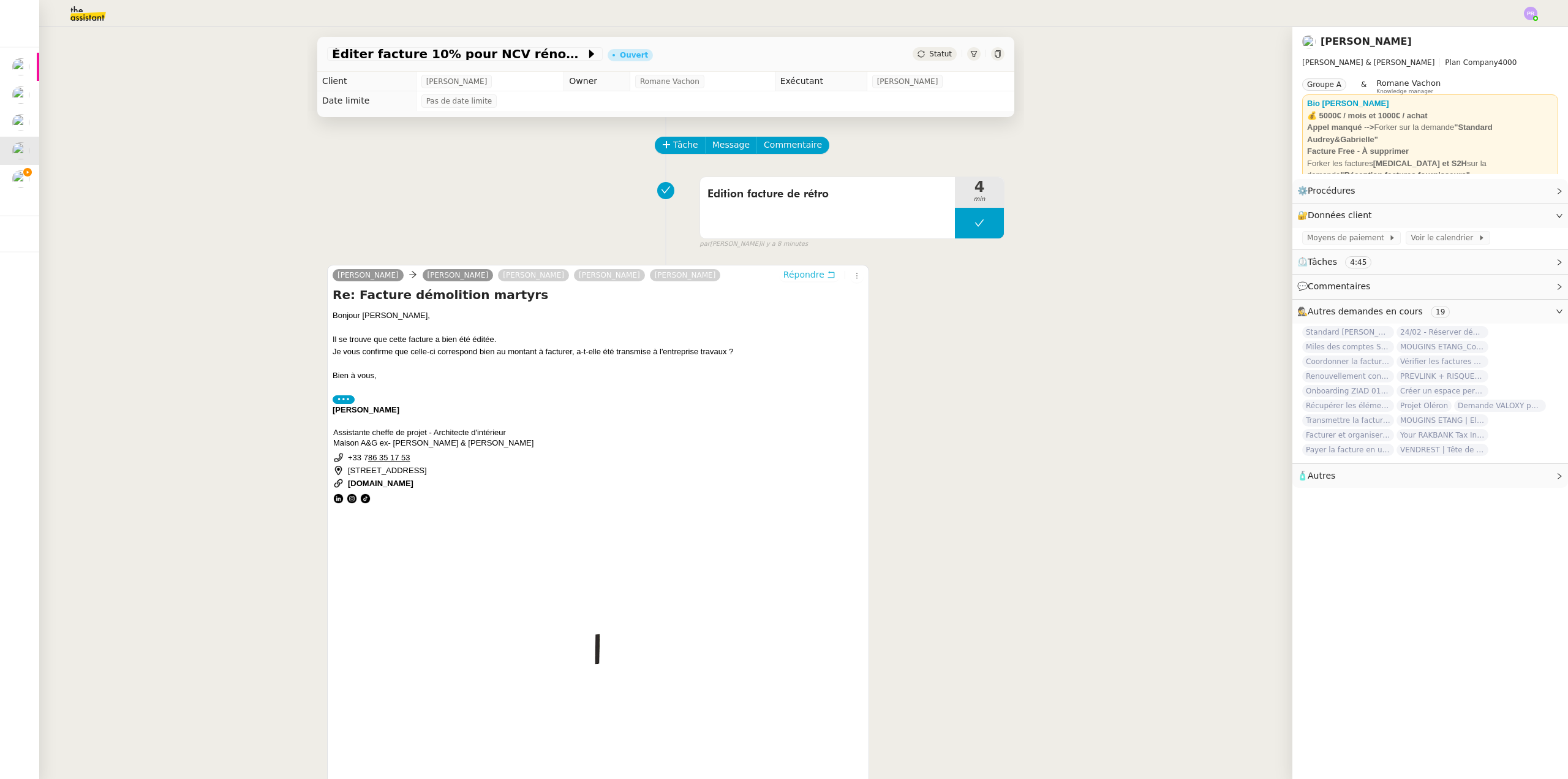
click at [795, 278] on span "Répondre" at bounding box center [803, 274] width 41 height 12
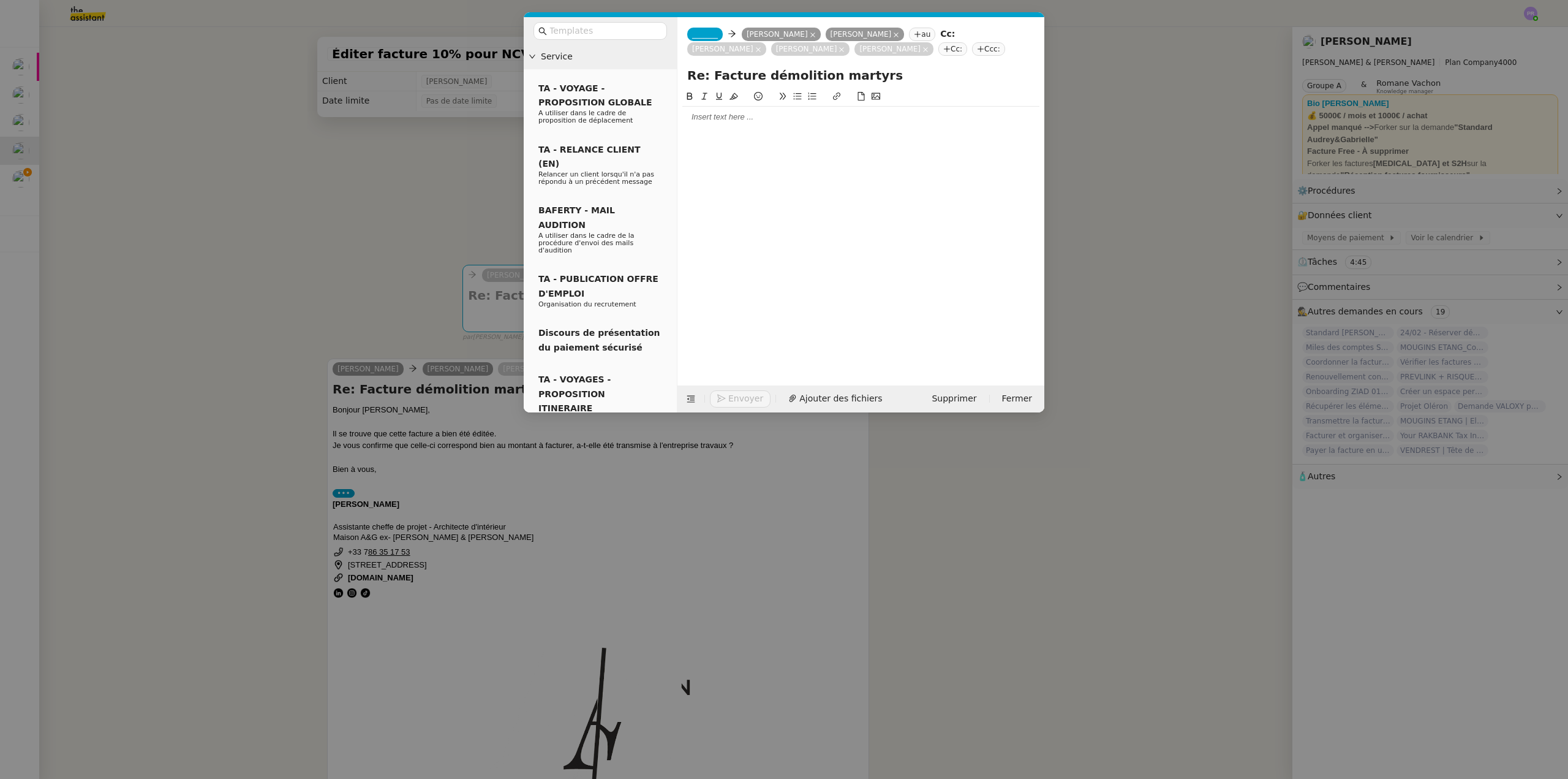
click at [717, 114] on div at bounding box center [861, 116] width 357 height 11
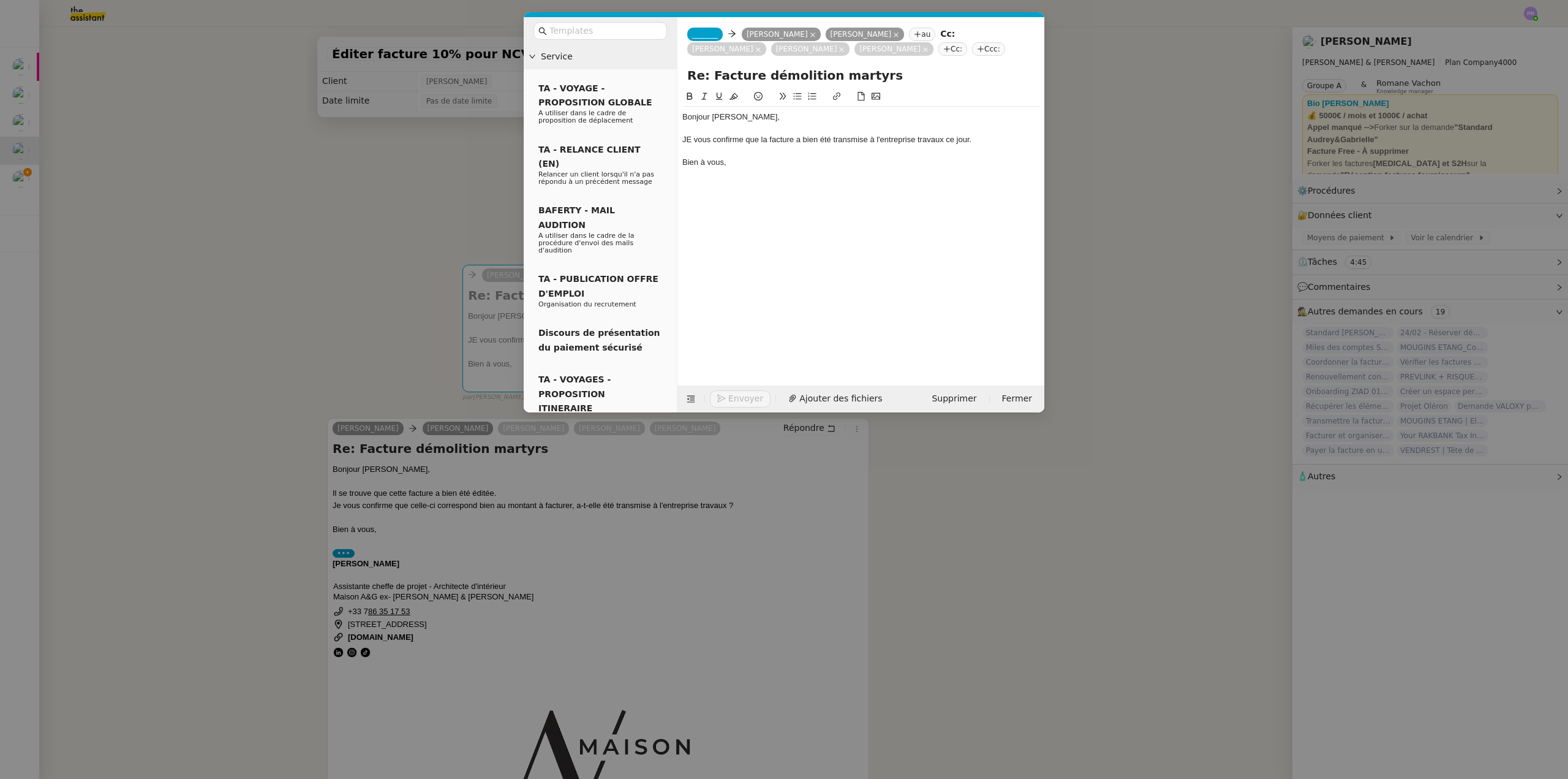
click at [694, 139] on div "JE vous confirme que la facture a bien été transmise à l'entreprise travaux ce …" at bounding box center [861, 139] width 357 height 11
click at [706, 28] on nz-tag "_______" at bounding box center [705, 34] width 35 height 13
click at [749, 56] on span "[PERSON_NAME]" at bounding box center [779, 54] width 174 height 10
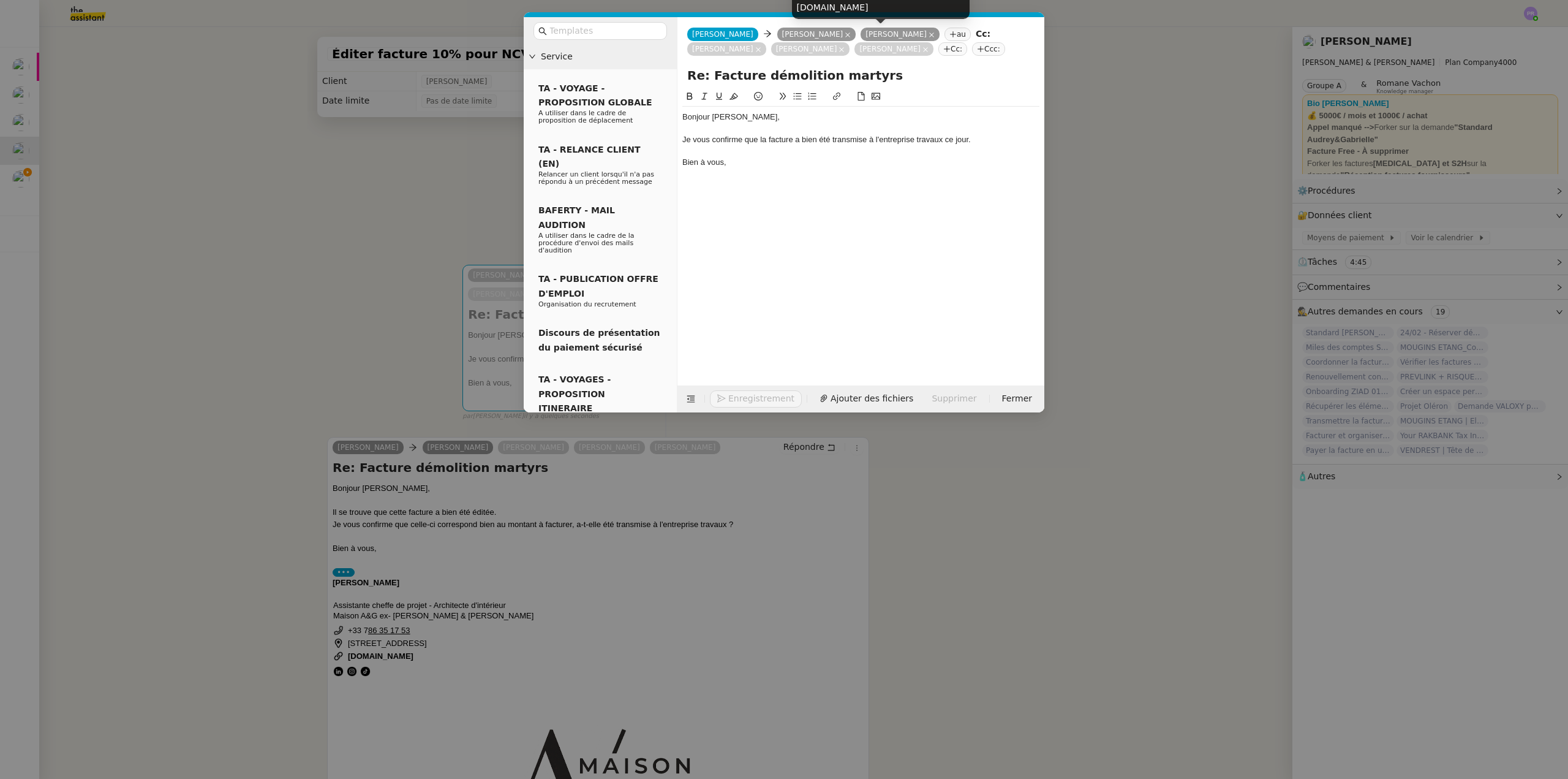
click at [929, 32] on icon at bounding box center [931, 34] width 6 height 6
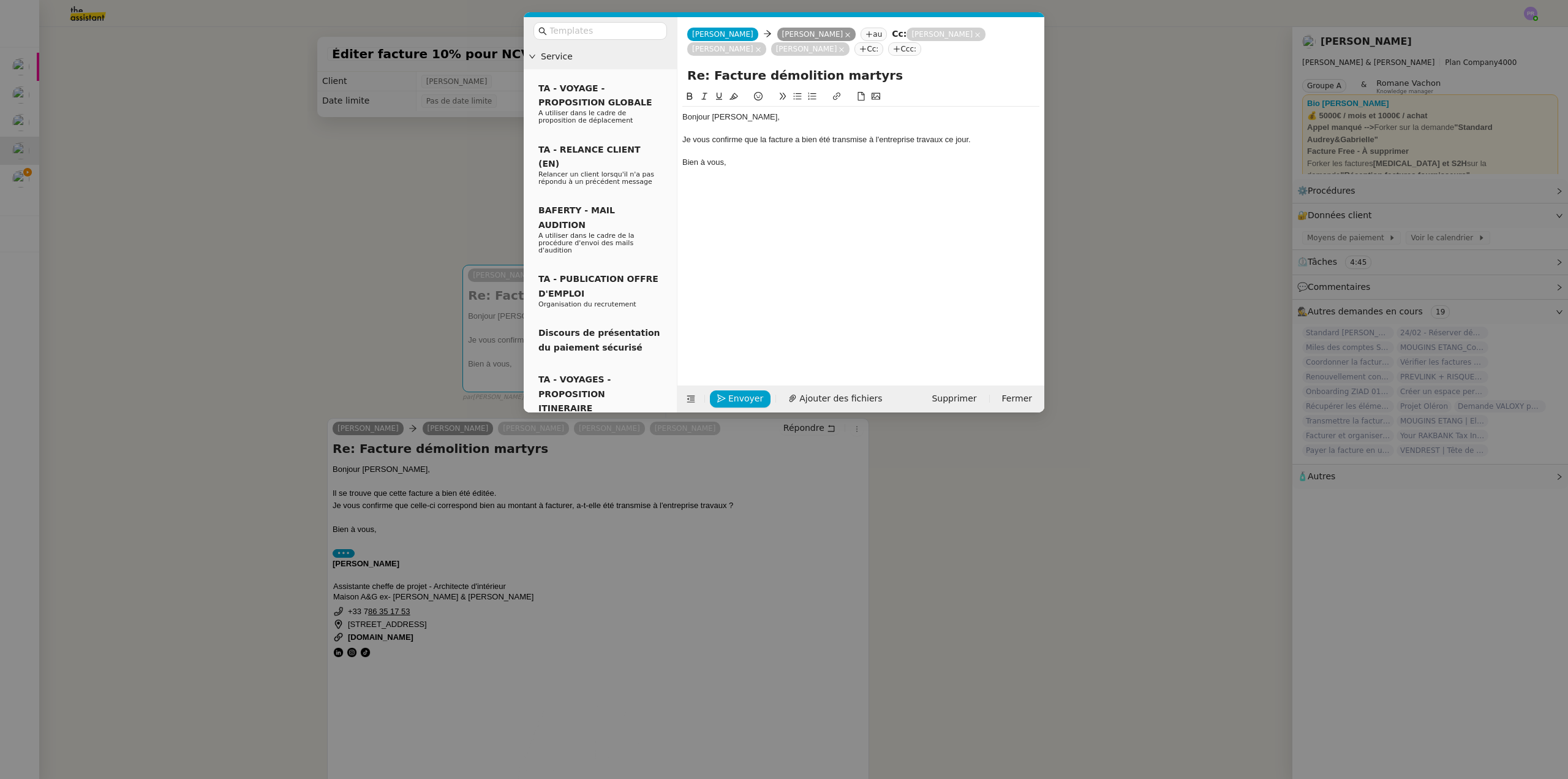
click at [383, 219] on nz-modal-container "Service TA - VOYAGE - PROPOSITION GLOBALE A utiliser dans le cadre de propositi…" at bounding box center [784, 389] width 1568 height 779
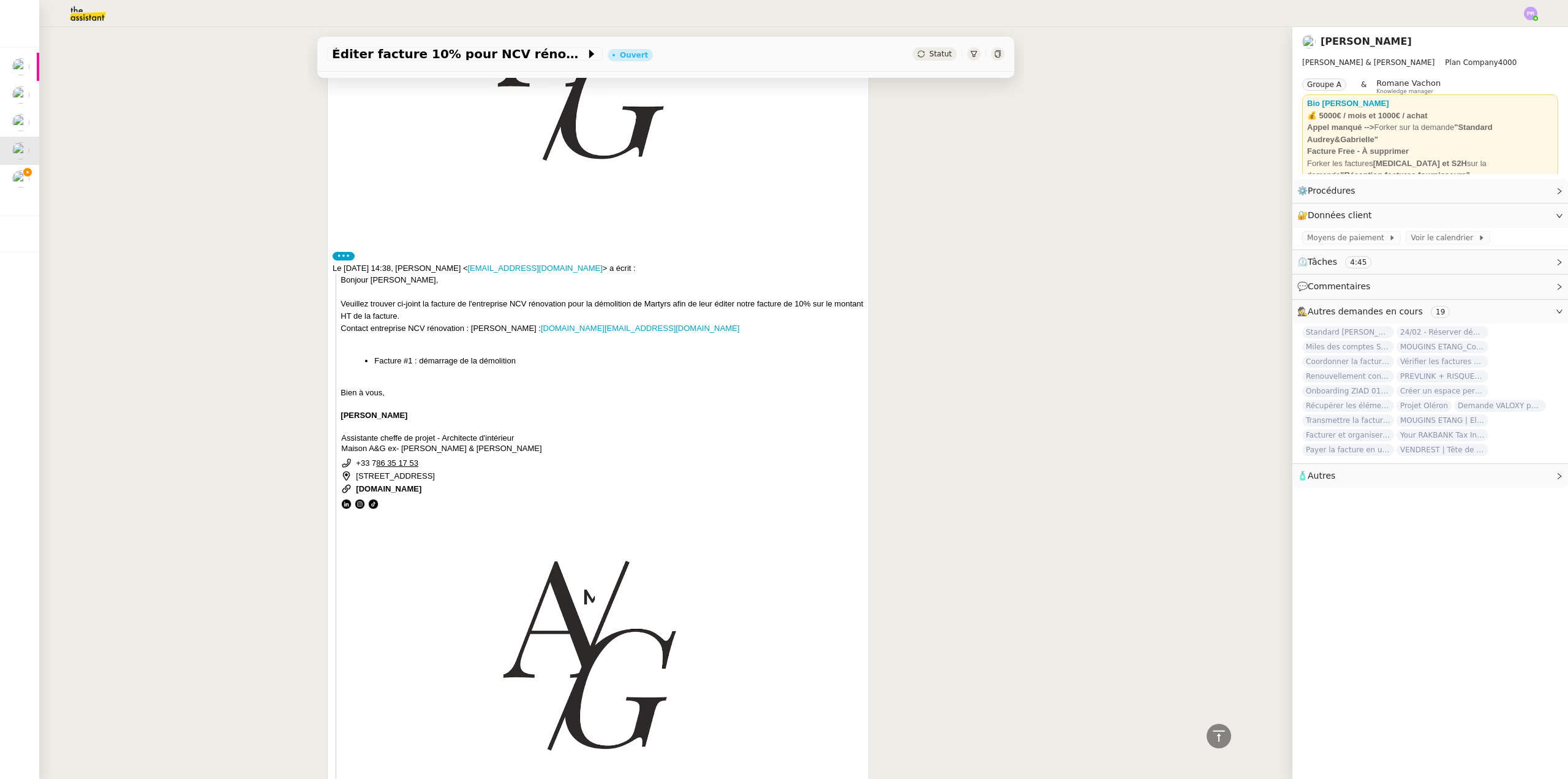
scroll to position [674, 0]
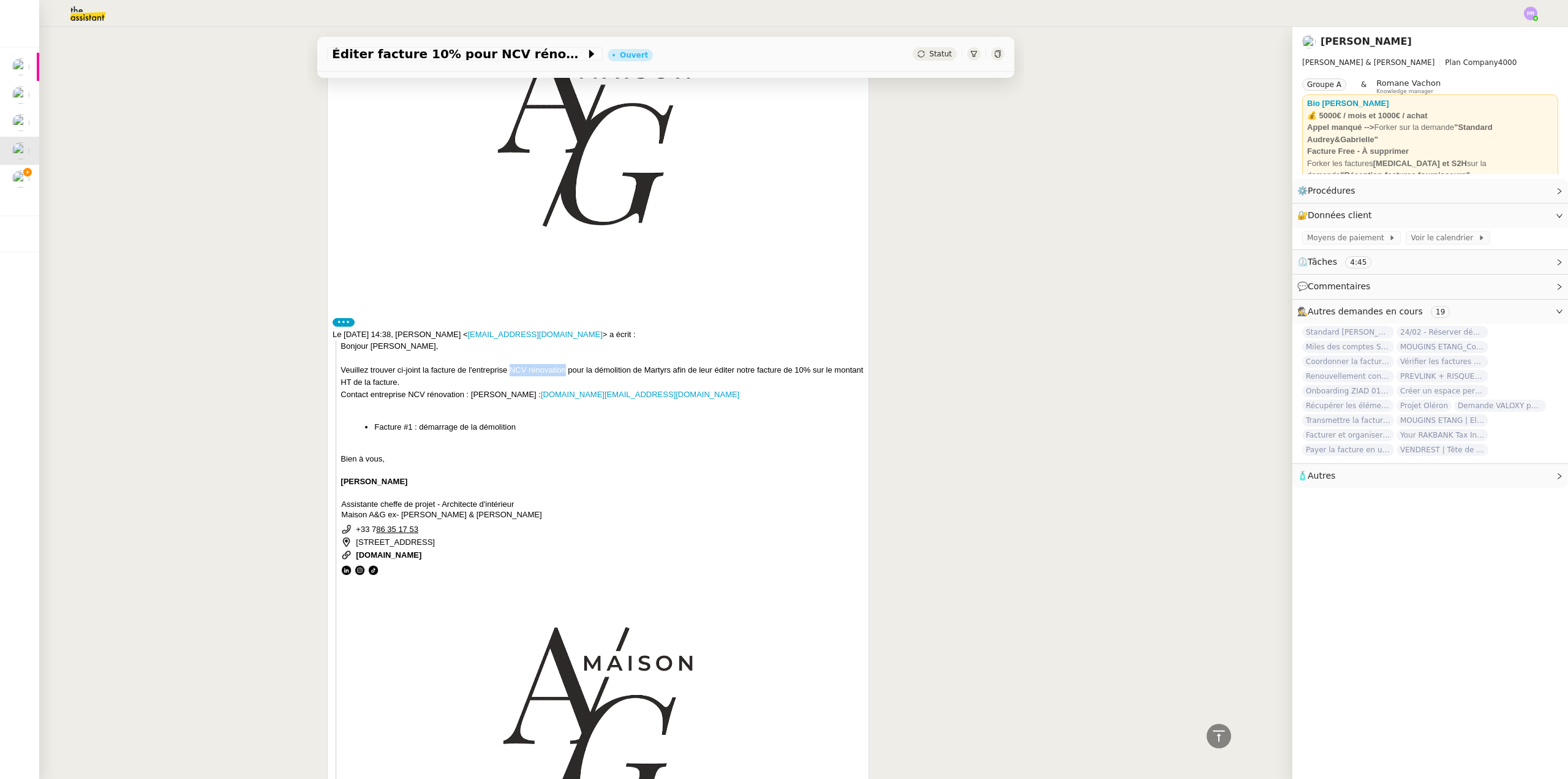
copy div "NCV rénovation"
drag, startPoint x: 504, startPoint y: 365, endPoint x: 561, endPoint y: 364, distance: 57.0
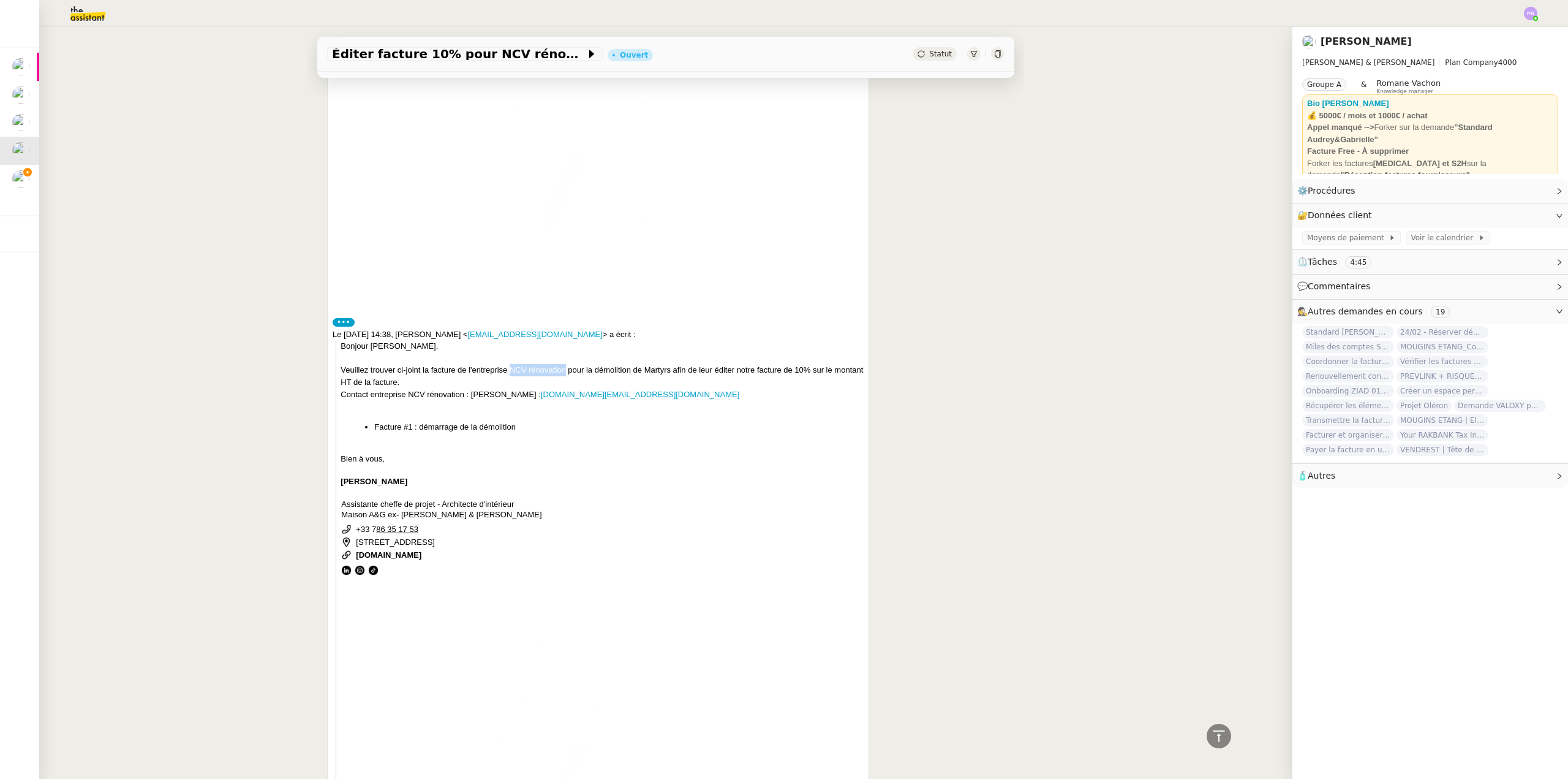
click at [561, 364] on div "Veuillez trouver ci-joint la facture de l'entreprise NCV rénovation pour la dém…" at bounding box center [601, 376] width 522 height 24
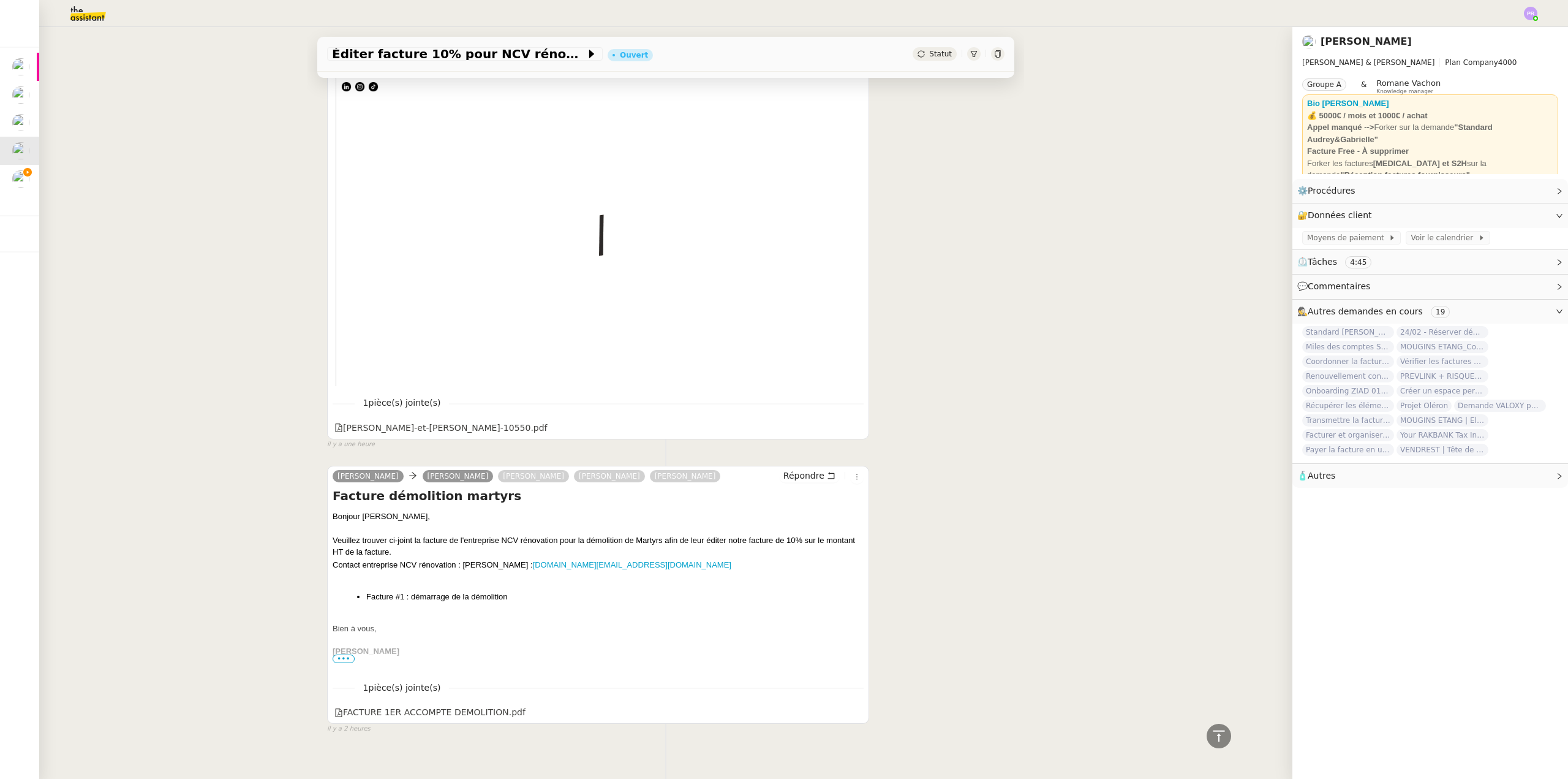
scroll to position [1173, 0]
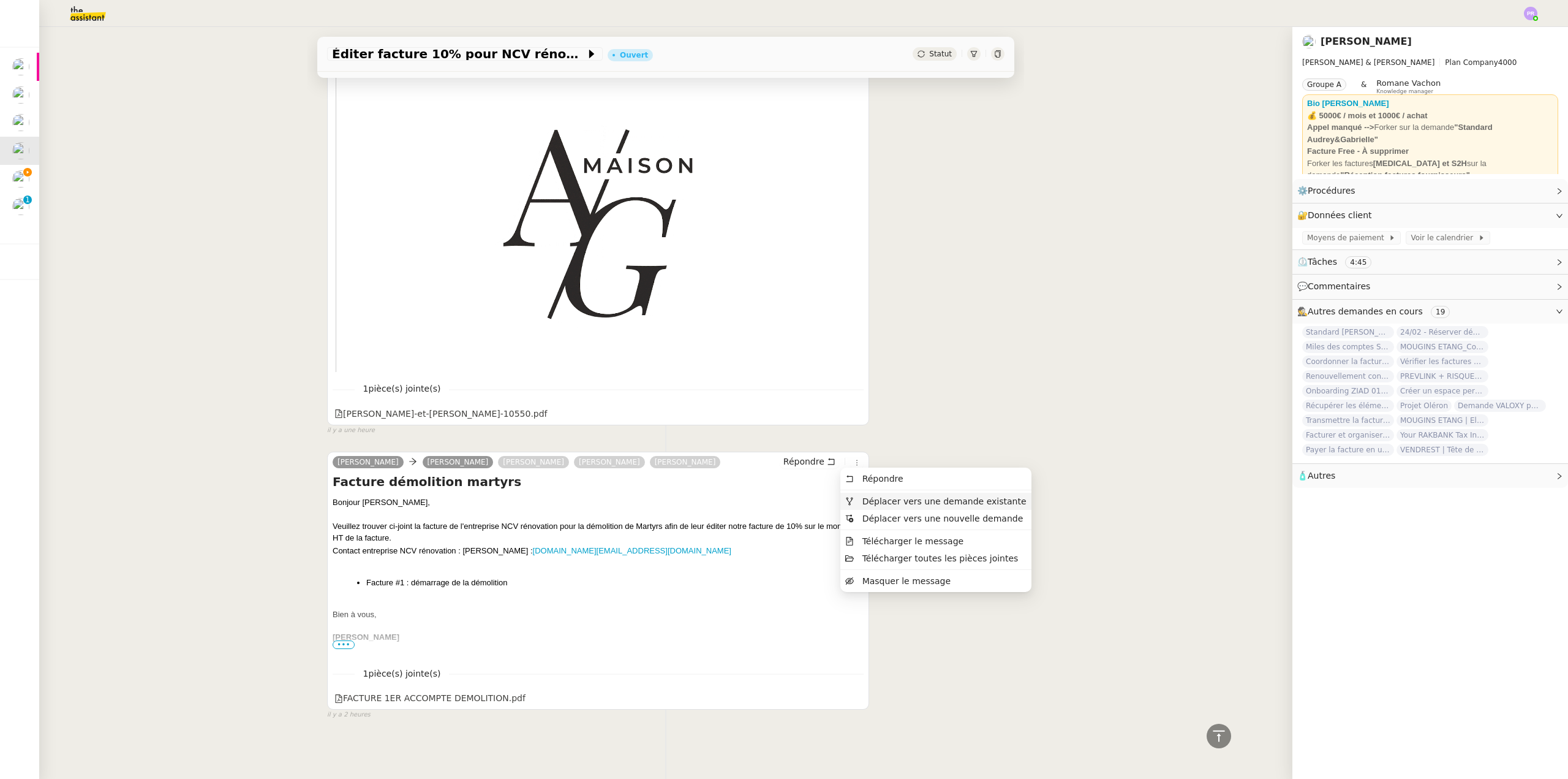
click at [905, 495] on li "Déplacer vers une demande existante" at bounding box center [936, 500] width 190 height 17
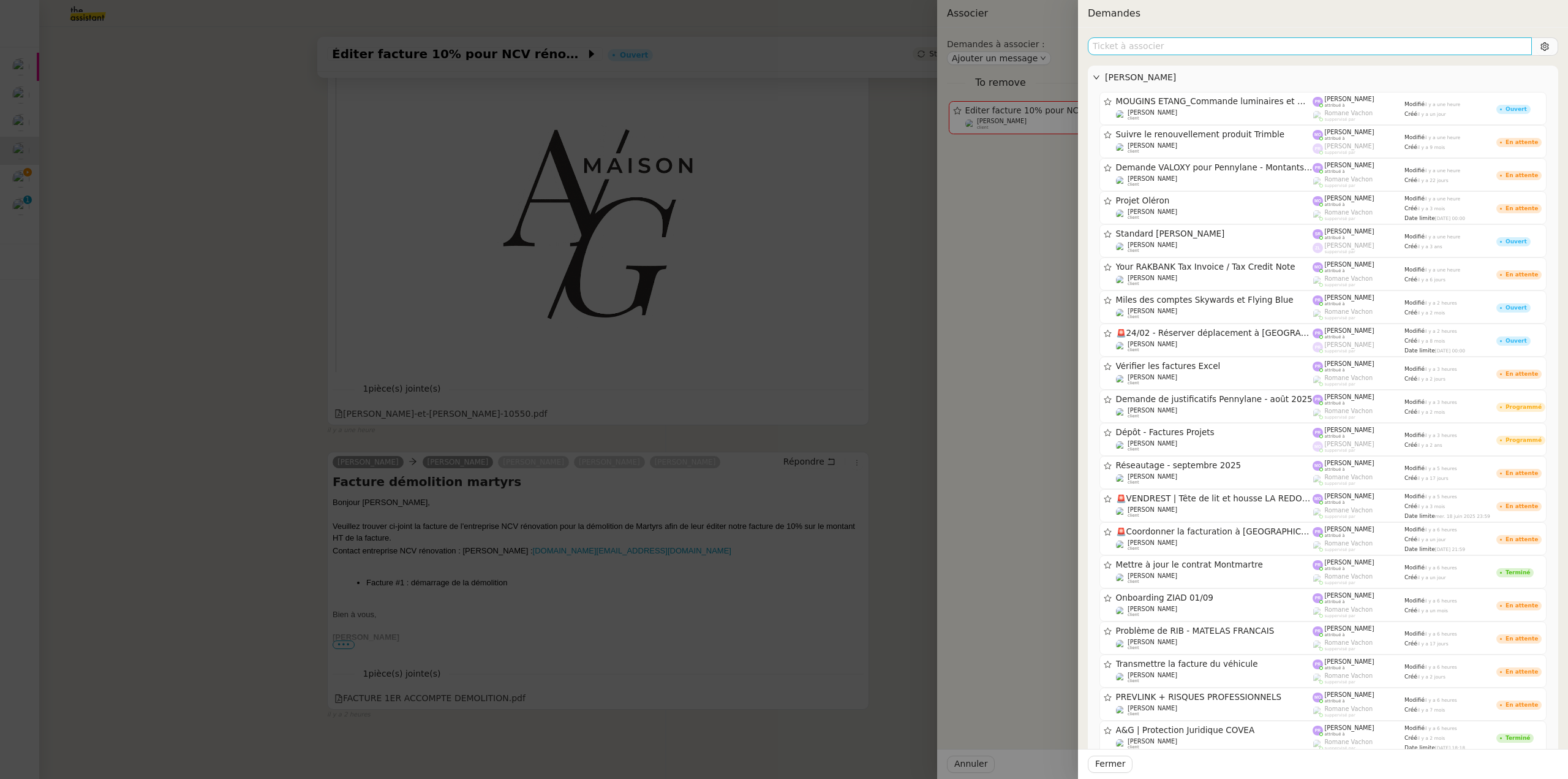
click at [1118, 49] on input "text" at bounding box center [1310, 46] width 444 height 18
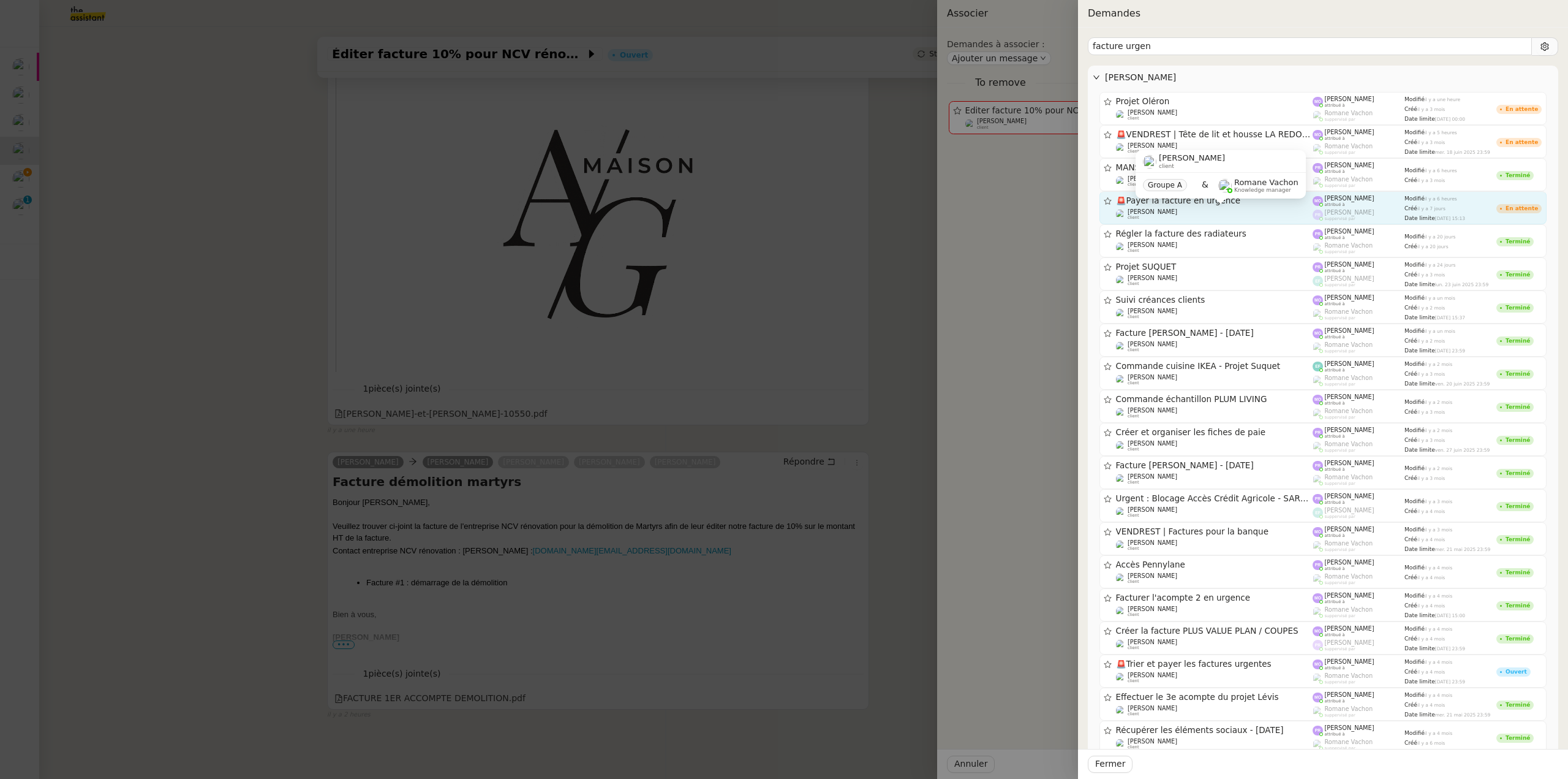
type input "facture urgen"
click at [1242, 211] on div "[PERSON_NAME] client" at bounding box center [1215, 214] width 198 height 12
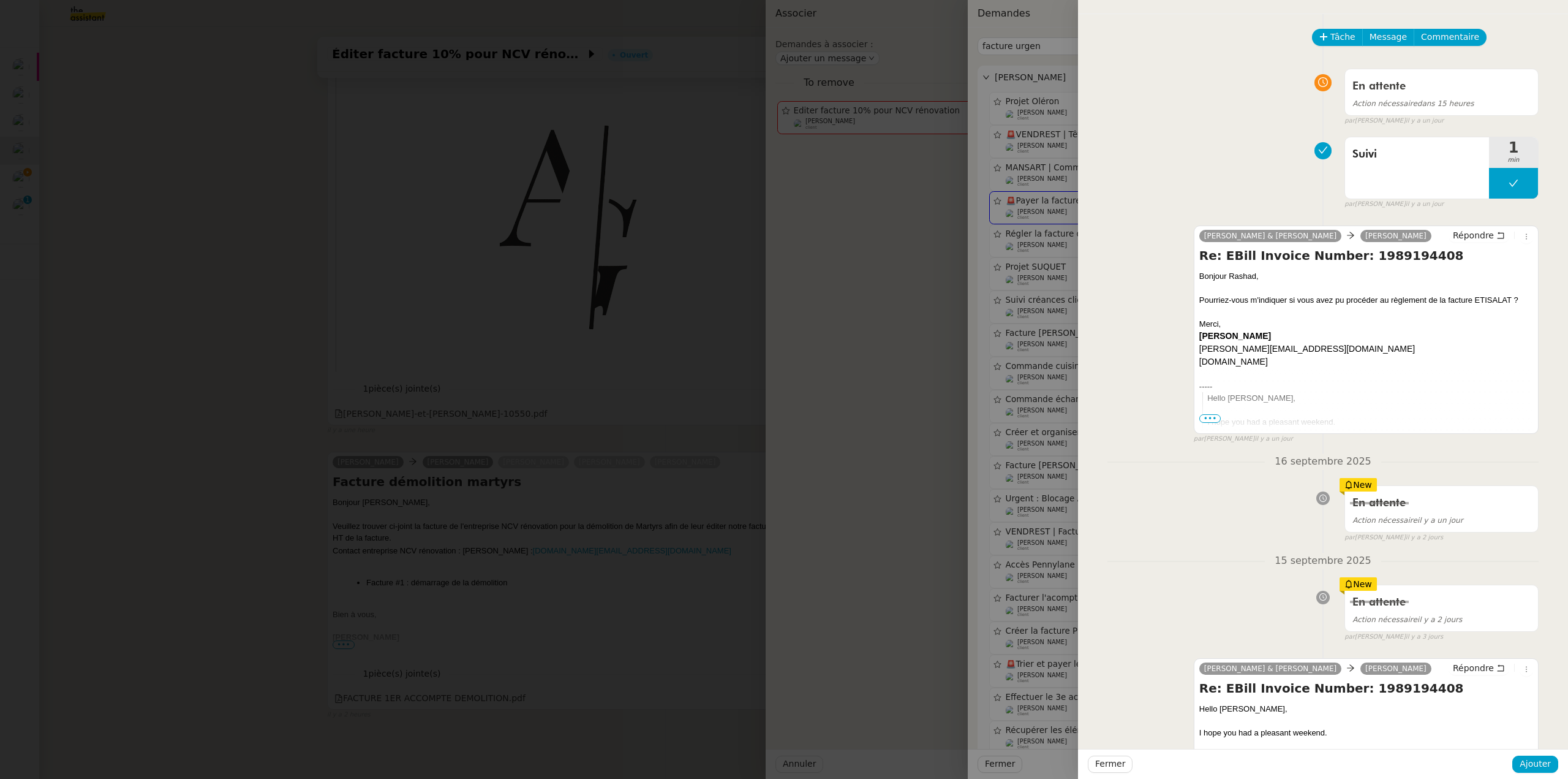
click at [1036, 204] on div at bounding box center [784, 389] width 1568 height 779
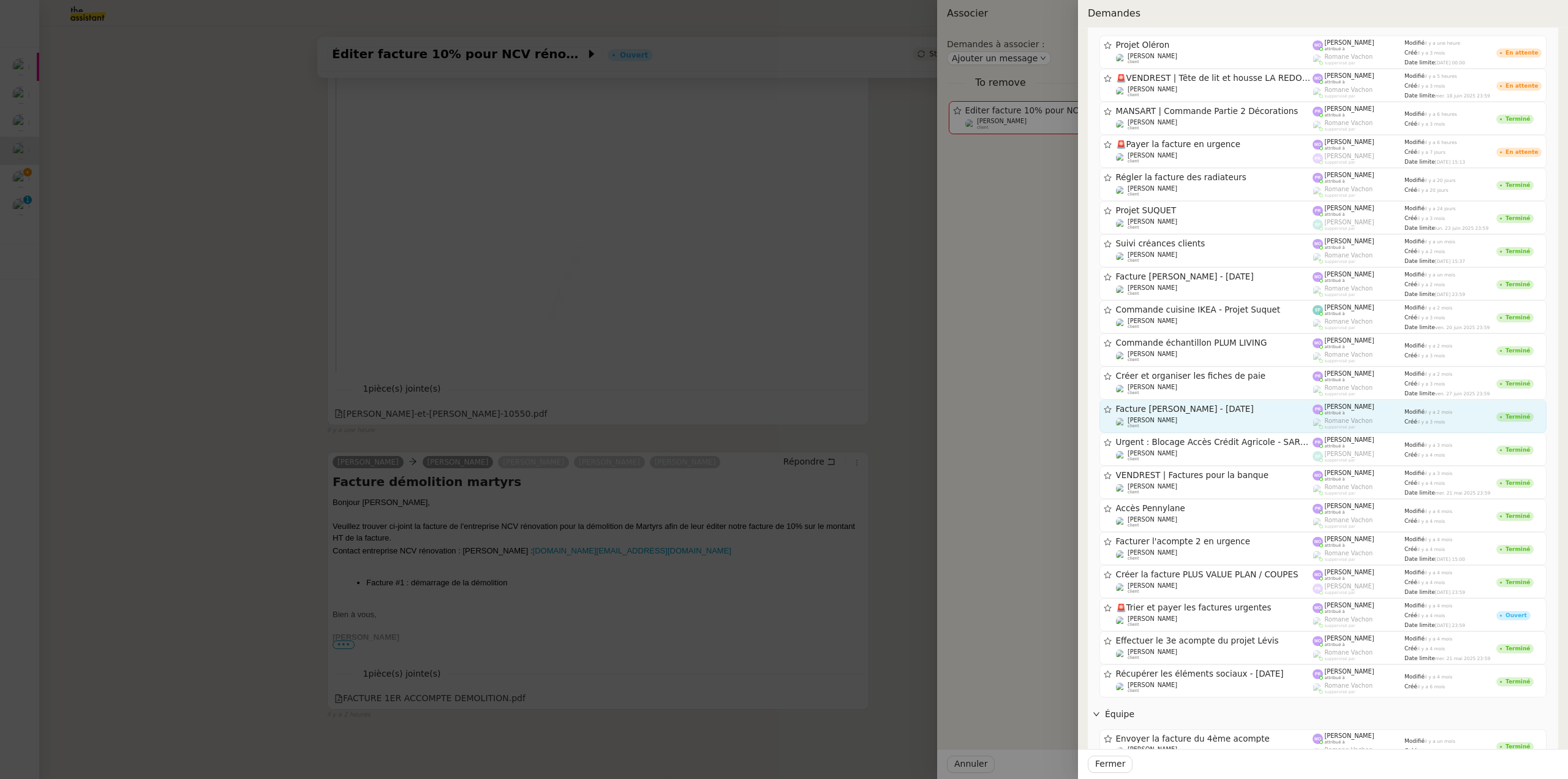
scroll to position [0, 0]
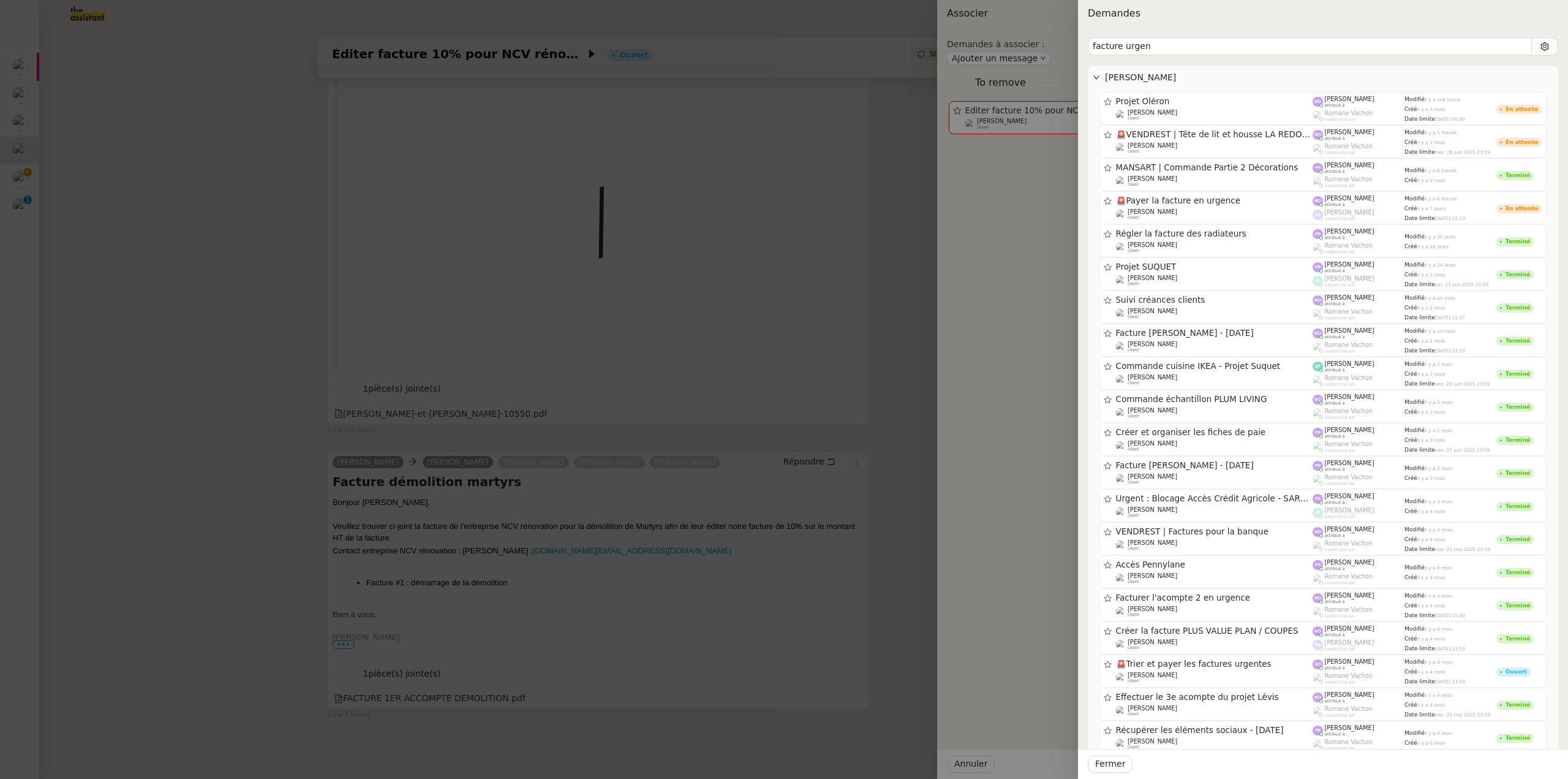
click at [789, 187] on div at bounding box center [784, 389] width 1568 height 779
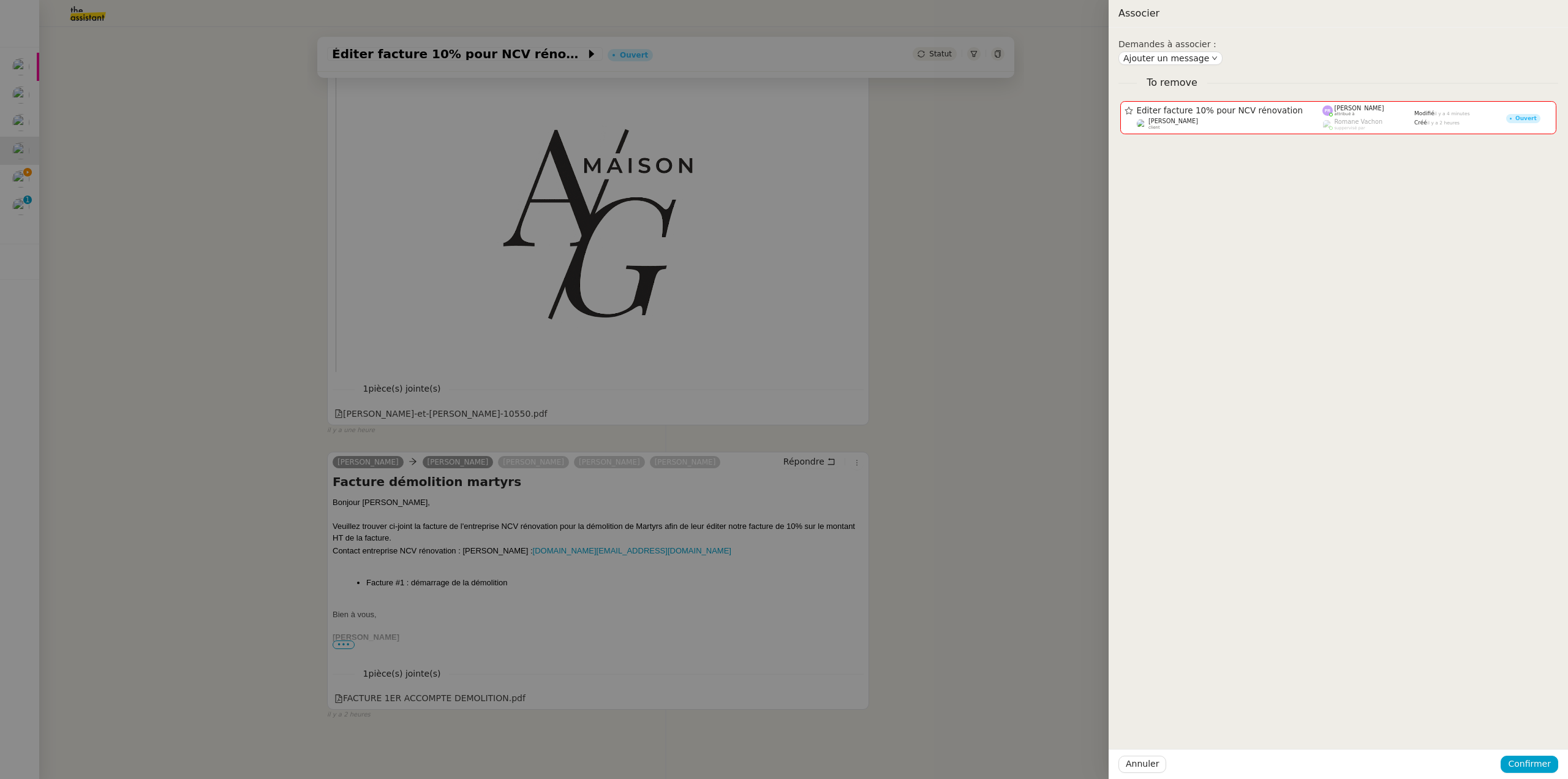
click at [881, 221] on div at bounding box center [784, 389] width 1568 height 779
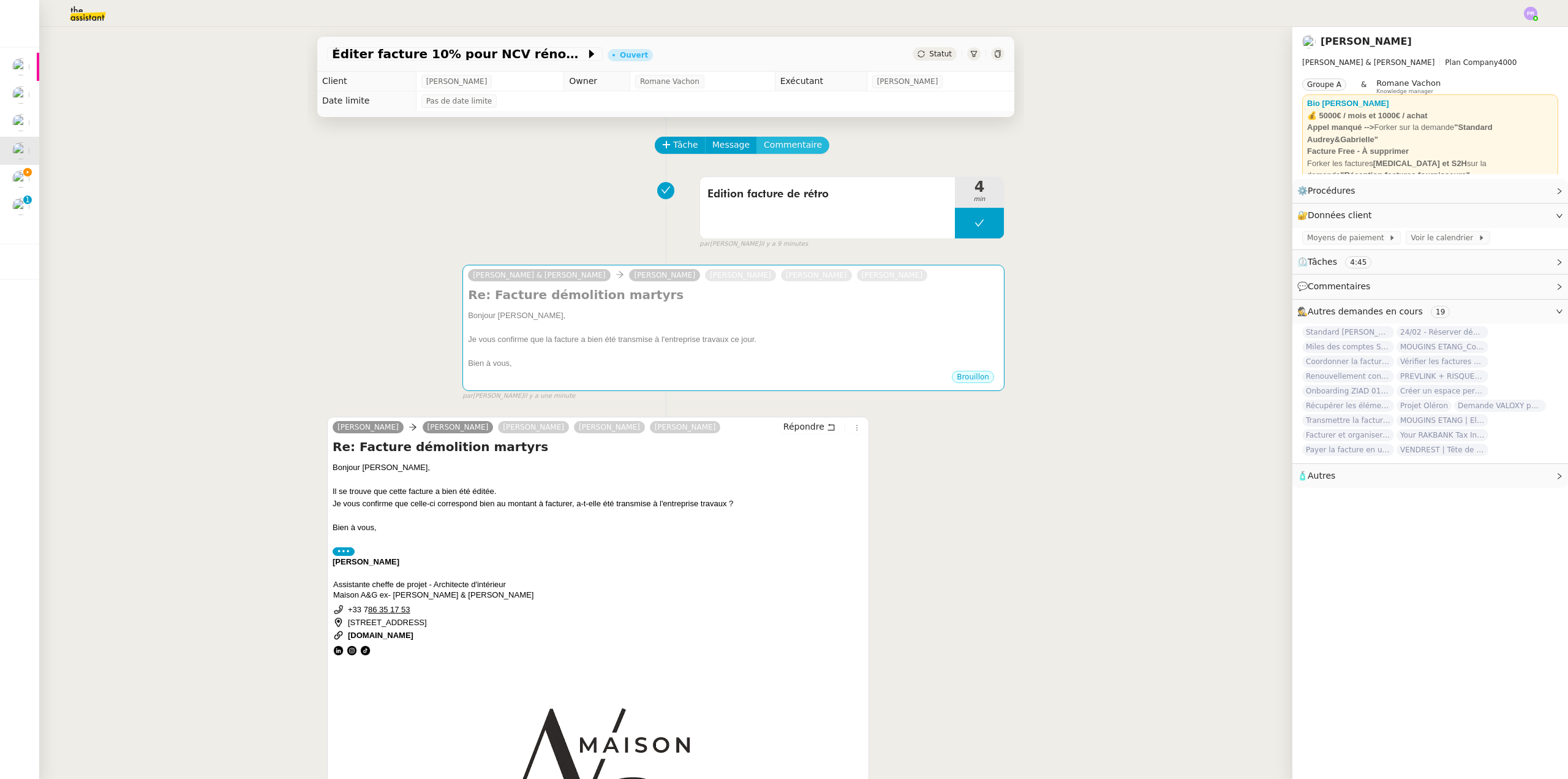
click at [781, 140] on span "Commentaire" at bounding box center [793, 145] width 58 height 14
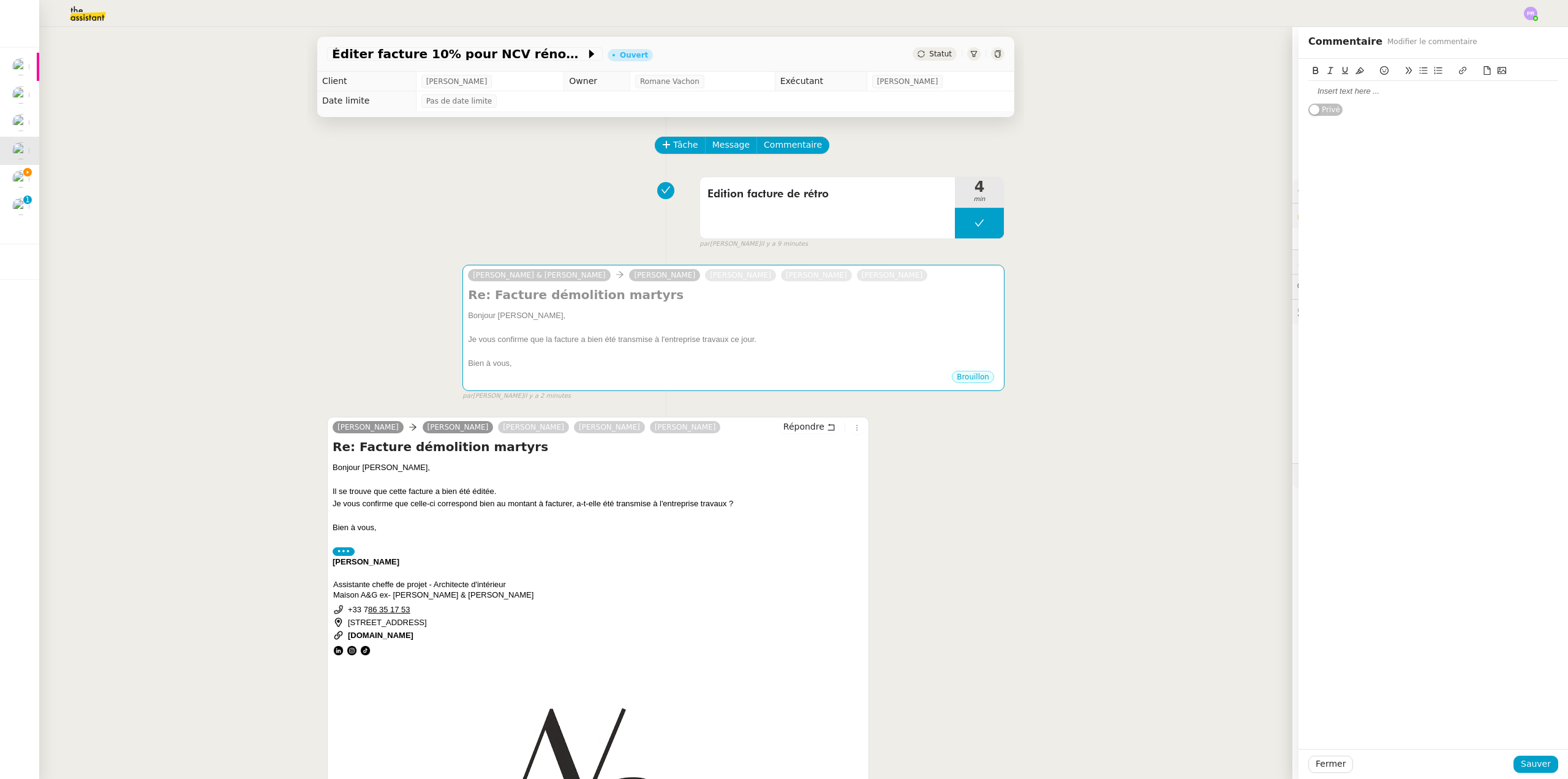
click at [1359, 89] on div at bounding box center [1433, 91] width 250 height 11
click at [1534, 764] on span "Sauver" at bounding box center [1536, 764] width 30 height 14
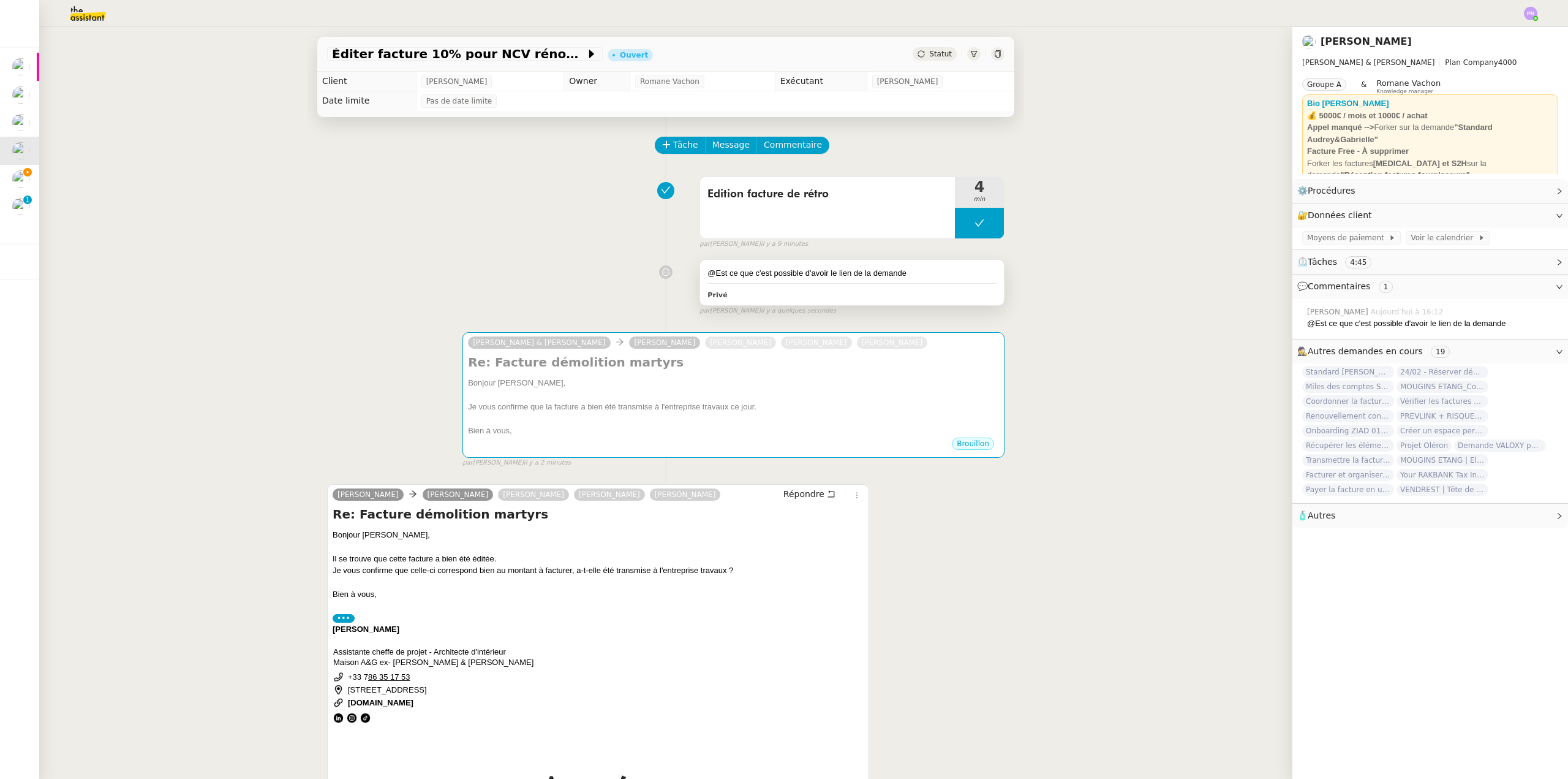
click at [923, 271] on div "@Est ce que c'est possible d'avoir le lien de la demande" at bounding box center [852, 273] width 289 height 12
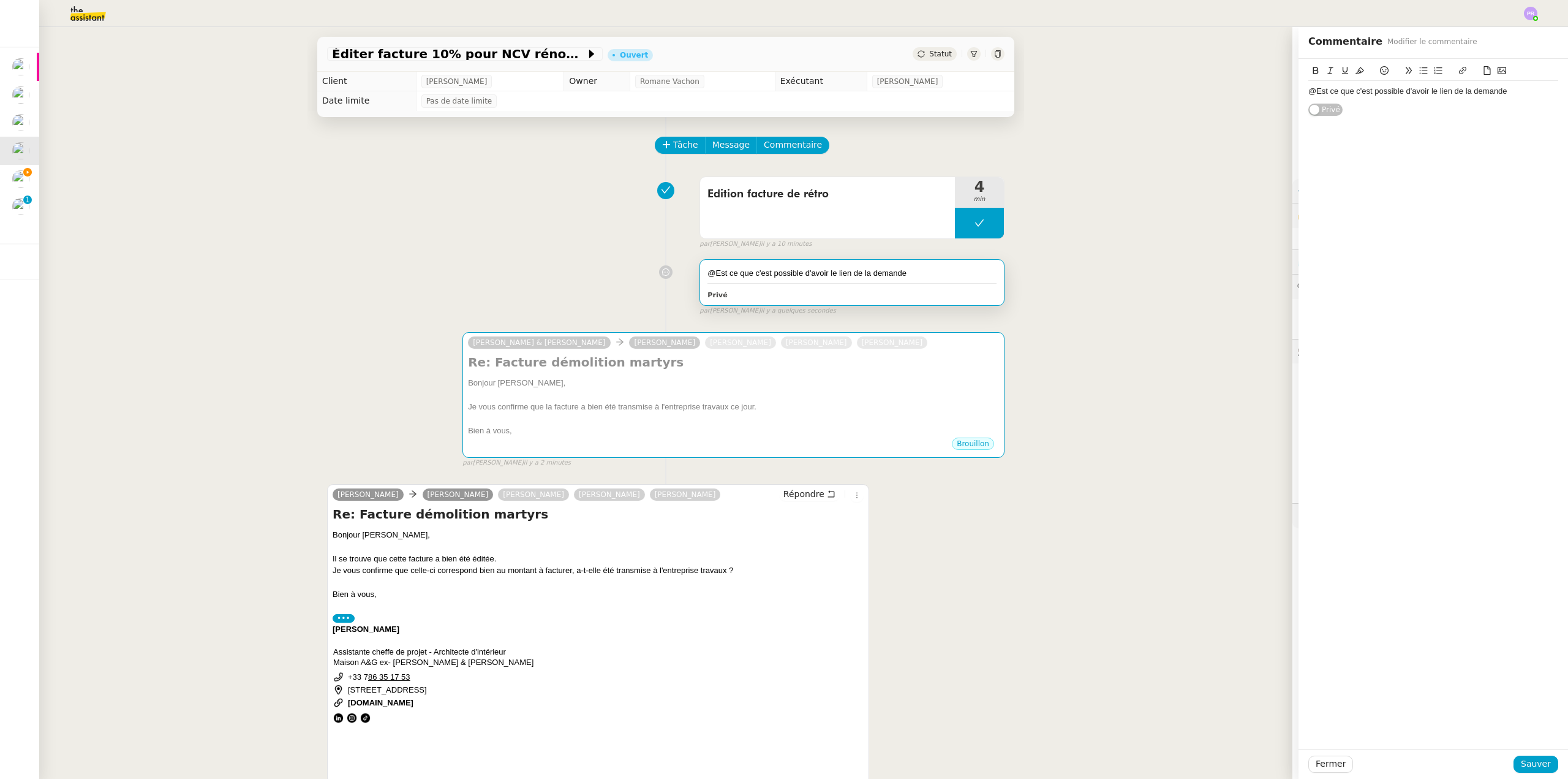
click at [1509, 89] on div "@Est ce que c'est possible d'avoir le lien de la demande" at bounding box center [1433, 91] width 250 height 11
drag, startPoint x: 1308, startPoint y: 91, endPoint x: 1287, endPoint y: 91, distance: 21.0
click at [1287, 91] on app-ticket "Éditer facture 10% pour NCV rénovation Ouvert Statut Client [PERSON_NAME] Owner…" at bounding box center [803, 403] width 1529 height 752
click at [1446, 106] on div "Est ce que c'est possible d'avoir le lien de la demande FACTURES URGENTES, reçu…" at bounding box center [1433, 97] width 250 height 23
drag, startPoint x: 1532, startPoint y: 761, endPoint x: 1507, endPoint y: 749, distance: 27.7
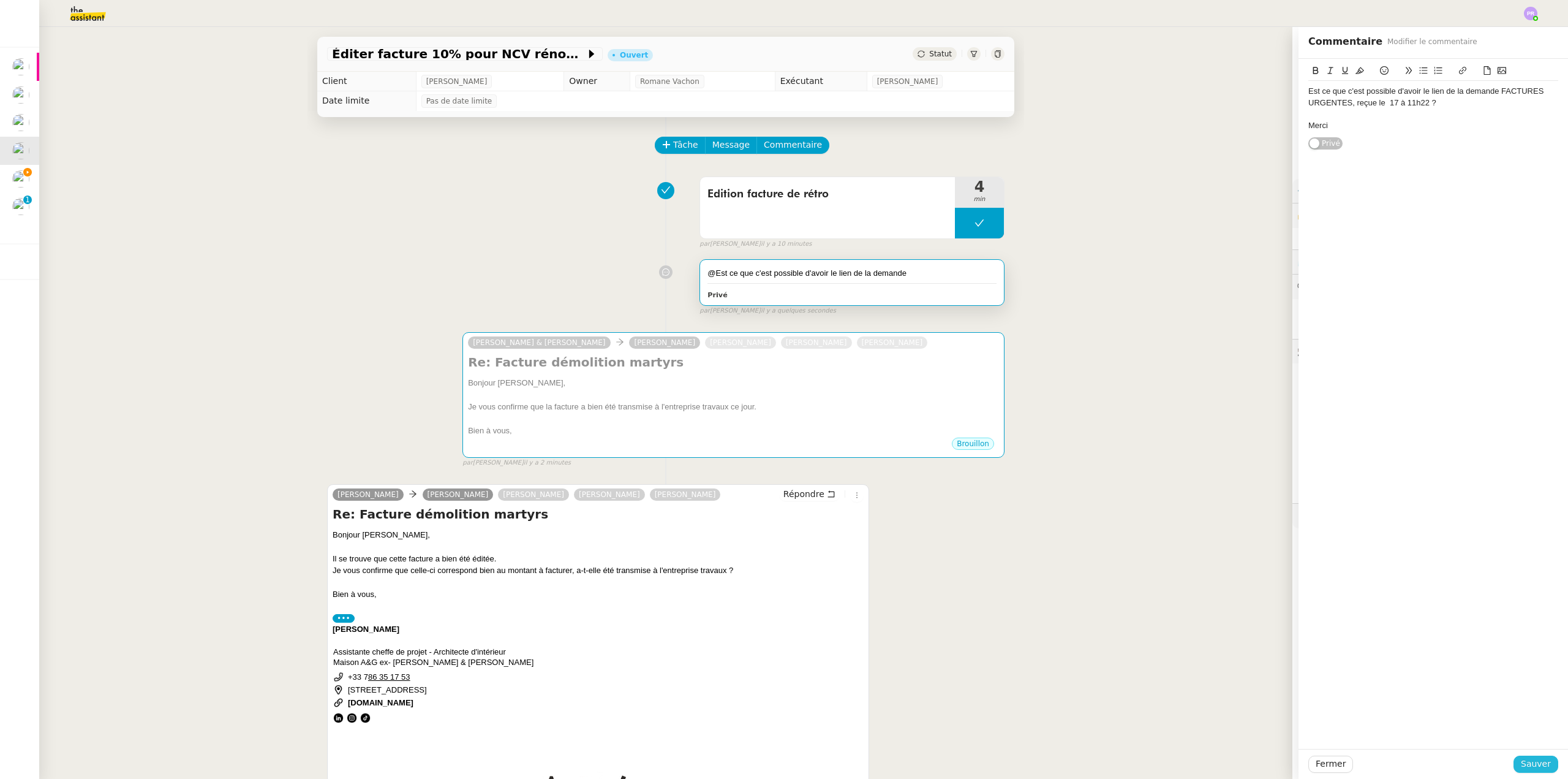
click at [1532, 761] on span "Sauver" at bounding box center [1536, 764] width 30 height 14
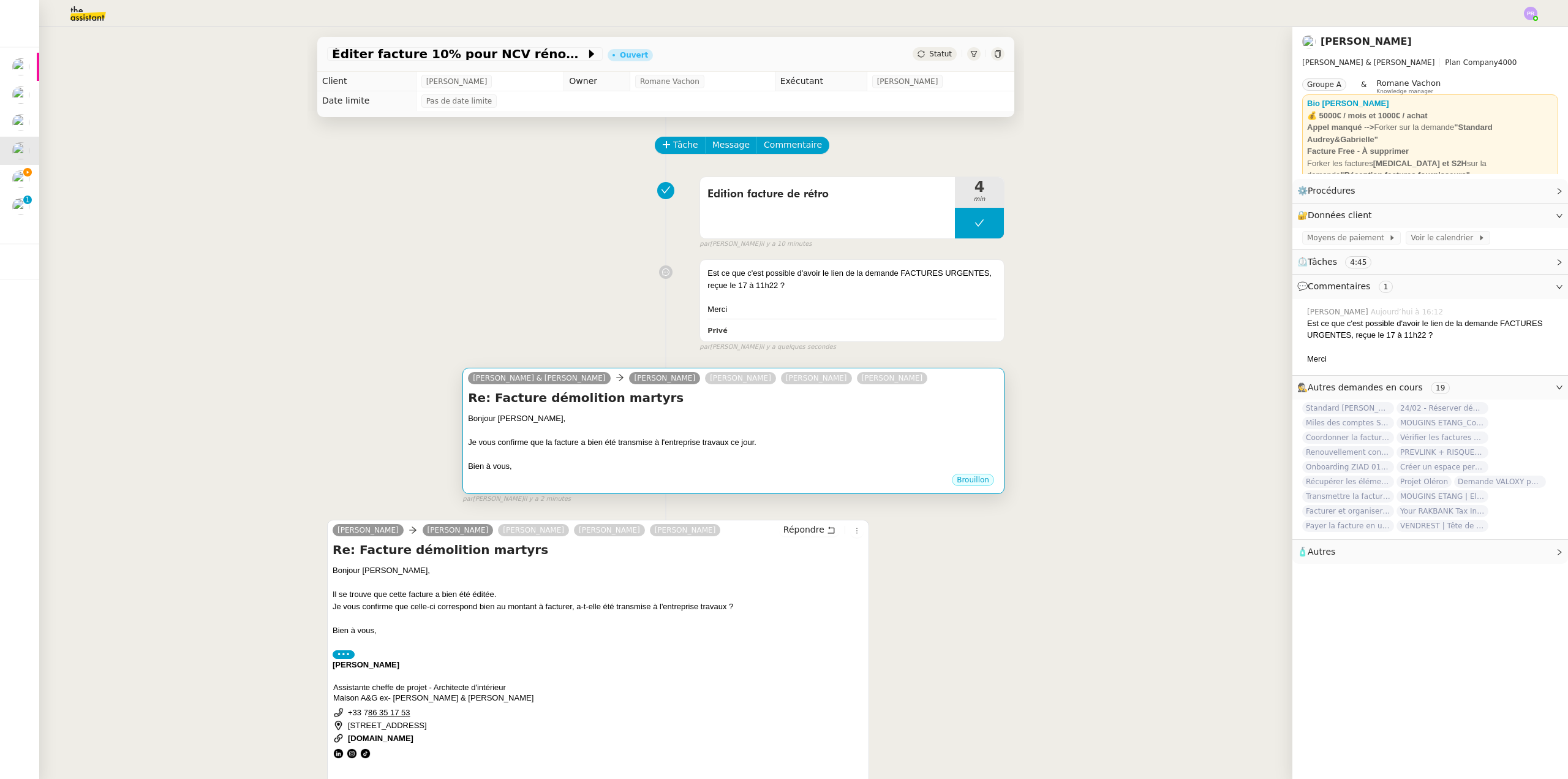
click at [728, 398] on h4 "Re: Facture démolition martyrs" at bounding box center [734, 397] width 531 height 17
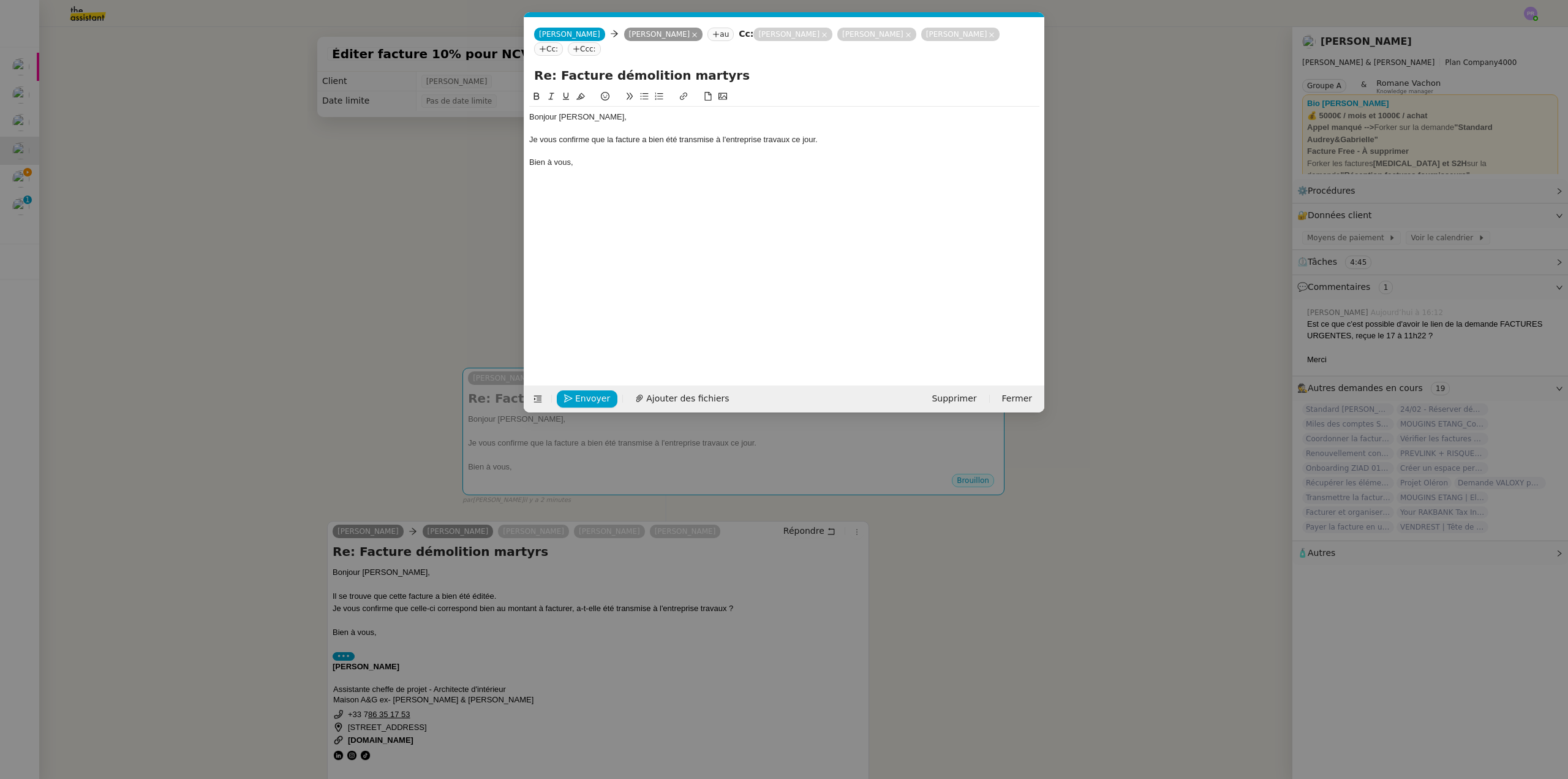
scroll to position [0, 26]
drag, startPoint x: 408, startPoint y: 220, endPoint x: 647, endPoint y: 224, distance: 239.0
click at [409, 220] on nz-modal-container "Service TA - VOYAGE - PROPOSITION GLOBALE A utiliser dans le cadre de propositi…" at bounding box center [784, 389] width 1568 height 779
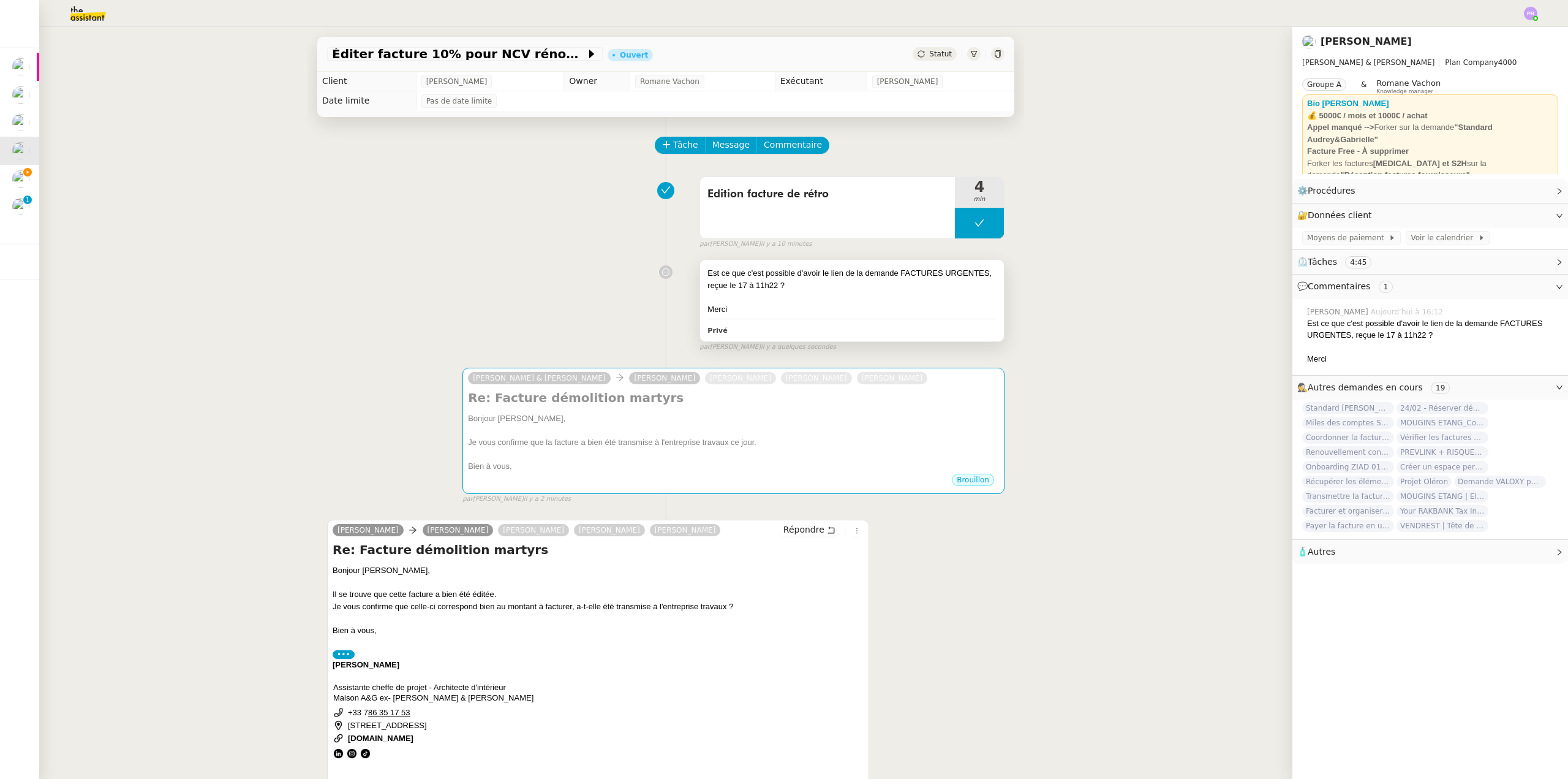
click at [838, 276] on div "Est ce que c'est possible d'avoir le lien de la demande FACTURES URGENTES, reçu…" at bounding box center [852, 279] width 289 height 24
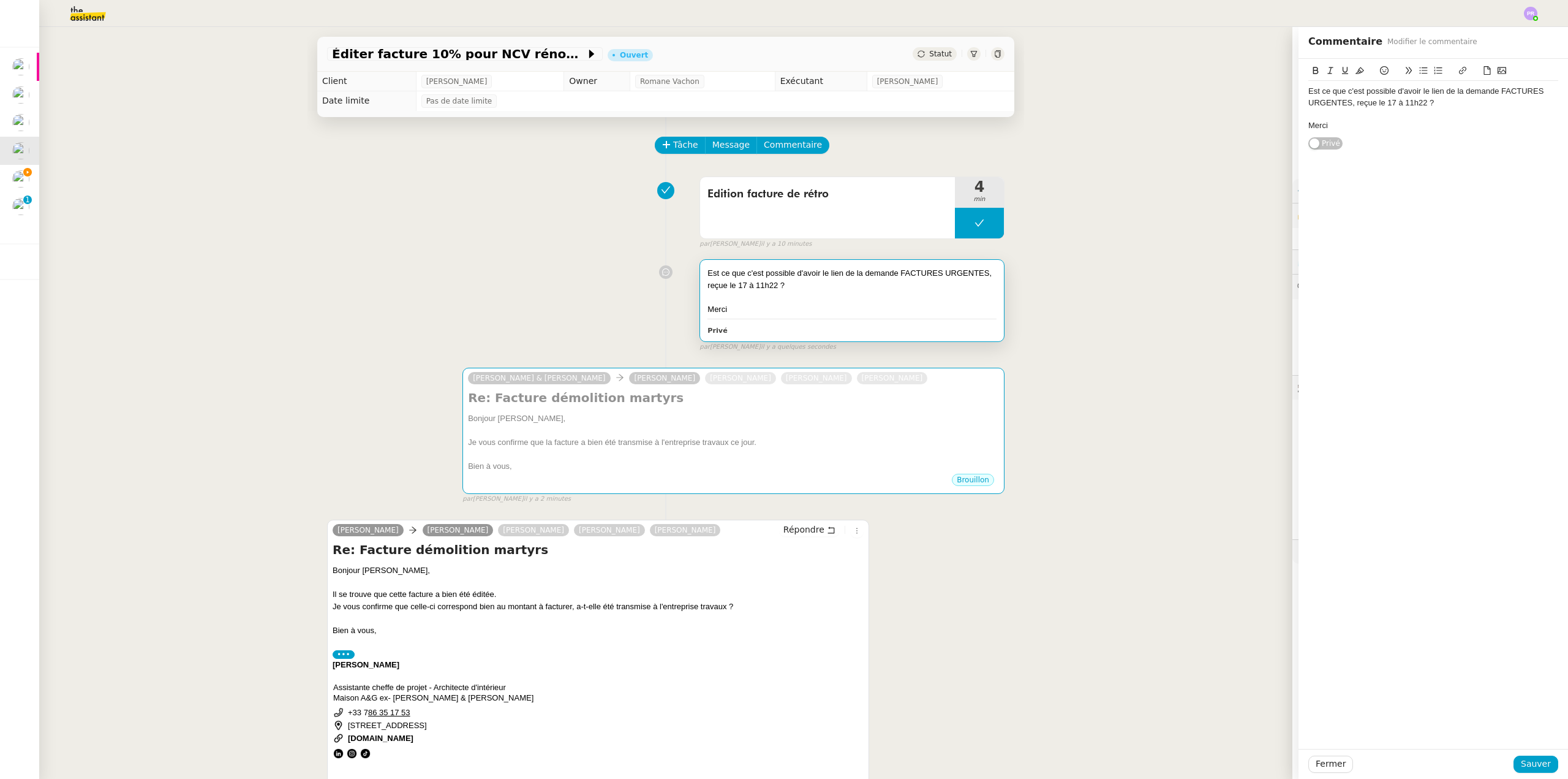
click at [1491, 90] on div "Est ce que c'est possible d'avoir le lien de la demande FACTURES URGENTES, reçu…" at bounding box center [1433, 97] width 250 height 23
click at [1343, 101] on div "Est ce que c'est possible d'avoir le lien de la demande "FACTURES URGENTES, reç…" at bounding box center [1433, 97] width 250 height 23
click at [1485, 103] on div "Est ce que c'est possible d'avoir le lien de la demande "FACTURES URGENTES" de …" at bounding box center [1433, 97] width 250 height 23
click at [1530, 763] on span "Sauver" at bounding box center [1536, 764] width 30 height 14
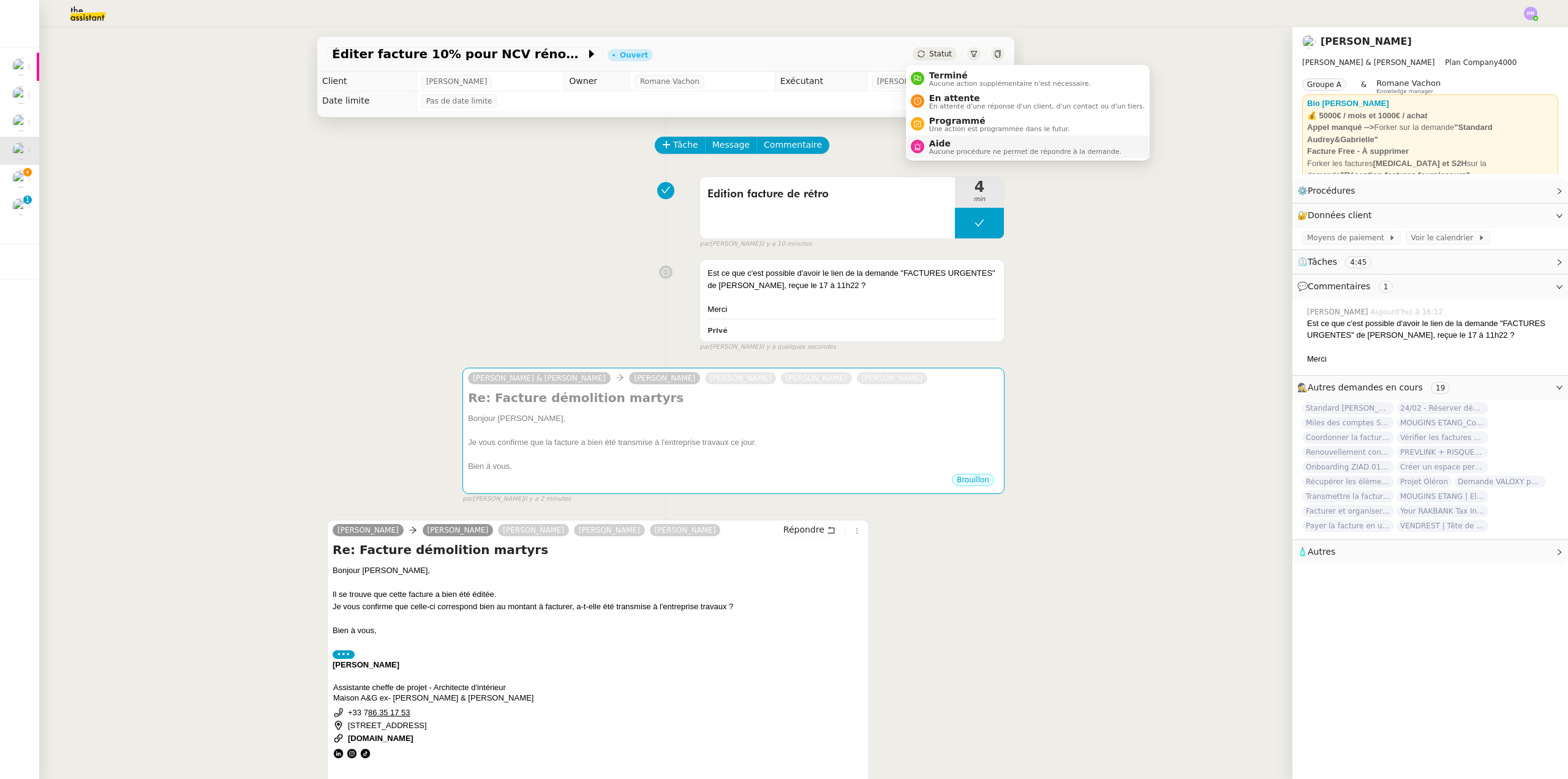
click at [958, 142] on span "Aide" at bounding box center [1026, 143] width 192 height 10
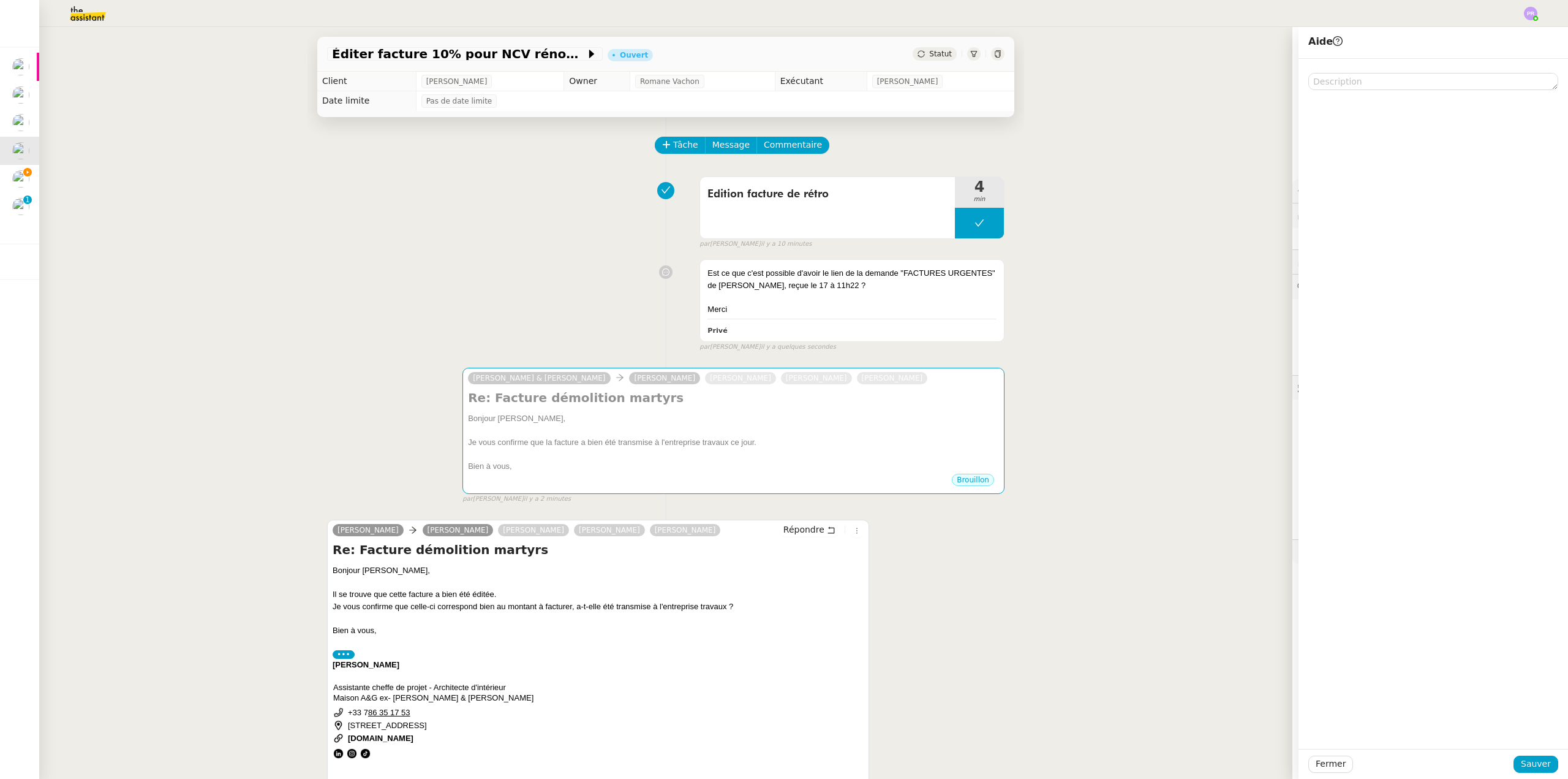
click at [1528, 753] on div "Fermer Sauver" at bounding box center [1434, 764] width 270 height 30
click at [1529, 760] on span "Sauver" at bounding box center [1536, 764] width 30 height 14
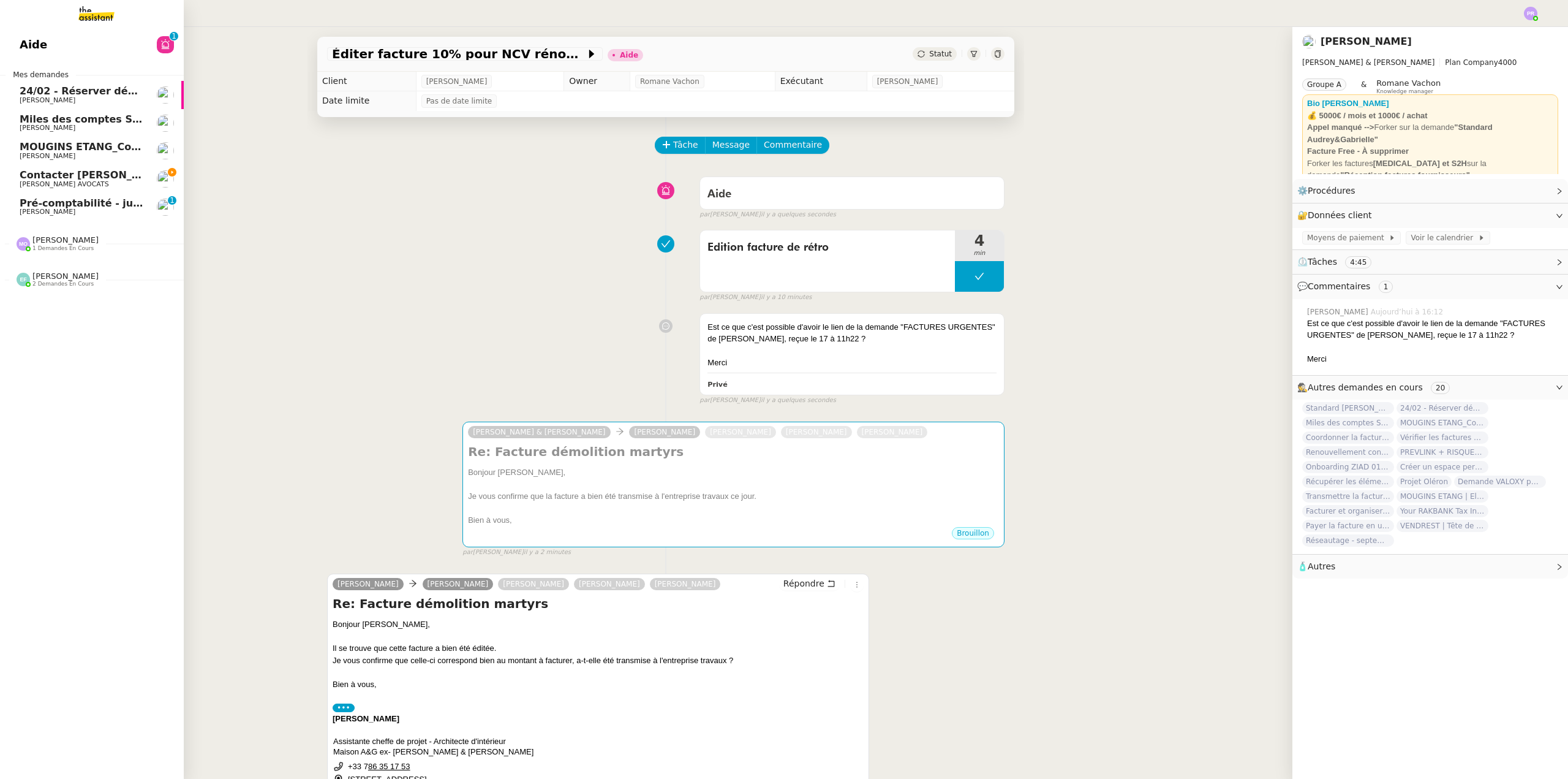
click at [87, 171] on span "Contacter [PERSON_NAME] pour virement taxe foncière" at bounding box center [173, 175] width 308 height 11
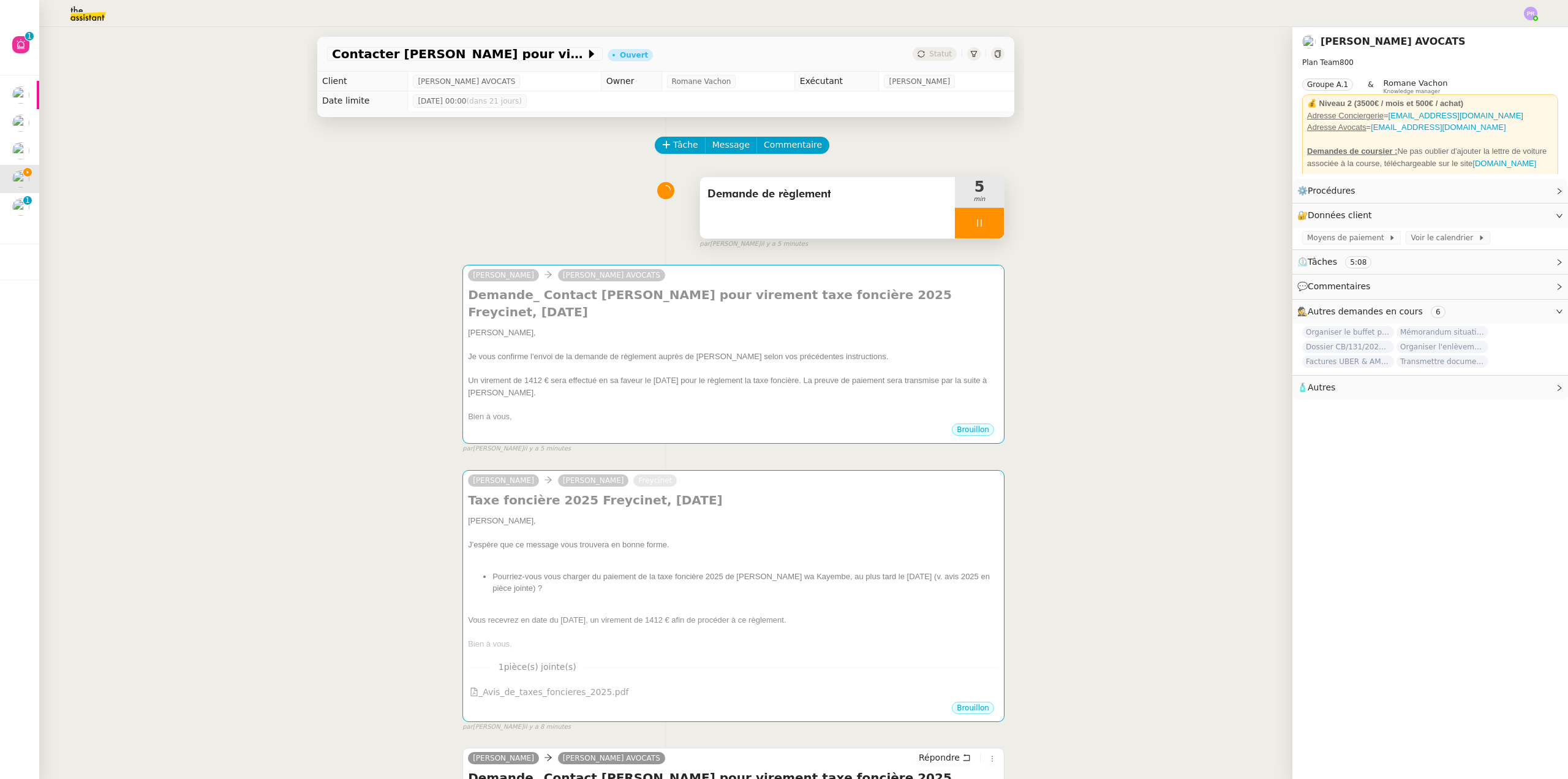
click at [989, 228] on div at bounding box center [980, 222] width 49 height 31
click at [989, 228] on button at bounding box center [992, 222] width 25 height 31
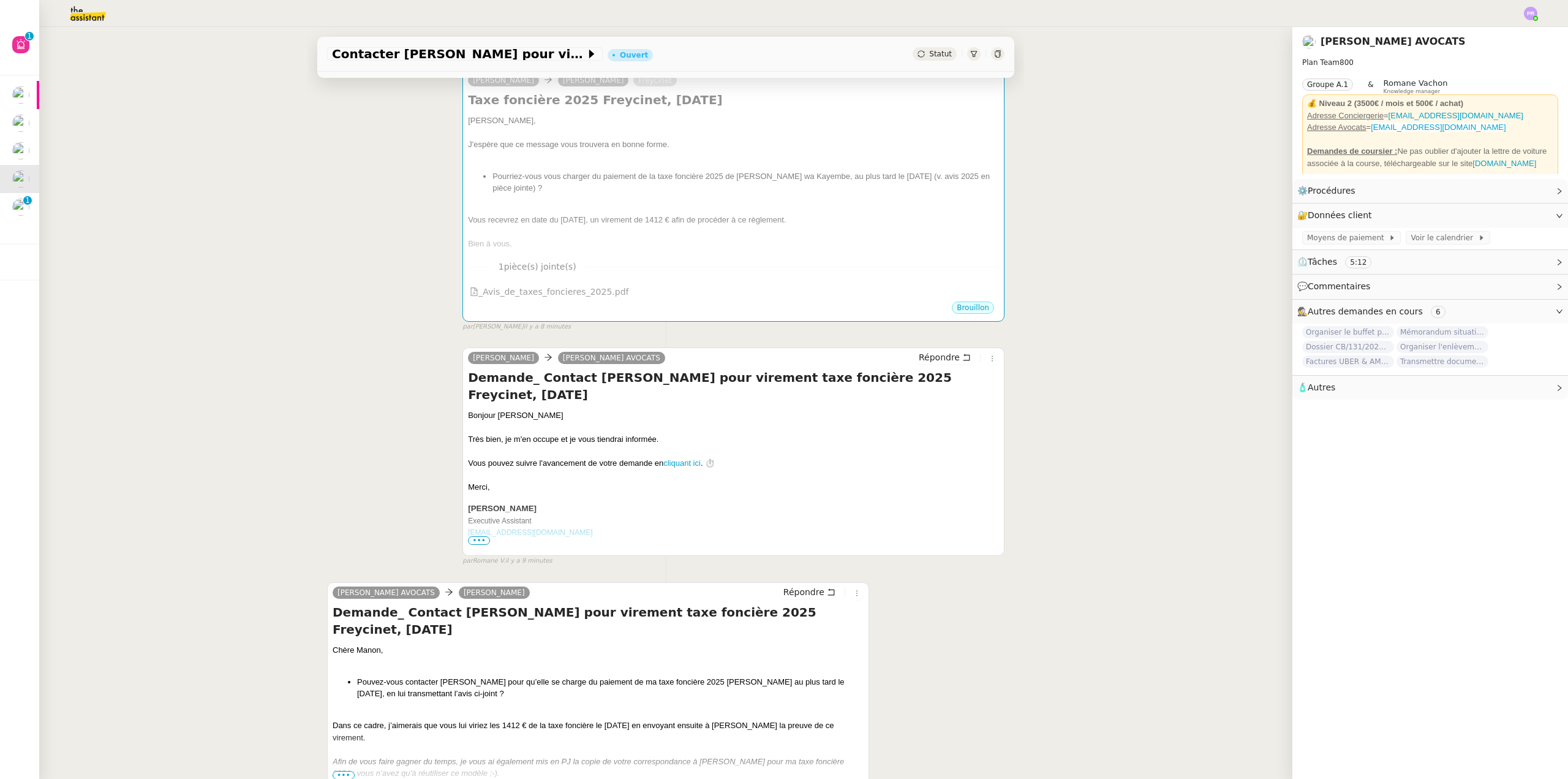
scroll to position [491, 0]
